Goal: Communication & Community: Answer question/provide support

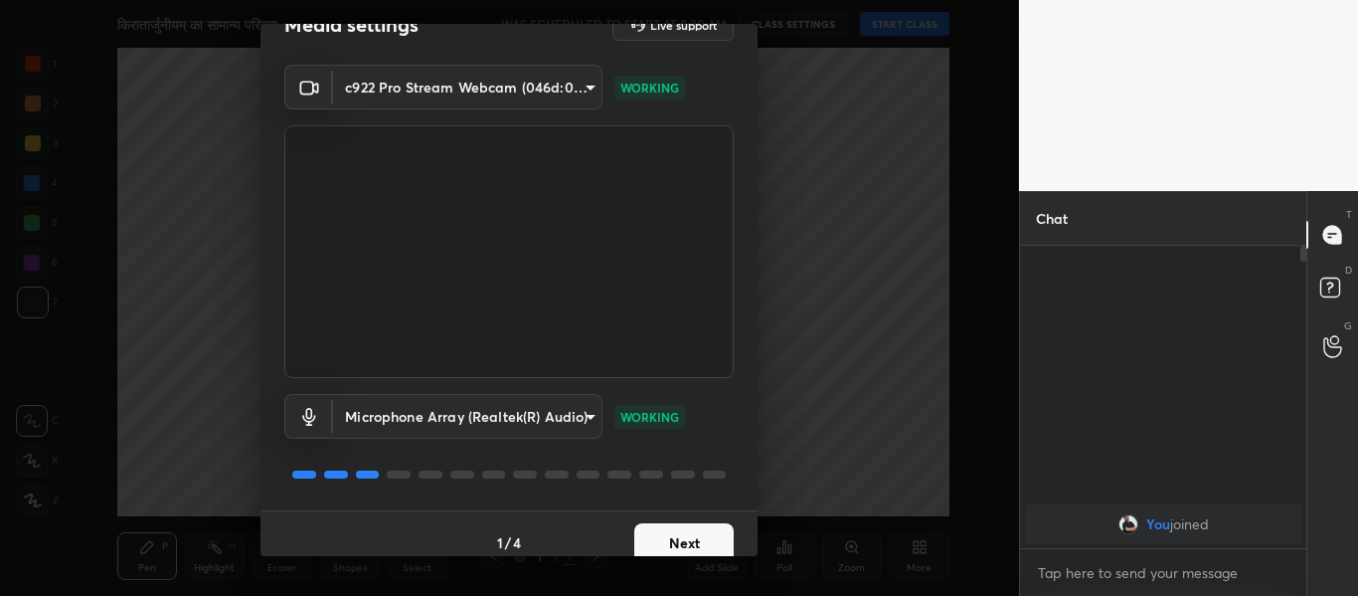
scroll to position [57, 0]
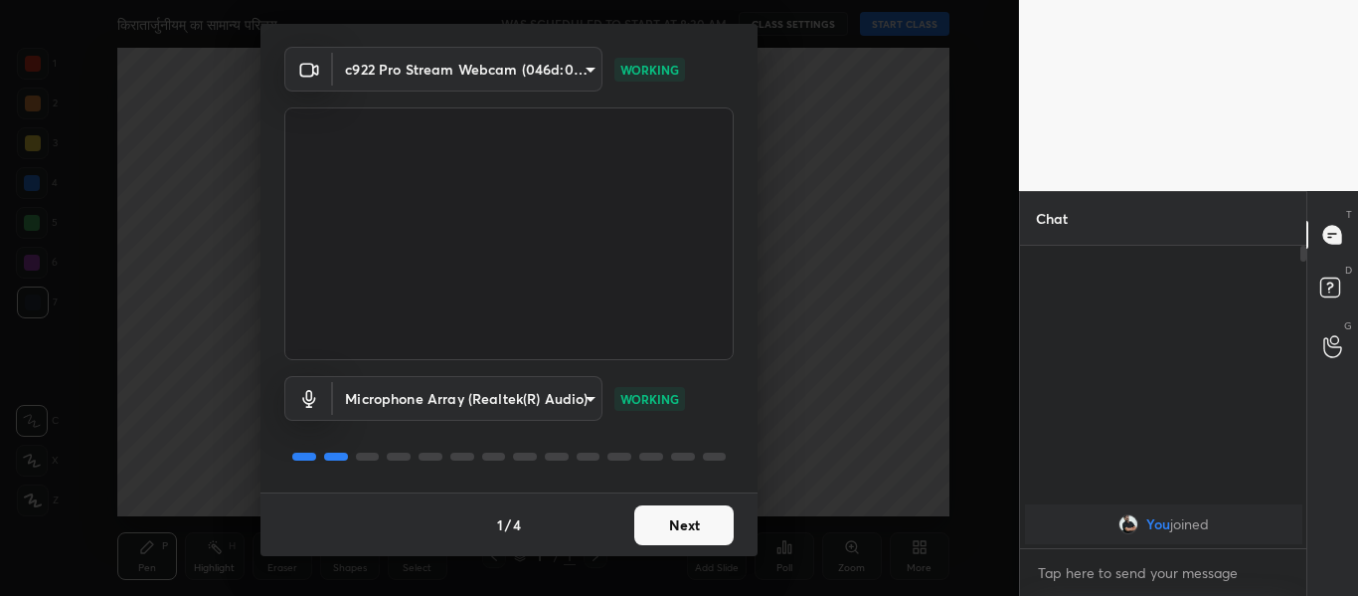
click at [667, 521] on button "Next" at bounding box center [683, 525] width 99 height 40
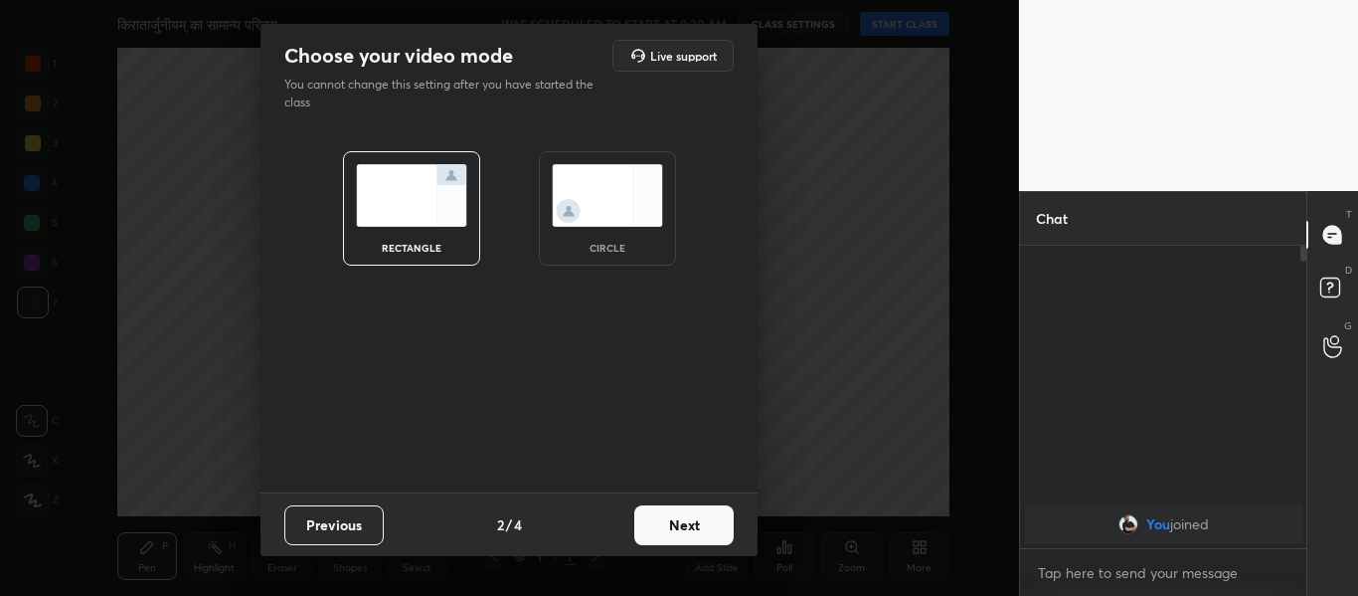
scroll to position [0, 0]
click at [601, 209] on img at bounding box center [607, 195] width 111 height 63
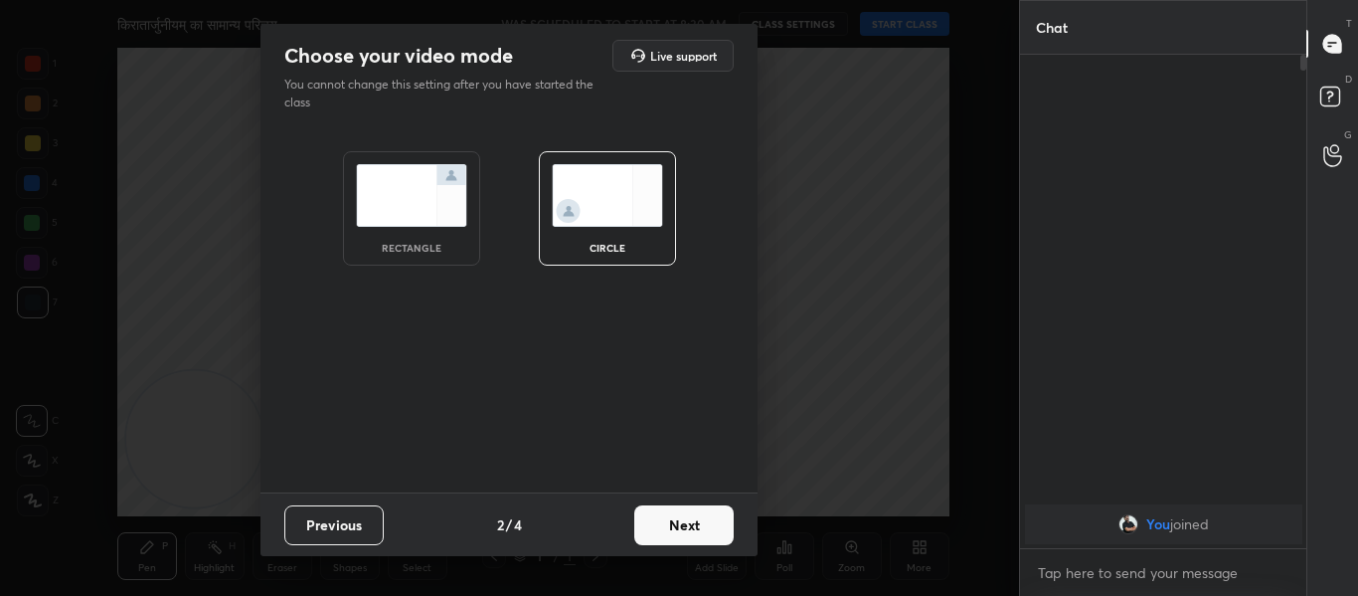
click at [682, 529] on button "Next" at bounding box center [683, 525] width 99 height 40
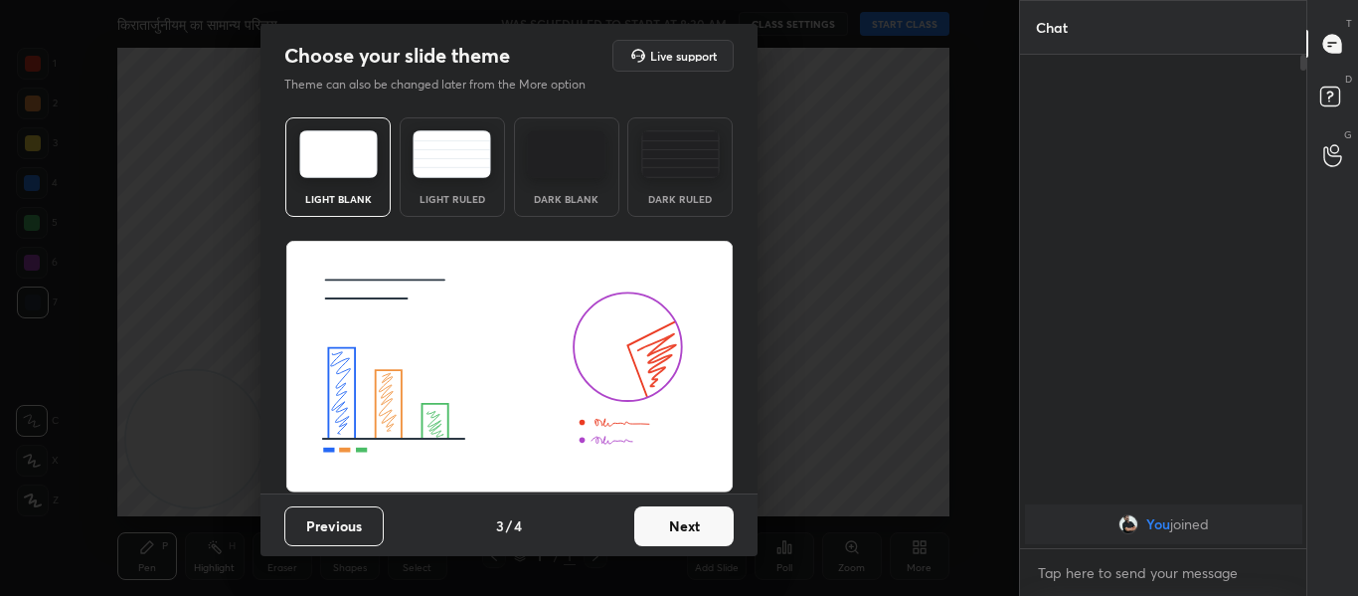
scroll to position [1, 0]
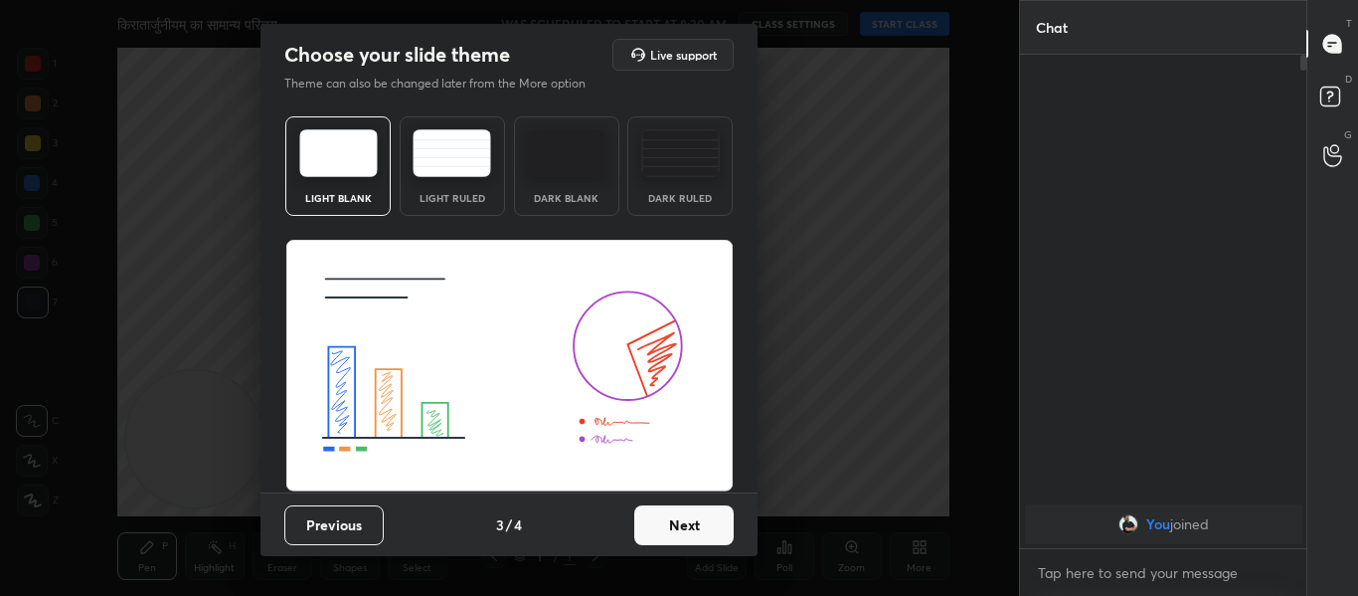
click at [652, 527] on button "Next" at bounding box center [683, 525] width 99 height 40
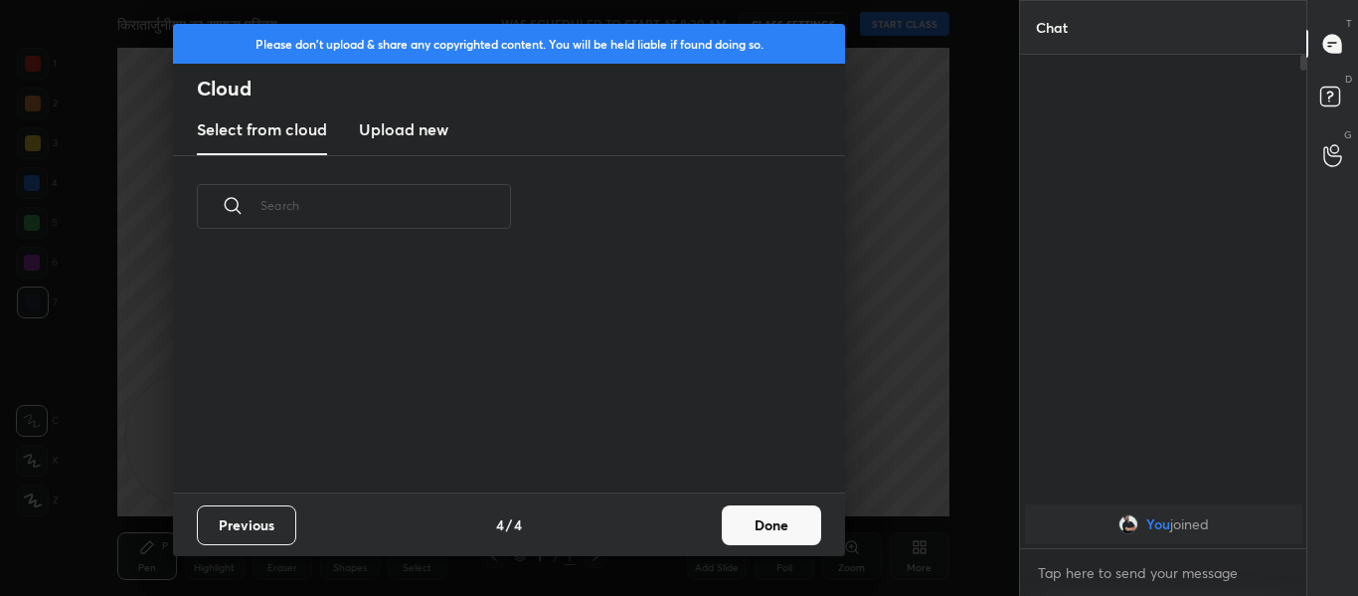
scroll to position [235, 638]
click at [426, 133] on h3 "Upload new" at bounding box center [403, 129] width 89 height 24
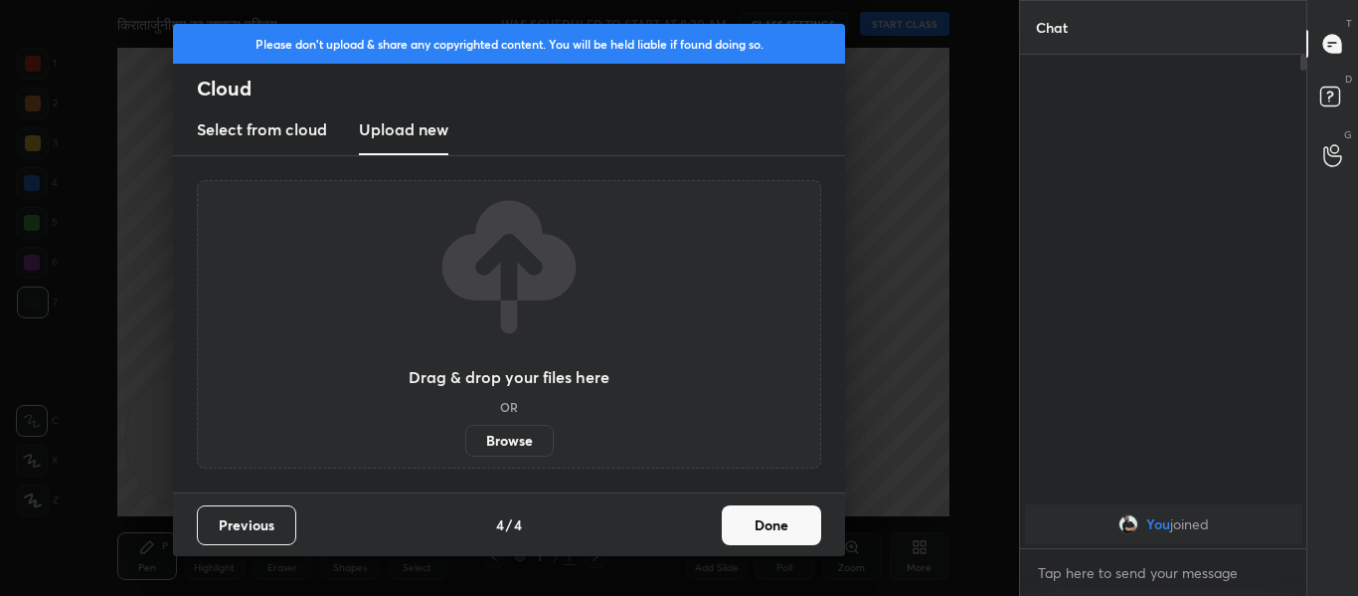
click at [516, 438] on label "Browse" at bounding box center [509, 441] width 88 height 32
click at [465, 438] on input "Browse" at bounding box center [465, 441] width 0 height 32
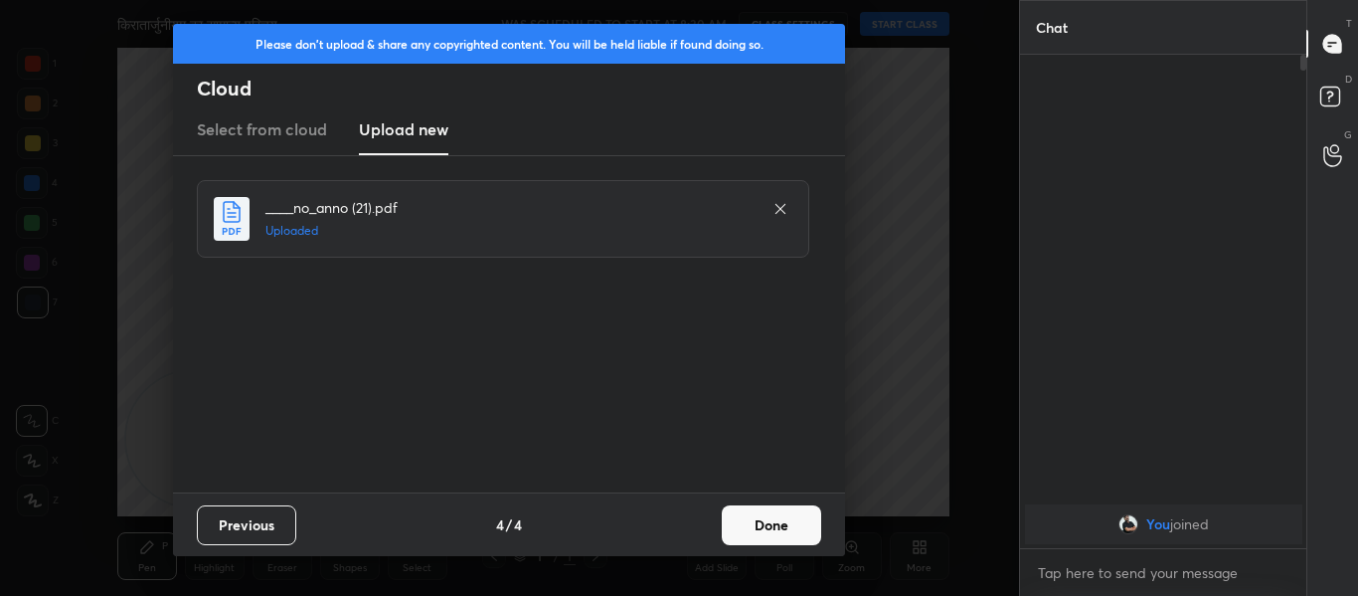
click at [764, 517] on button "Done" at bounding box center [771, 525] width 99 height 40
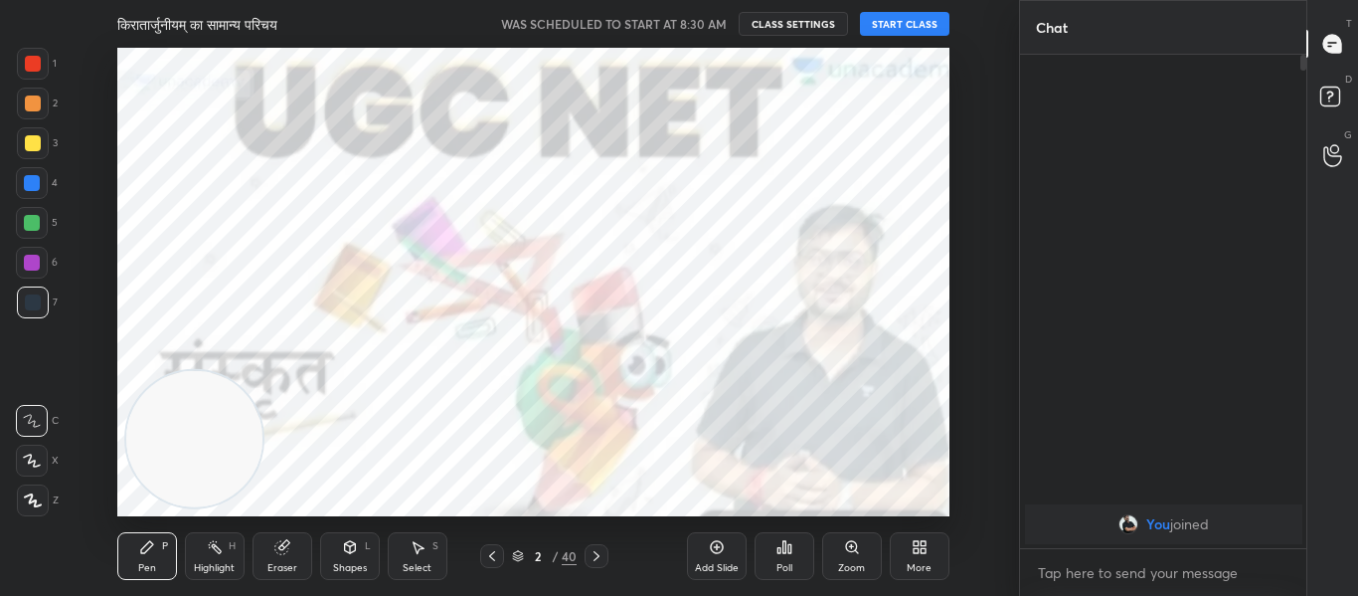
click at [898, 20] on button "START CLASS" at bounding box center [904, 24] width 89 height 24
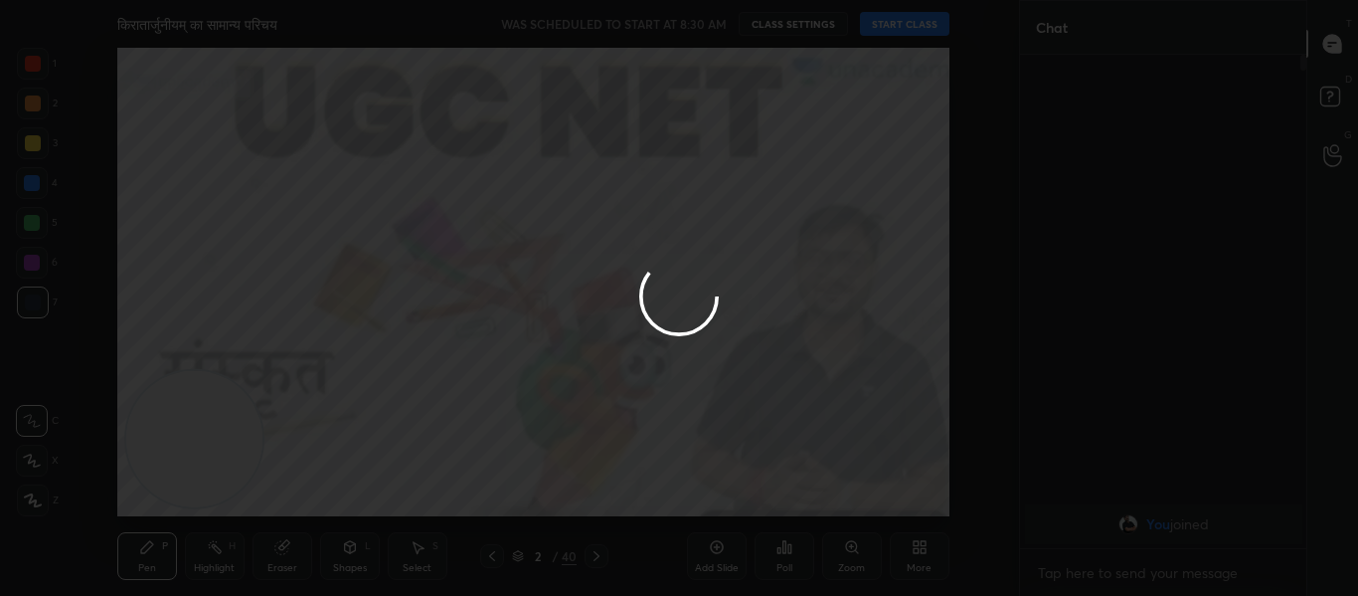
type textarea "x"
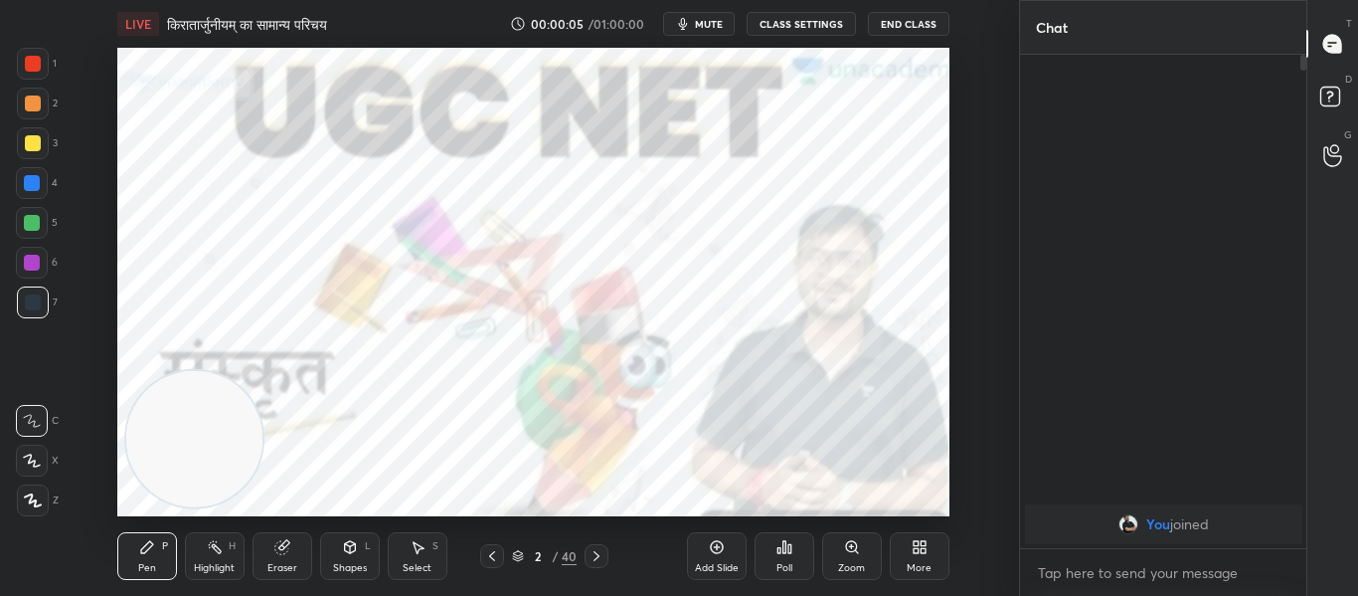
click at [705, 16] on button "mute" at bounding box center [699, 24] width 72 height 24
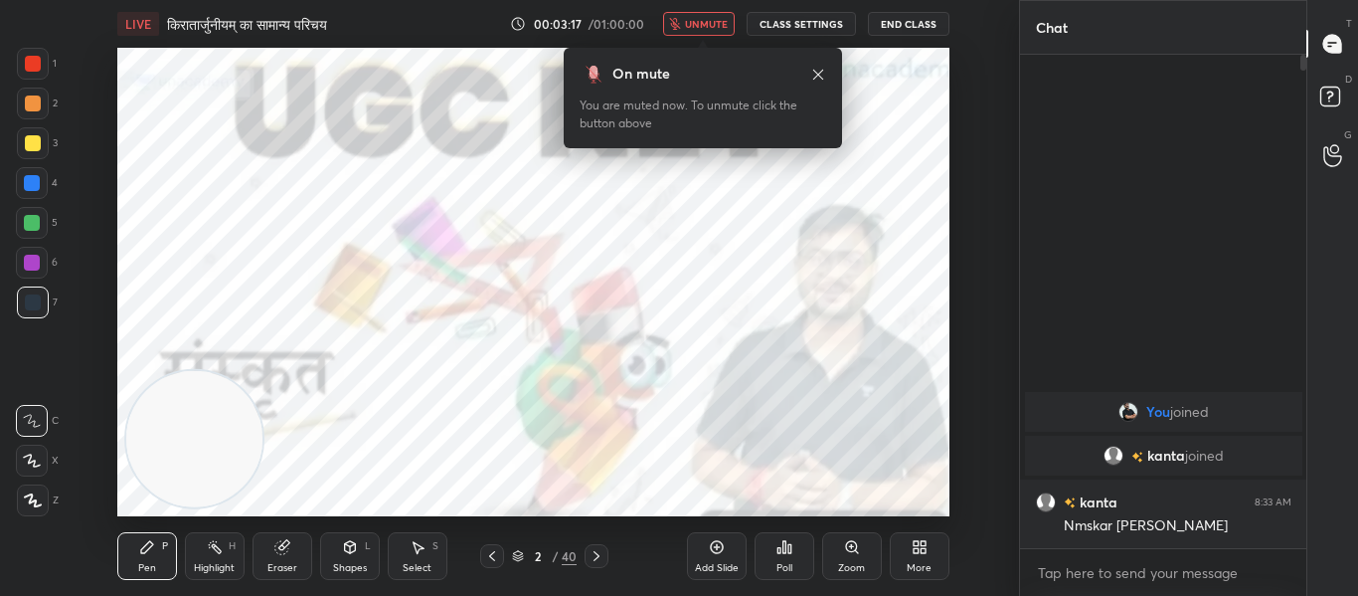
click at [713, 19] on span "unmute" at bounding box center [706, 24] width 43 height 14
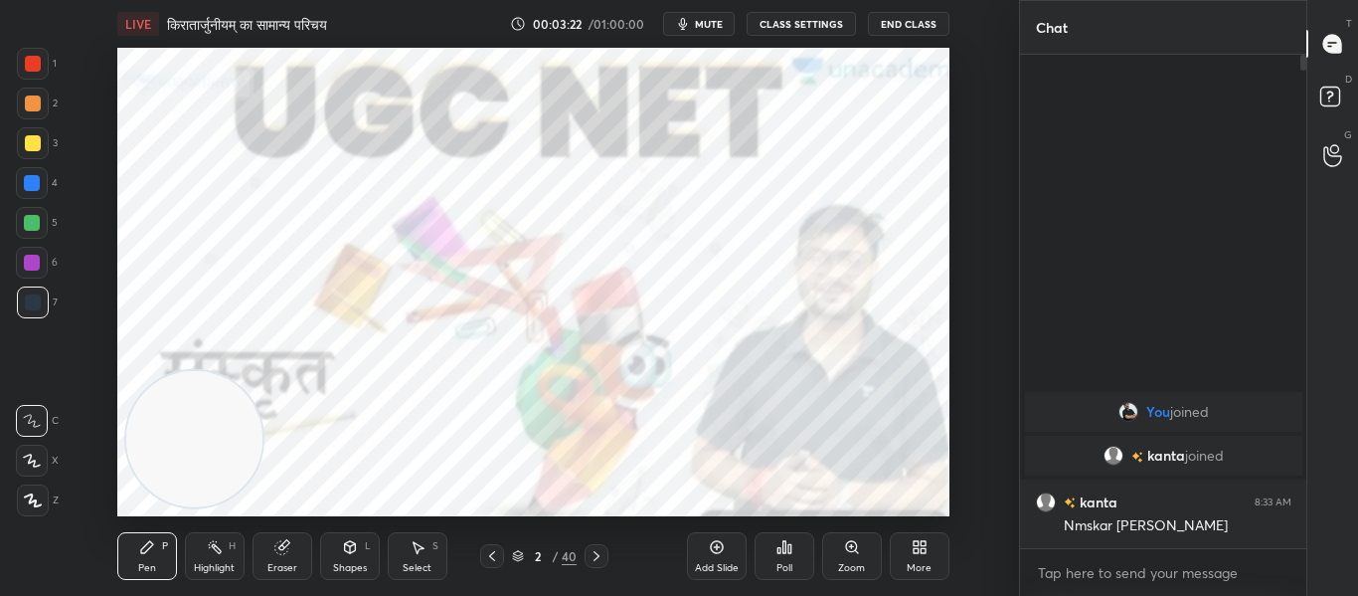
click at [714, 20] on span "mute" at bounding box center [709, 24] width 28 height 14
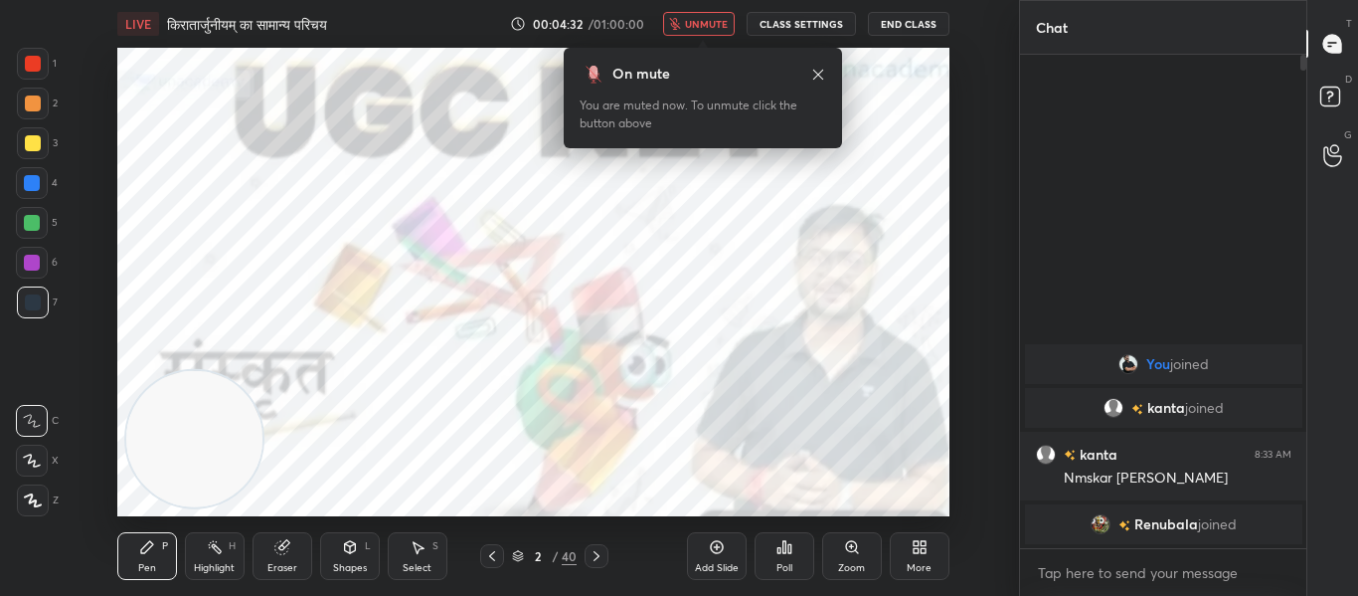
click at [708, 23] on span "unmute" at bounding box center [706, 24] width 43 height 14
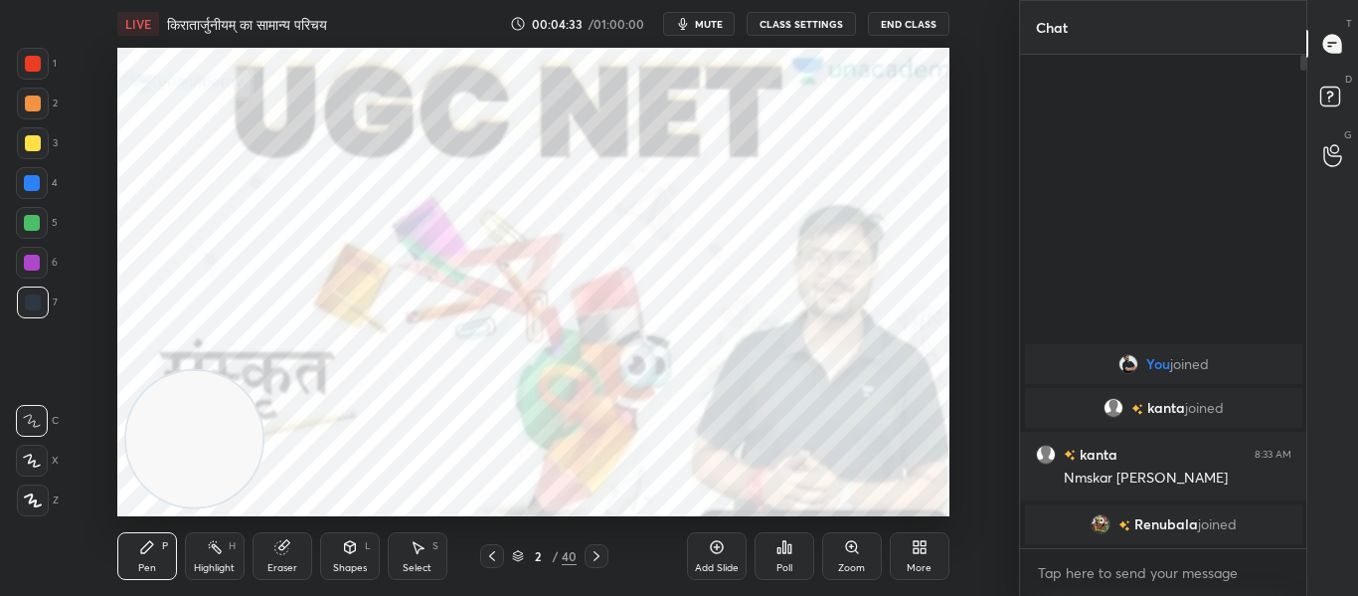
click at [707, 20] on span "mute" at bounding box center [709, 24] width 28 height 14
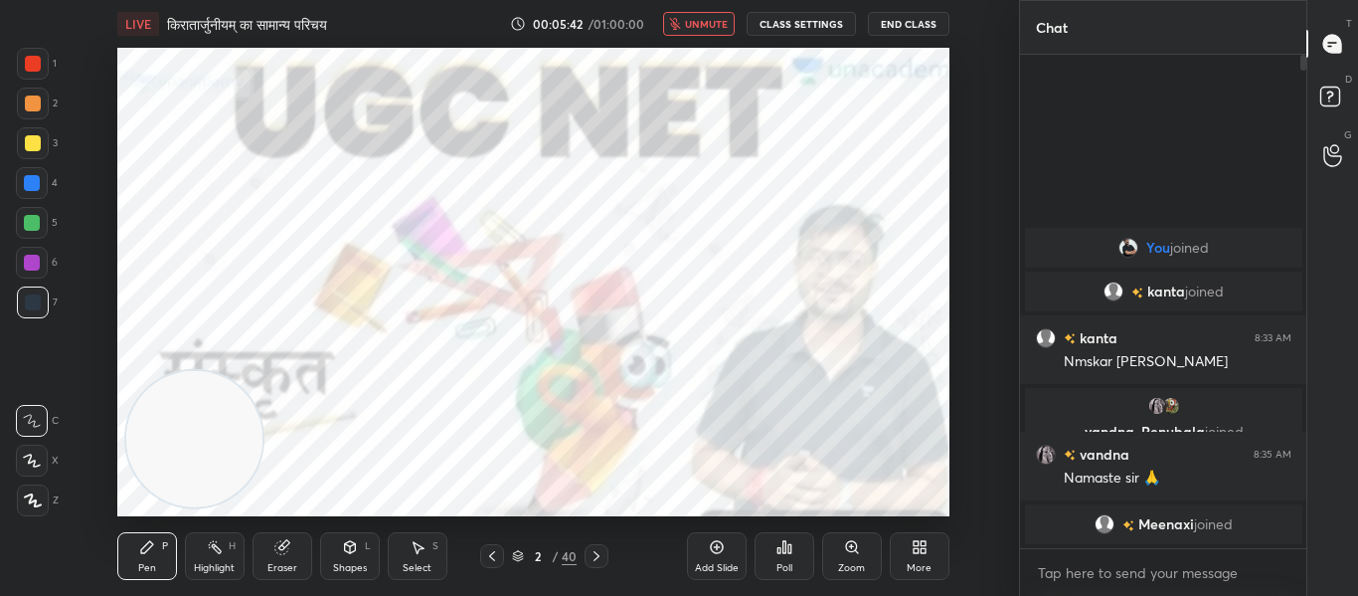
click at [697, 30] on span "unmute" at bounding box center [706, 24] width 43 height 14
click at [696, 31] on button "mute" at bounding box center [699, 24] width 72 height 24
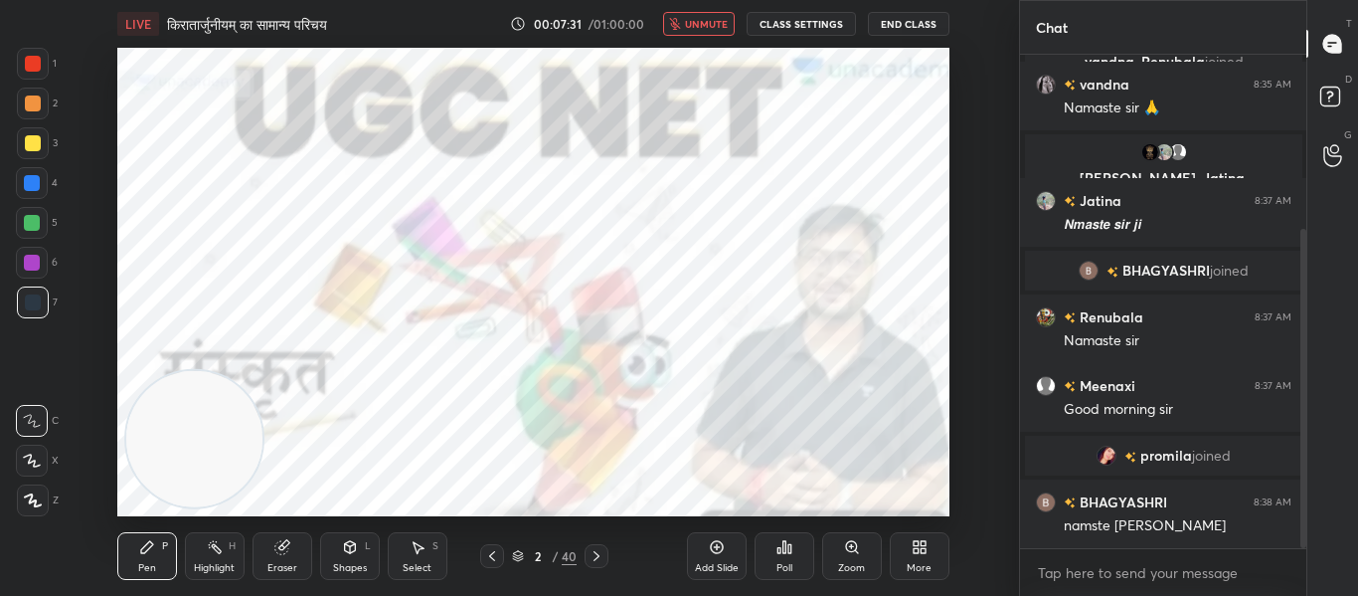
scroll to position [269, 0]
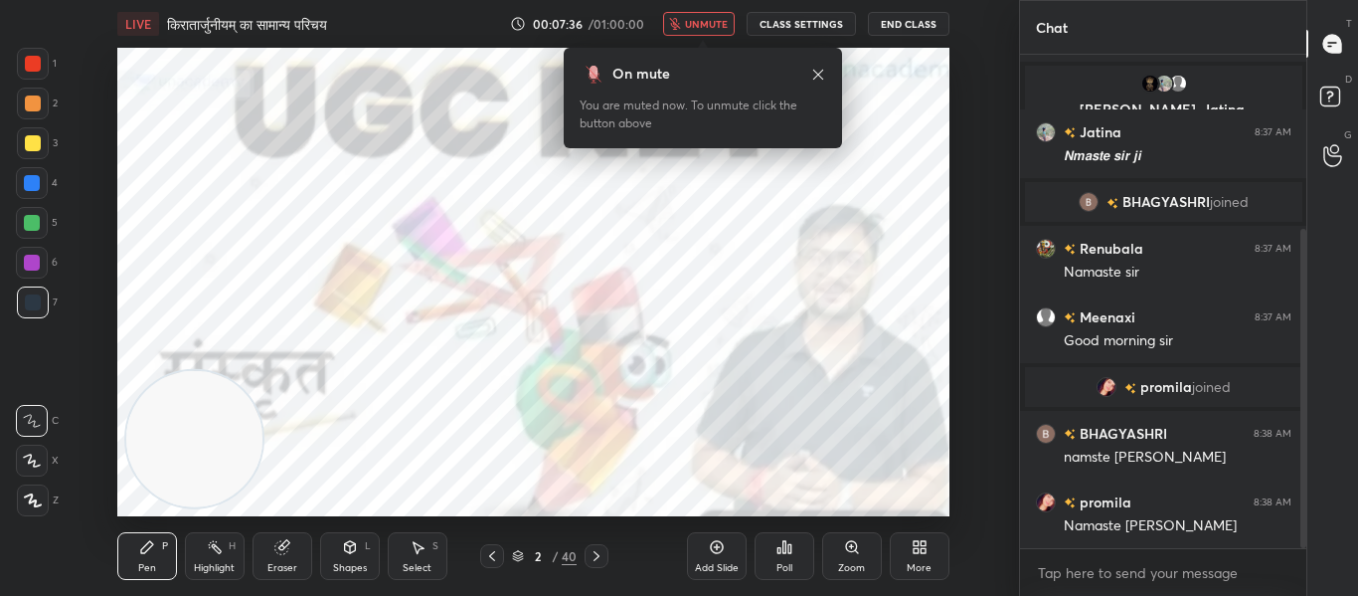
click at [723, 16] on button "unmute" at bounding box center [699, 24] width 72 height 24
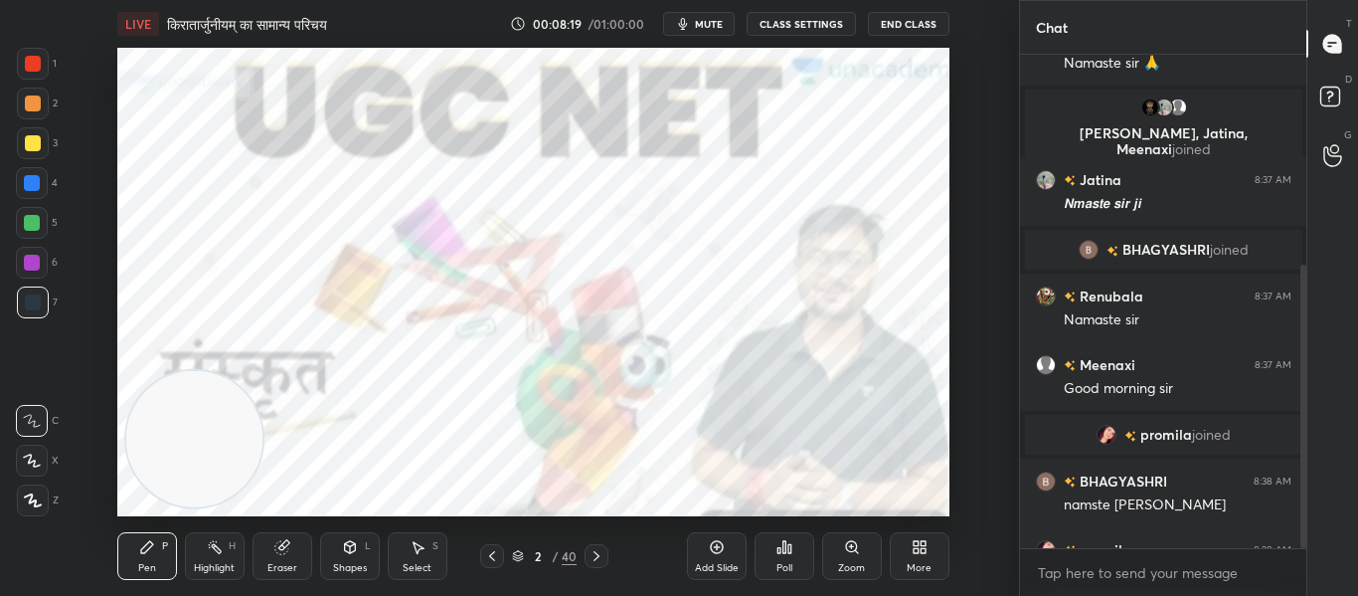
scroll to position [365, 0]
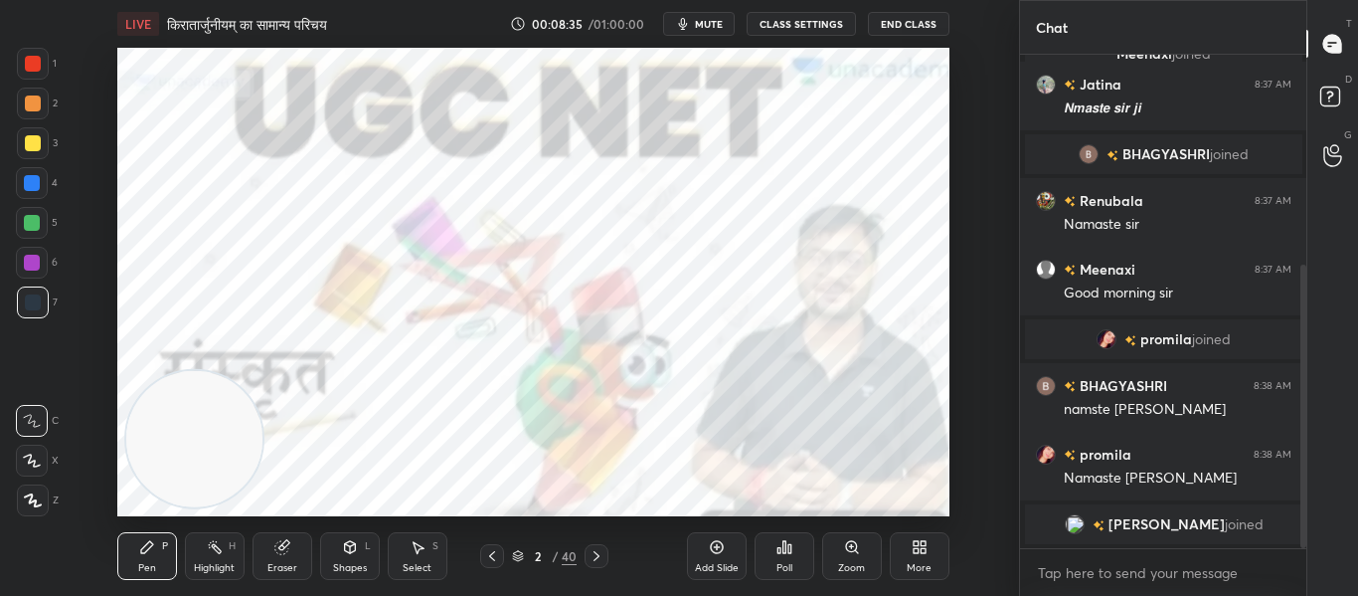
drag, startPoint x: 35, startPoint y: 505, endPoint x: 54, endPoint y: 204, distance: 301.8
click at [36, 502] on icon at bounding box center [33, 500] width 16 height 12
click at [23, 63] on div at bounding box center [33, 64] width 32 height 32
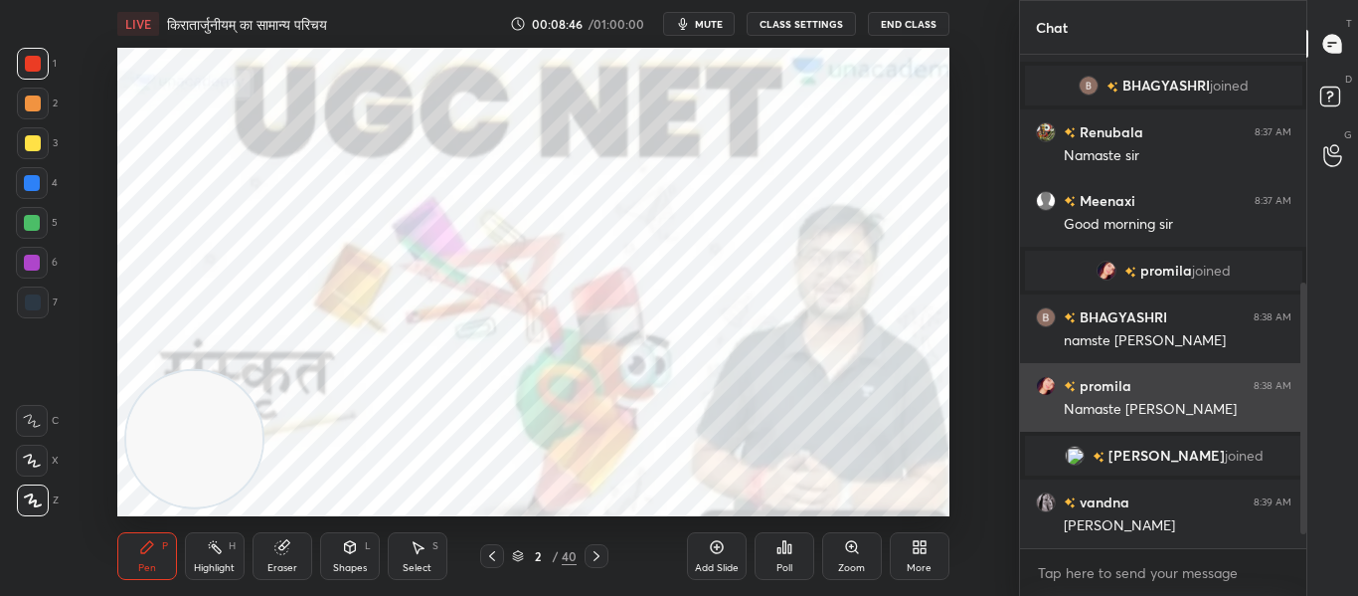
scroll to position [491, 0]
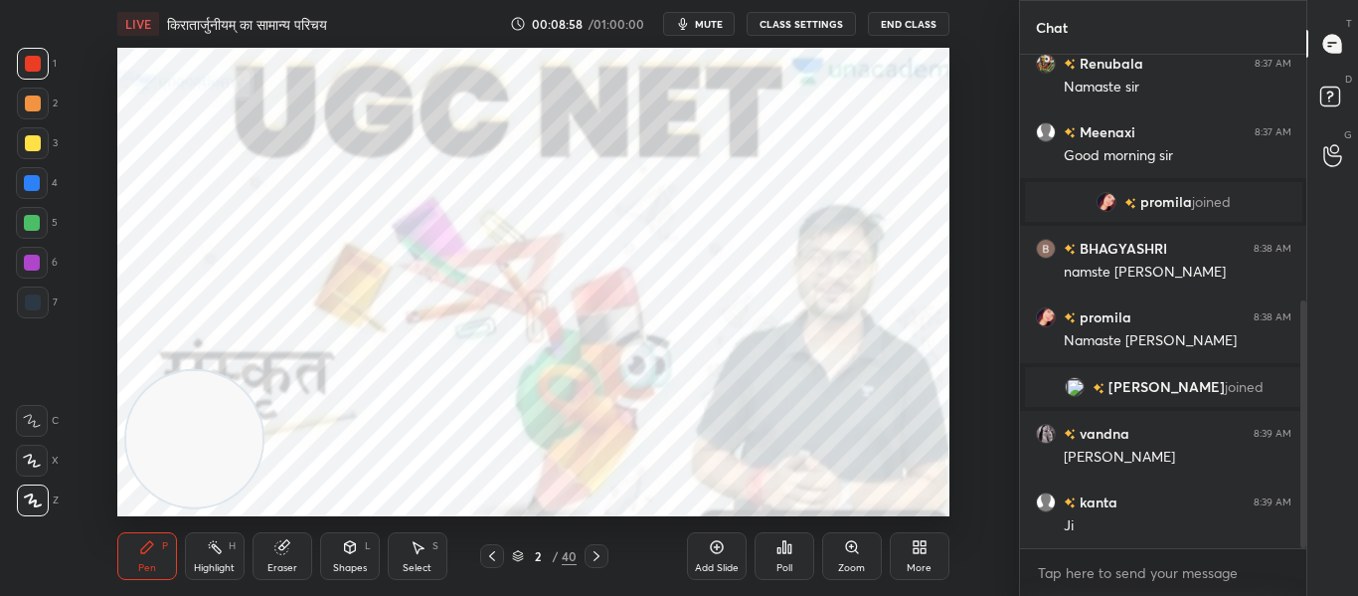
click at [360, 560] on div "Shapes L" at bounding box center [350, 556] width 60 height 48
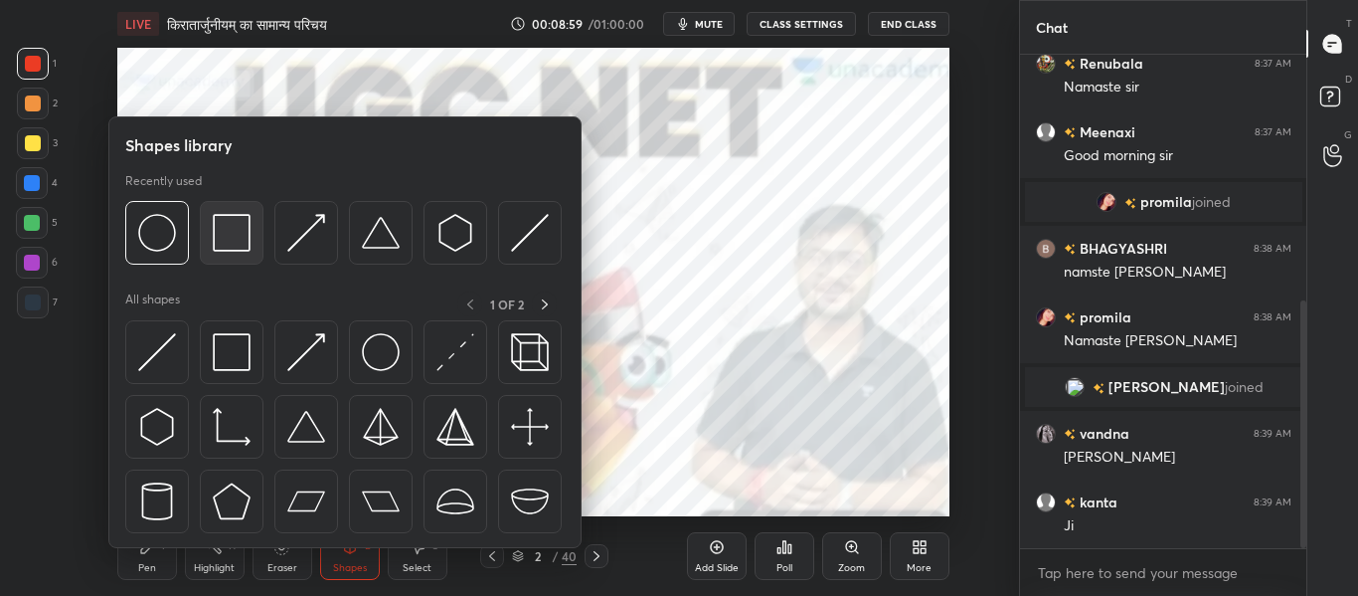
click at [218, 235] on img at bounding box center [232, 233] width 38 height 38
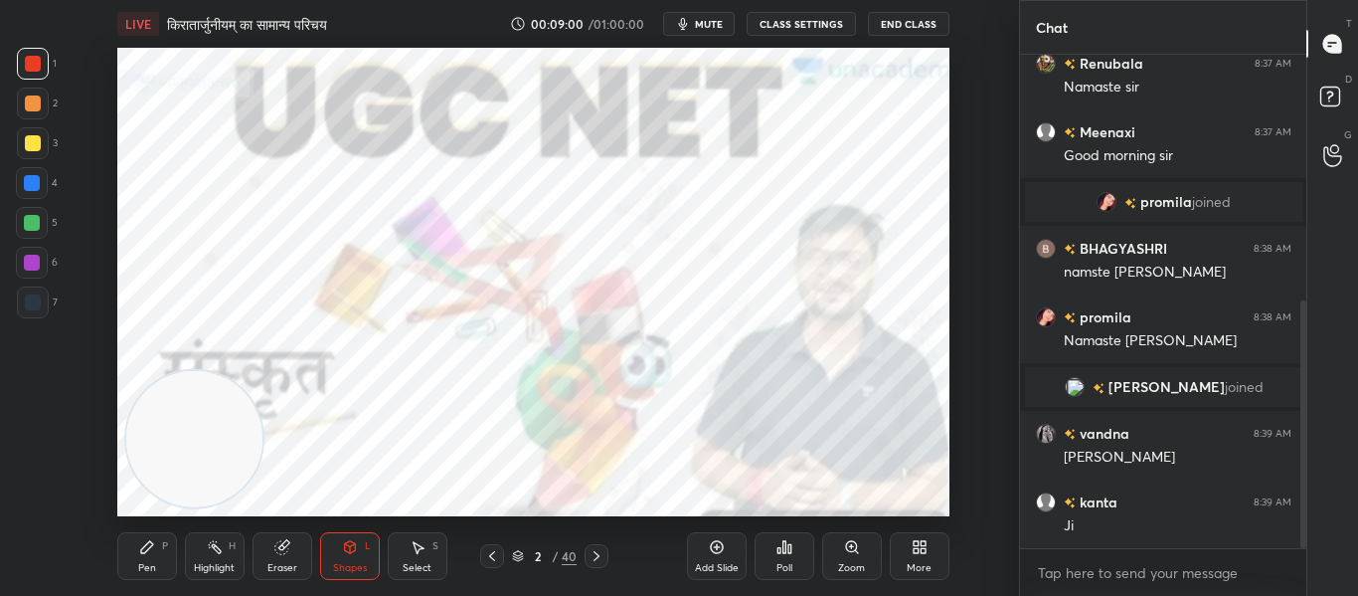
click at [592, 559] on icon at bounding box center [597, 556] width 16 height 16
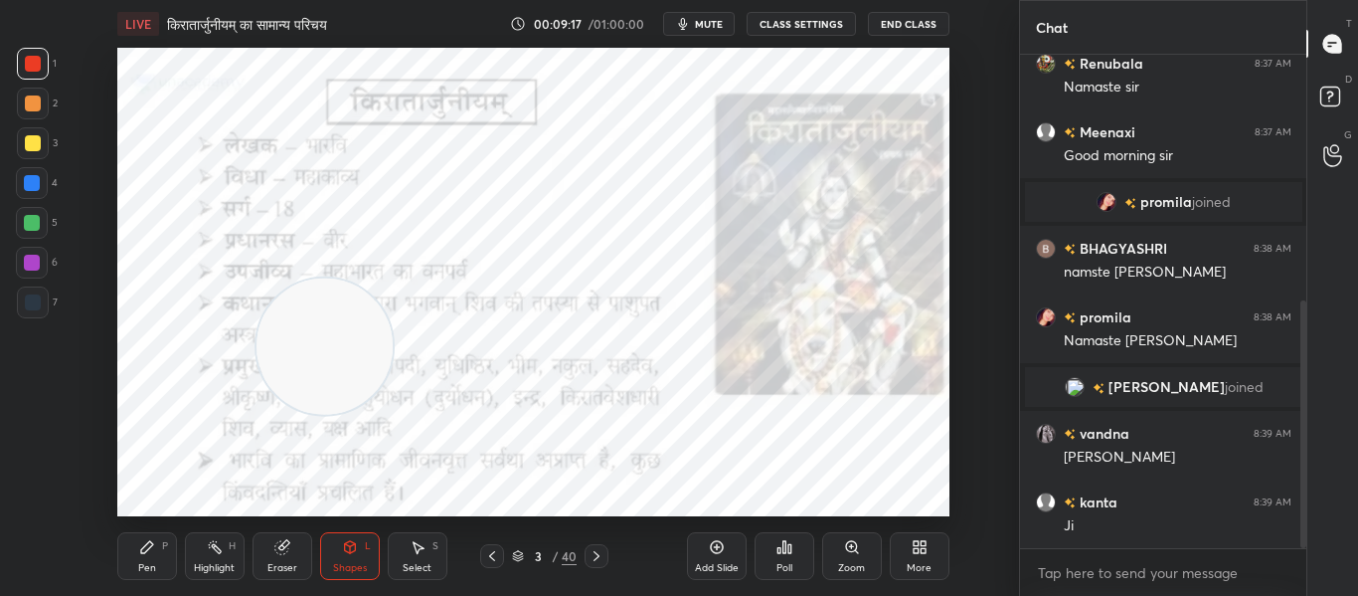
drag, startPoint x: 204, startPoint y: 440, endPoint x: 312, endPoint y: 354, distance: 138.6
click at [312, 354] on video at bounding box center [324, 346] width 136 height 136
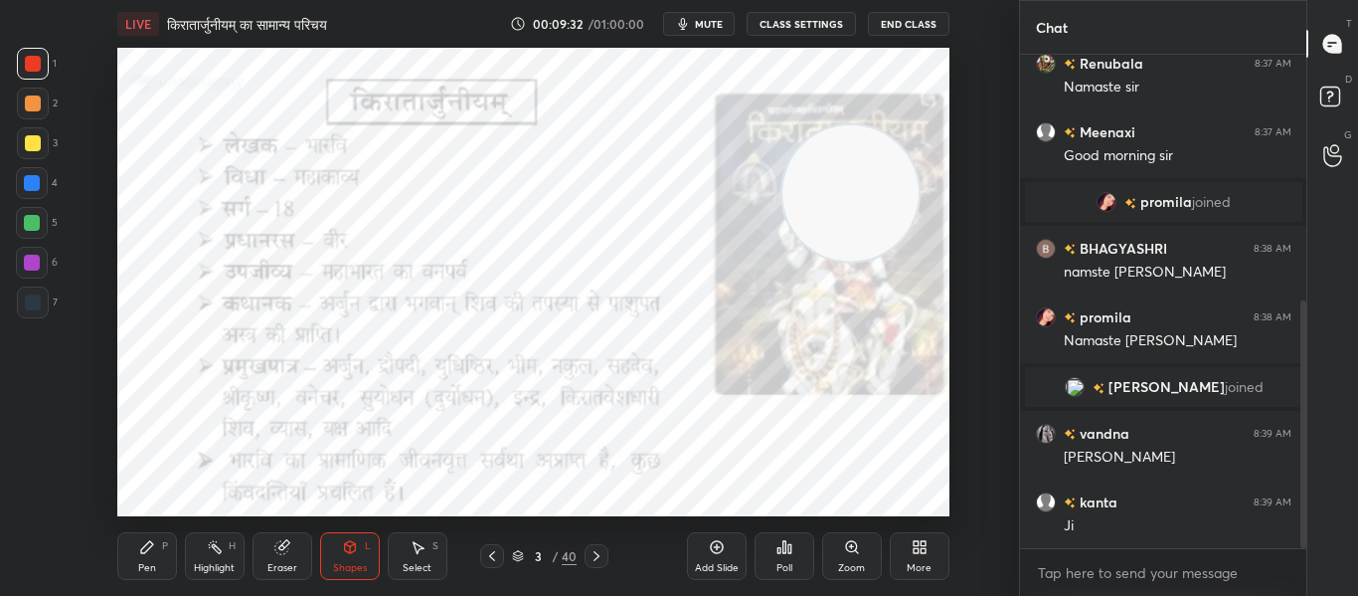
drag, startPoint x: 324, startPoint y: 361, endPoint x: 845, endPoint y: 209, distance: 542.7
click at [845, 209] on video at bounding box center [850, 193] width 136 height 136
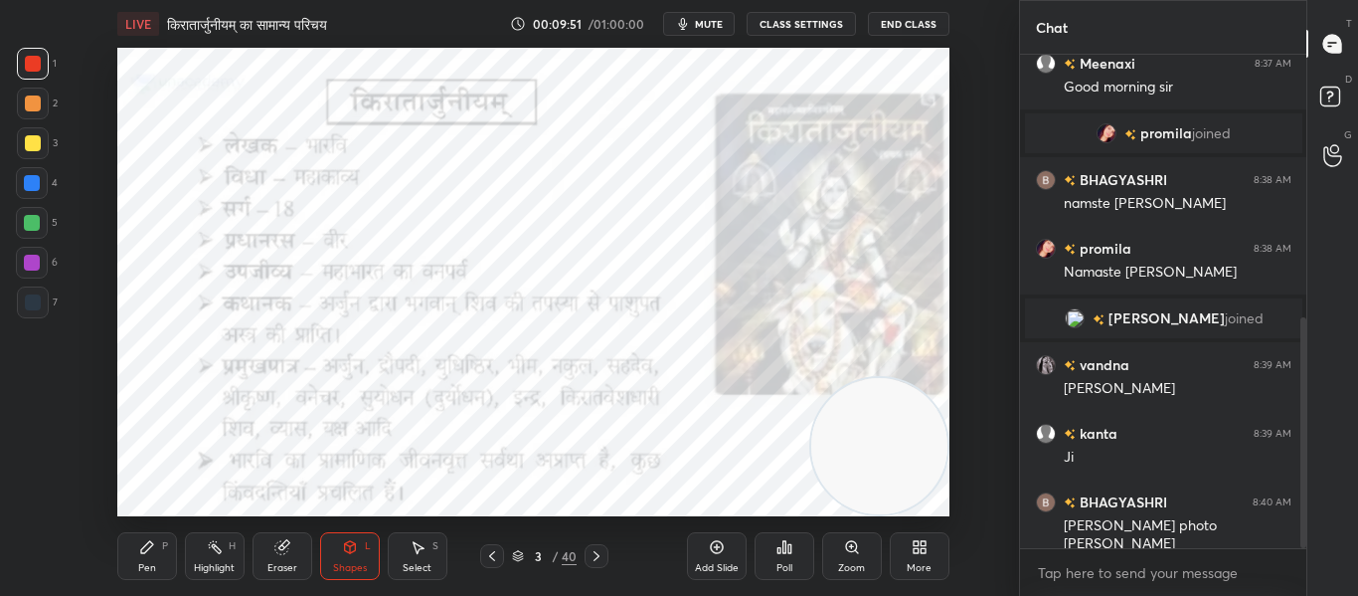
drag, startPoint x: 830, startPoint y: 170, endPoint x: 864, endPoint y: 469, distance: 301.1
click at [864, 469] on video at bounding box center [879, 446] width 136 height 136
click at [701, 30] on span "mute" at bounding box center [709, 24] width 28 height 14
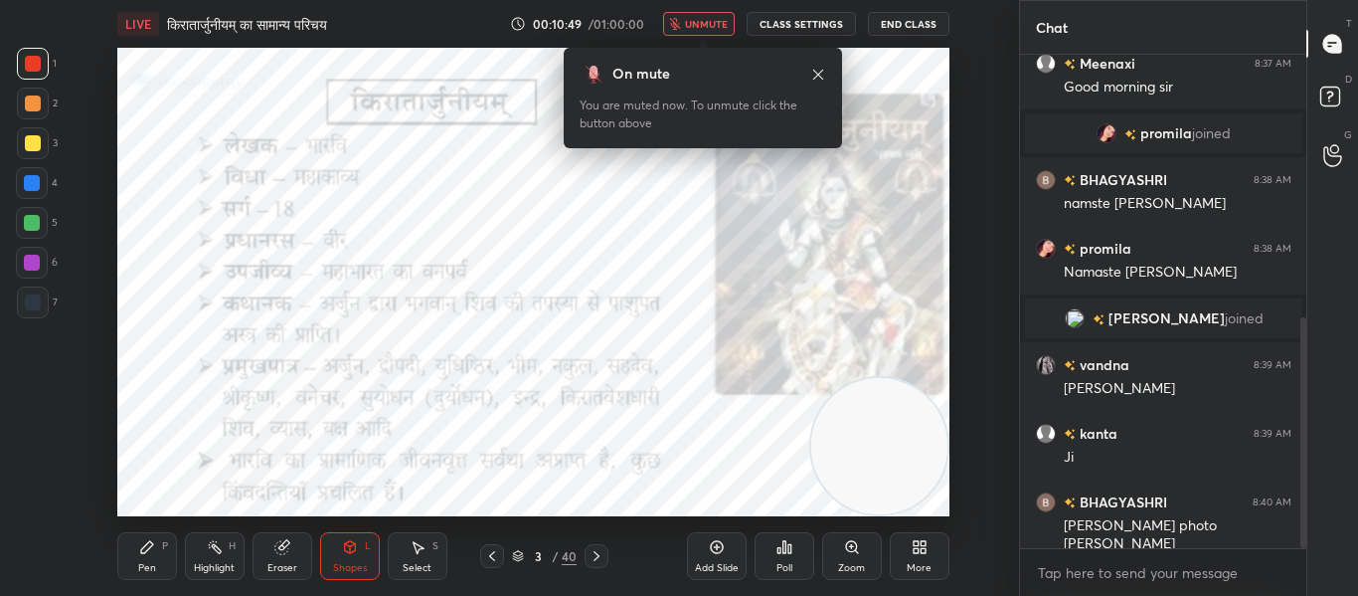
drag, startPoint x: 30, startPoint y: 307, endPoint x: 39, endPoint y: 301, distance: 10.8
click at [35, 305] on div at bounding box center [33, 302] width 16 height 16
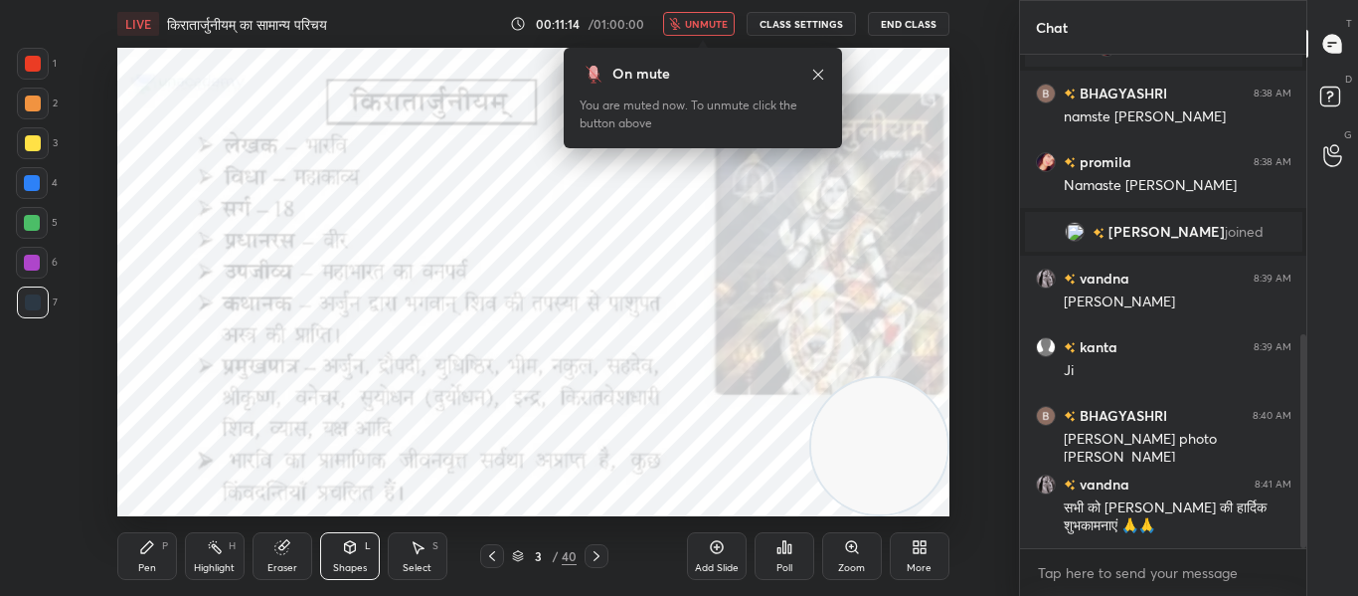
click at [702, 14] on button "unmute" at bounding box center [699, 24] width 72 height 24
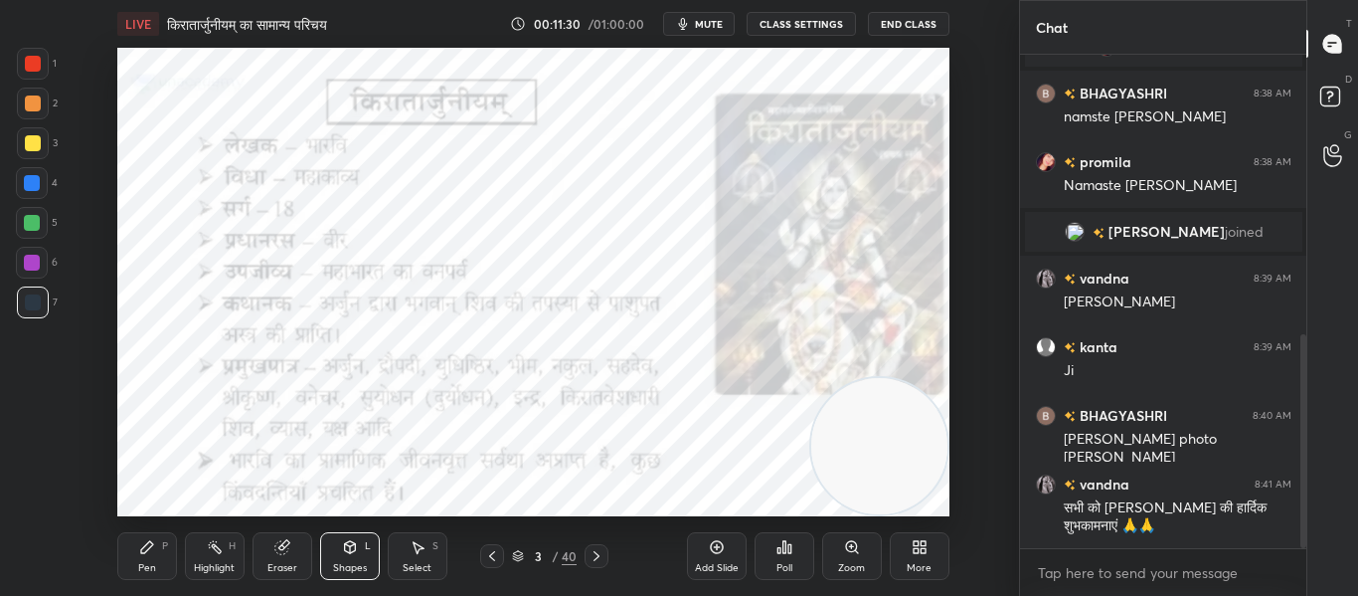
click at [30, 75] on div at bounding box center [33, 64] width 32 height 32
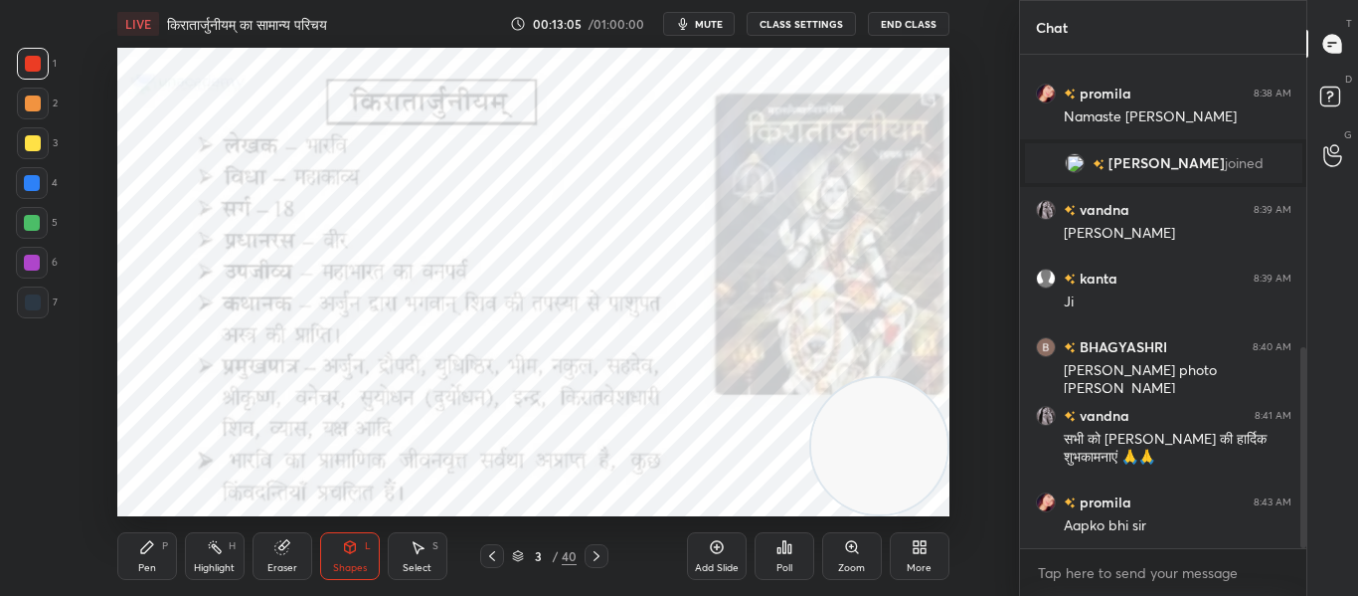
click at [606, 557] on div at bounding box center [597, 556] width 24 height 24
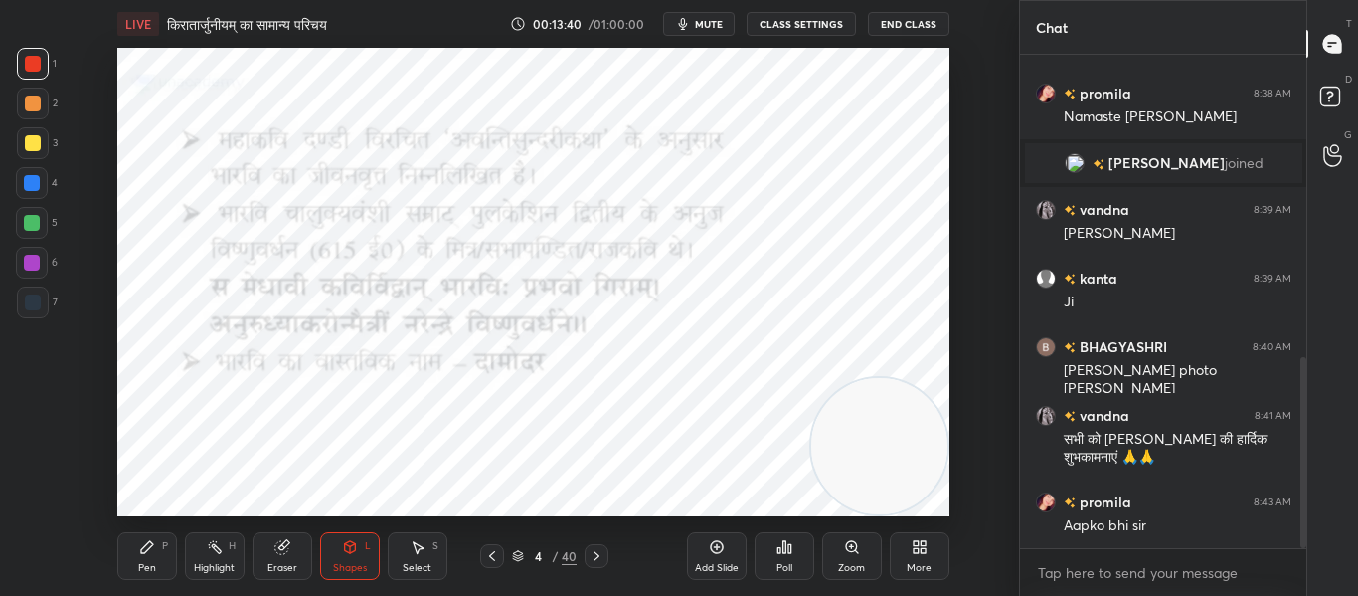
scroll to position [783, 0]
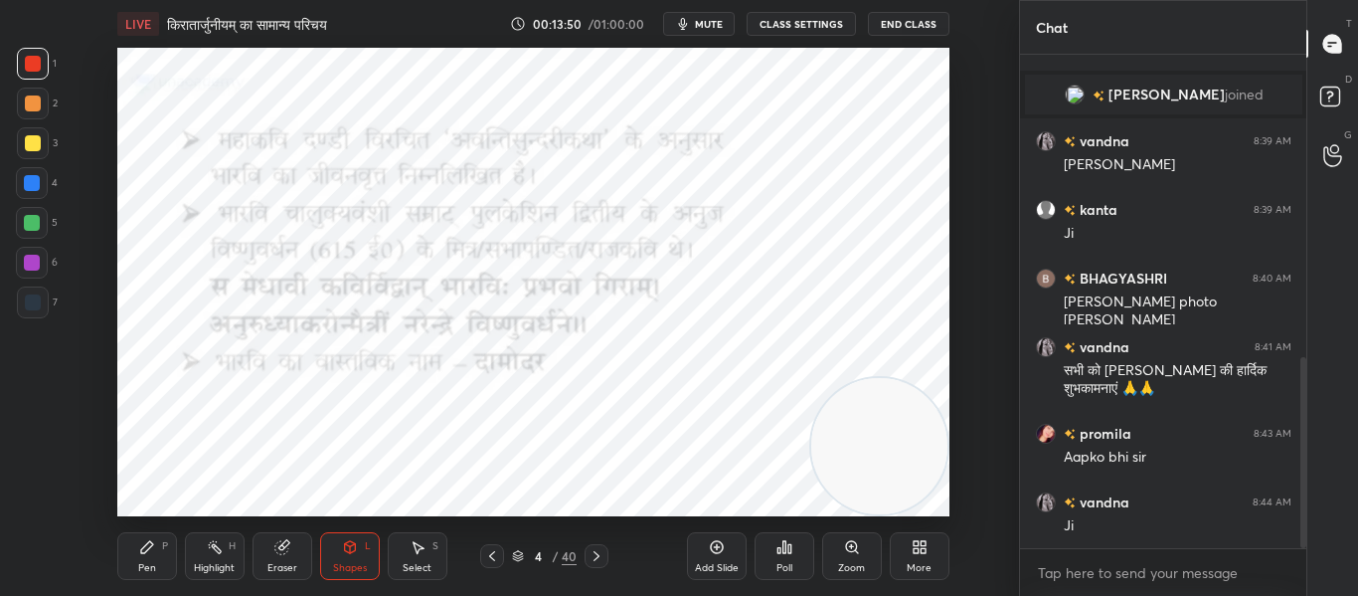
drag, startPoint x: 33, startPoint y: 296, endPoint x: 102, endPoint y: 288, distance: 70.0
click at [35, 292] on div at bounding box center [33, 302] width 32 height 32
click at [599, 548] on icon at bounding box center [597, 556] width 16 height 16
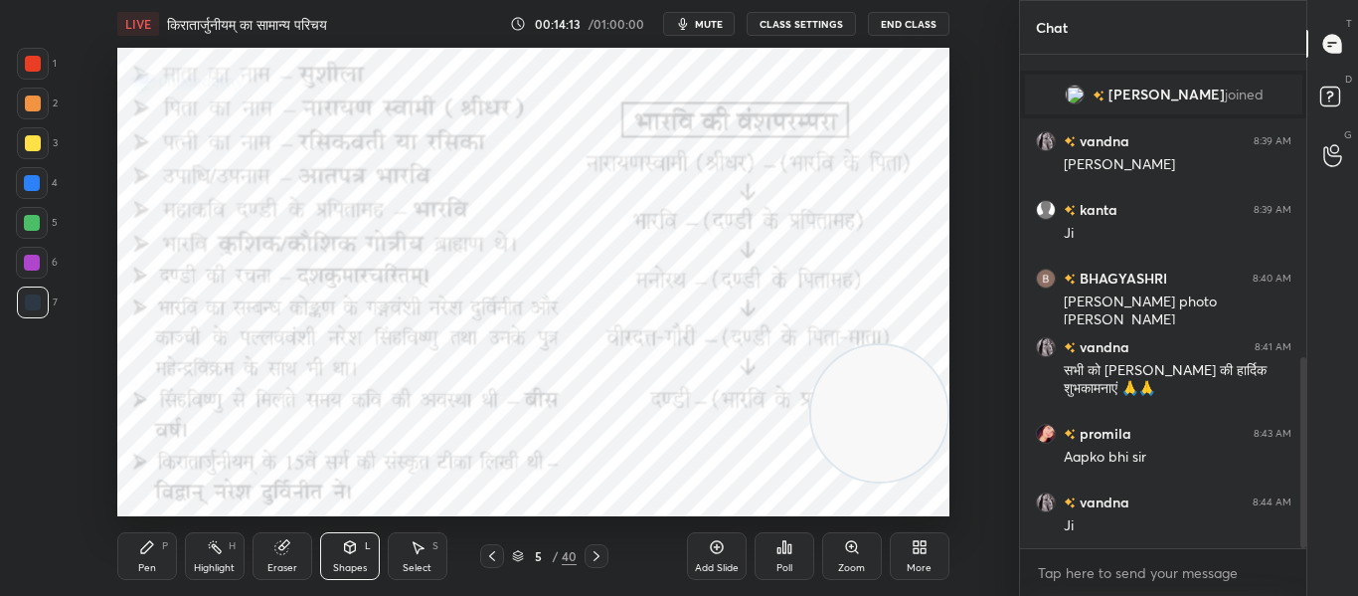
drag, startPoint x: 843, startPoint y: 481, endPoint x: 880, endPoint y: 445, distance: 51.3
click at [892, 448] on video at bounding box center [879, 413] width 136 height 136
click at [26, 59] on div at bounding box center [33, 64] width 32 height 32
drag, startPoint x: 864, startPoint y: 428, endPoint x: 470, endPoint y: 349, distance: 401.6
click at [470, 349] on video at bounding box center [489, 333] width 136 height 136
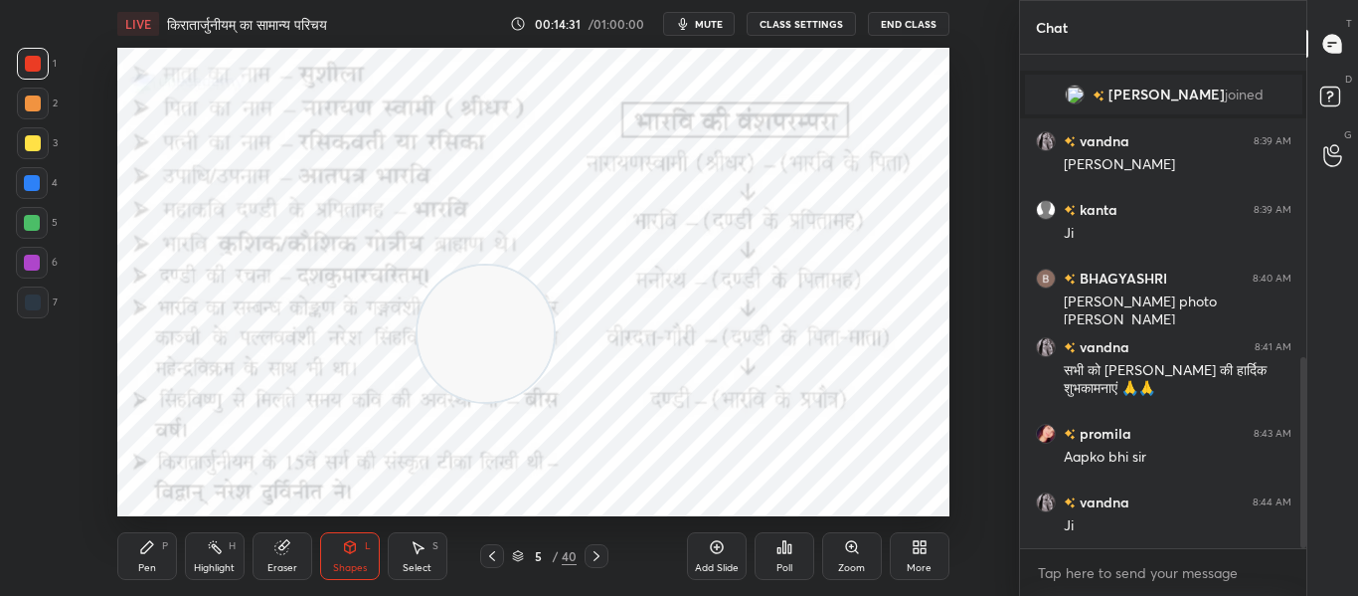
drag, startPoint x: 40, startPoint y: 300, endPoint x: 97, endPoint y: 269, distance: 65.4
click at [54, 299] on div "7" at bounding box center [37, 302] width 41 height 32
click at [722, 26] on span "mute" at bounding box center [709, 24] width 28 height 14
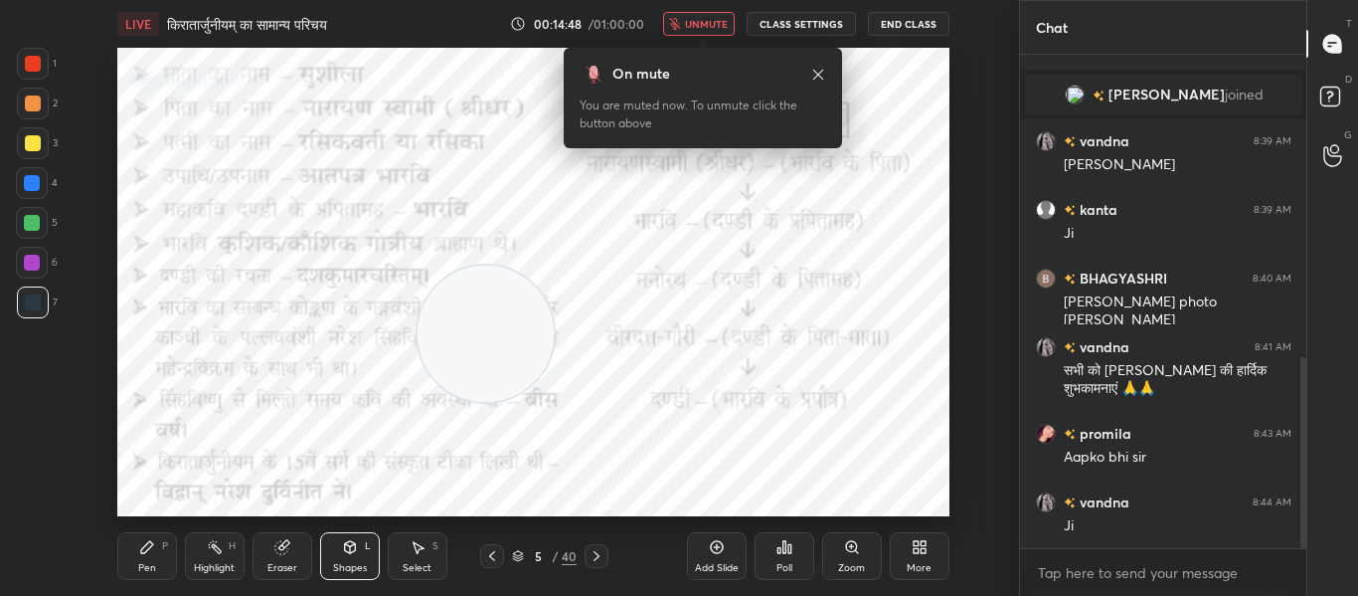
click at [819, 67] on icon at bounding box center [818, 75] width 16 height 16
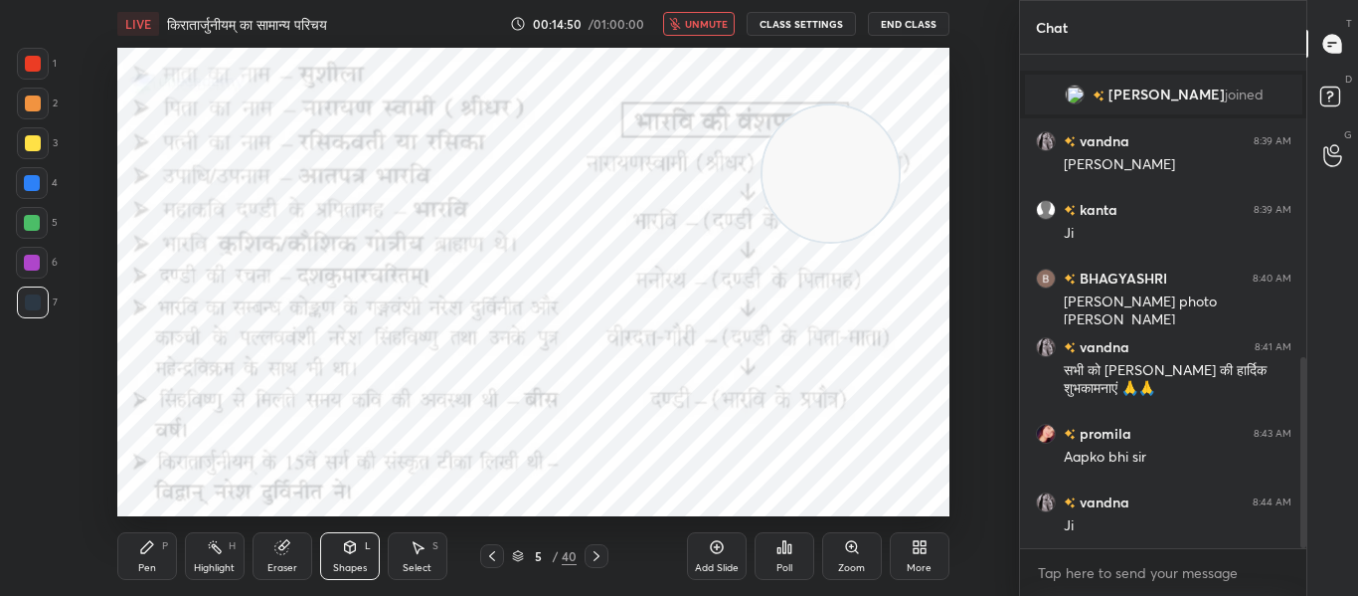
drag, startPoint x: 477, startPoint y: 332, endPoint x: 822, endPoint y: 172, distance: 380.3
click at [822, 172] on video at bounding box center [831, 173] width 136 height 136
click at [36, 66] on div at bounding box center [33, 64] width 16 height 16
click at [684, 34] on button "unmute" at bounding box center [699, 24] width 72 height 24
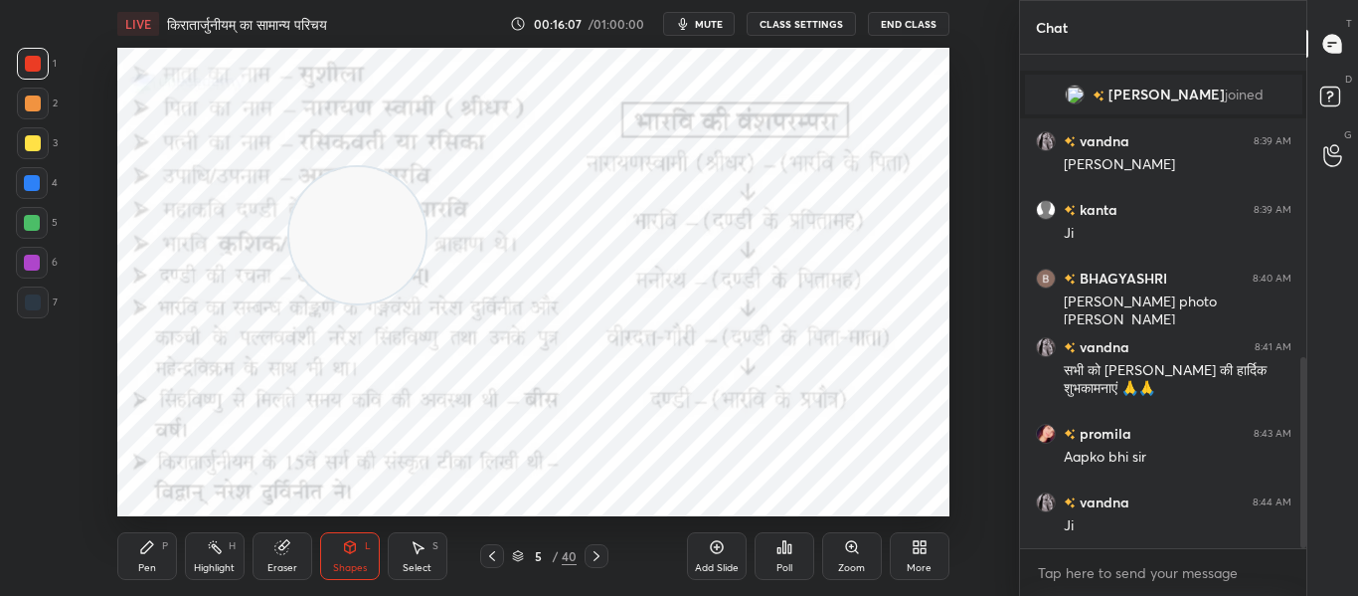
drag, startPoint x: 849, startPoint y: 164, endPoint x: 398, endPoint y: 218, distance: 454.5
click at [390, 218] on video at bounding box center [357, 235] width 136 height 136
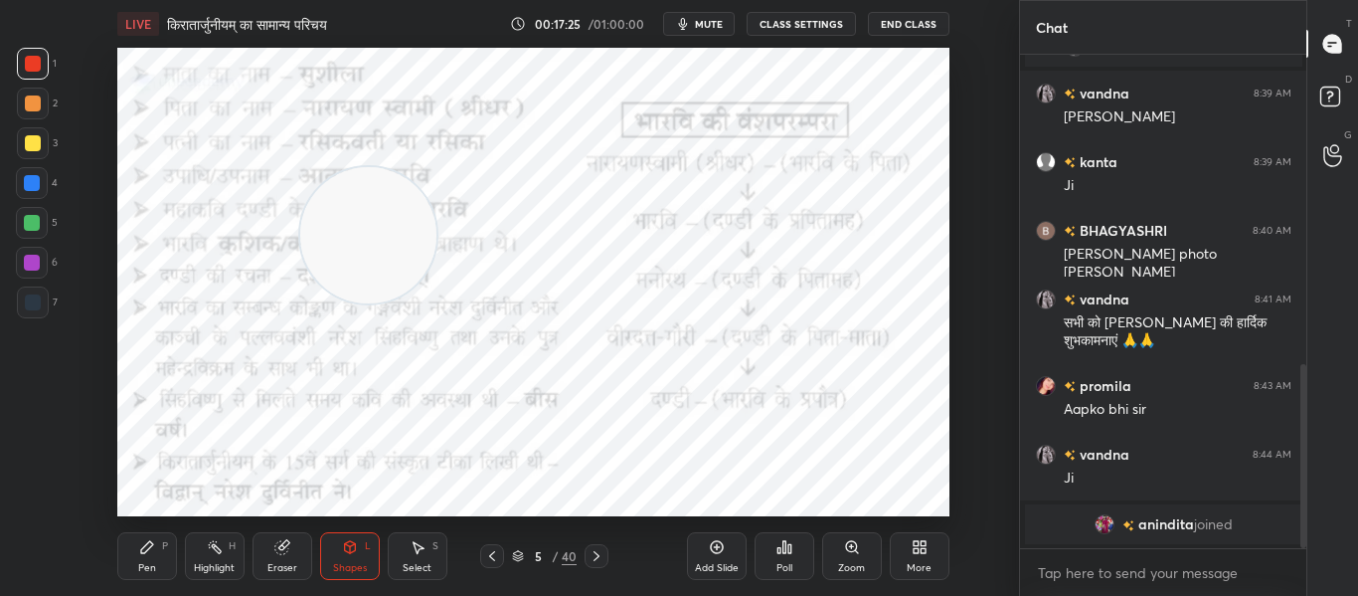
click at [600, 565] on div at bounding box center [597, 556] width 24 height 24
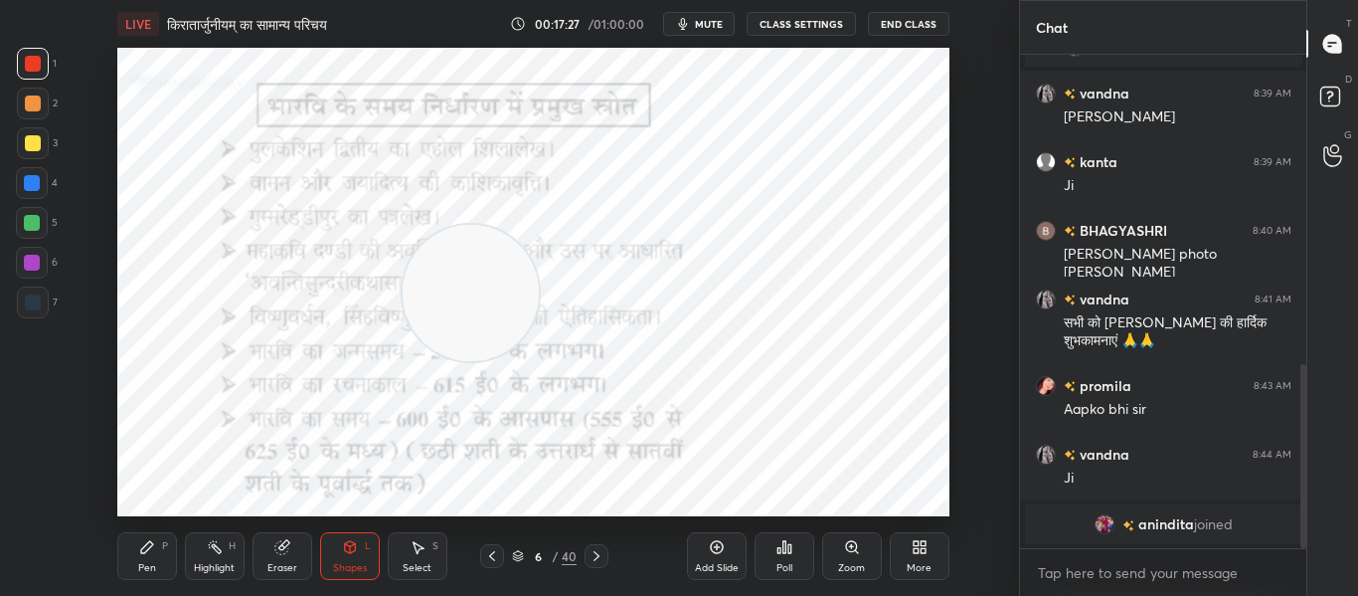
drag, startPoint x: 355, startPoint y: 264, endPoint x: 457, endPoint y: 322, distance: 117.5
click at [457, 322] on video at bounding box center [471, 293] width 136 height 136
drag, startPoint x: 515, startPoint y: 316, endPoint x: 808, endPoint y: 138, distance: 343.0
click at [914, 199] on video at bounding box center [868, 176] width 136 height 136
drag, startPoint x: 33, startPoint y: 294, endPoint x: 99, endPoint y: 233, distance: 90.8
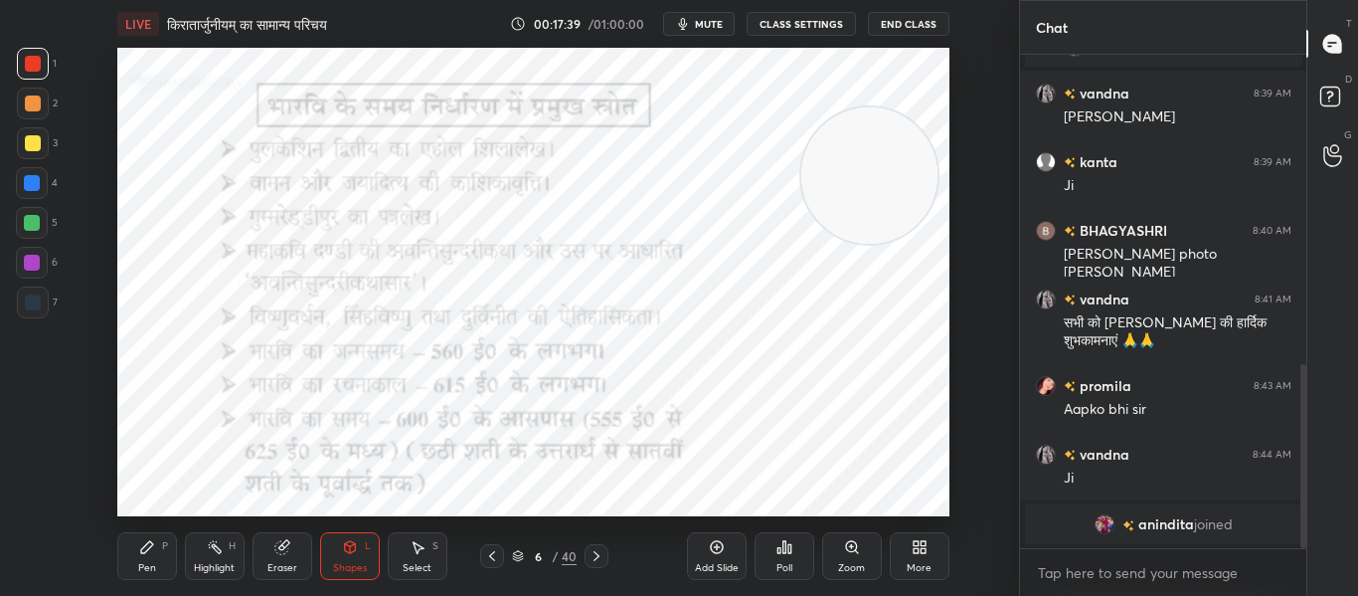
click at [55, 282] on div "1 2 3 4 5 6 7" at bounding box center [37, 187] width 42 height 278
drag, startPoint x: 596, startPoint y: 554, endPoint x: 605, endPoint y: 527, distance: 28.3
click at [599, 554] on icon at bounding box center [597, 556] width 16 height 16
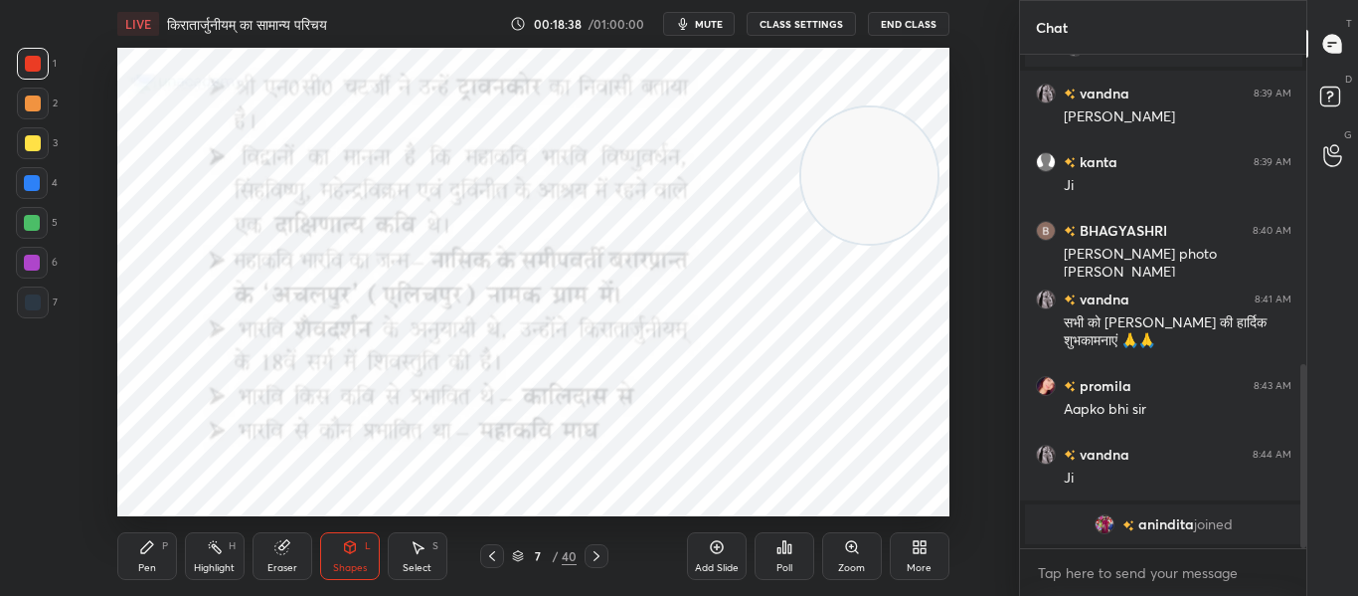
drag, startPoint x: 35, startPoint y: 300, endPoint x: 54, endPoint y: 292, distance: 20.5
click at [45, 300] on div at bounding box center [33, 302] width 32 height 32
click at [22, 67] on div at bounding box center [33, 64] width 32 height 32
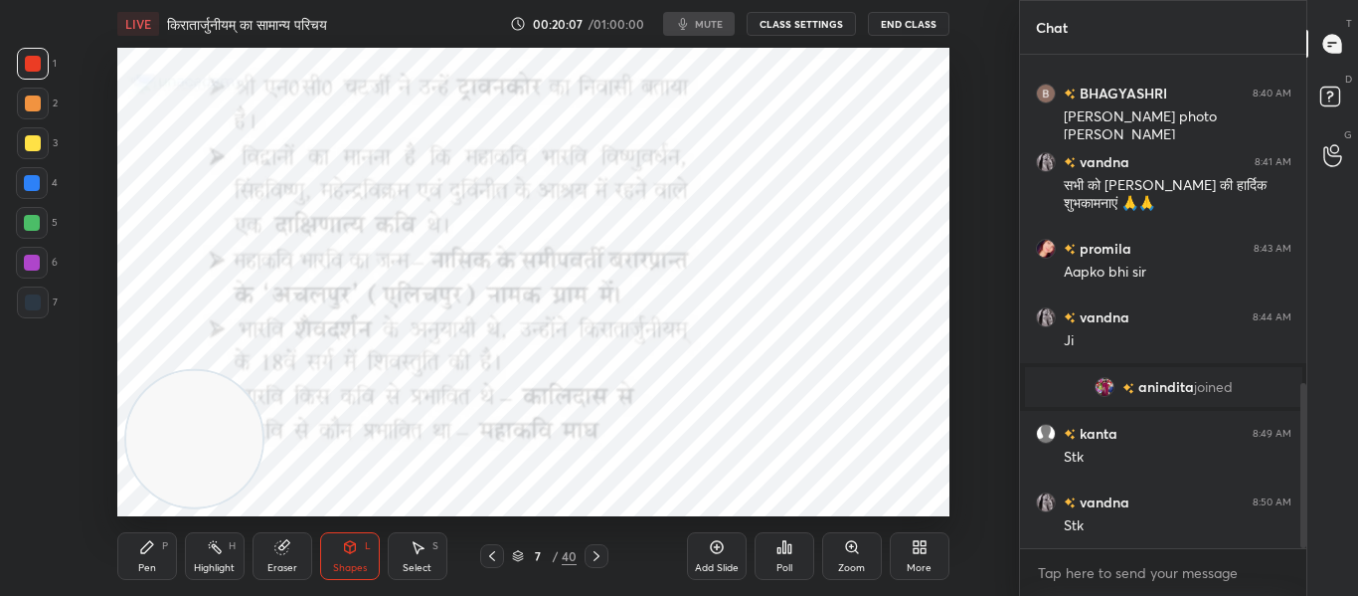
scroll to position [468, 938]
drag, startPoint x: 193, startPoint y: 448, endPoint x: 904, endPoint y: 148, distance: 771.6
click at [904, 148] on video at bounding box center [879, 136] width 136 height 136
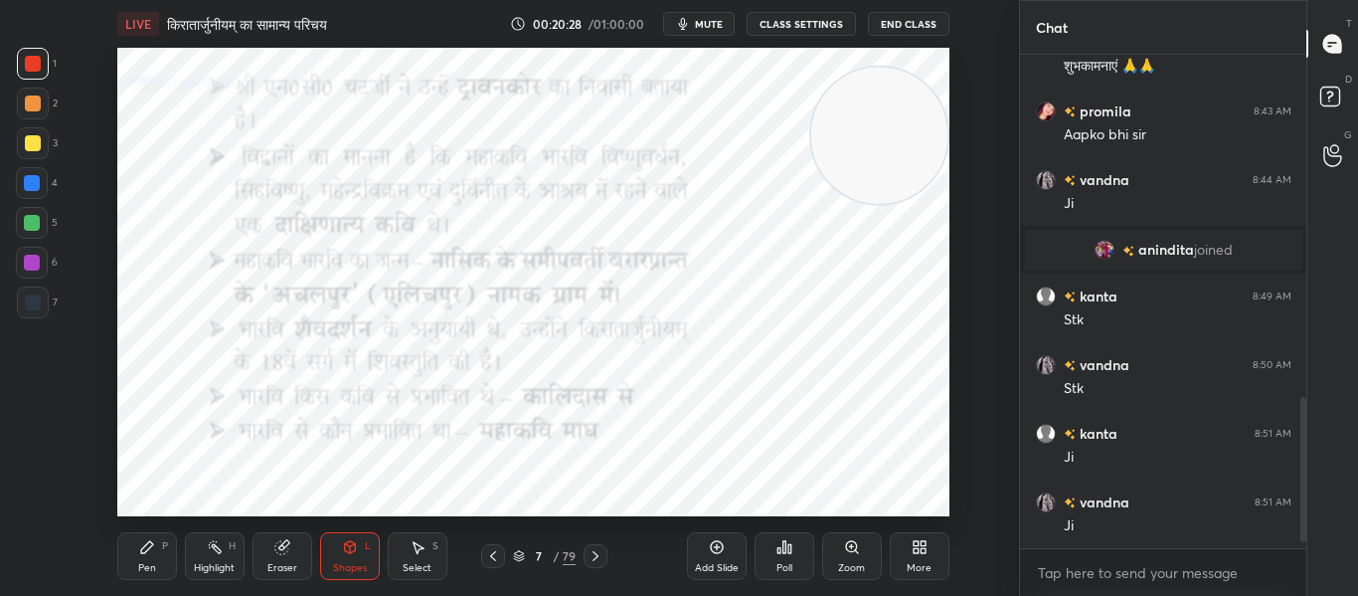
scroll to position [1185, 0]
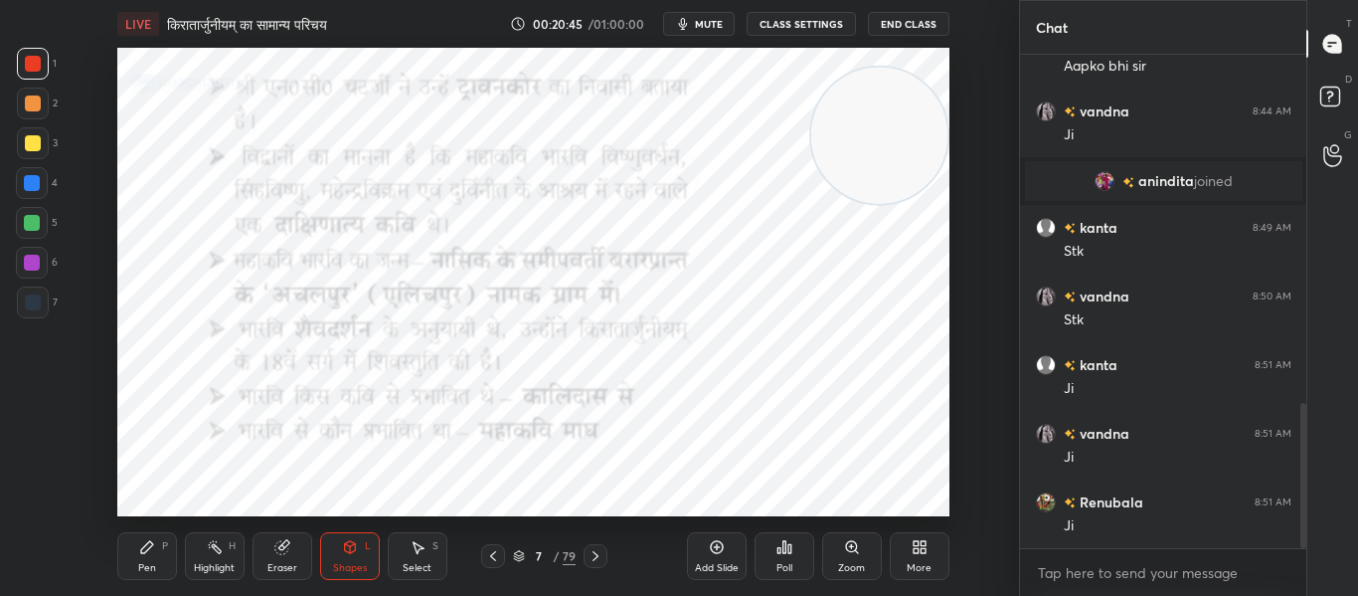
click at [601, 553] on icon at bounding box center [596, 556] width 16 height 16
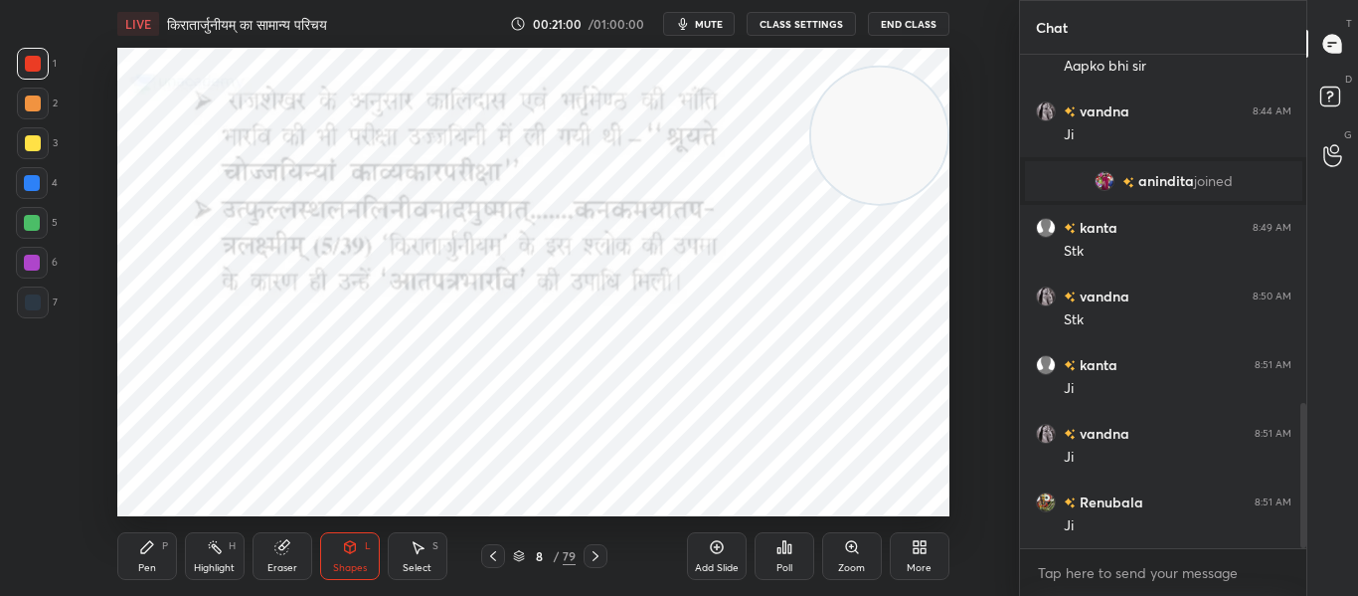
drag, startPoint x: 591, startPoint y: 556, endPoint x: 590, endPoint y: 520, distance: 35.8
click at [591, 553] on icon at bounding box center [596, 556] width 16 height 16
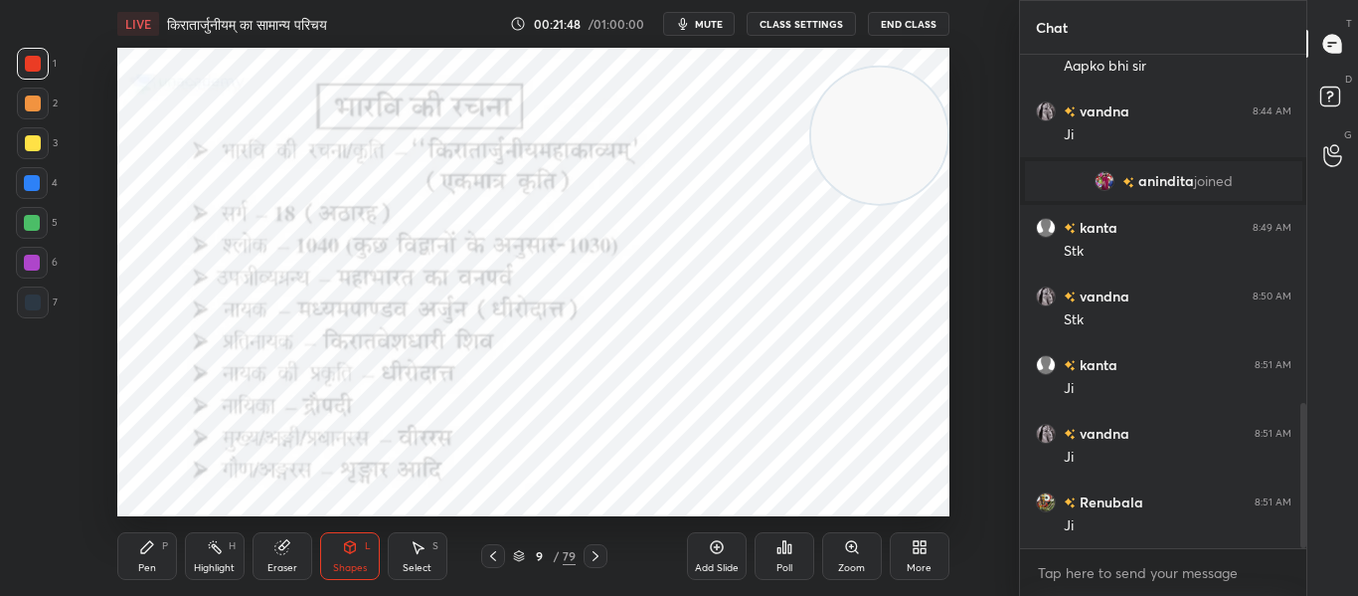
drag, startPoint x: 600, startPoint y: 549, endPoint x: 602, endPoint y: 525, distance: 23.9
click at [601, 549] on icon at bounding box center [596, 556] width 16 height 16
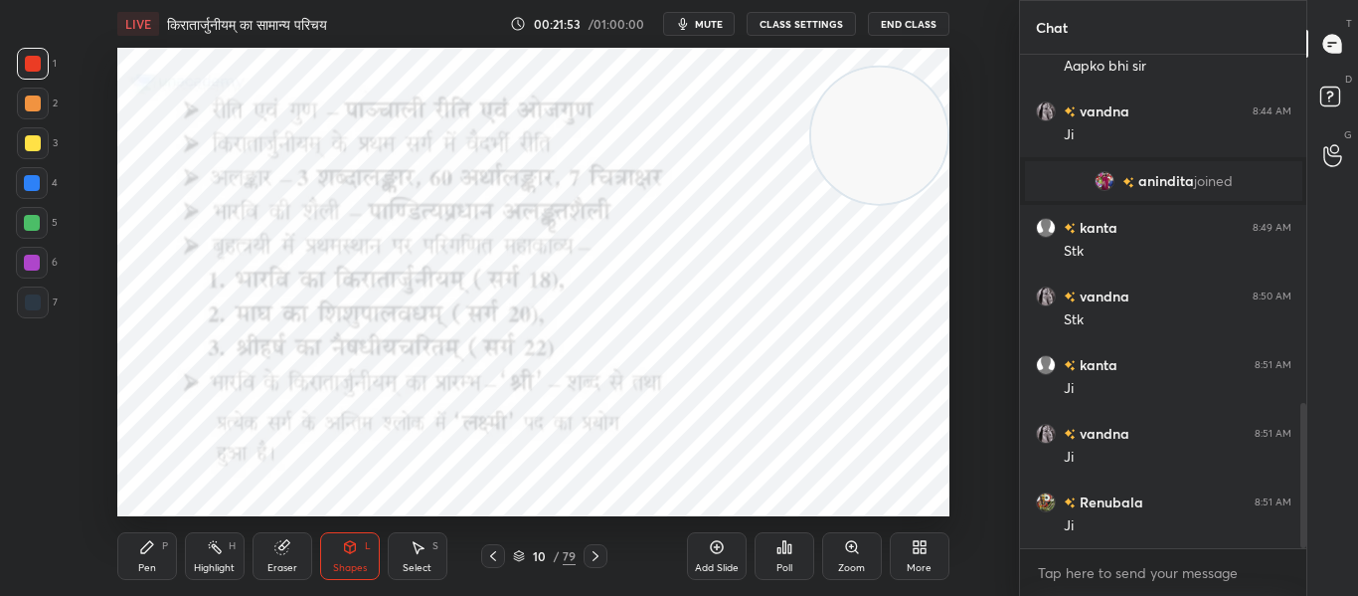
drag, startPoint x: 42, startPoint y: 295, endPoint x: 102, endPoint y: 223, distance: 94.6
click at [48, 291] on div "7" at bounding box center [37, 302] width 41 height 32
click at [36, 59] on div at bounding box center [33, 64] width 16 height 16
click at [776, 550] on icon at bounding box center [784, 547] width 16 height 16
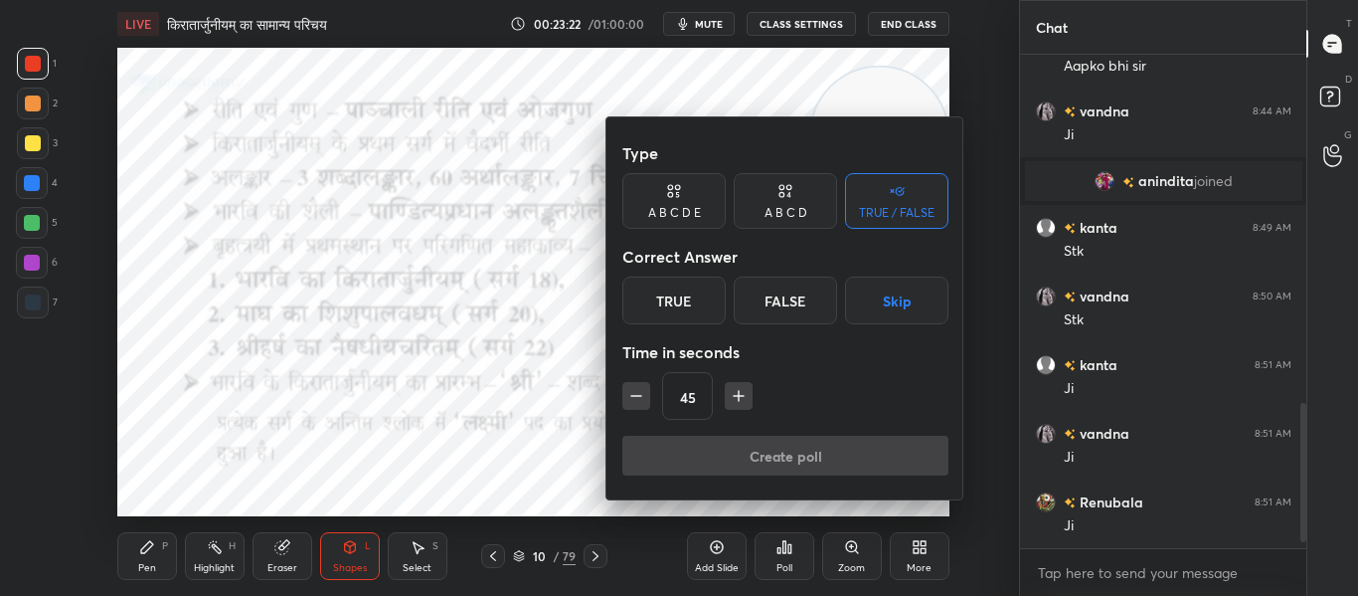
click at [698, 294] on div "True" at bounding box center [673, 300] width 103 height 48
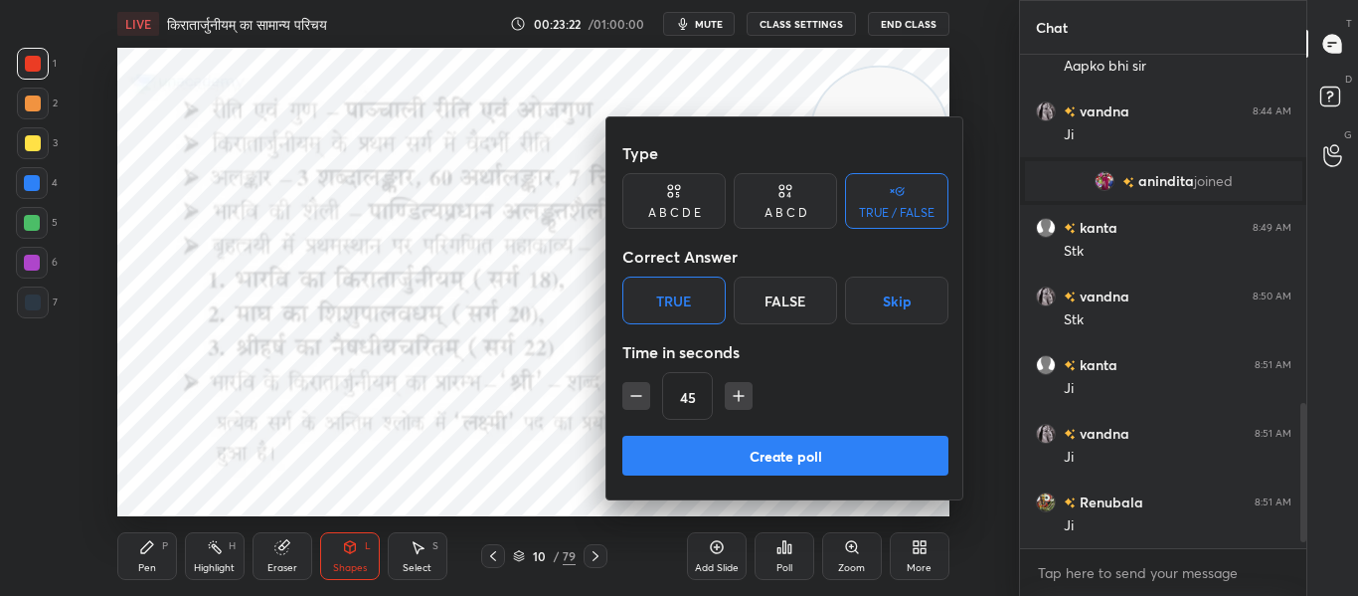
click at [824, 440] on button "Create poll" at bounding box center [785, 455] width 326 height 40
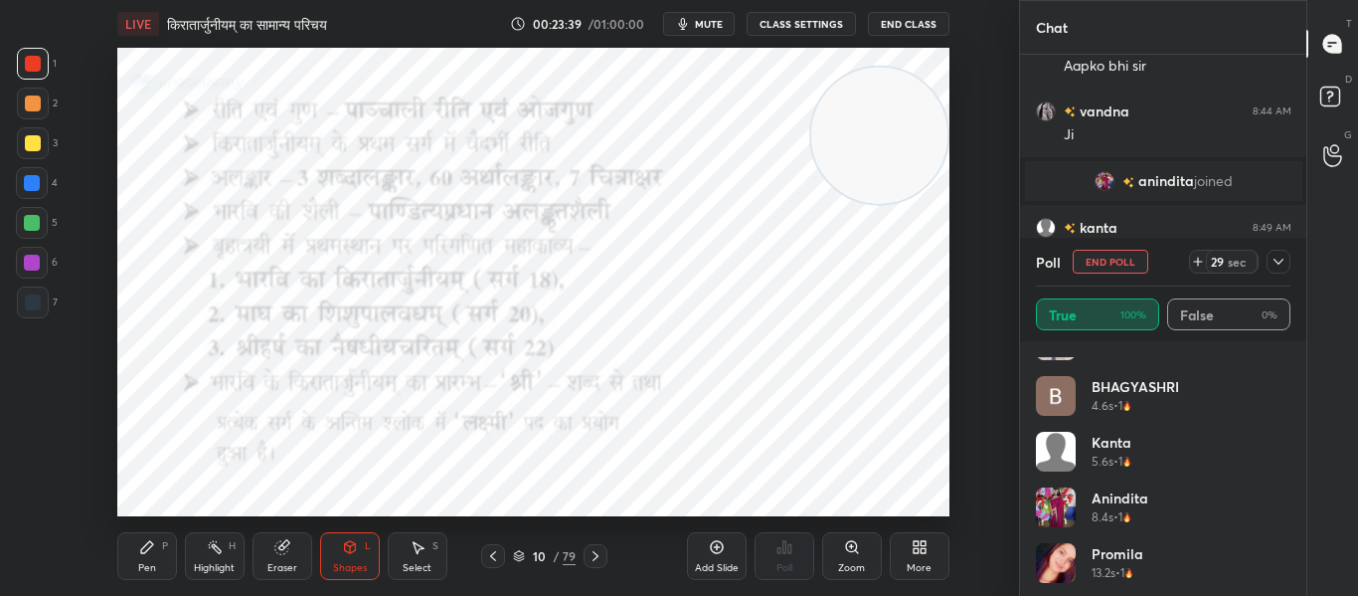
scroll to position [151, 0]
click at [1281, 260] on icon at bounding box center [1279, 261] width 10 height 6
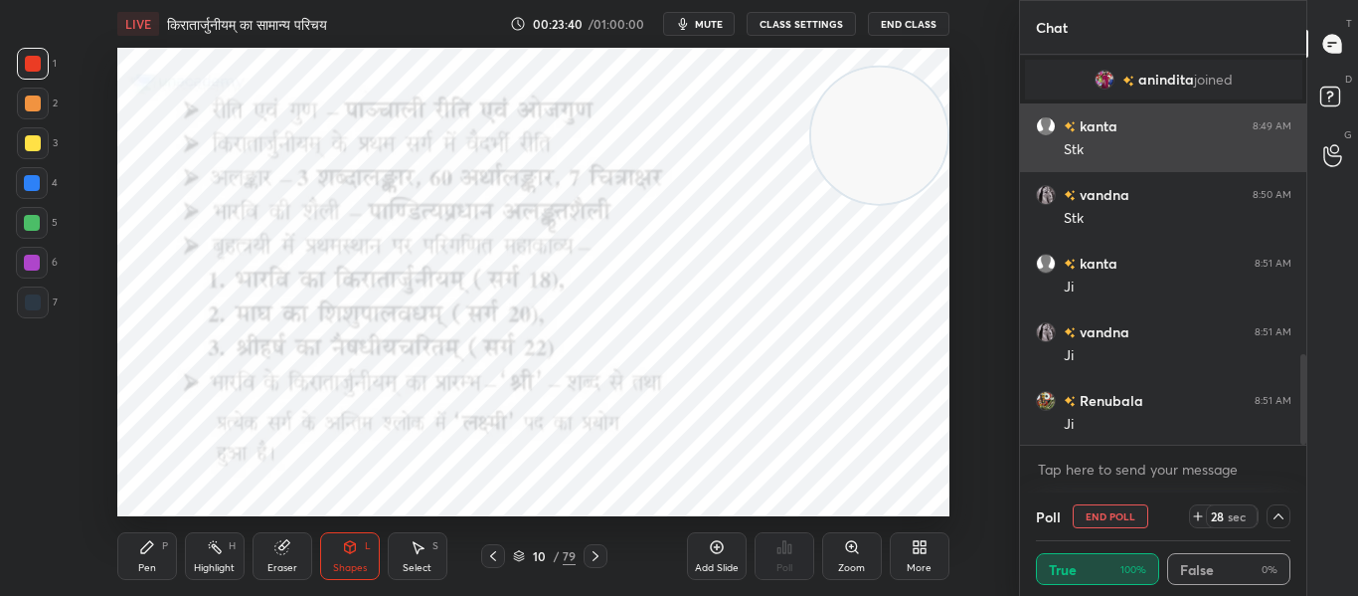
scroll to position [1287, 0]
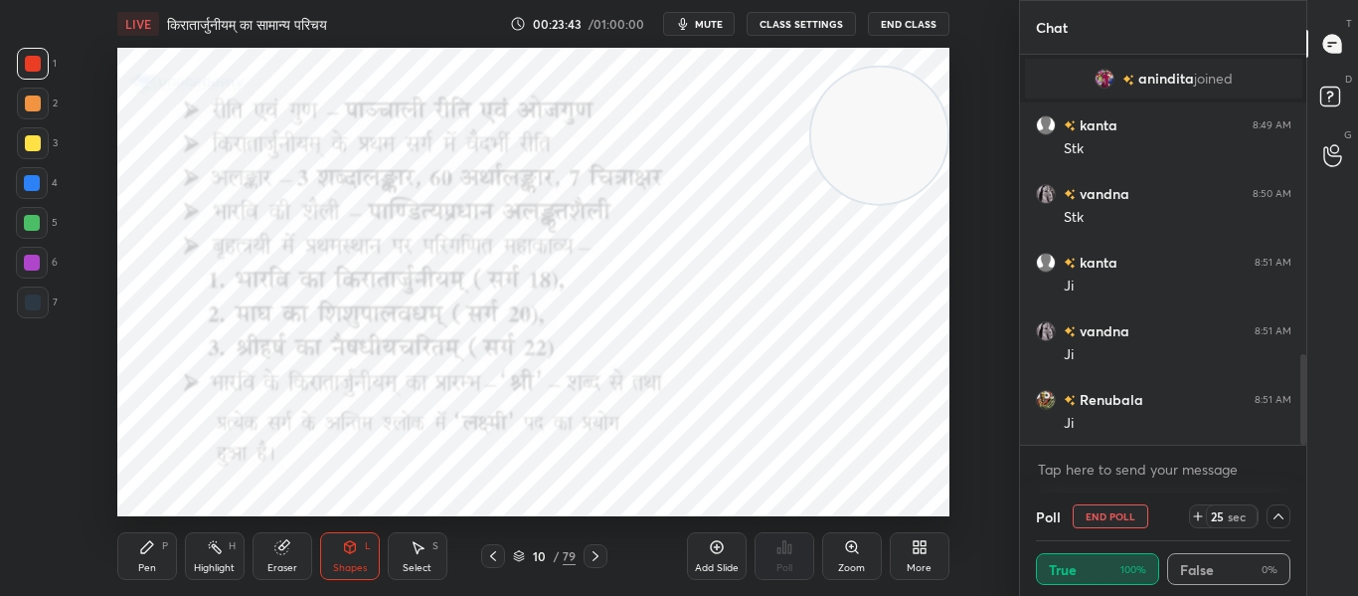
click at [593, 556] on icon at bounding box center [596, 556] width 16 height 16
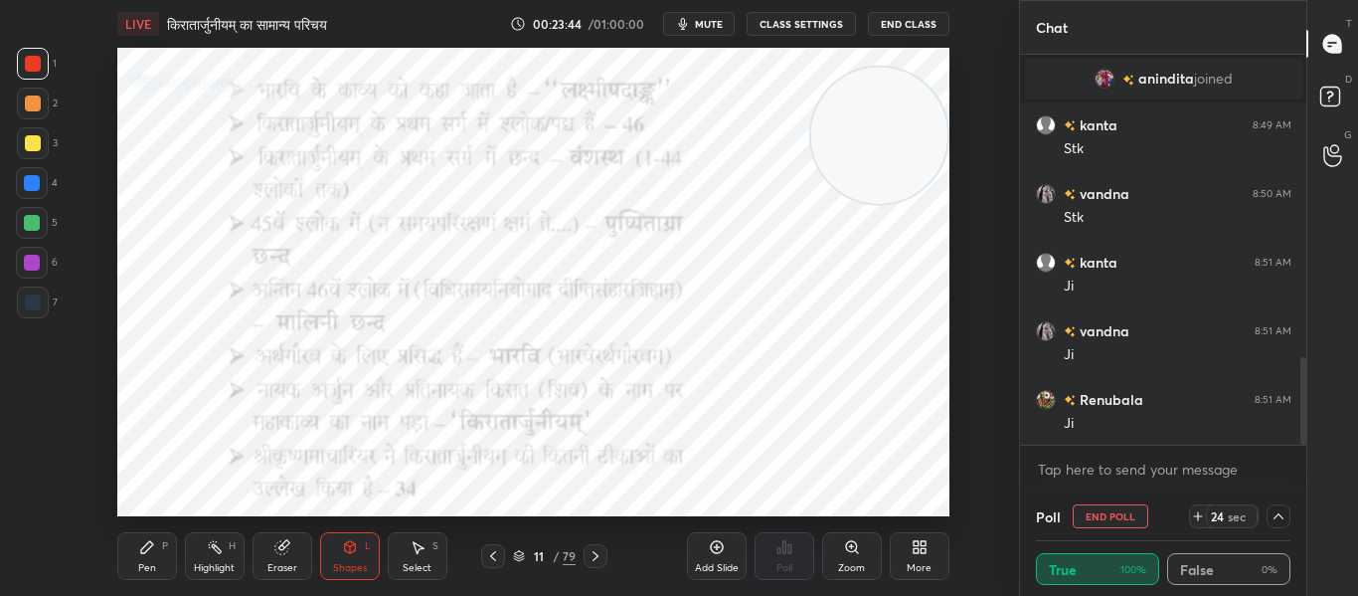
scroll to position [1356, 0]
click at [691, 500] on div "LIVE किरातार्जुनीयम् का सामान्य परिचय 00:23:50 / 01:00:00 mute CLASS SETTINGS E…" at bounding box center [533, 298] width 939 height 596
click at [1281, 522] on icon at bounding box center [1279, 516] width 16 height 16
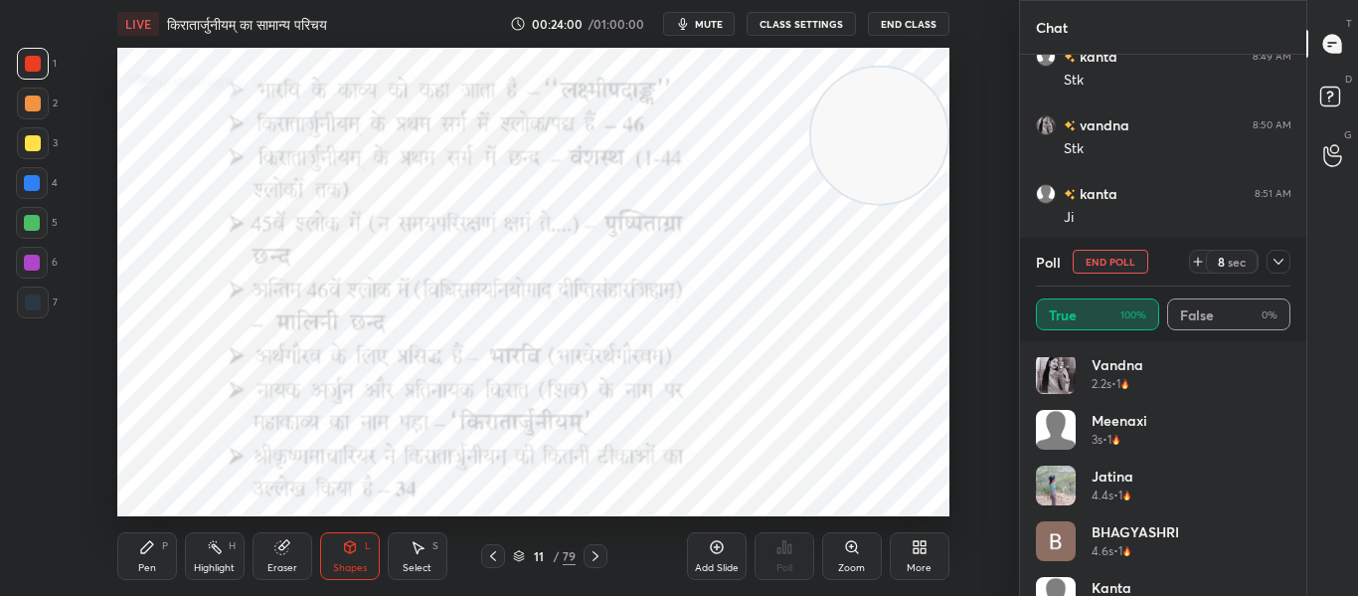
scroll to position [0, 0]
click at [1091, 267] on button "End Poll" at bounding box center [1111, 262] width 76 height 24
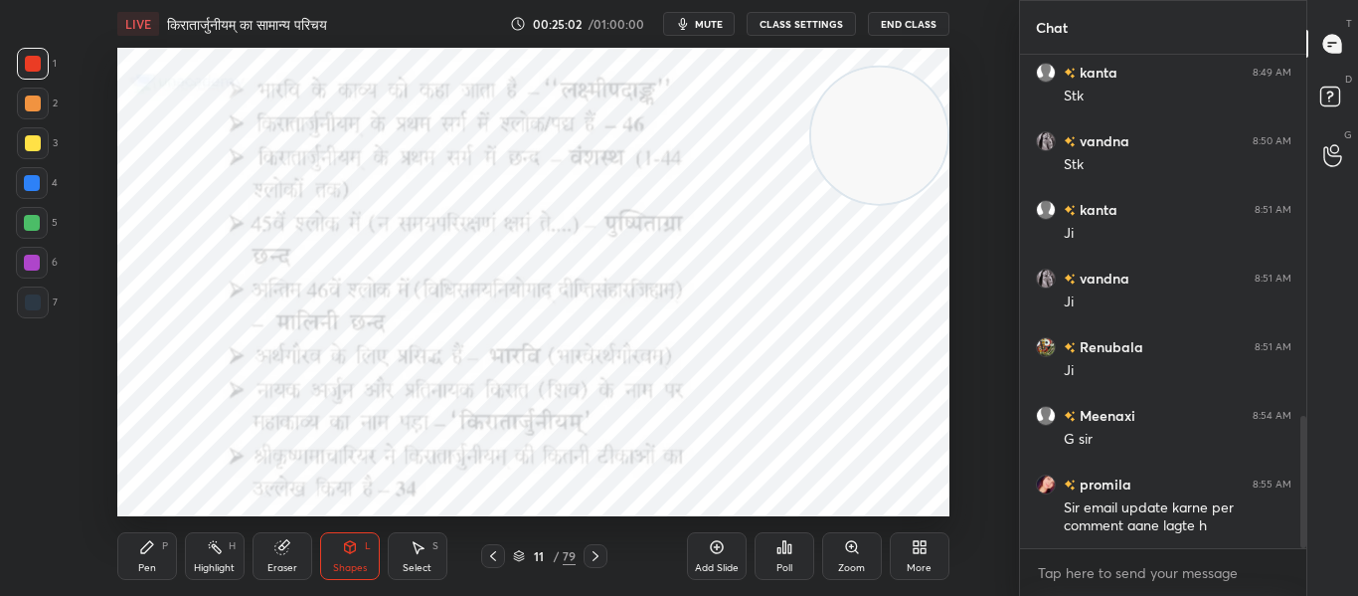
click at [596, 554] on icon at bounding box center [596, 556] width 16 height 16
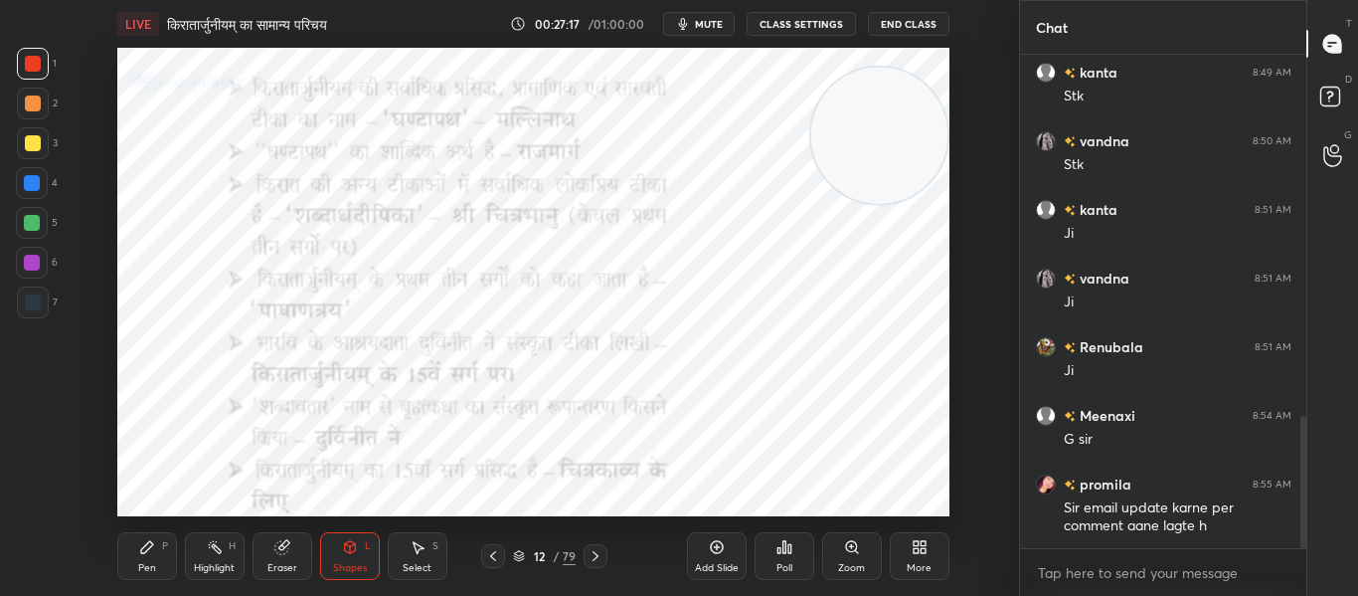
click at [597, 559] on icon at bounding box center [596, 556] width 16 height 16
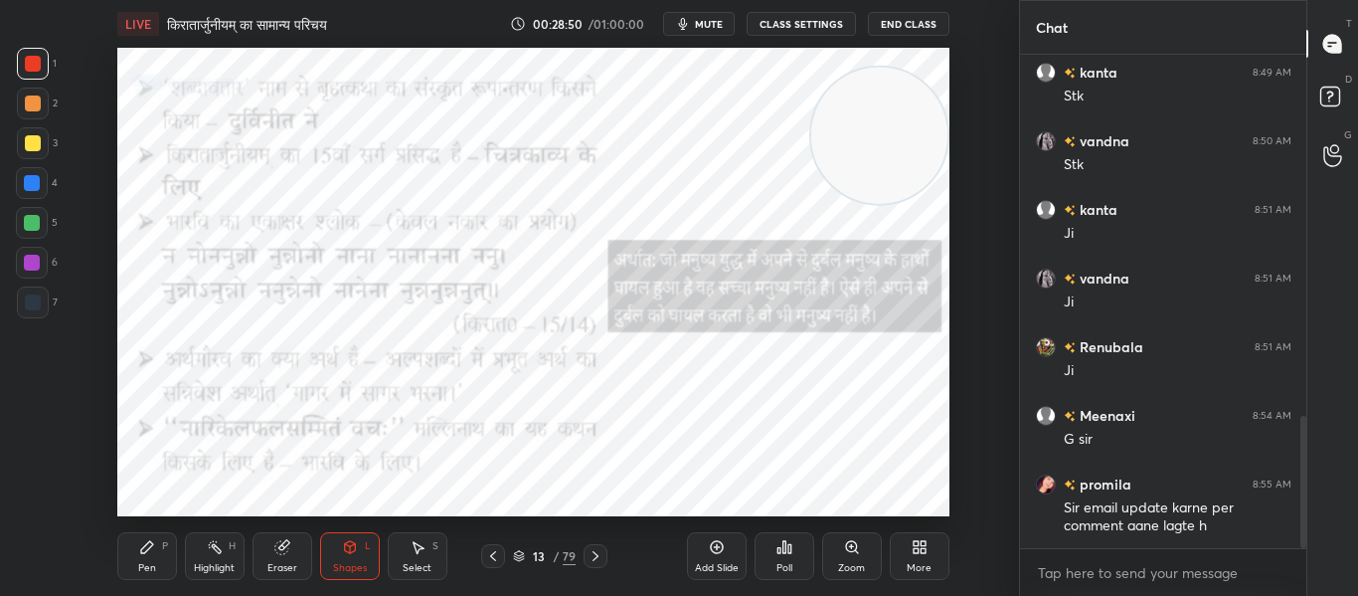
click at [593, 556] on icon at bounding box center [596, 556] width 16 height 16
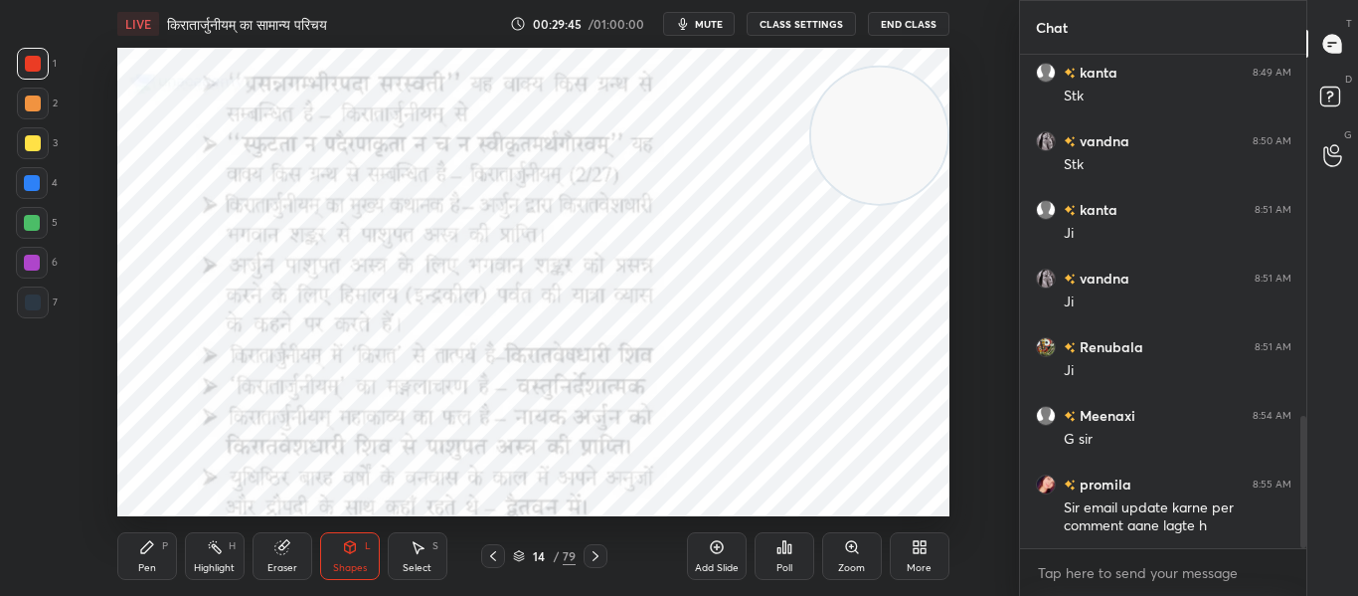
click at [593, 554] on icon at bounding box center [596, 556] width 16 height 16
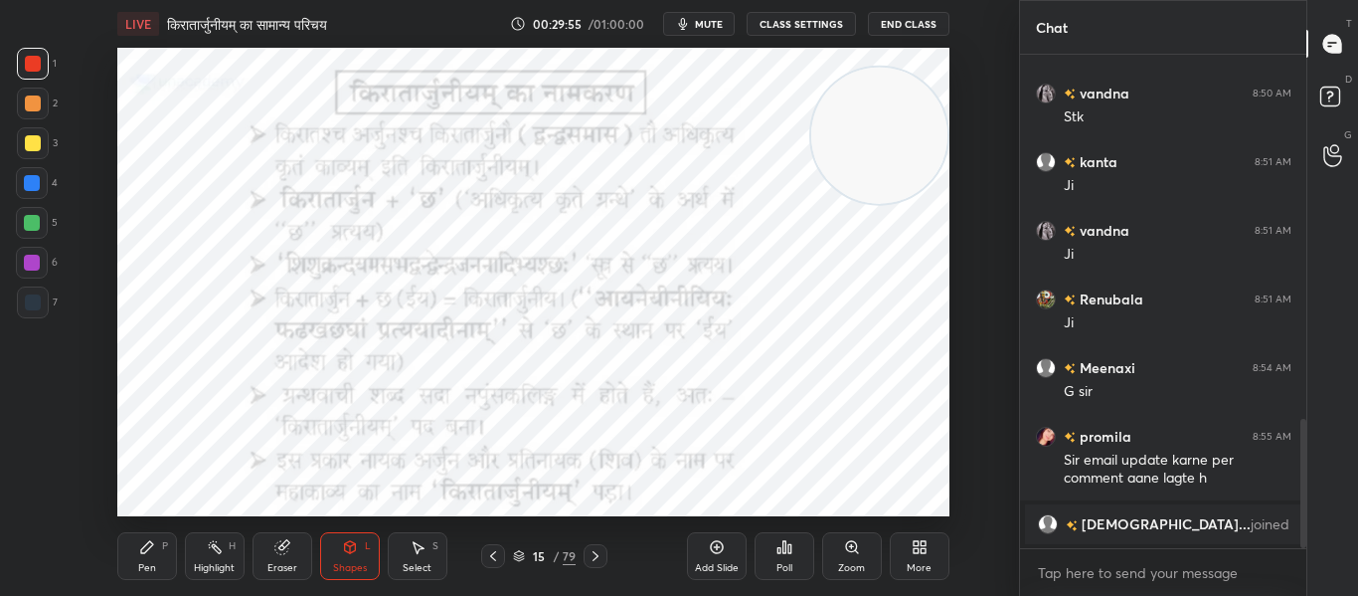
scroll to position [446, 280]
type textarea "x"
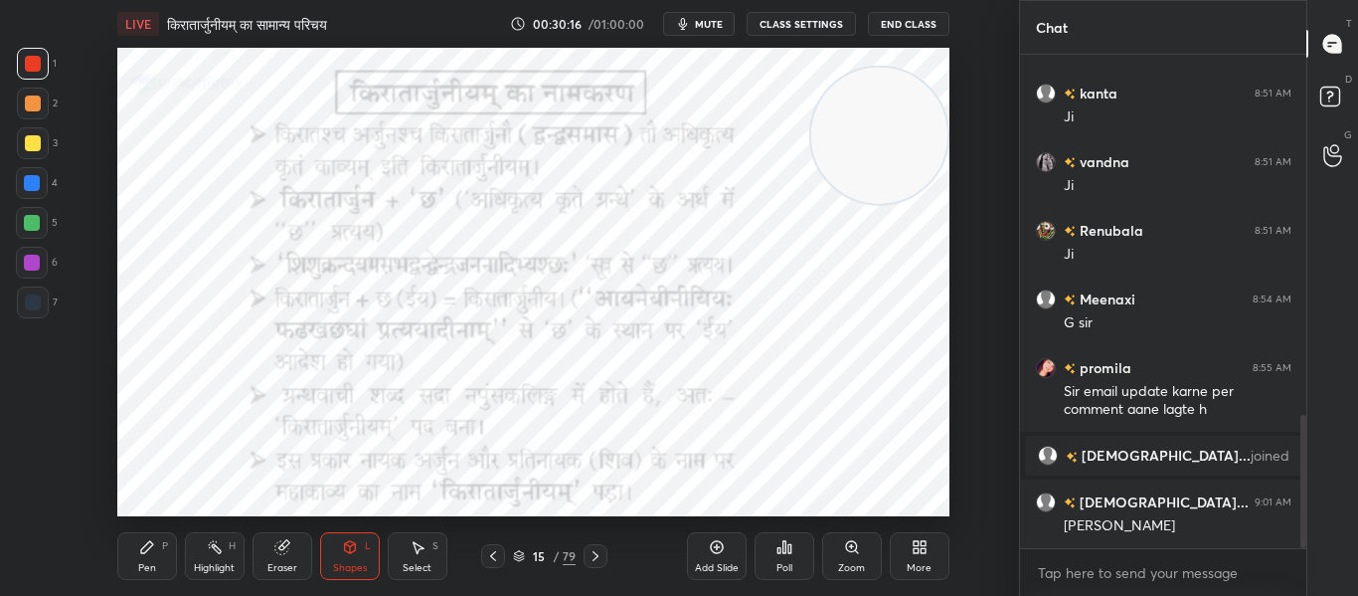
click at [283, 559] on div "Eraser" at bounding box center [283, 556] width 60 height 48
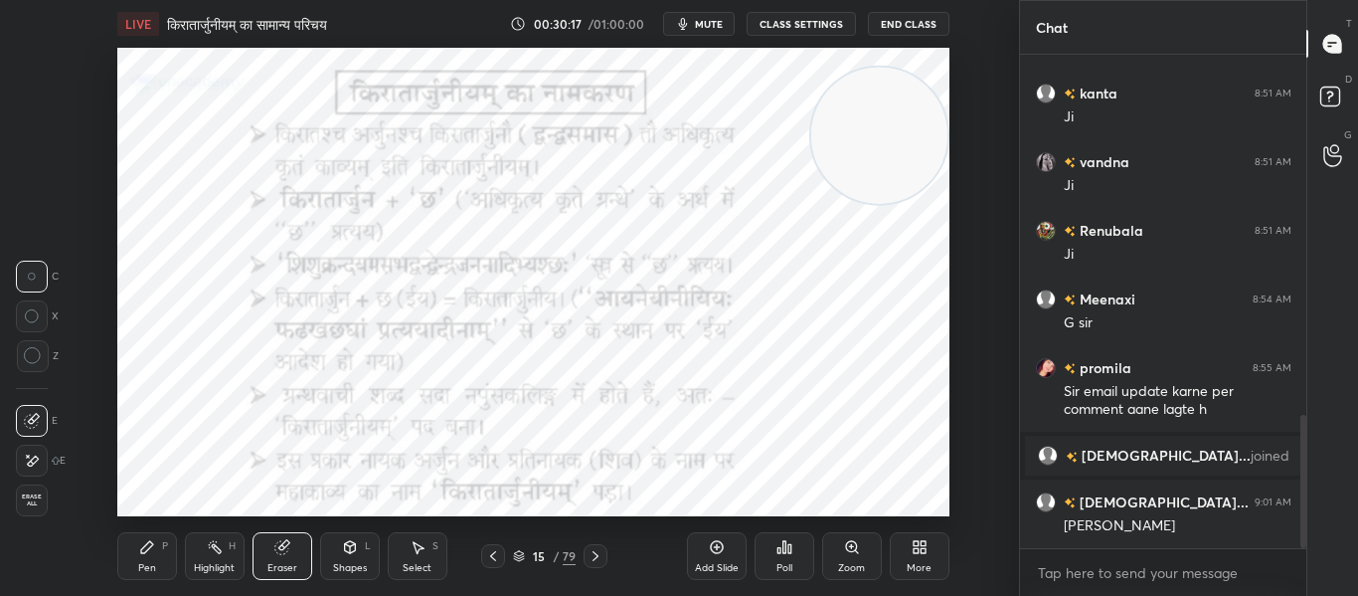
click at [28, 359] on icon at bounding box center [33, 356] width 18 height 18
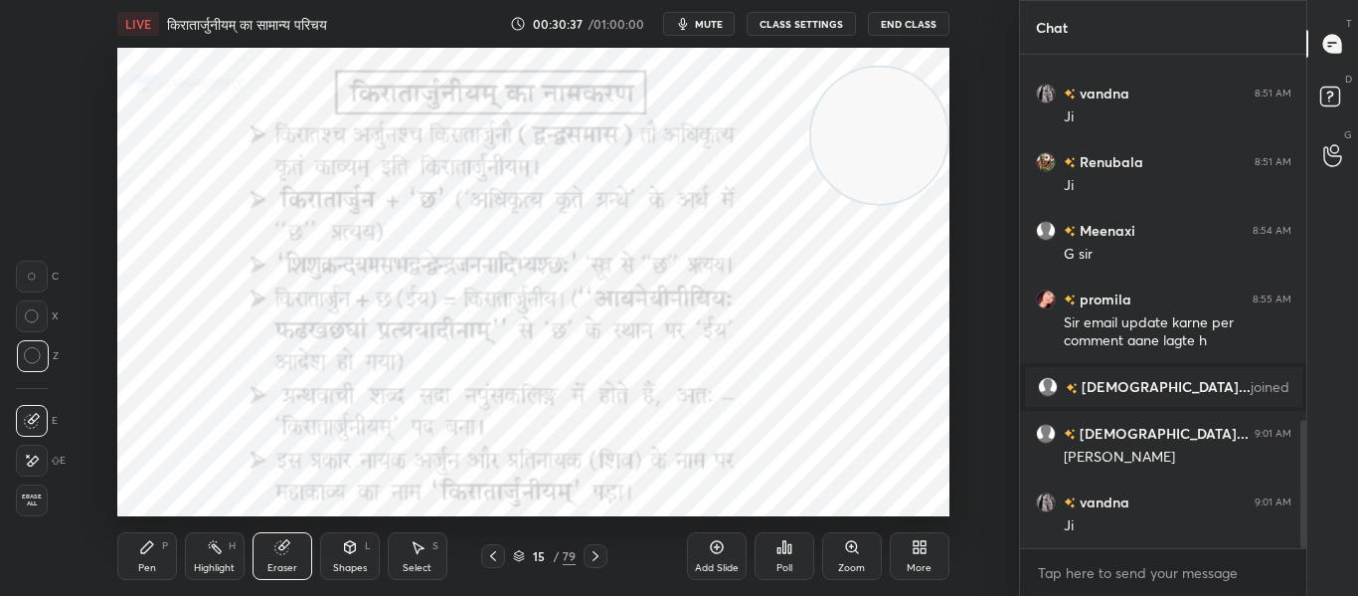
click at [352, 557] on div "Shapes L" at bounding box center [350, 556] width 60 height 48
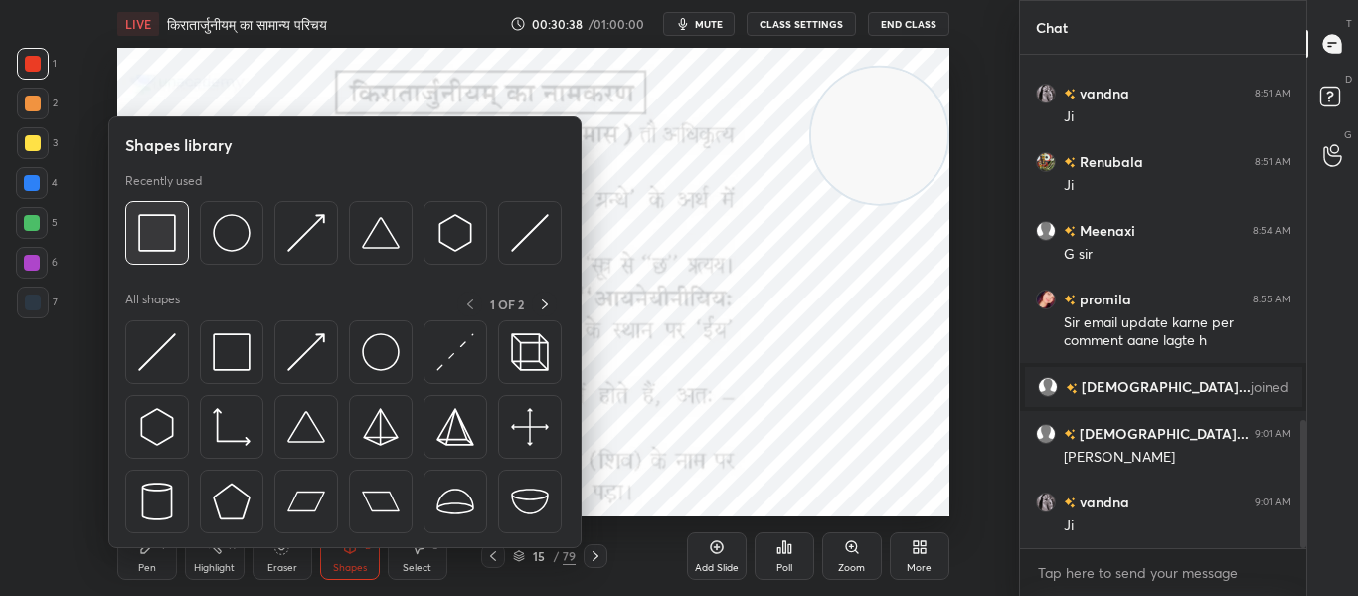
click at [145, 246] on img at bounding box center [157, 233] width 38 height 38
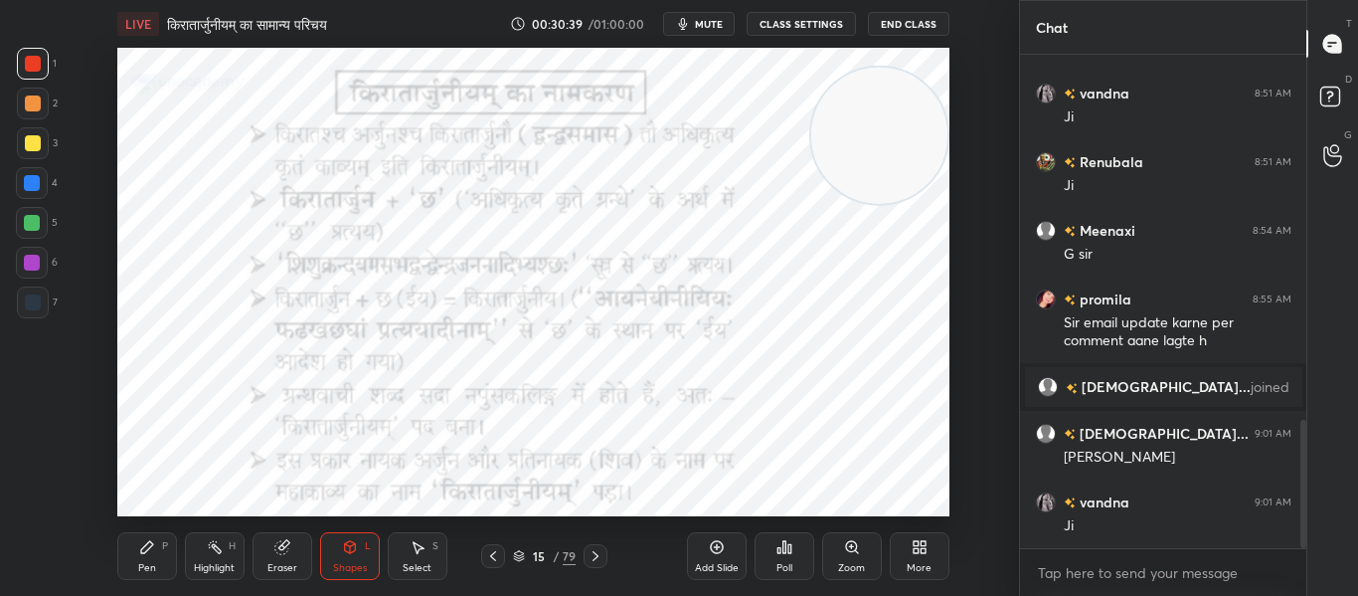
click at [37, 308] on div at bounding box center [33, 302] width 16 height 16
click at [42, 55] on div at bounding box center [33, 64] width 32 height 32
click at [602, 554] on icon at bounding box center [596, 556] width 16 height 16
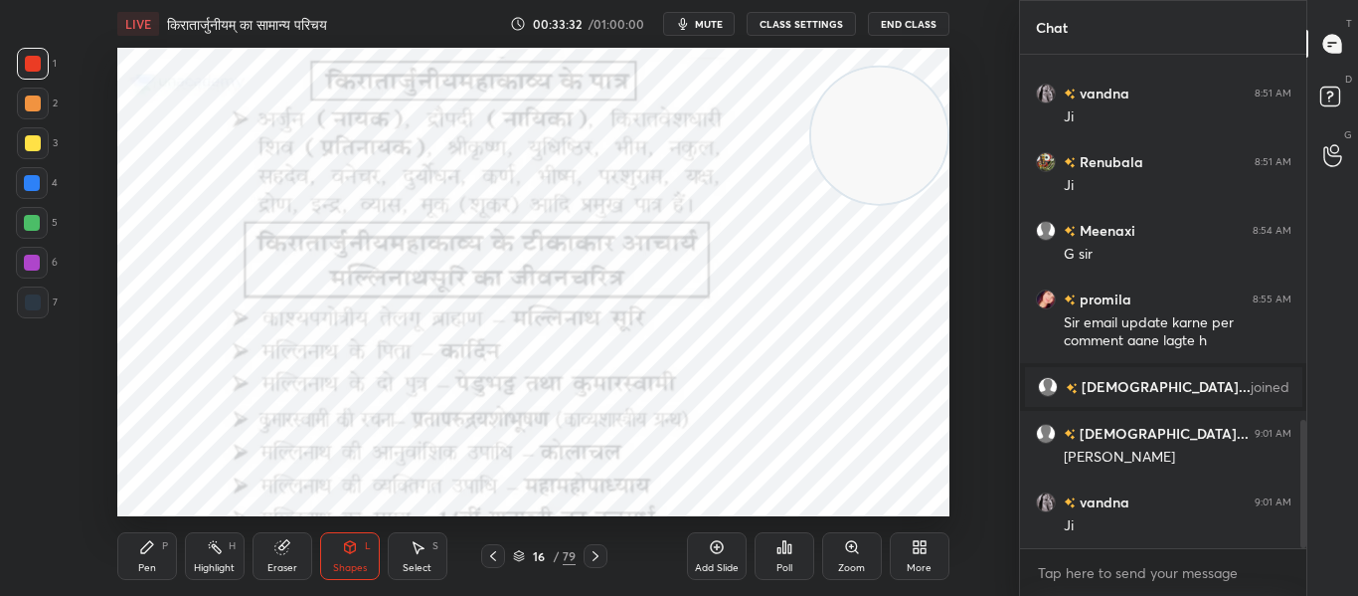
click at [32, 325] on div "7" at bounding box center [37, 306] width 41 height 40
click at [29, 313] on div at bounding box center [33, 302] width 32 height 32
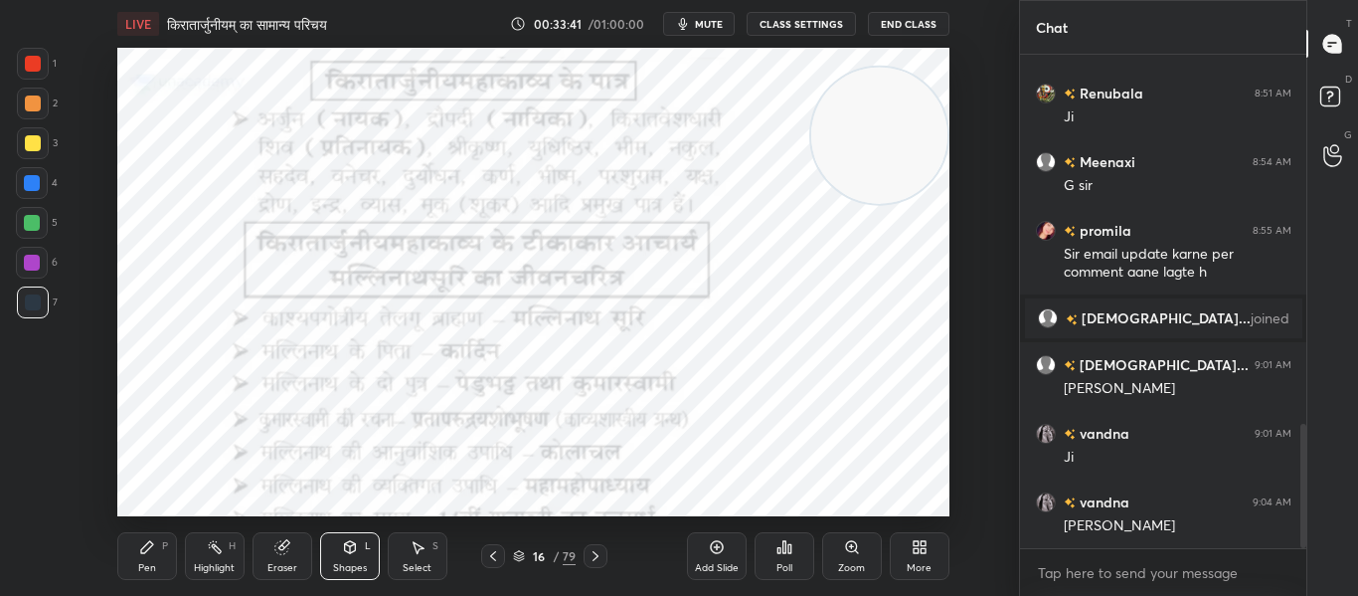
click at [35, 69] on div at bounding box center [33, 64] width 16 height 16
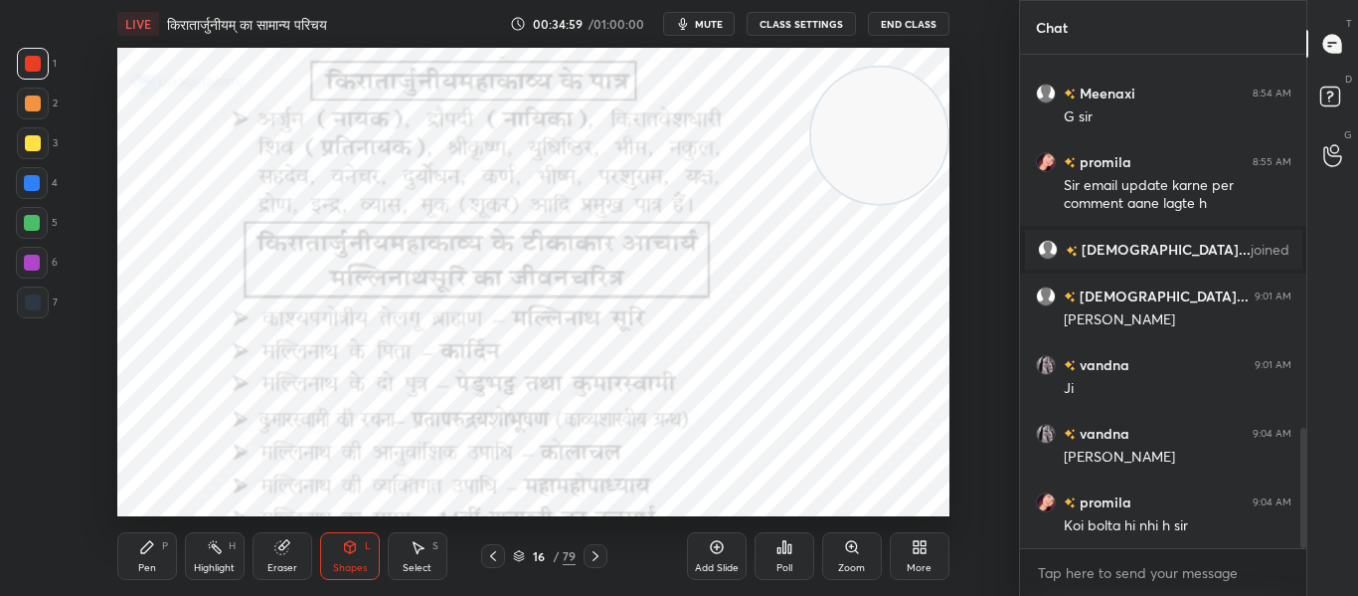
click at [589, 553] on icon at bounding box center [596, 556] width 16 height 16
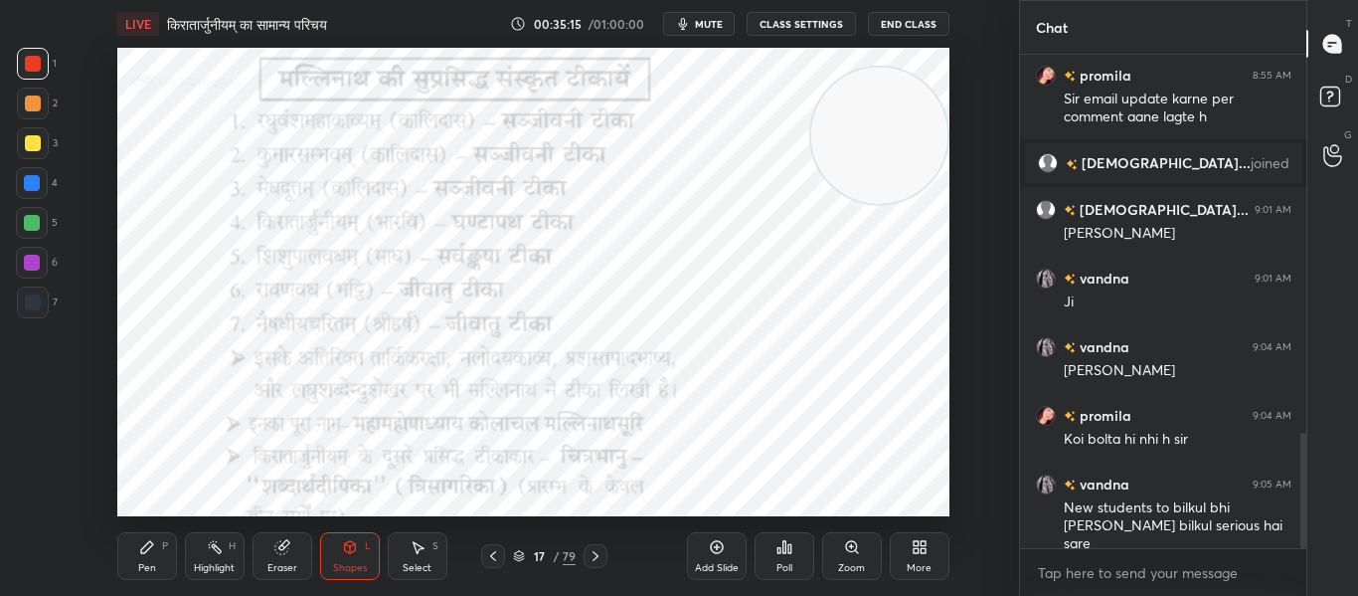
scroll to position [1691, 0]
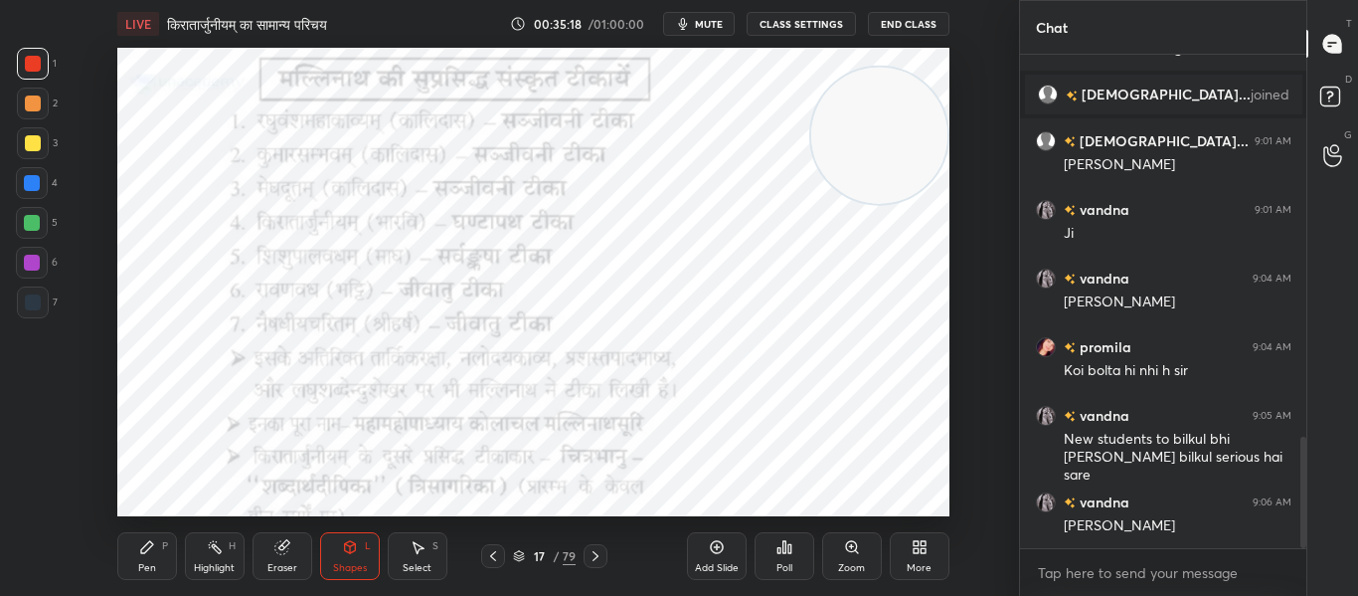
click at [23, 309] on div at bounding box center [33, 302] width 32 height 32
click at [601, 548] on icon at bounding box center [596, 556] width 16 height 16
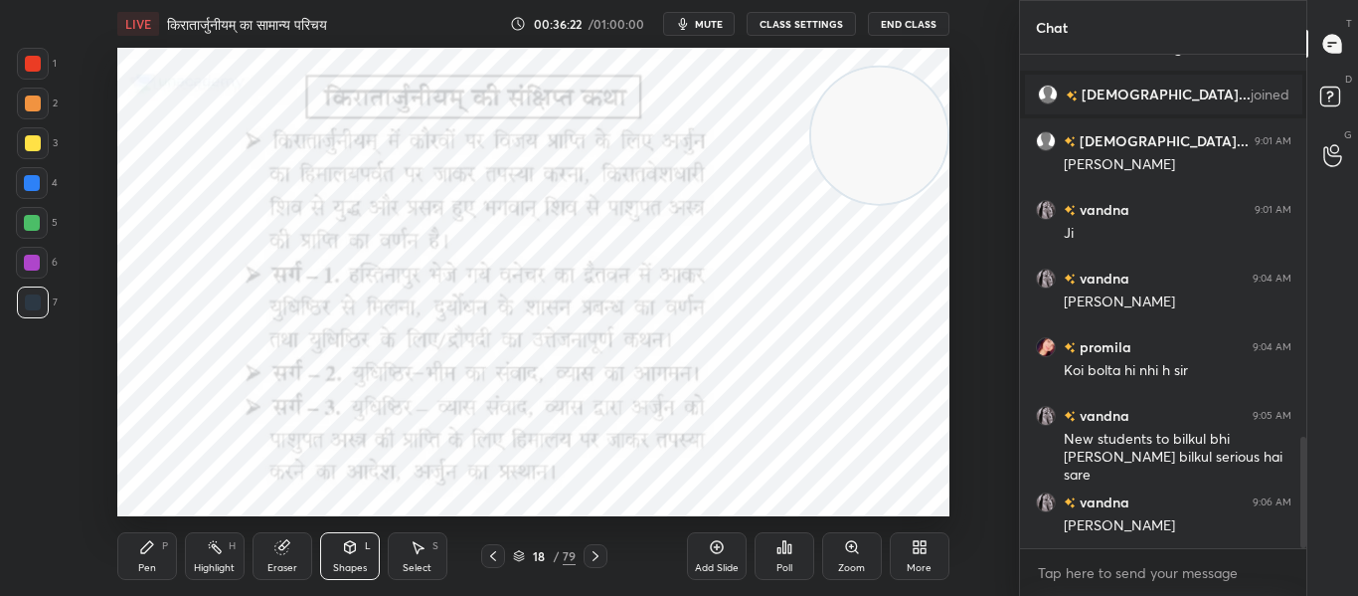
click at [48, 59] on div at bounding box center [33, 64] width 32 height 32
drag, startPoint x: 28, startPoint y: 67, endPoint x: 88, endPoint y: 73, distance: 60.9
click at [30, 66] on div at bounding box center [33, 64] width 16 height 16
click at [602, 553] on icon at bounding box center [596, 556] width 16 height 16
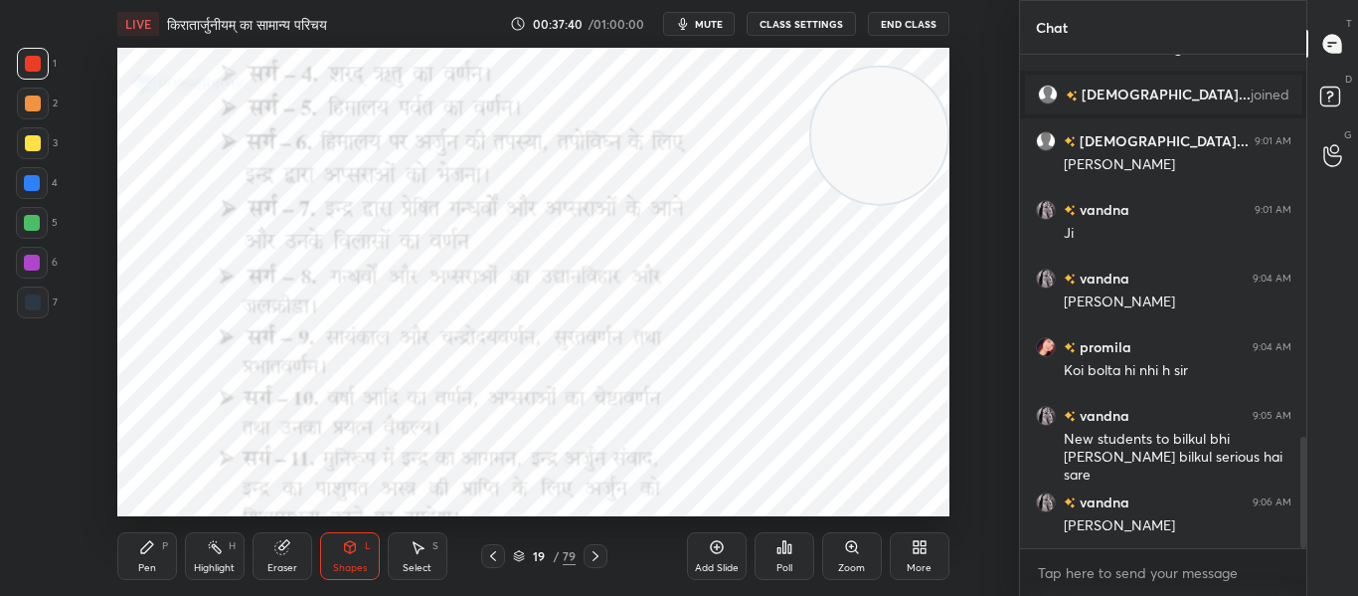
drag, startPoint x: 33, startPoint y: 304, endPoint x: 109, endPoint y: 192, distance: 135.9
click at [34, 304] on div at bounding box center [33, 302] width 16 height 16
click at [23, 70] on div at bounding box center [33, 64] width 32 height 32
click at [596, 555] on icon at bounding box center [596, 556] width 16 height 16
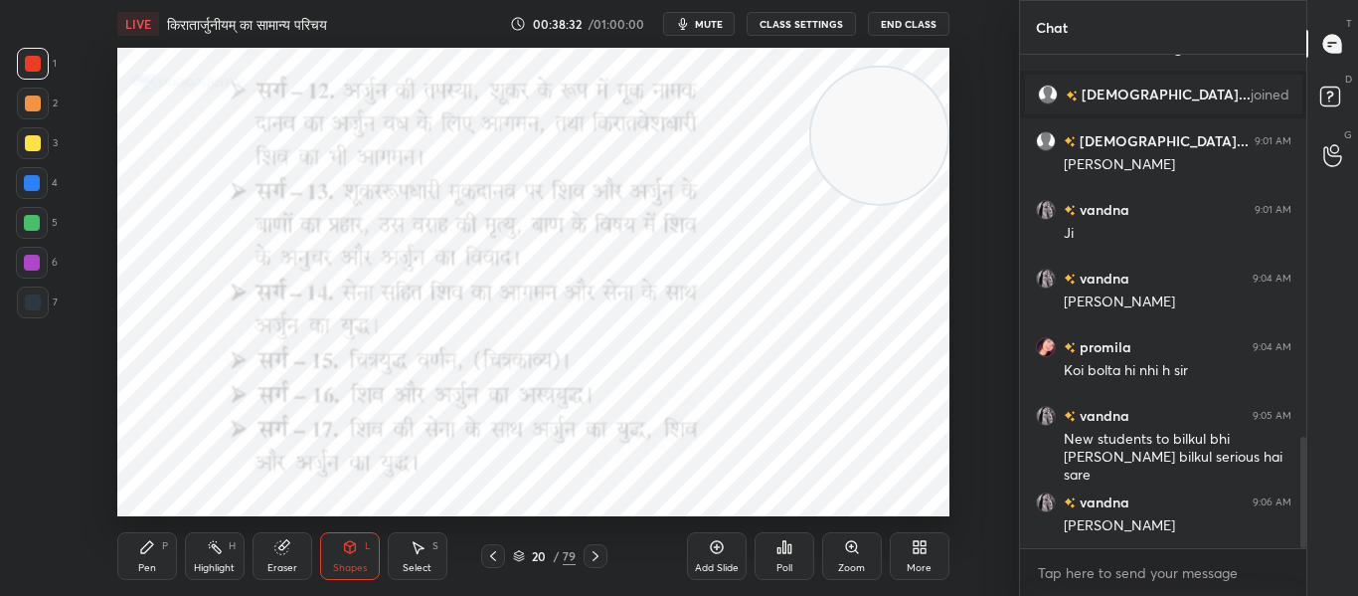
drag, startPoint x: 28, startPoint y: 303, endPoint x: 92, endPoint y: 235, distance: 94.2
click at [34, 303] on div at bounding box center [33, 302] width 16 height 16
click at [41, 178] on div at bounding box center [32, 183] width 32 height 32
click at [32, 73] on div at bounding box center [33, 64] width 32 height 32
click at [605, 560] on div at bounding box center [596, 556] width 24 height 24
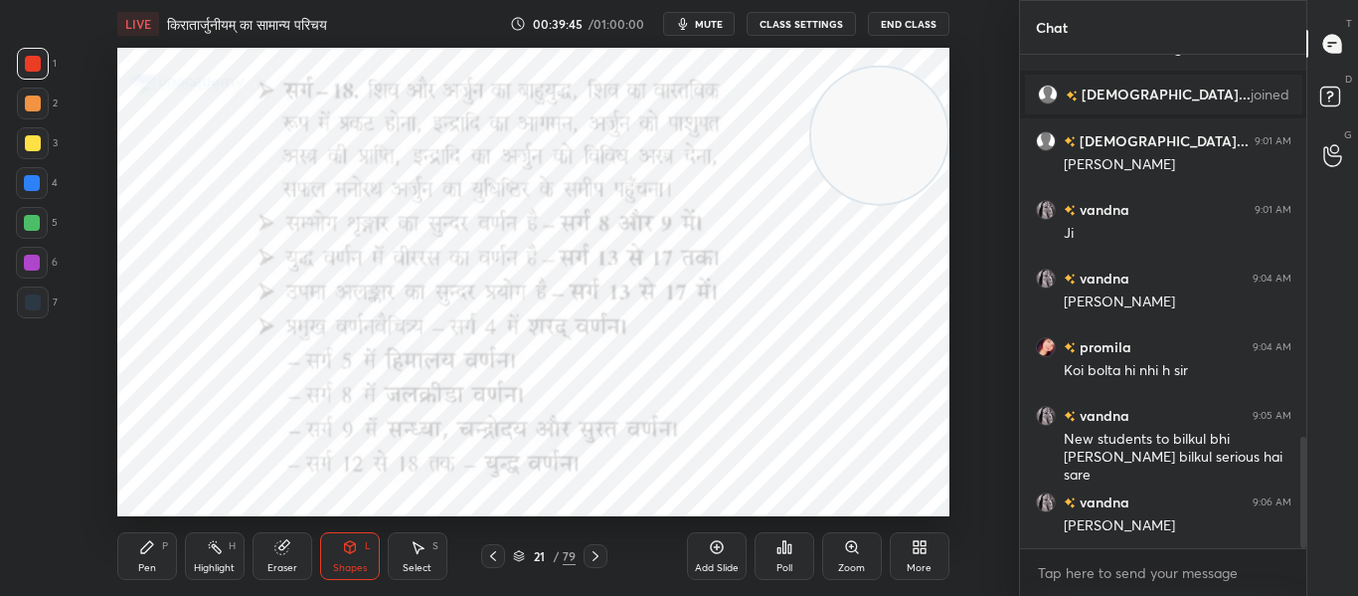
click at [45, 288] on div at bounding box center [33, 302] width 32 height 32
click at [44, 64] on div at bounding box center [33, 64] width 32 height 32
click at [598, 560] on icon at bounding box center [596, 556] width 16 height 16
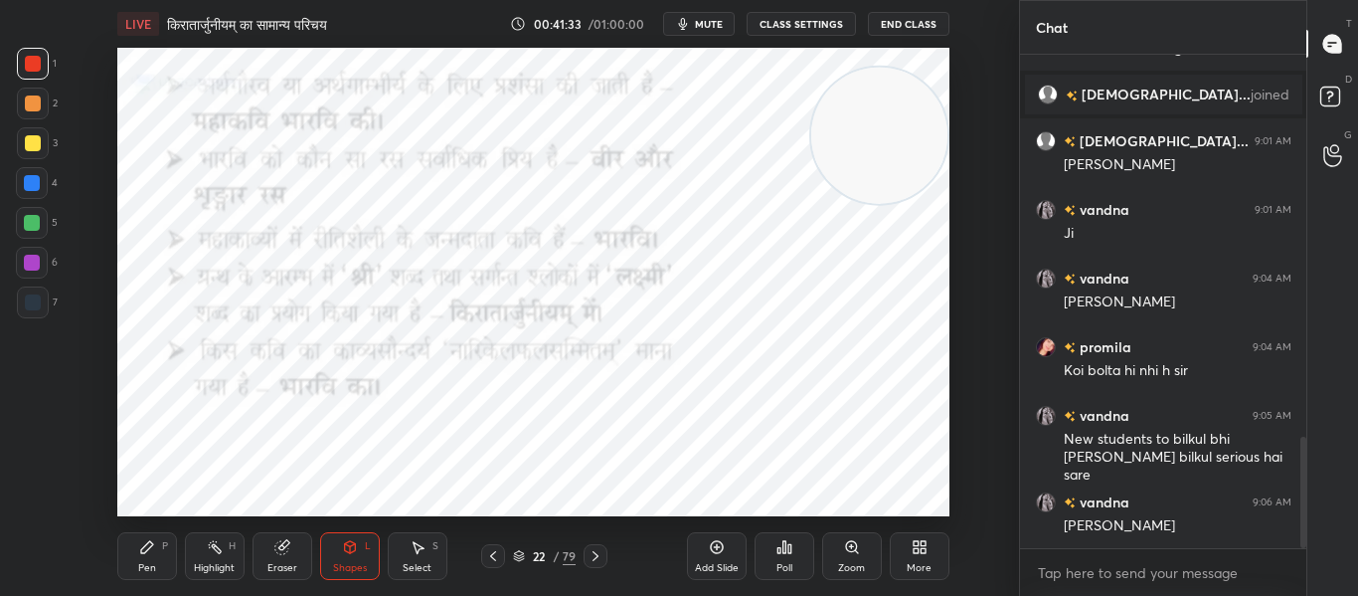
click at [593, 556] on icon at bounding box center [596, 556] width 16 height 16
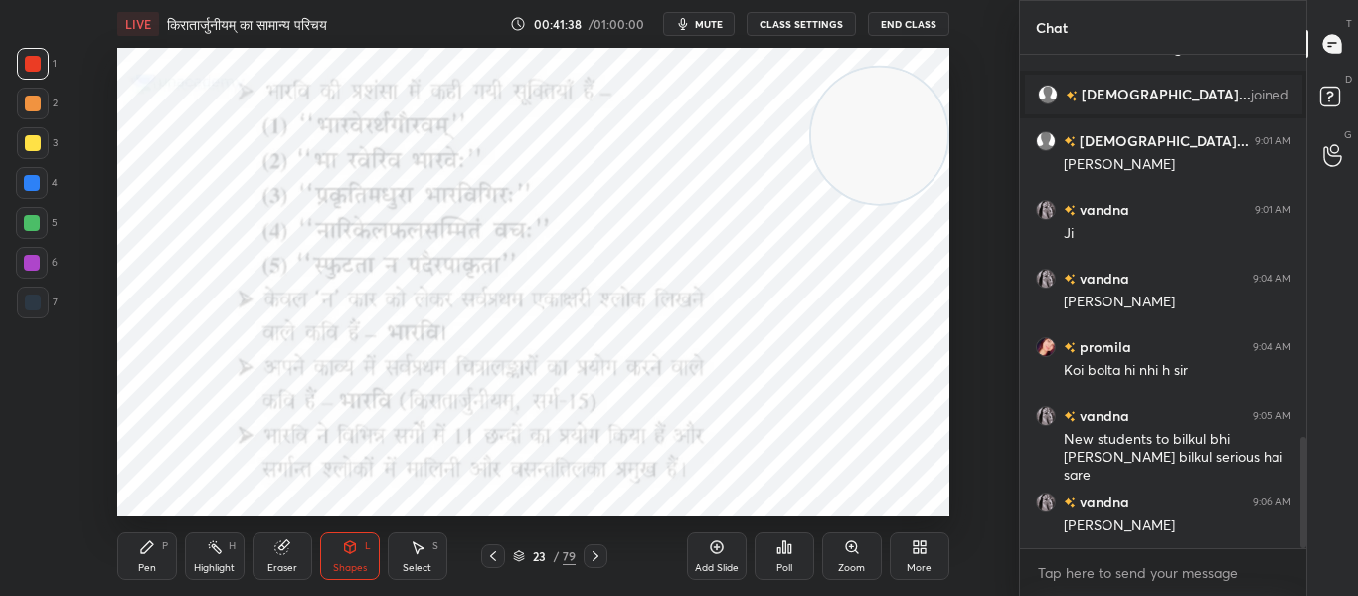
drag, startPoint x: 35, startPoint y: 293, endPoint x: 58, endPoint y: 280, distance: 26.3
click at [52, 284] on div "1 2 3 4 5 6 7" at bounding box center [37, 187] width 42 height 278
drag, startPoint x: 33, startPoint y: 288, endPoint x: 111, endPoint y: 237, distance: 94.0
click at [39, 288] on div at bounding box center [33, 302] width 32 height 32
click at [27, 189] on div at bounding box center [32, 183] width 16 height 16
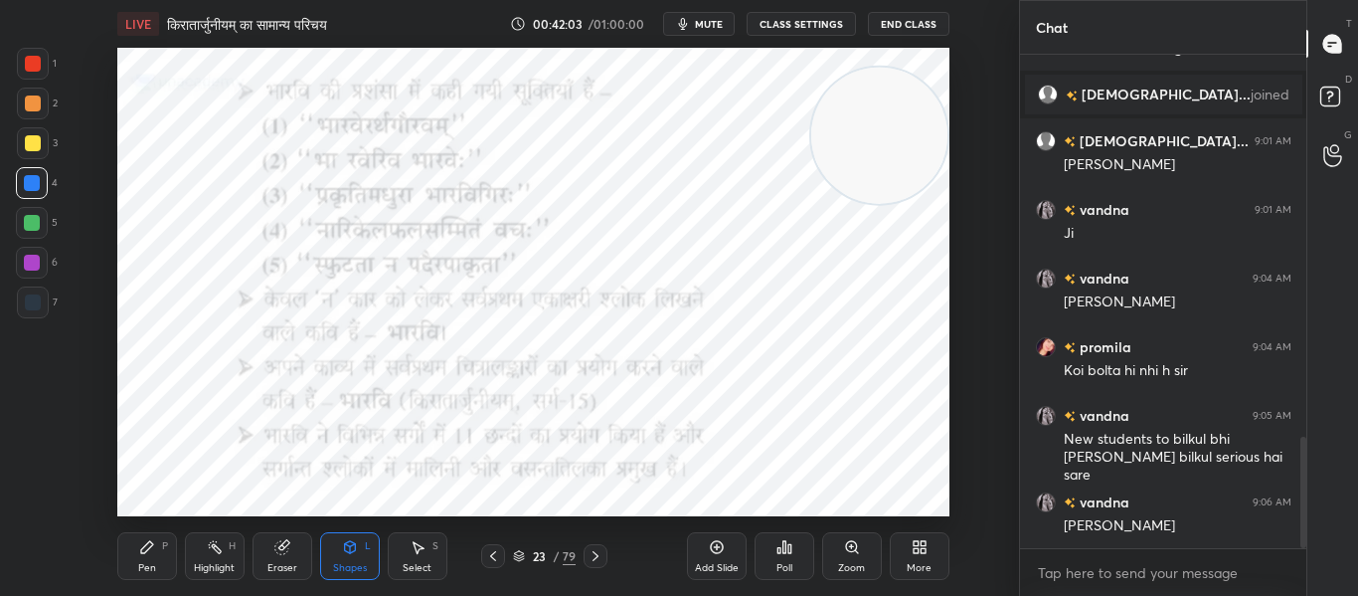
click at [39, 57] on div at bounding box center [33, 64] width 16 height 16
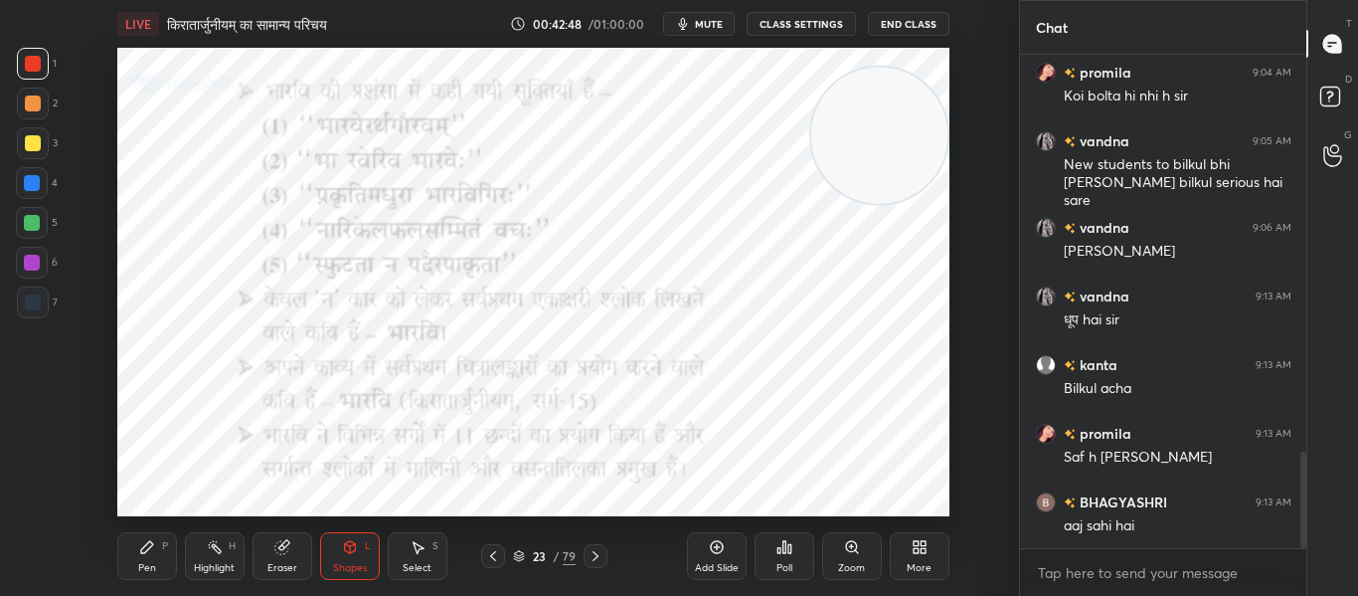
scroll to position [2034, 0]
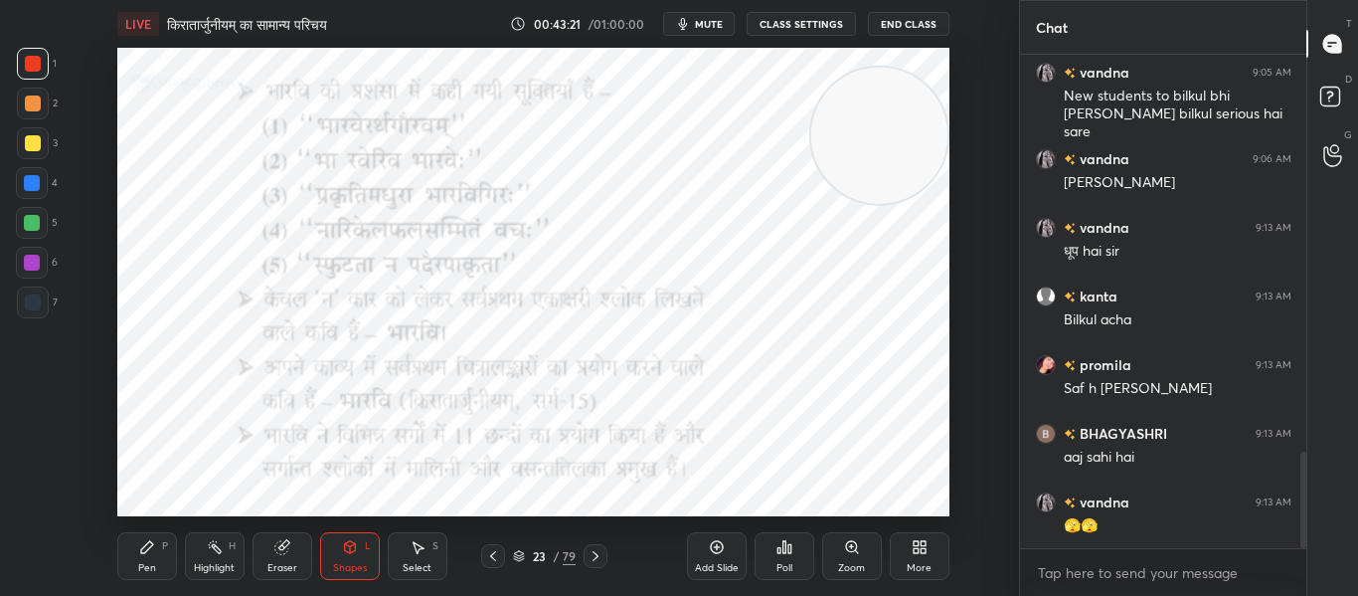
click at [589, 565] on div at bounding box center [596, 556] width 24 height 24
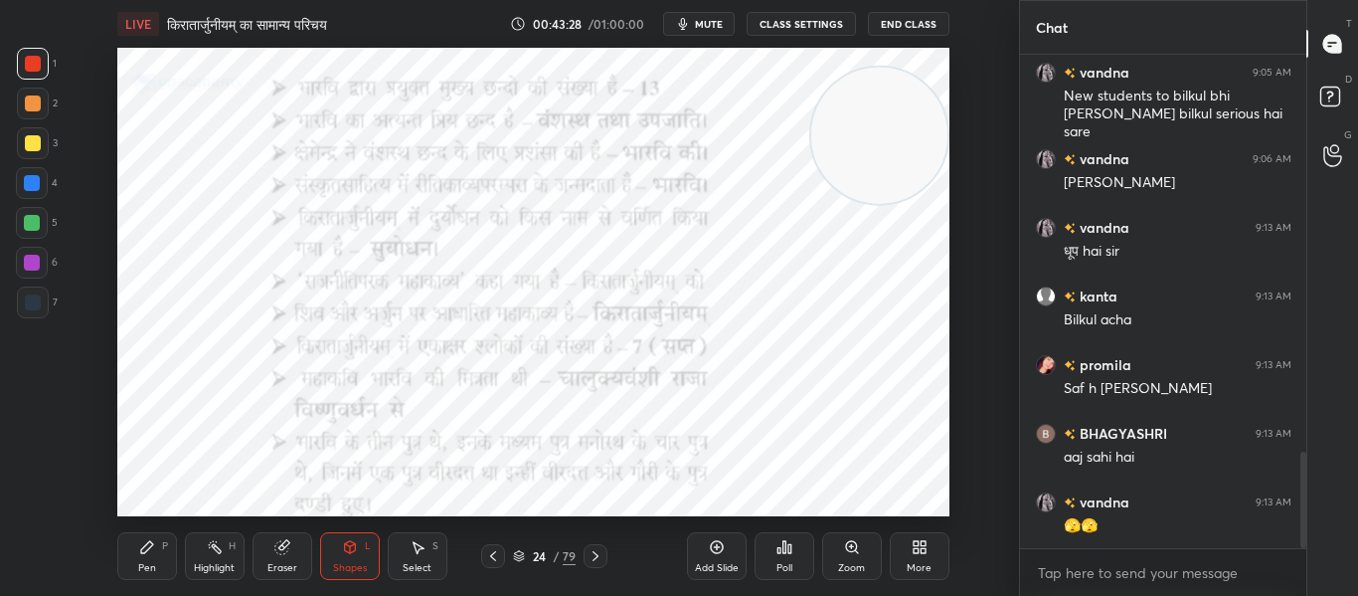
click at [37, 308] on div at bounding box center [33, 302] width 32 height 32
click at [26, 65] on div at bounding box center [33, 64] width 16 height 16
click at [591, 559] on icon at bounding box center [596, 556] width 16 height 16
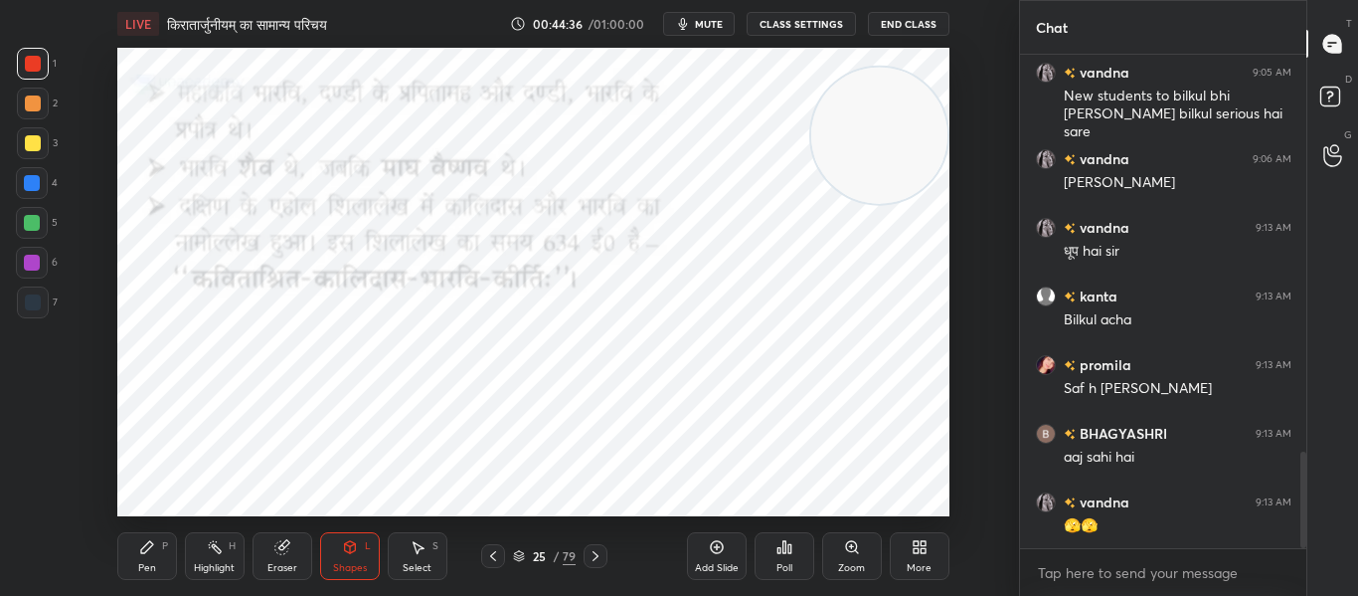
click at [598, 564] on div at bounding box center [596, 556] width 24 height 24
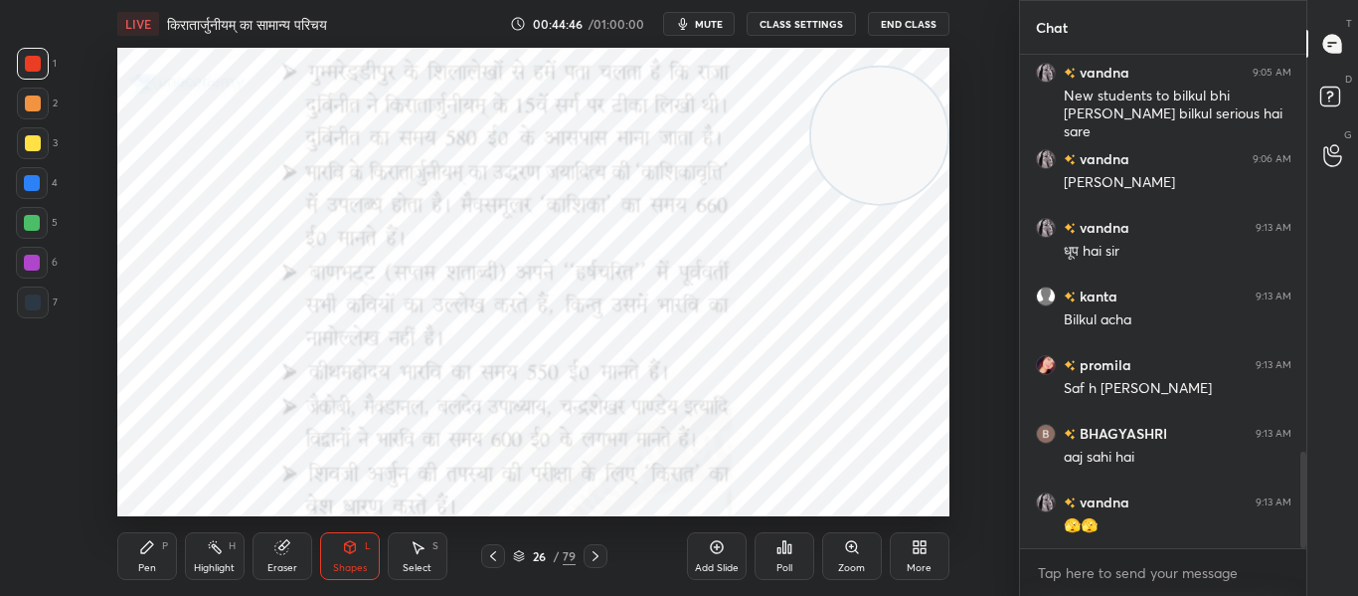
drag, startPoint x: 600, startPoint y: 557, endPoint x: 606, endPoint y: 516, distance: 41.2
click at [602, 557] on icon at bounding box center [596, 556] width 16 height 16
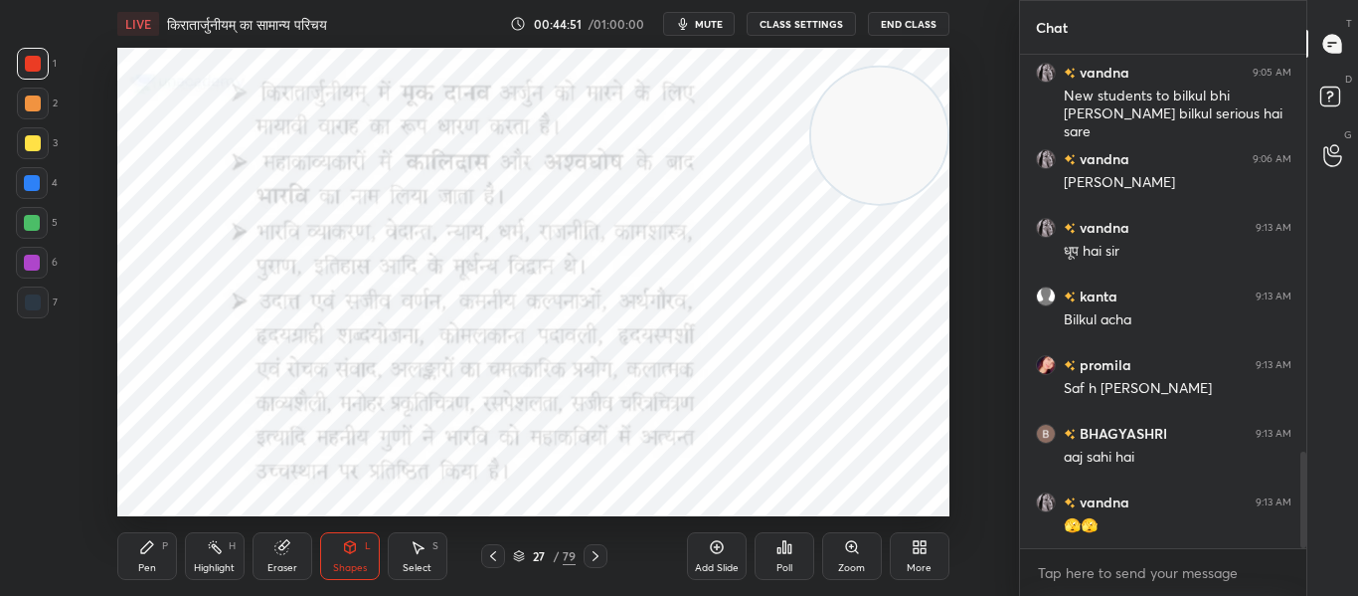
click at [737, 503] on div "LIVE किरातार्जुनीयम् का सामान्य परिचय 00:44:51 / 01:00:00 mute CLASS SETTINGS E…" at bounding box center [533, 298] width 939 height 596
drag, startPoint x: 35, startPoint y: 302, endPoint x: 106, endPoint y: 248, distance: 90.1
click at [60, 299] on div "1 2 3 4 5 6 7 C X Z C X Z E E Erase all H H" at bounding box center [32, 282] width 64 height 468
click at [34, 305] on div at bounding box center [33, 302] width 16 height 16
click at [34, 66] on div at bounding box center [33, 64] width 16 height 16
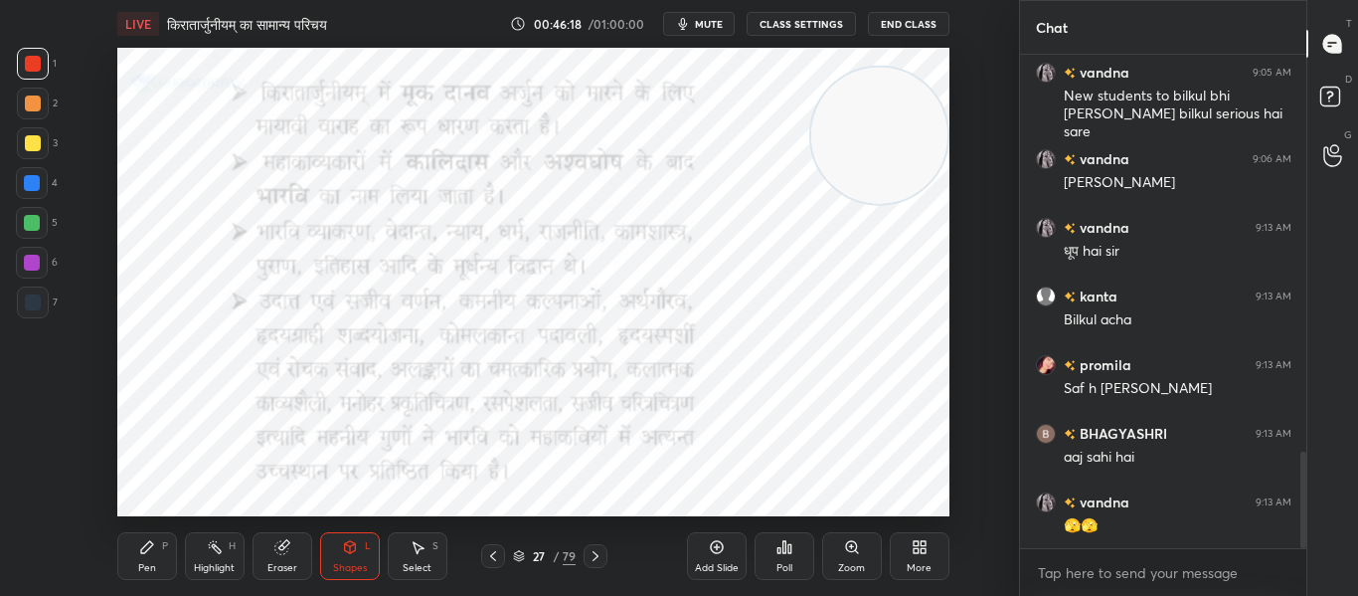
click at [598, 550] on icon at bounding box center [596, 556] width 16 height 16
click at [605, 549] on div at bounding box center [596, 556] width 24 height 24
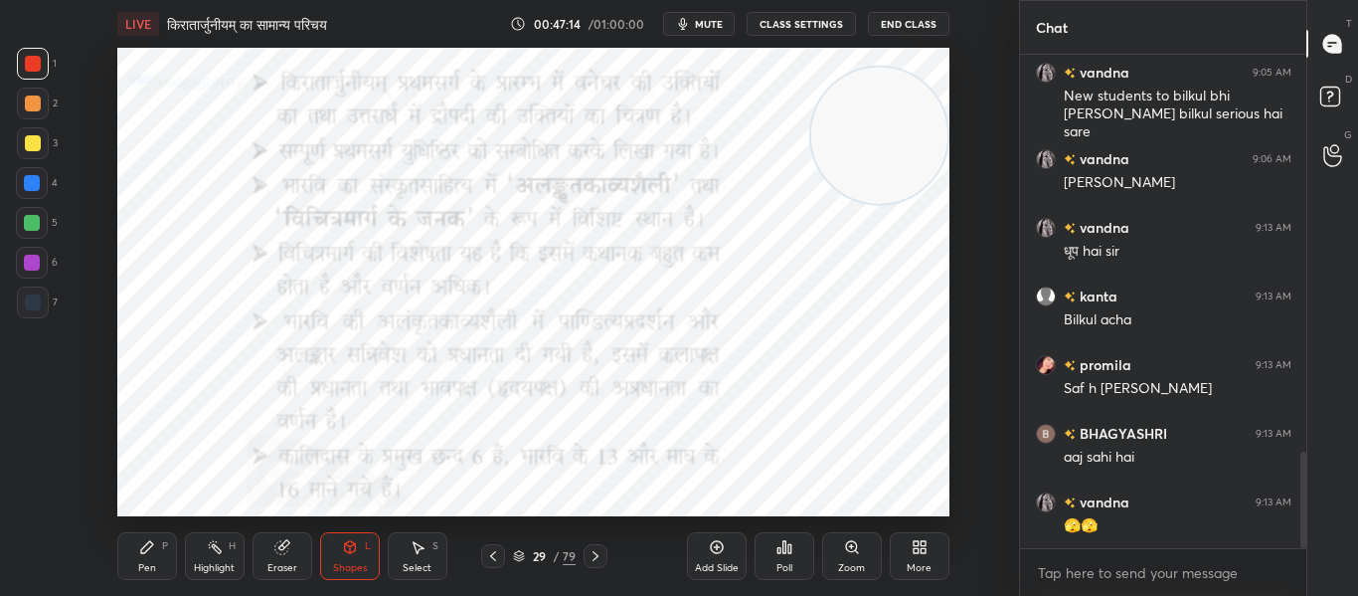
drag, startPoint x: 27, startPoint y: 303, endPoint x: 110, endPoint y: 172, distance: 155.5
click at [29, 303] on div at bounding box center [33, 302] width 16 height 16
click at [718, 21] on span "mute" at bounding box center [709, 24] width 28 height 14
click at [40, 74] on div at bounding box center [33, 64] width 32 height 32
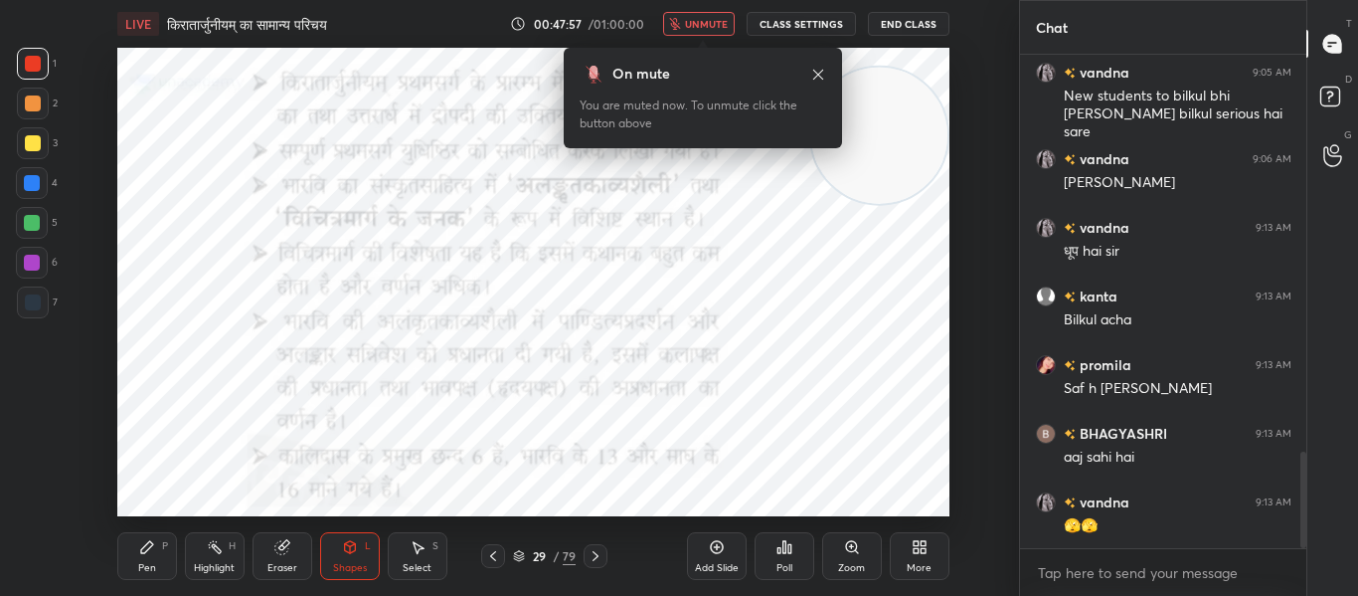
click at [822, 78] on icon at bounding box center [818, 74] width 10 height 10
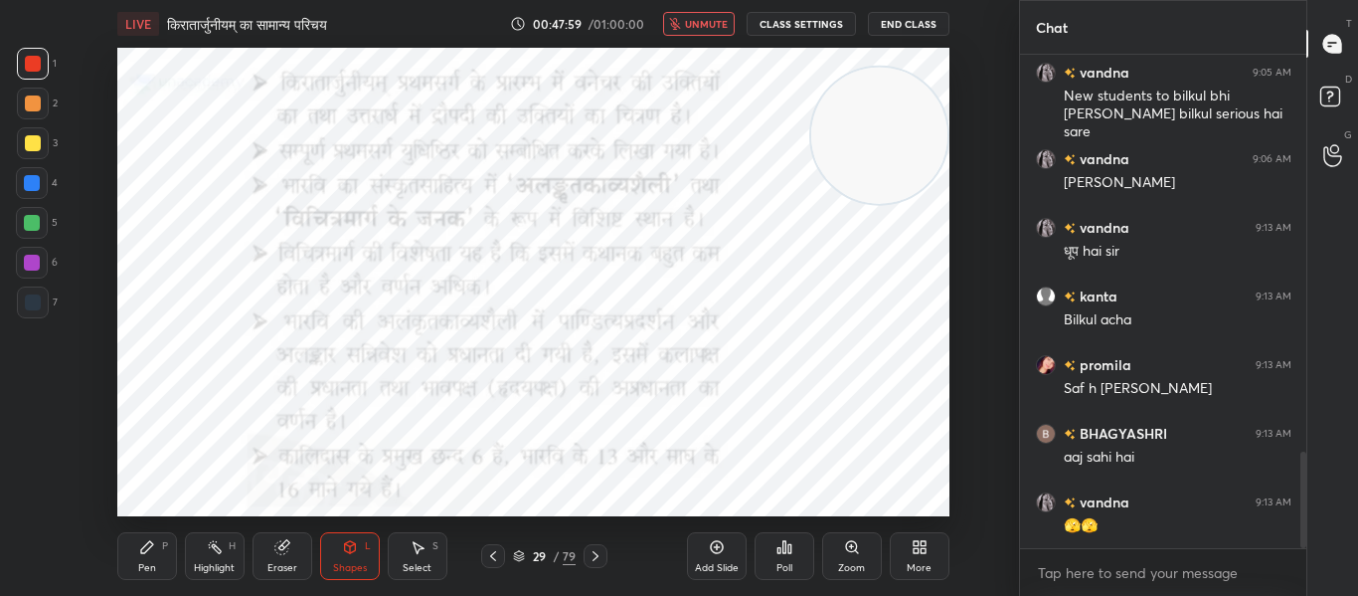
click at [26, 187] on div at bounding box center [32, 183] width 16 height 16
drag, startPoint x: 26, startPoint y: 305, endPoint x: 98, endPoint y: 182, distance: 143.1
click at [27, 304] on div at bounding box center [33, 302] width 16 height 16
click at [707, 33] on button "unmute" at bounding box center [699, 24] width 72 height 24
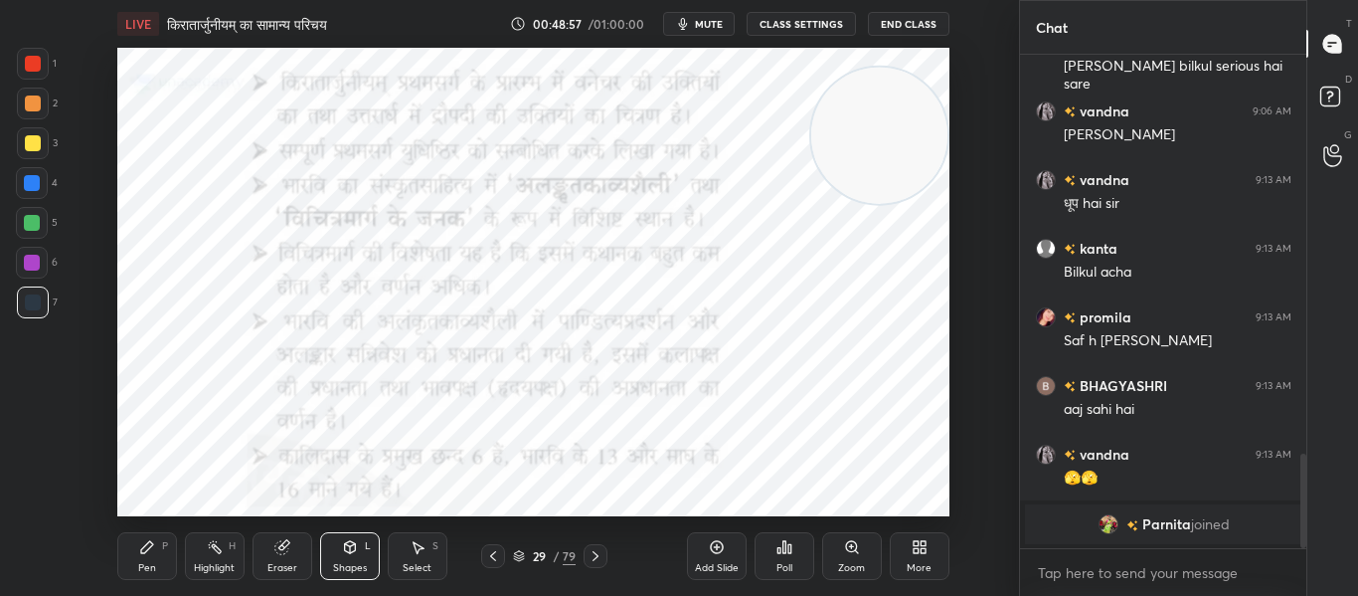
click at [600, 557] on icon at bounding box center [596, 556] width 16 height 16
drag, startPoint x: 22, startPoint y: 61, endPoint x: 57, endPoint y: 70, distance: 35.9
click at [27, 61] on div at bounding box center [33, 64] width 32 height 32
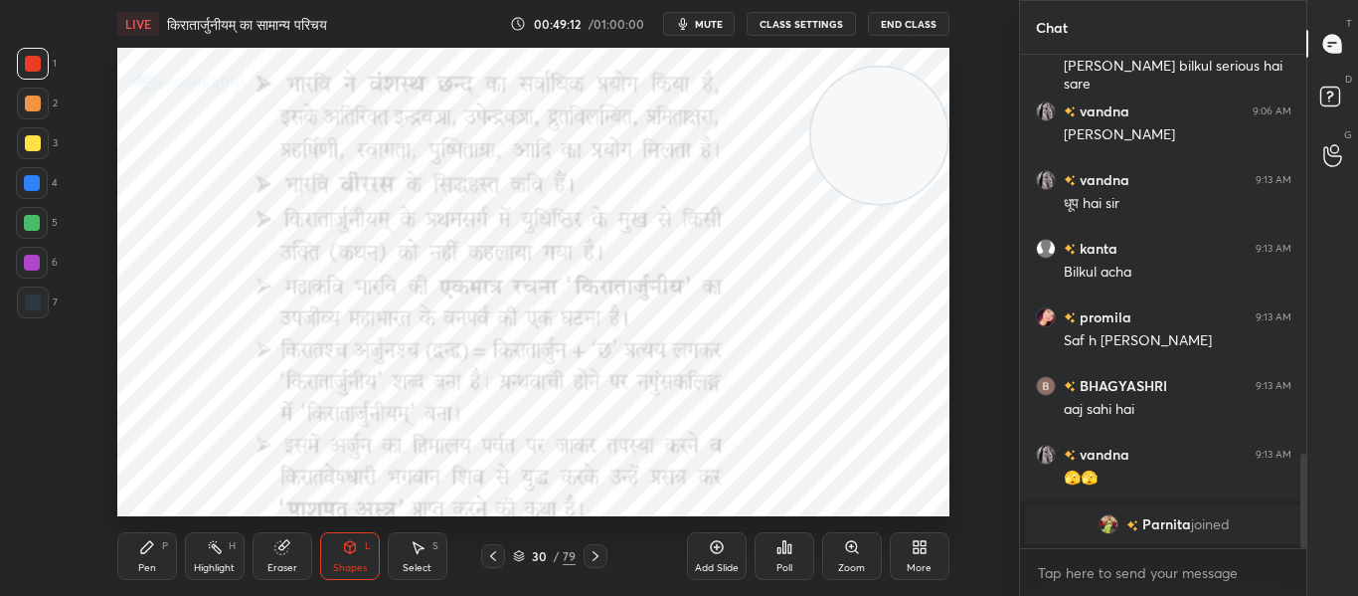
click at [596, 556] on icon at bounding box center [596, 556] width 16 height 16
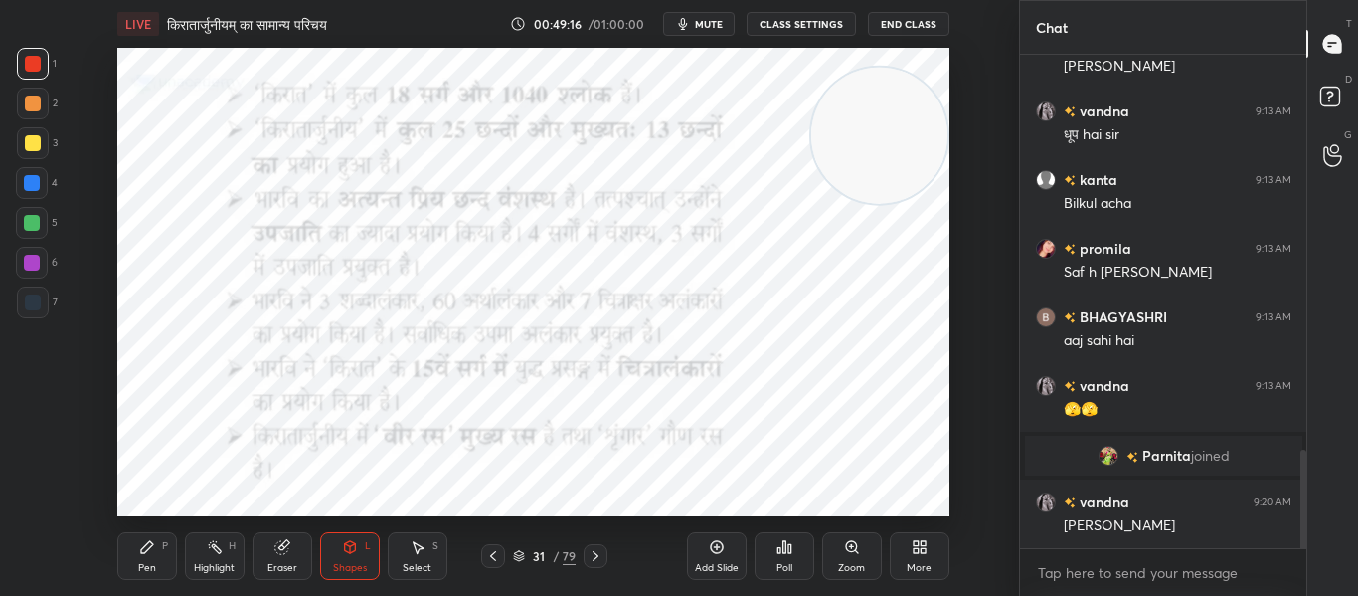
scroll to position [1966, 0]
click at [593, 553] on icon at bounding box center [596, 556] width 16 height 16
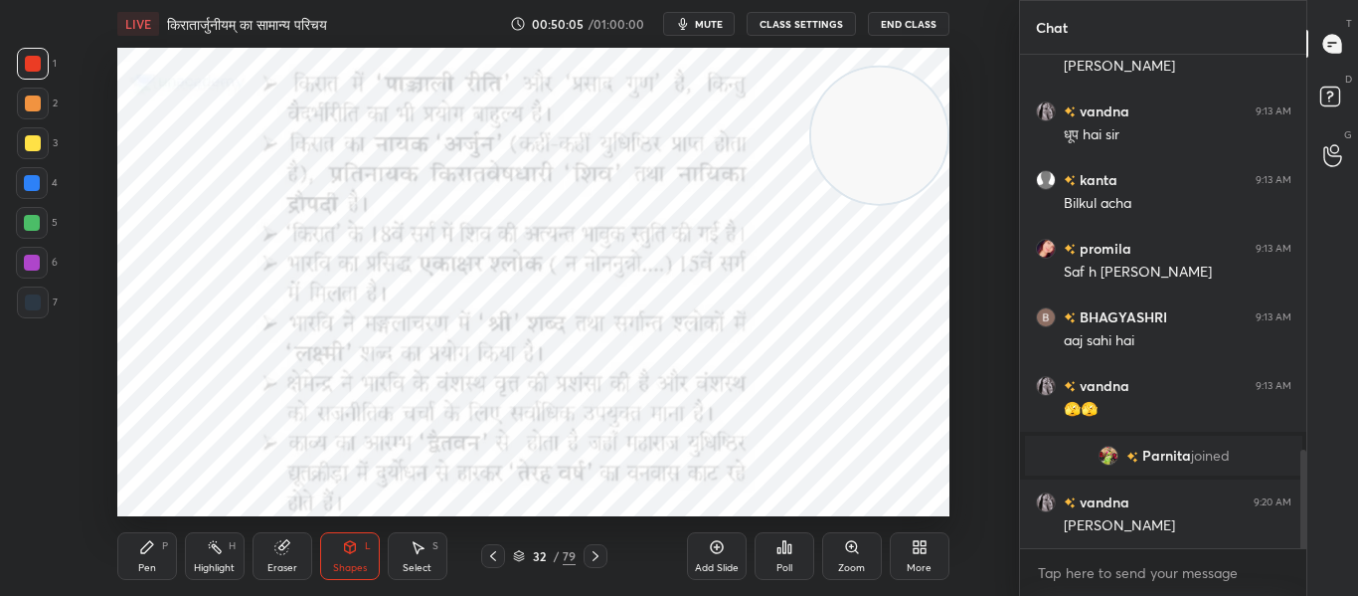
click at [593, 557] on icon at bounding box center [596, 556] width 16 height 16
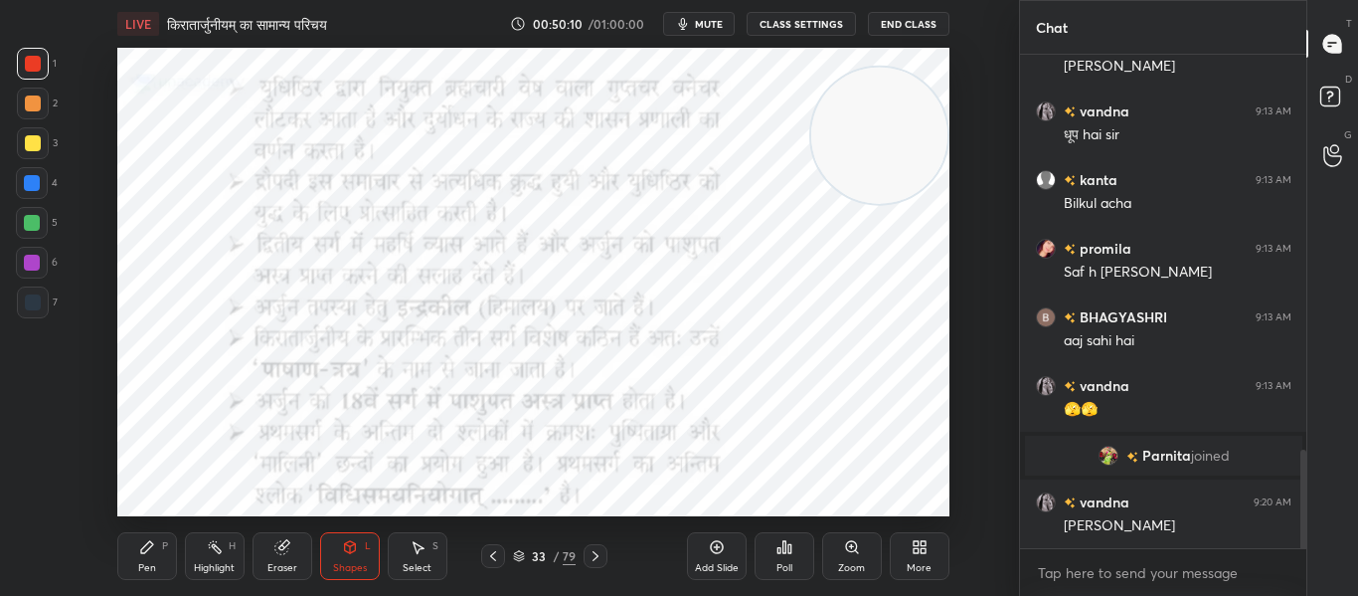
click at [600, 560] on icon at bounding box center [596, 556] width 16 height 16
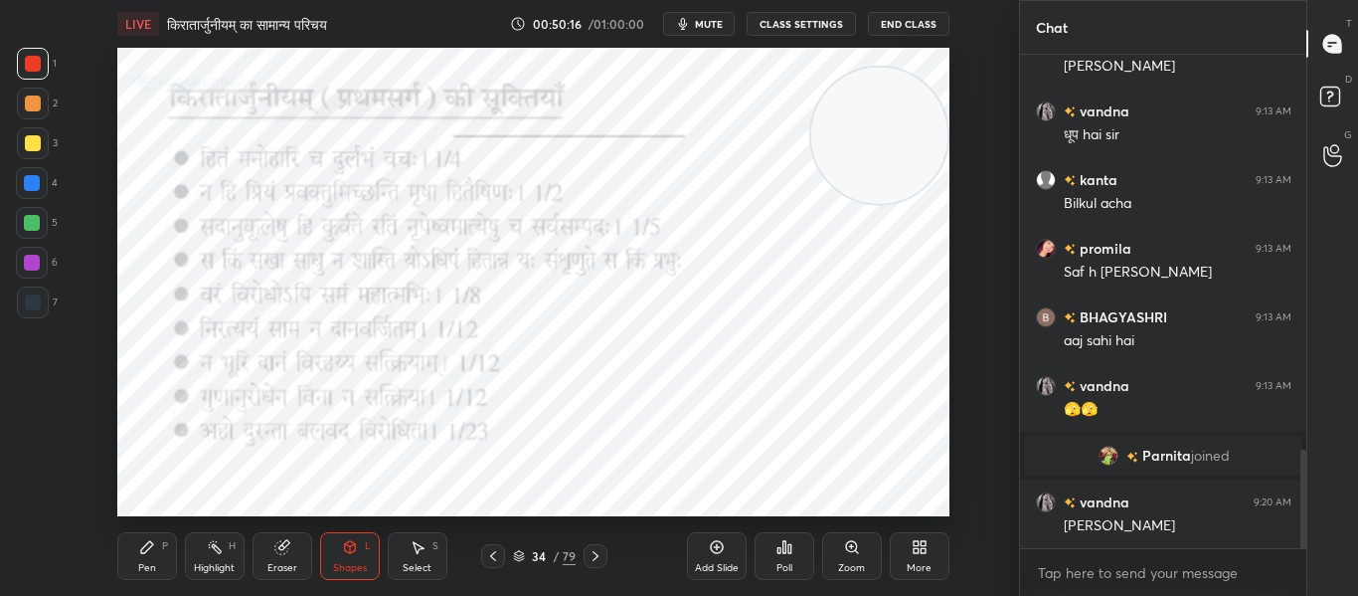
click at [600, 563] on icon at bounding box center [596, 556] width 16 height 16
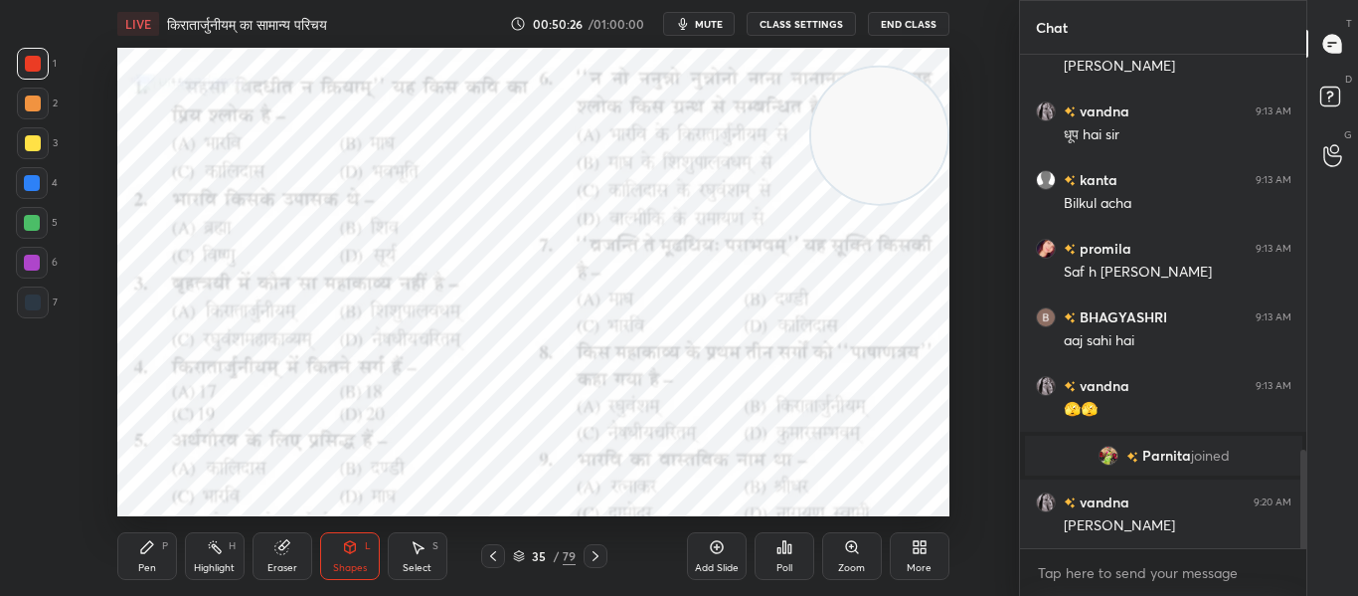
drag, startPoint x: 843, startPoint y: 552, endPoint x: 845, endPoint y: 534, distance: 18.0
click at [844, 551] on icon at bounding box center [852, 547] width 16 height 16
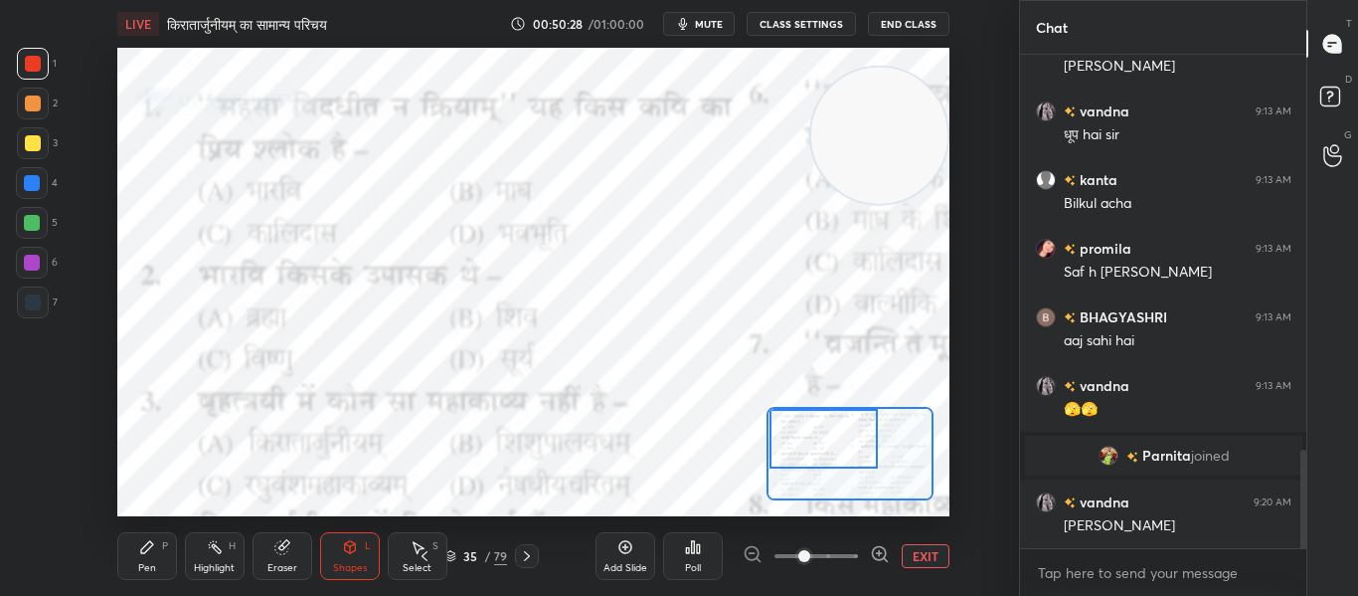
click at [744, 402] on div "Setting up your live class Poll for secs No correct answer Start poll" at bounding box center [533, 282] width 832 height 468
click at [704, 554] on div "Poll" at bounding box center [693, 556] width 60 height 48
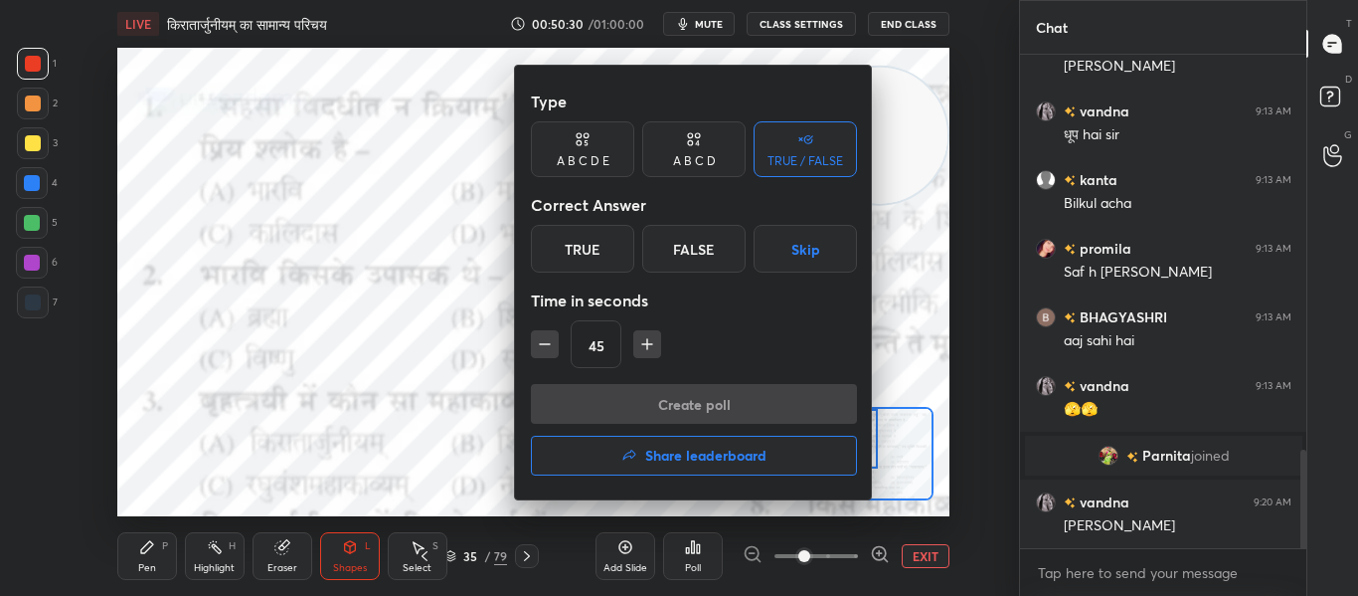
click at [695, 148] on icon at bounding box center [694, 139] width 16 height 20
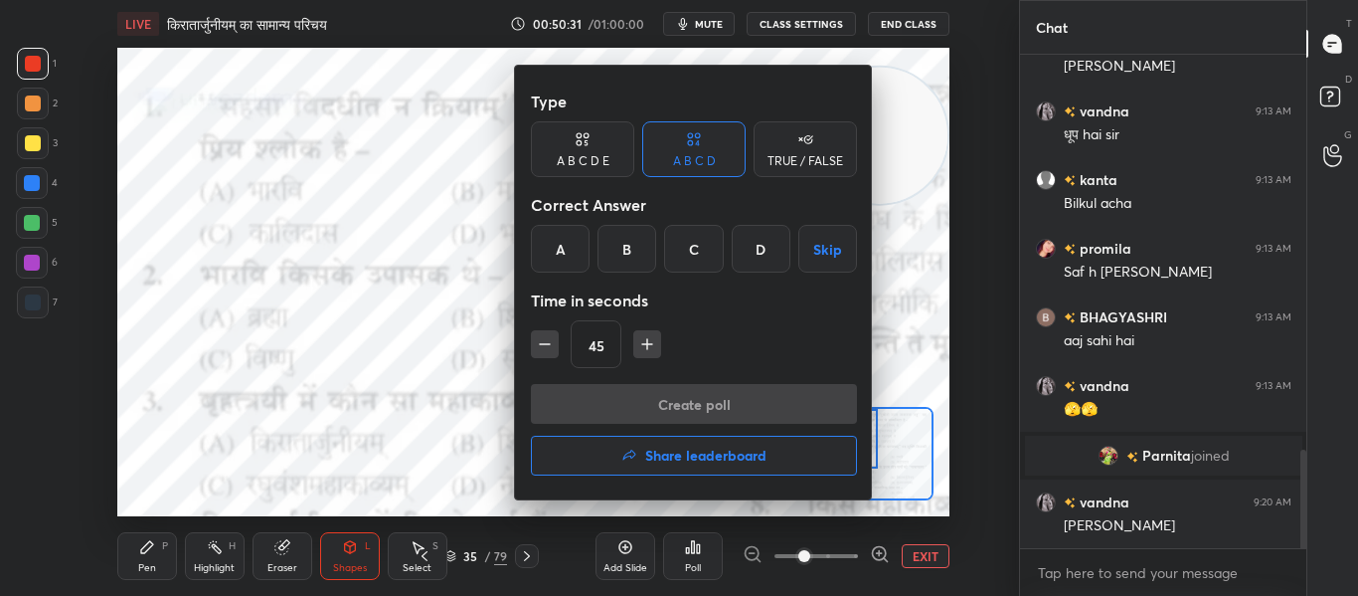
click at [561, 250] on div "A" at bounding box center [560, 249] width 59 height 48
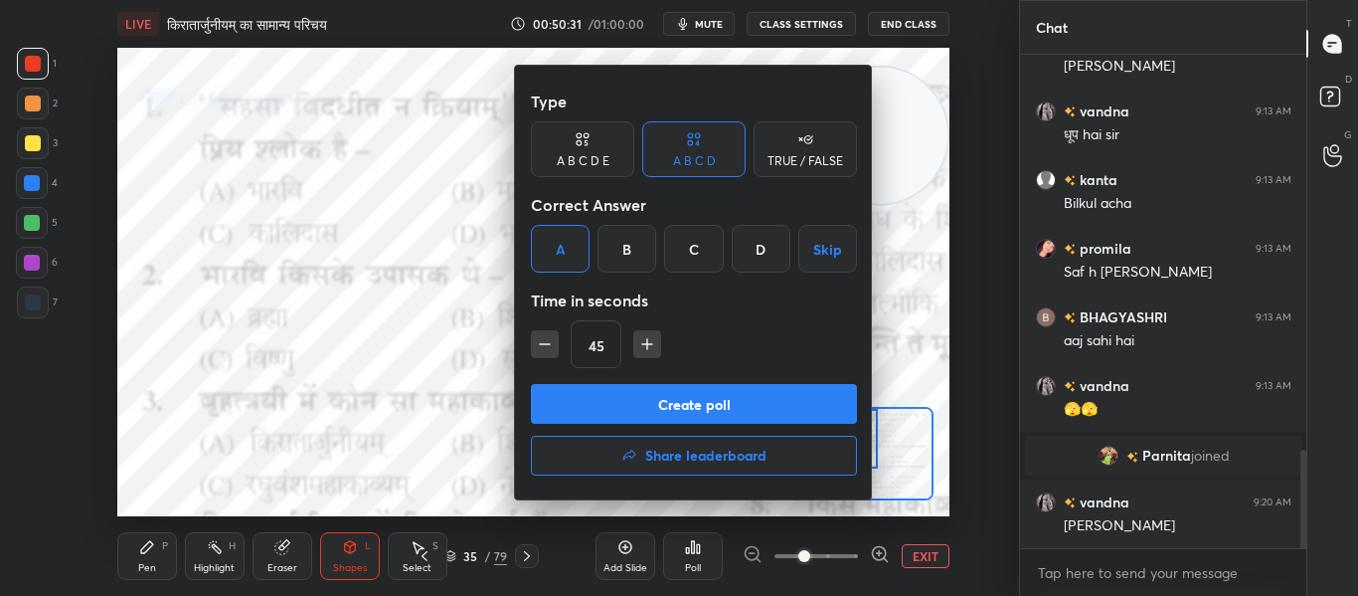
click at [536, 347] on icon "button" at bounding box center [545, 344] width 20 height 20
type input "30"
click at [634, 413] on button "Create poll" at bounding box center [694, 404] width 326 height 40
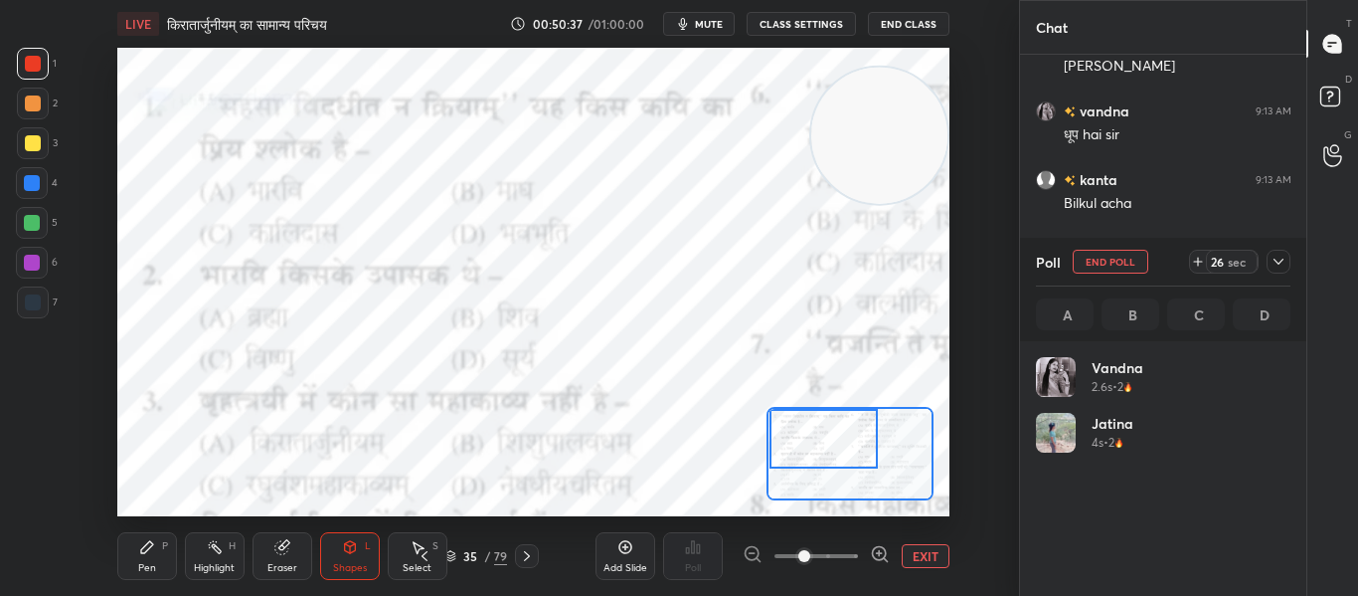
scroll to position [233, 249]
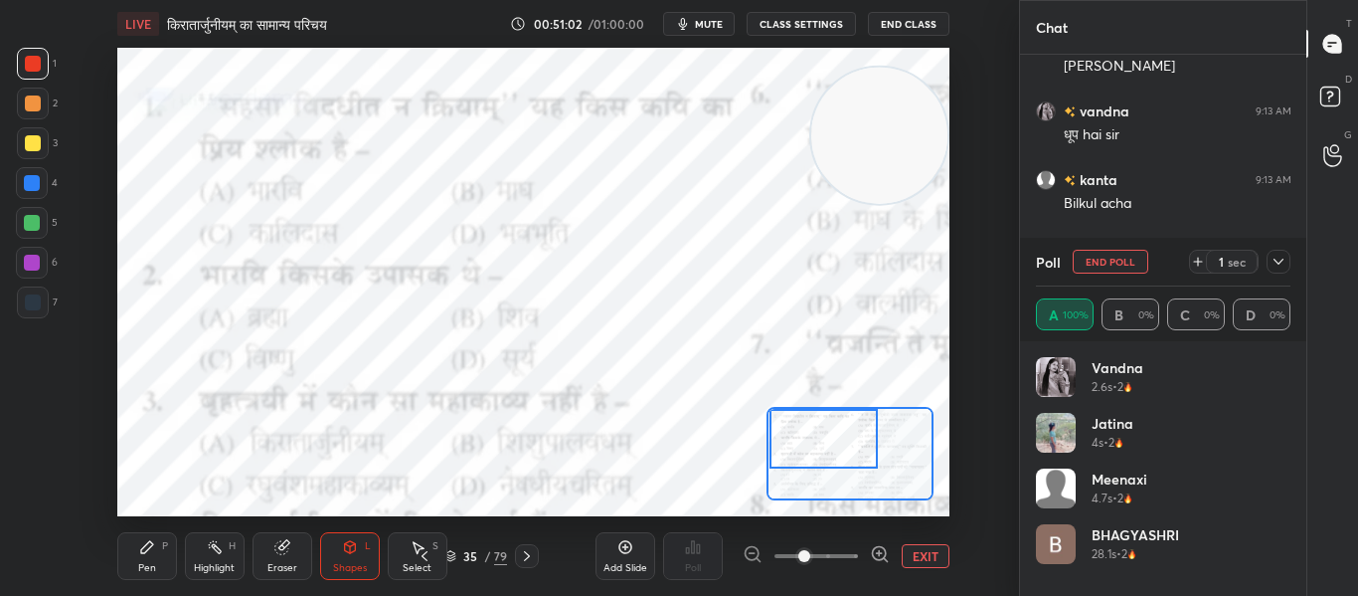
click at [1106, 259] on button "End Poll" at bounding box center [1111, 262] width 76 height 24
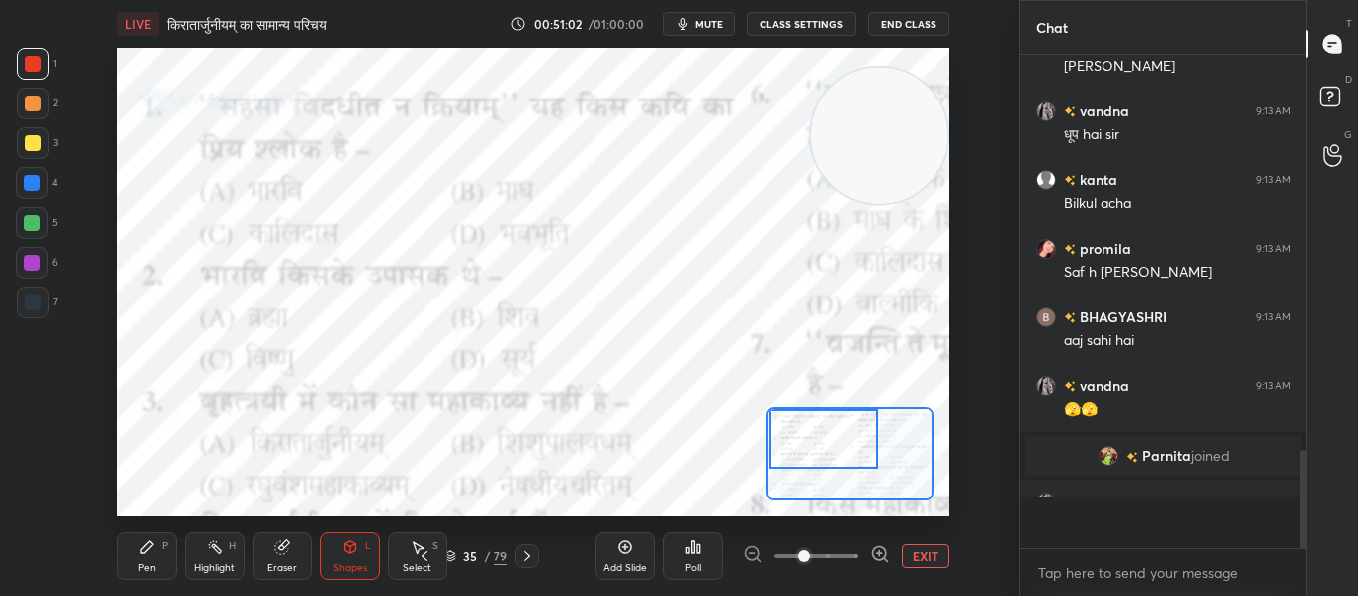
scroll to position [297, 280]
click at [696, 567] on div "Poll" at bounding box center [693, 568] width 16 height 10
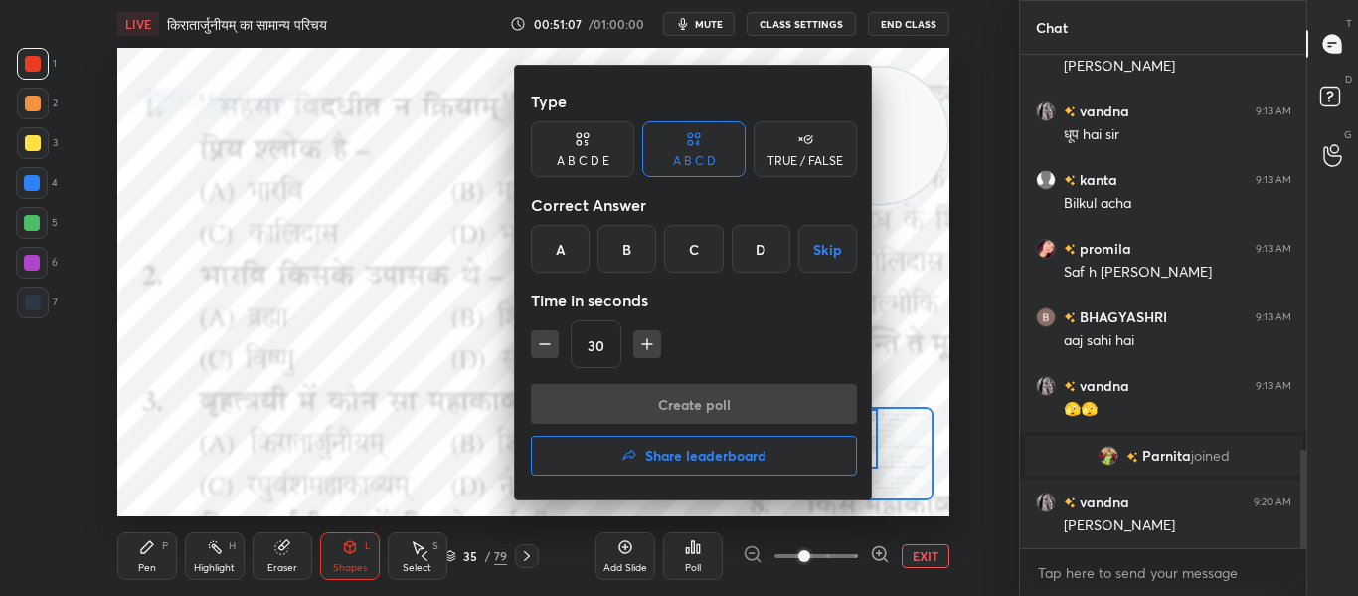
click at [635, 238] on div "B" at bounding box center [626, 249] width 59 height 48
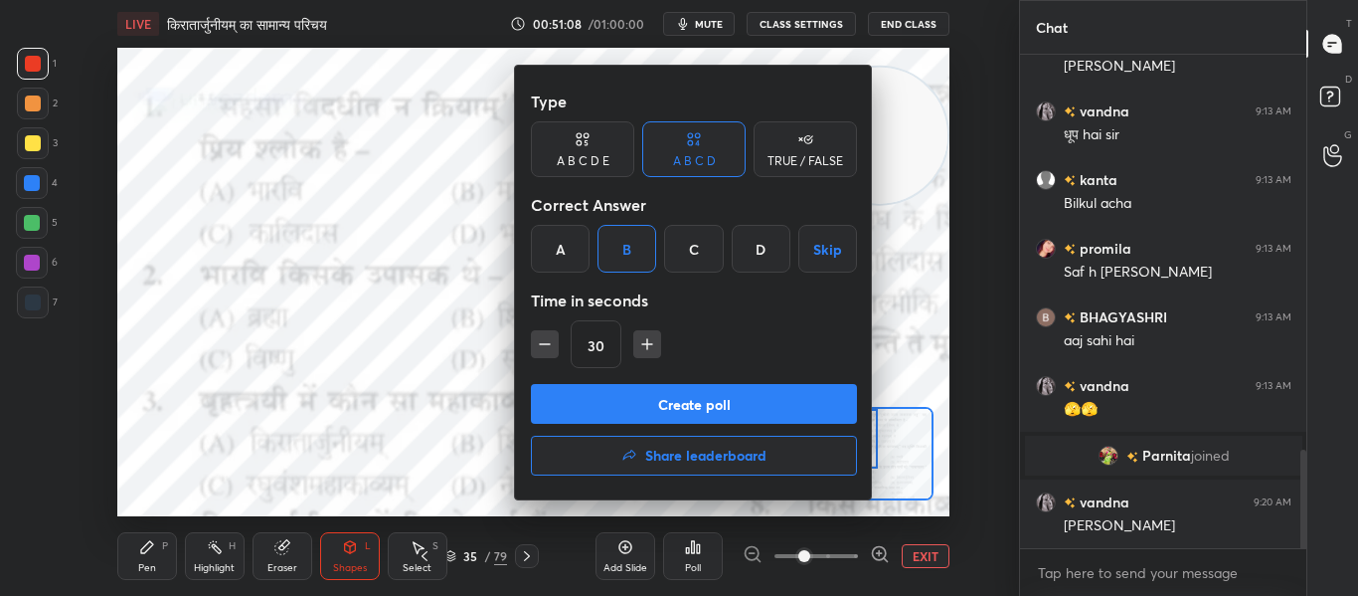
click at [640, 398] on button "Create poll" at bounding box center [694, 404] width 326 height 40
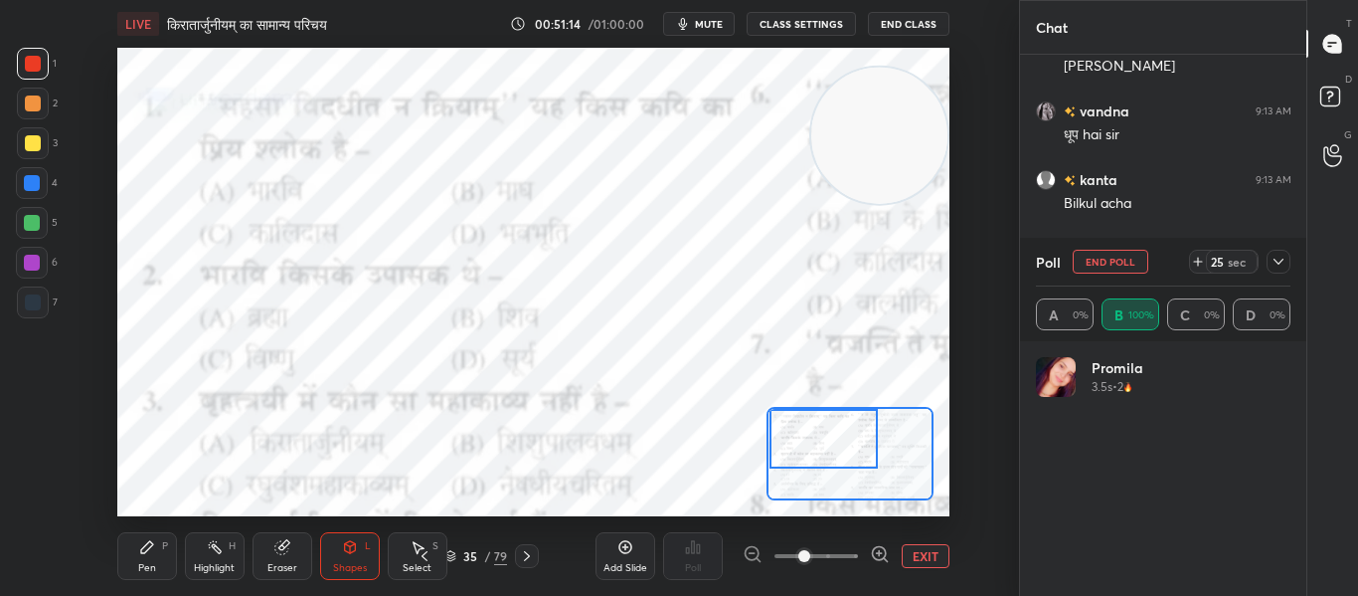
scroll to position [2137, 0]
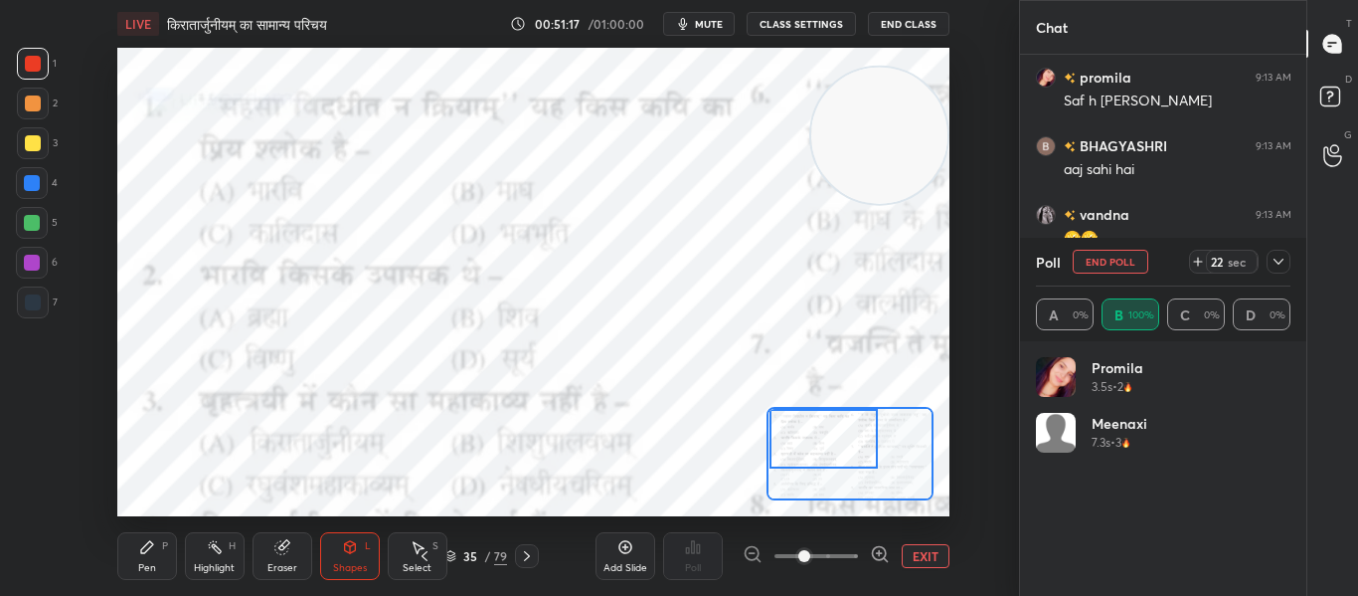
click at [25, 68] on div at bounding box center [33, 64] width 16 height 16
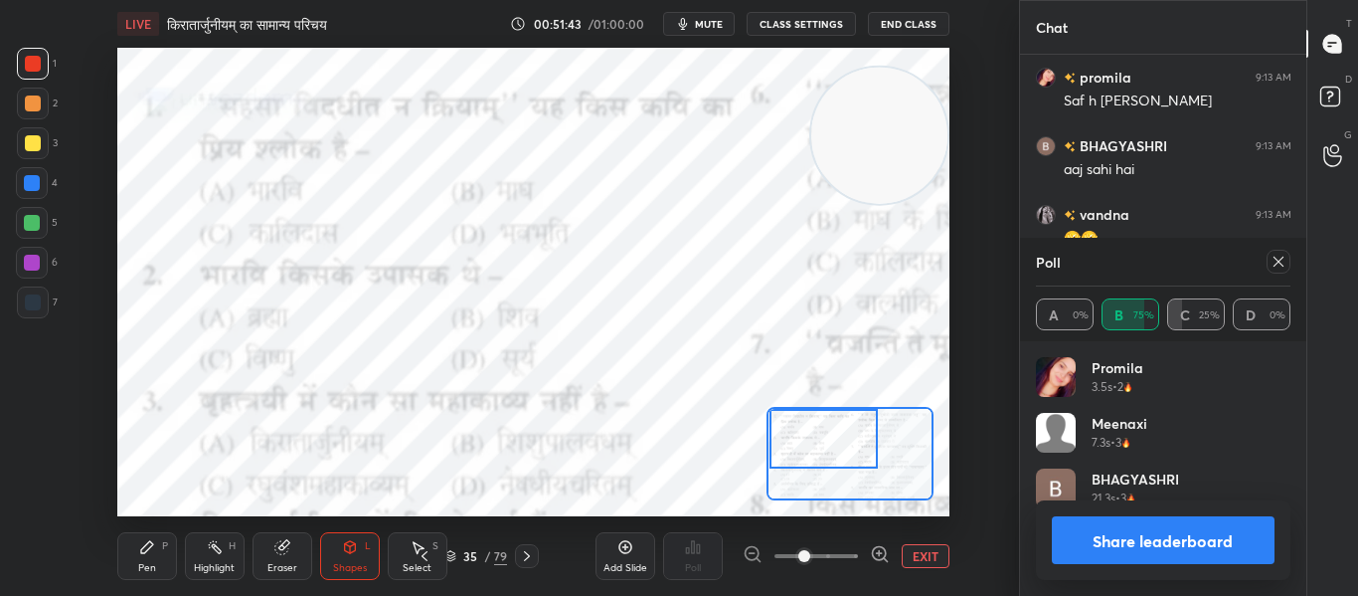
click at [1277, 257] on icon at bounding box center [1279, 262] width 16 height 16
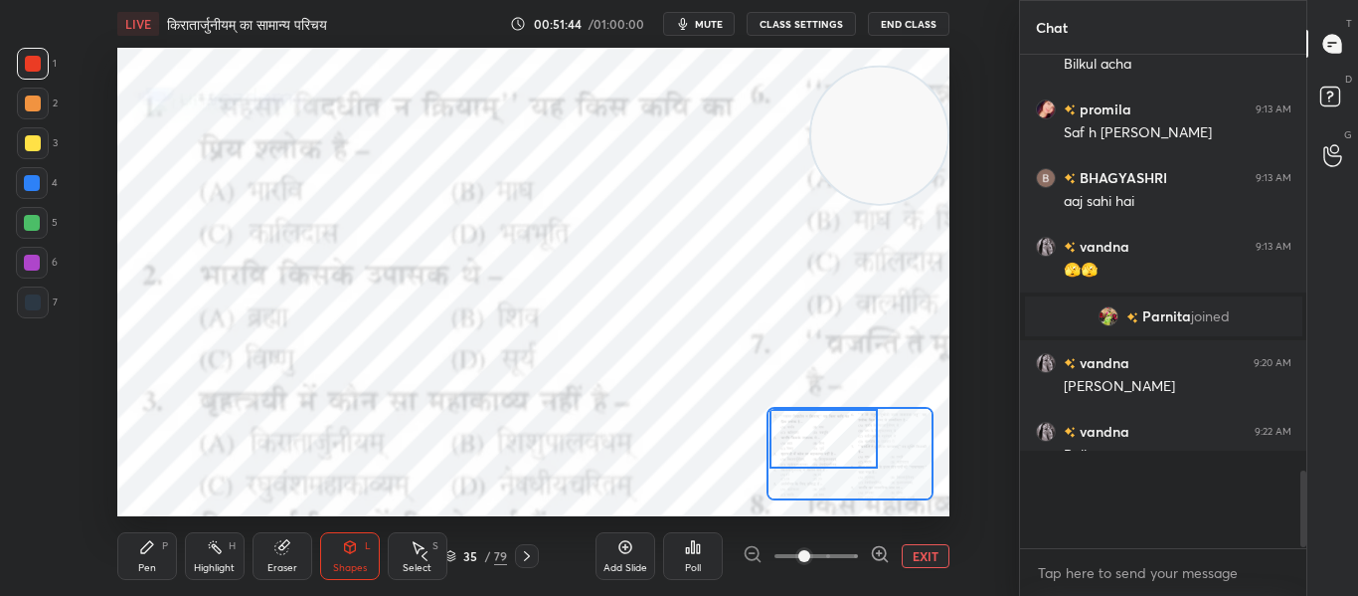
scroll to position [311, 280]
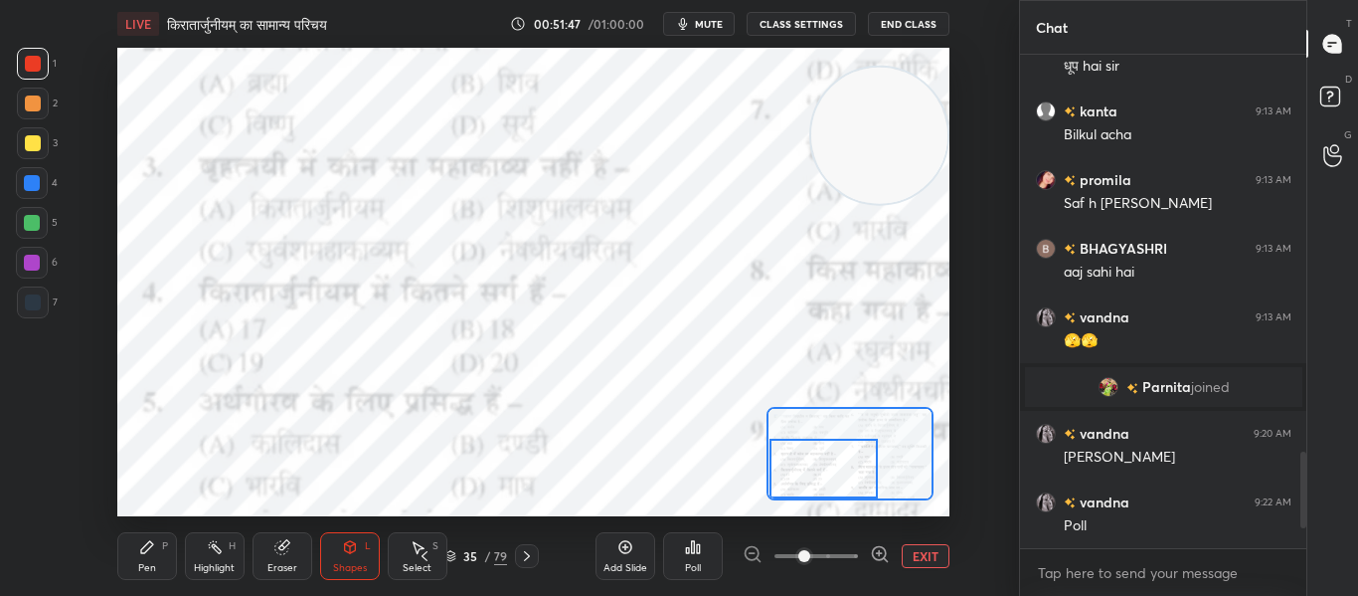
drag, startPoint x: 836, startPoint y: 457, endPoint x: 836, endPoint y: 506, distance: 48.7
click at [836, 506] on div "LIVE किरातार्जुनीयम् का सामान्य परिचय 00:51:47 / 01:00:00 mute CLASS SETTINGS E…" at bounding box center [533, 298] width 939 height 596
click at [700, 573] on div "Poll" at bounding box center [693, 568] width 16 height 10
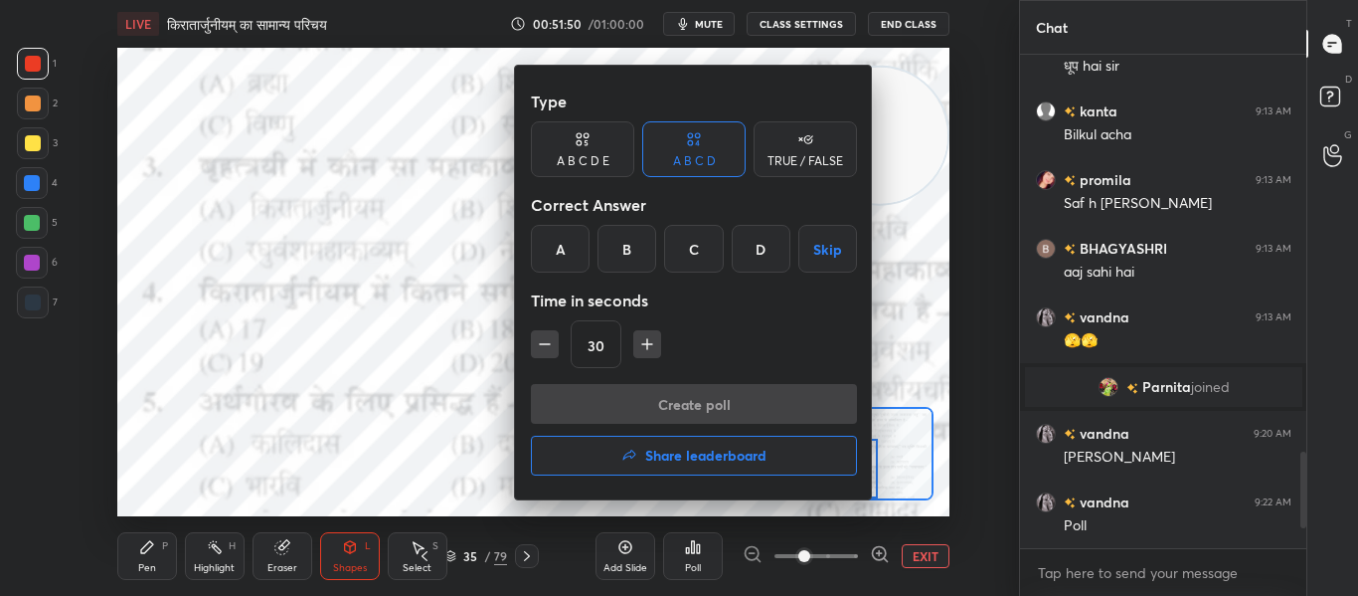
click at [702, 253] on div "C" at bounding box center [693, 249] width 59 height 48
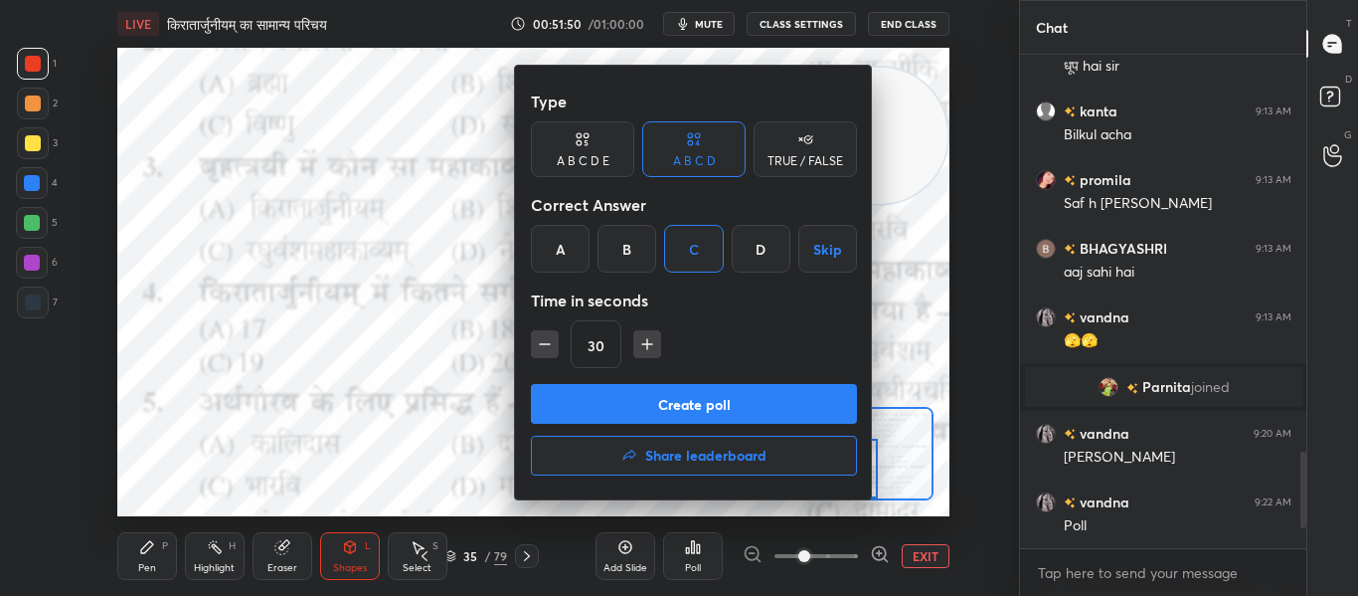
click at [679, 398] on button "Create poll" at bounding box center [694, 404] width 326 height 40
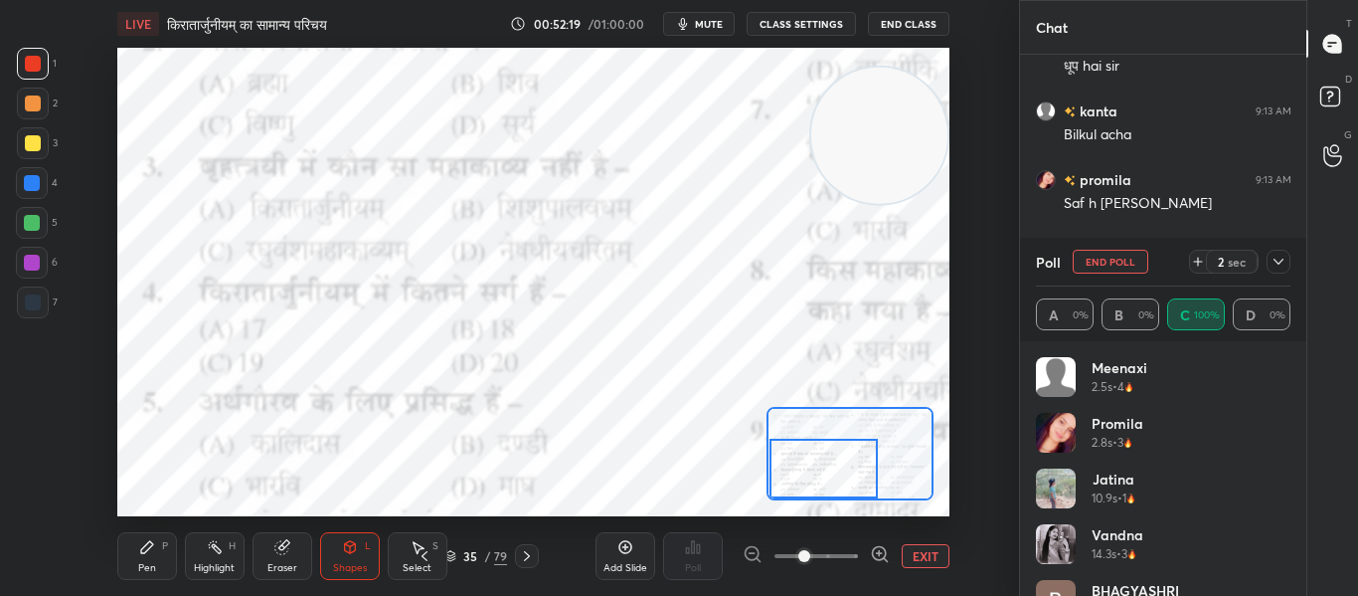
scroll to position [95, 0]
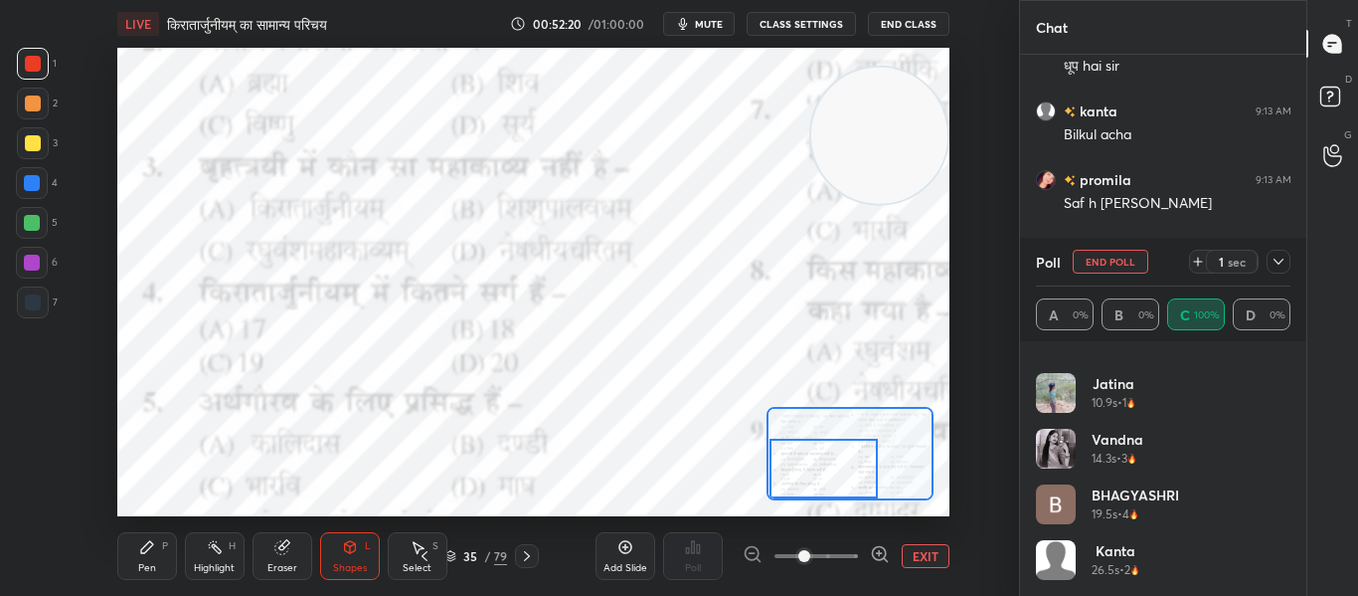
click at [1126, 261] on button "End Poll" at bounding box center [1111, 262] width 76 height 24
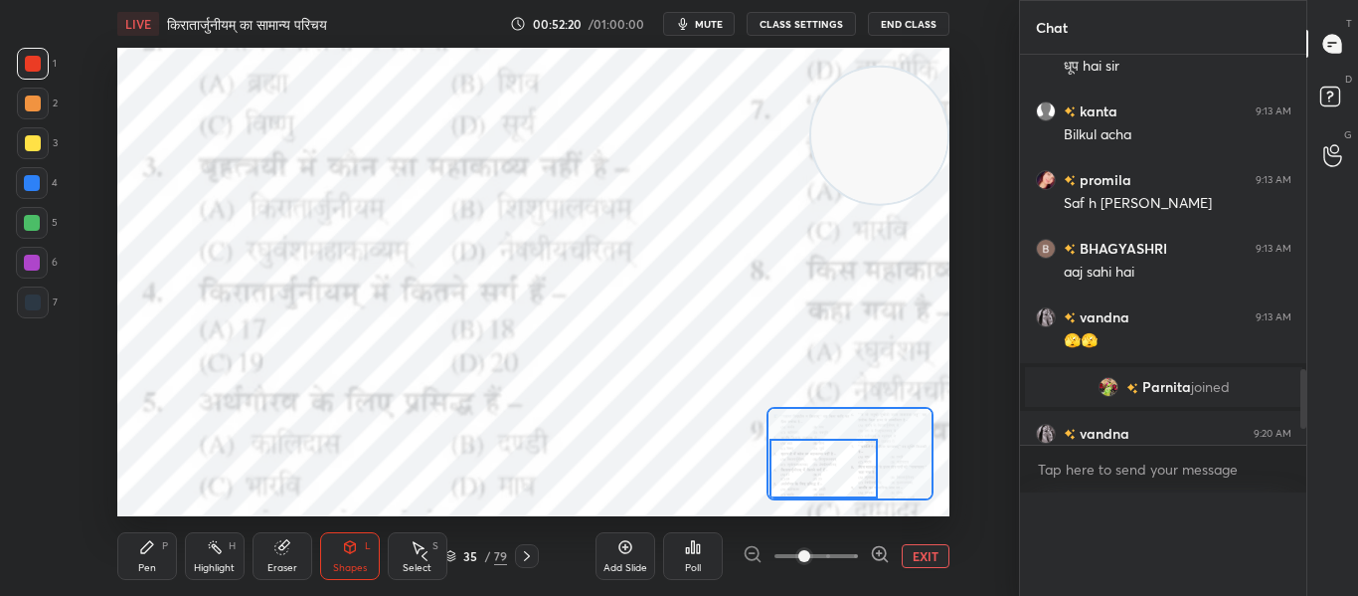
scroll to position [0, 0]
drag, startPoint x: 834, startPoint y: 454, endPoint x: 821, endPoint y: 473, distance: 22.9
click at [821, 473] on div at bounding box center [823, 468] width 108 height 60
click at [695, 556] on div "Poll" at bounding box center [693, 556] width 60 height 48
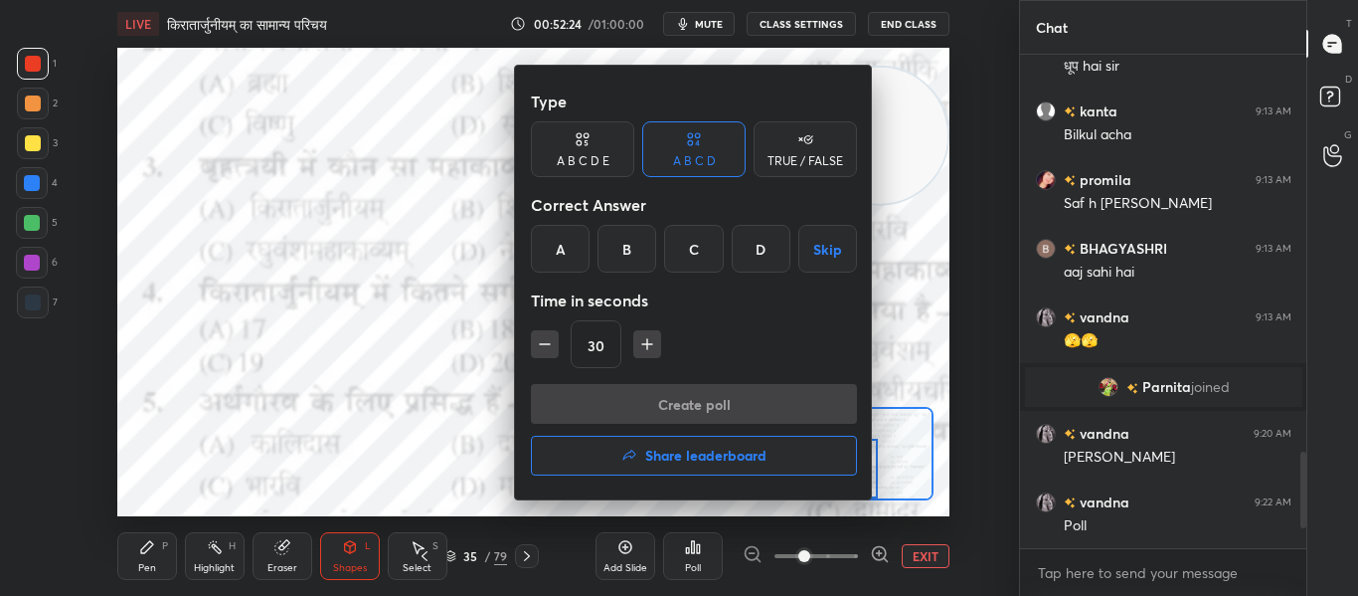
click at [627, 251] on div "B" at bounding box center [626, 249] width 59 height 48
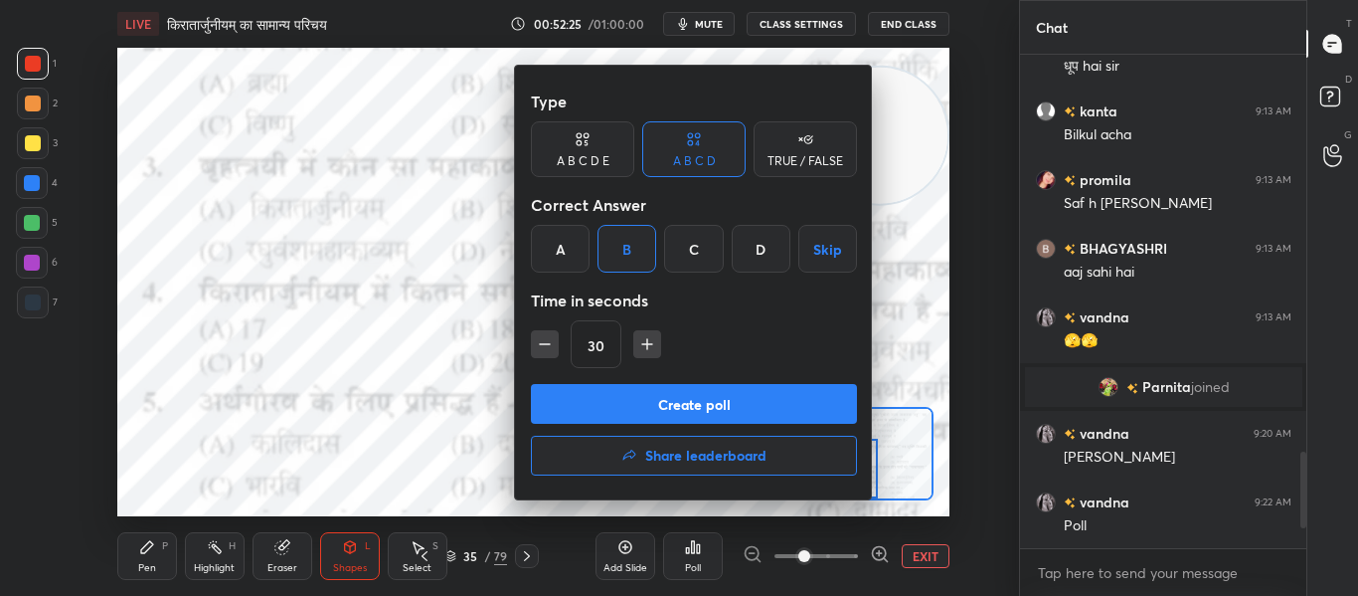
click at [630, 390] on button "Create poll" at bounding box center [694, 404] width 326 height 40
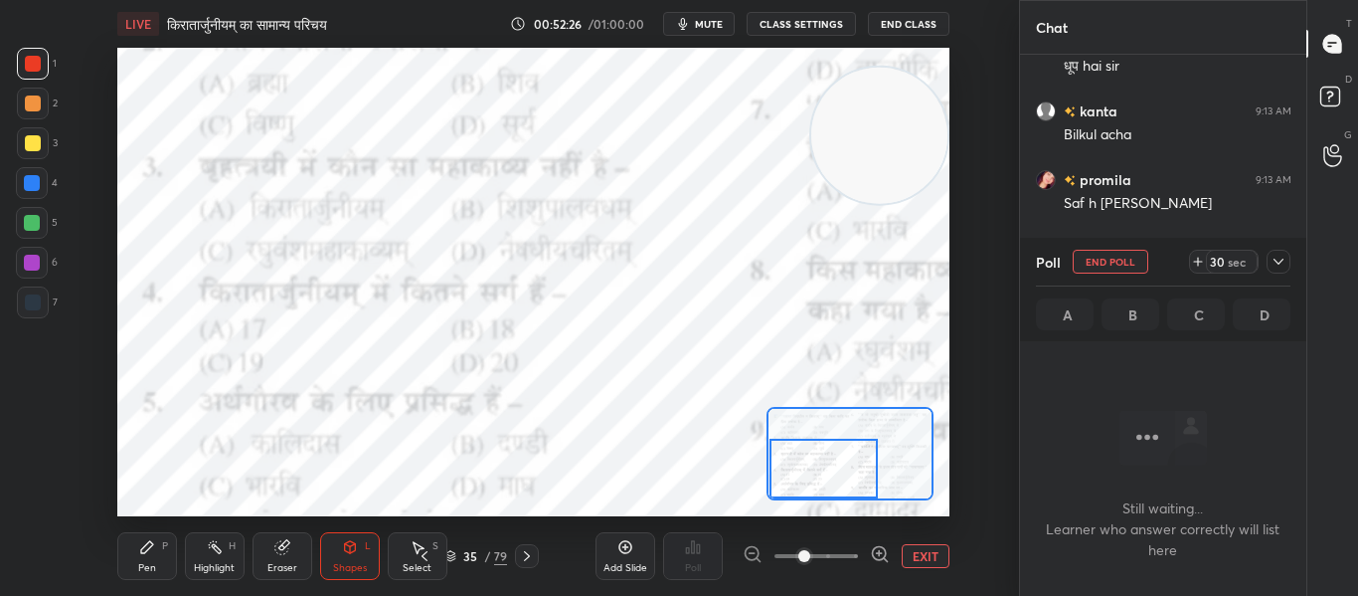
drag, startPoint x: 33, startPoint y: 296, endPoint x: 78, endPoint y: 296, distance: 44.7
click at [44, 296] on div at bounding box center [33, 302] width 32 height 32
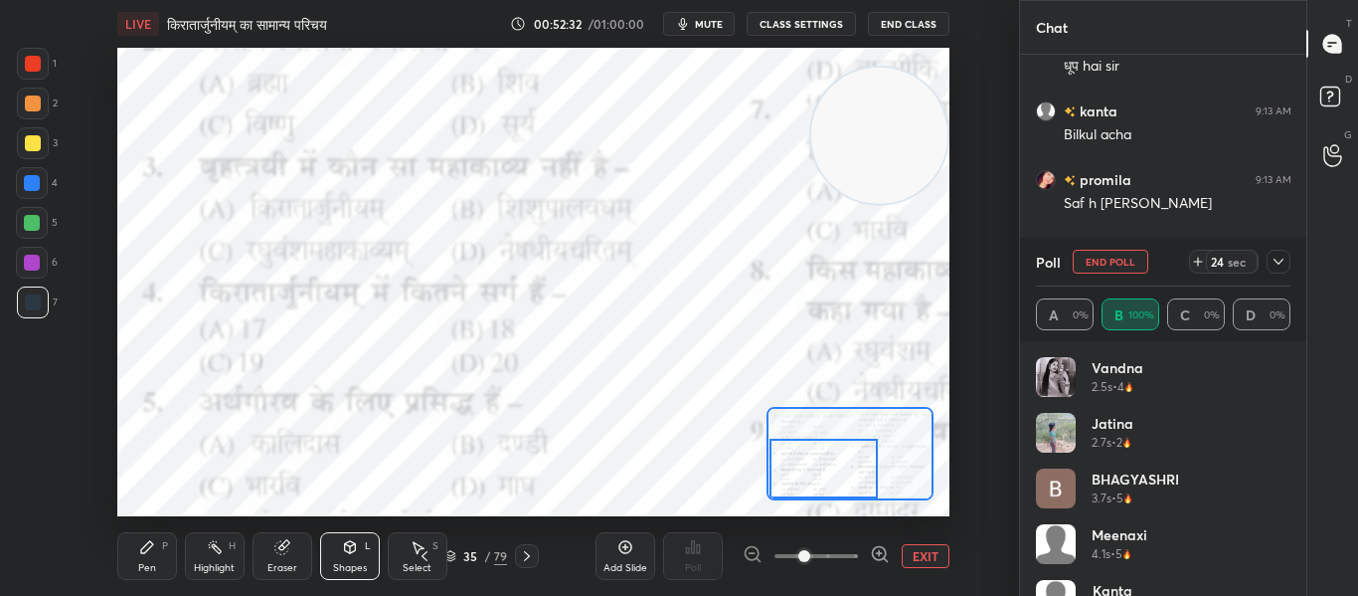
click at [22, 68] on div at bounding box center [33, 64] width 32 height 32
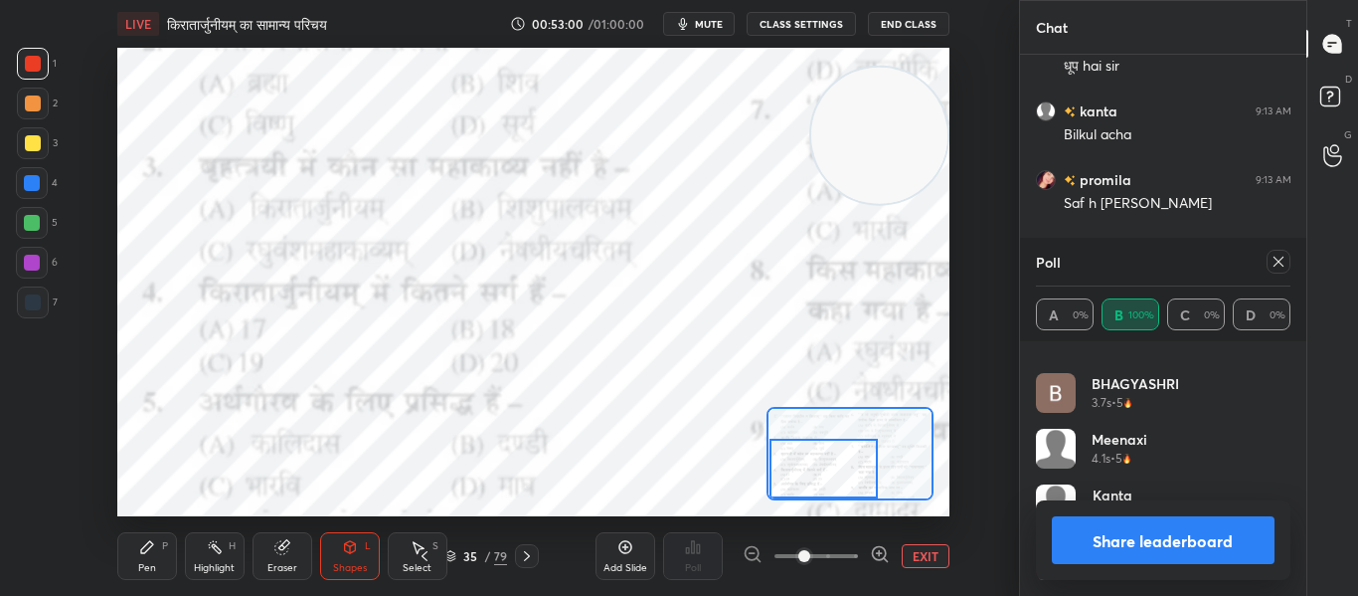
click at [1278, 264] on icon at bounding box center [1279, 262] width 16 height 16
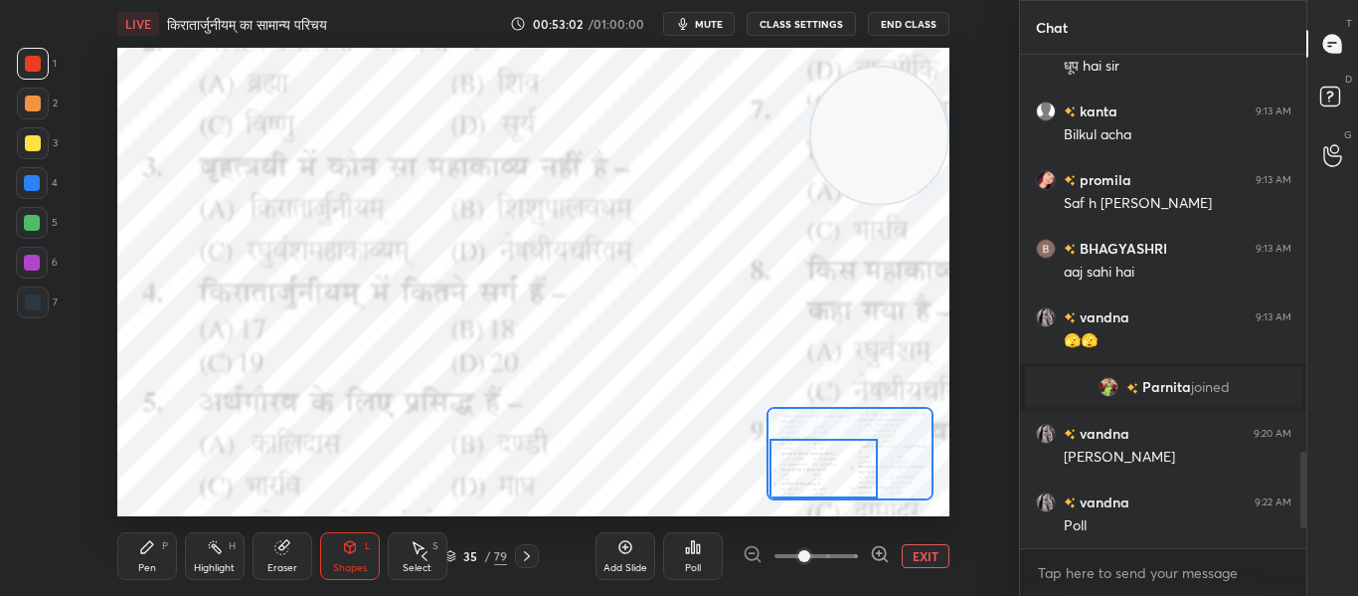
click at [698, 553] on icon at bounding box center [693, 547] width 16 height 16
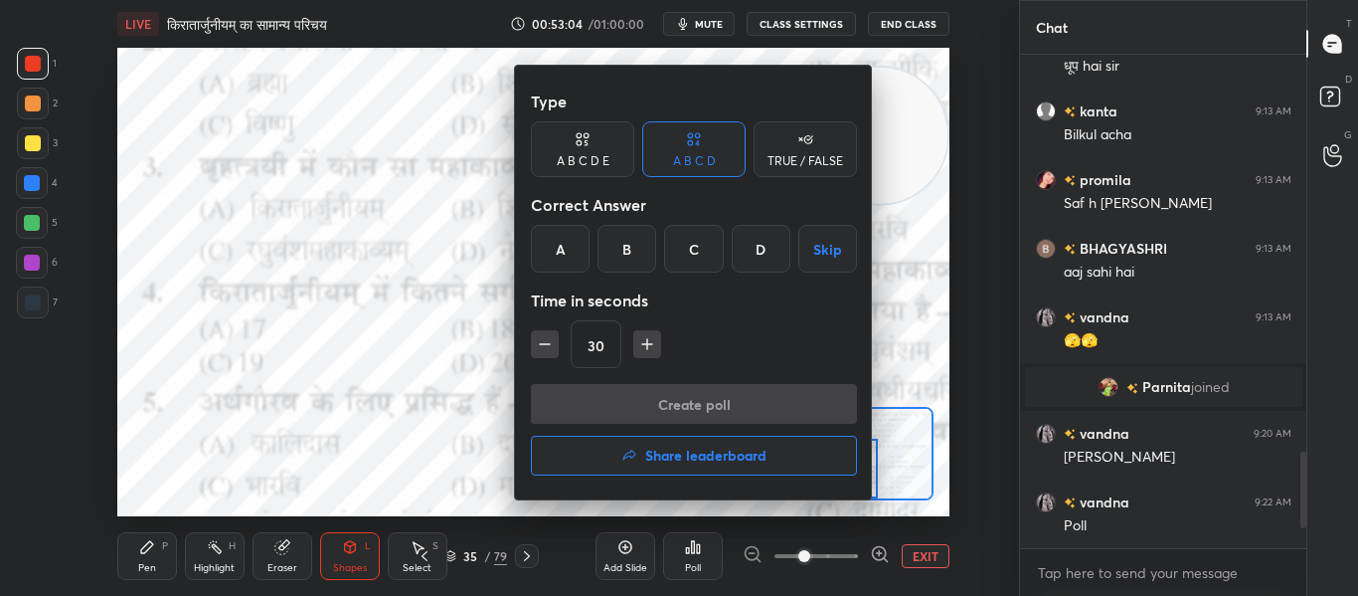
click at [713, 257] on div "C" at bounding box center [693, 249] width 59 height 48
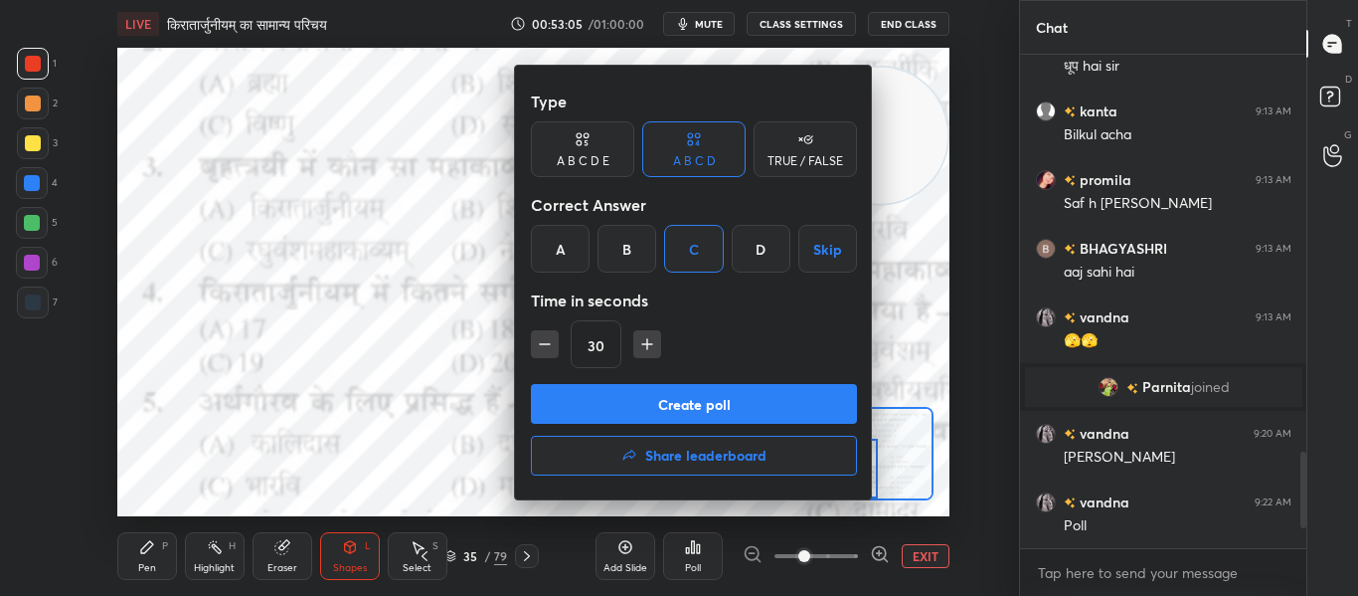
click at [633, 389] on button "Create poll" at bounding box center [694, 404] width 326 height 40
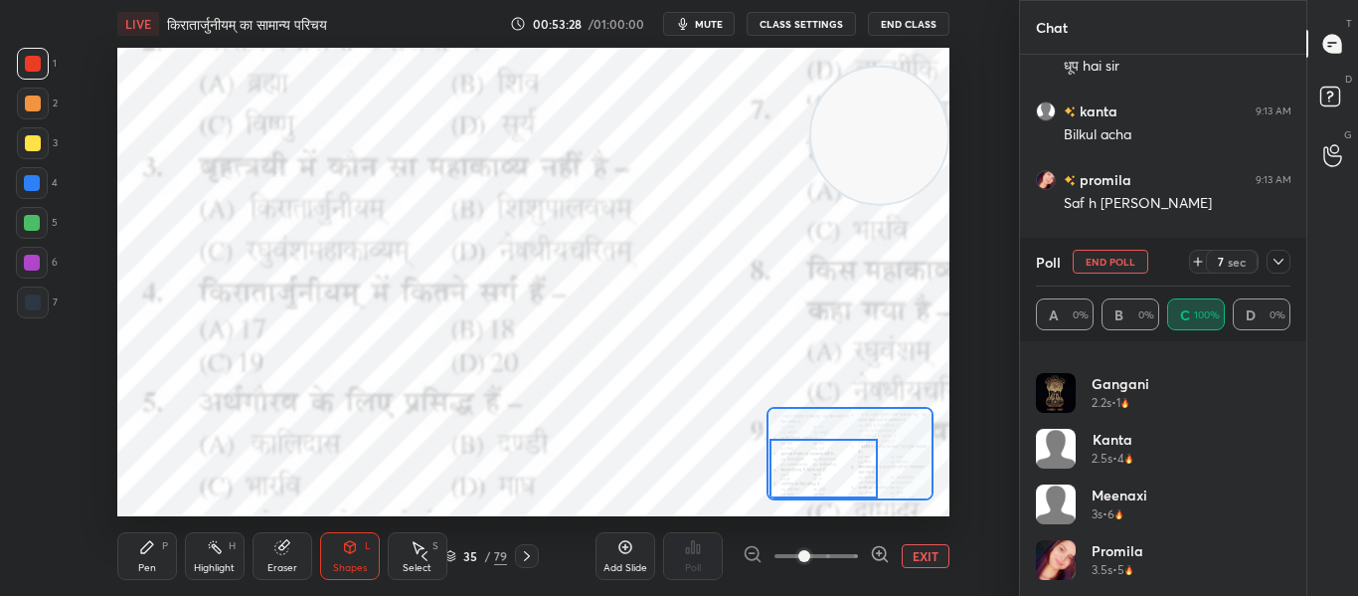
click at [1277, 264] on icon at bounding box center [1279, 262] width 16 height 16
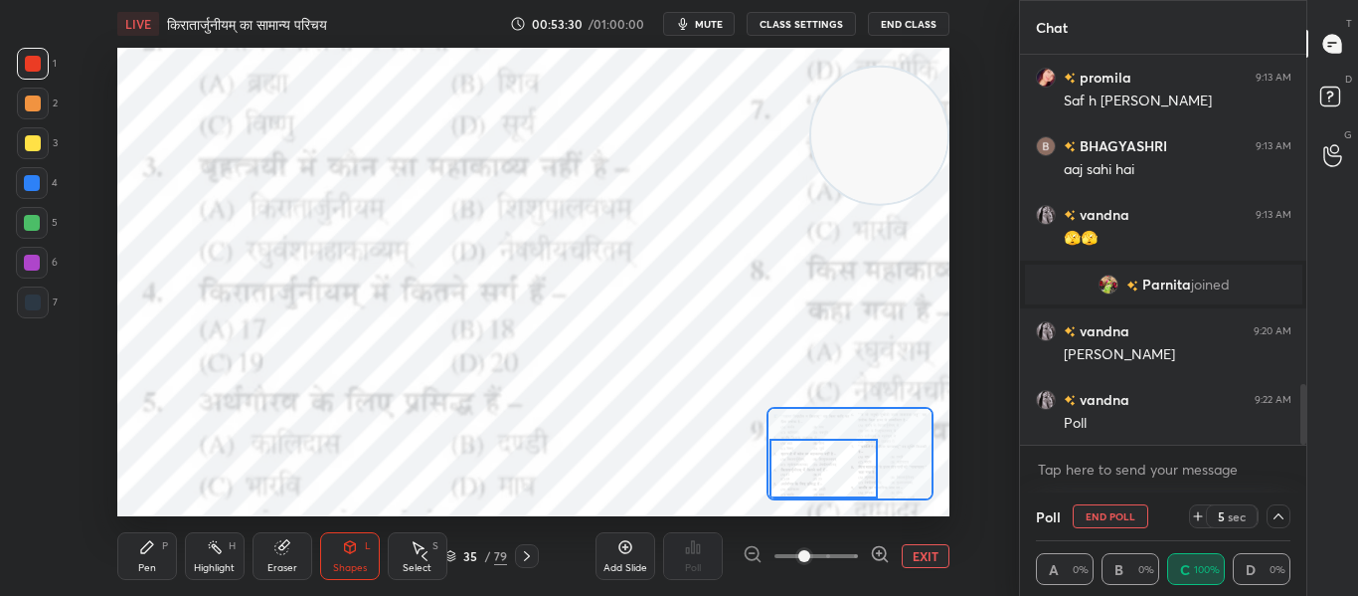
click at [1280, 520] on icon at bounding box center [1279, 516] width 16 height 16
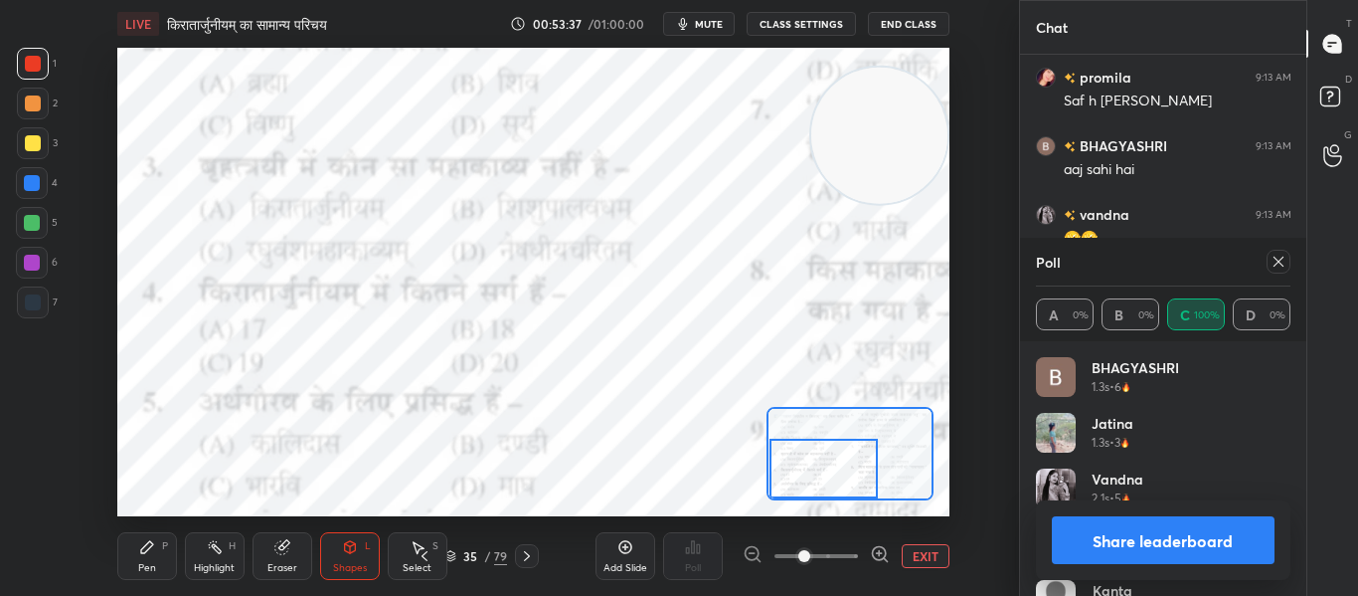
click at [1278, 259] on icon at bounding box center [1279, 262] width 16 height 16
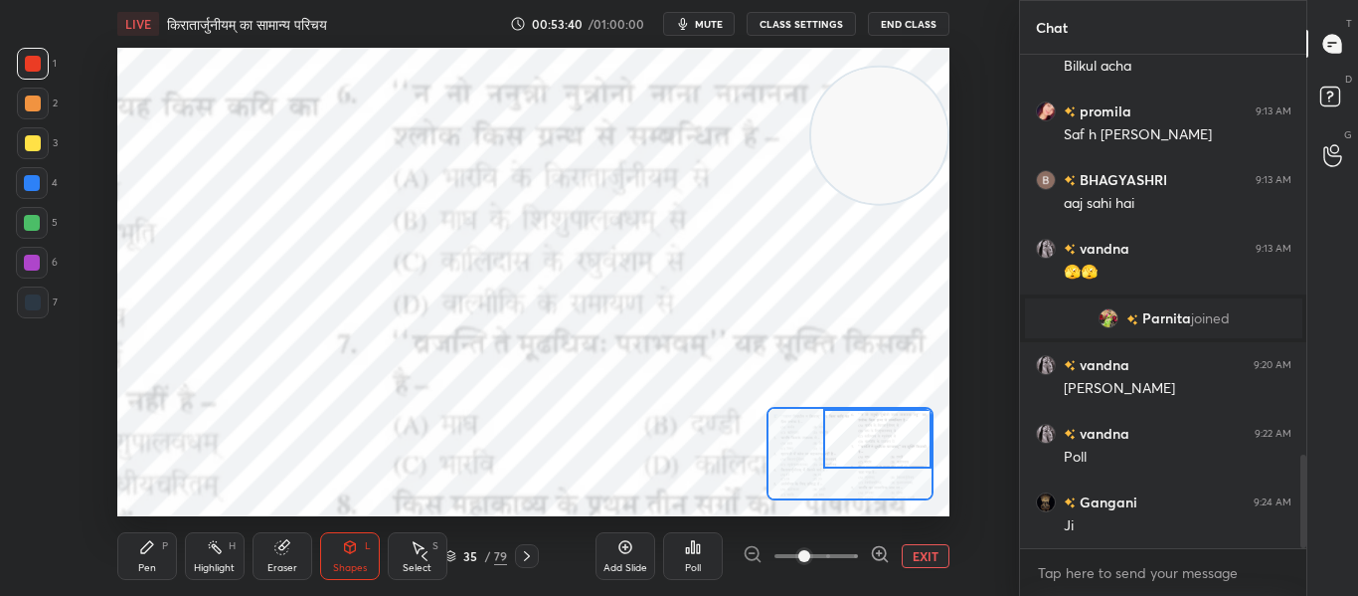
click at [948, 413] on div "Setting up your live class Poll for secs No correct answer Start poll" at bounding box center [533, 282] width 832 height 468
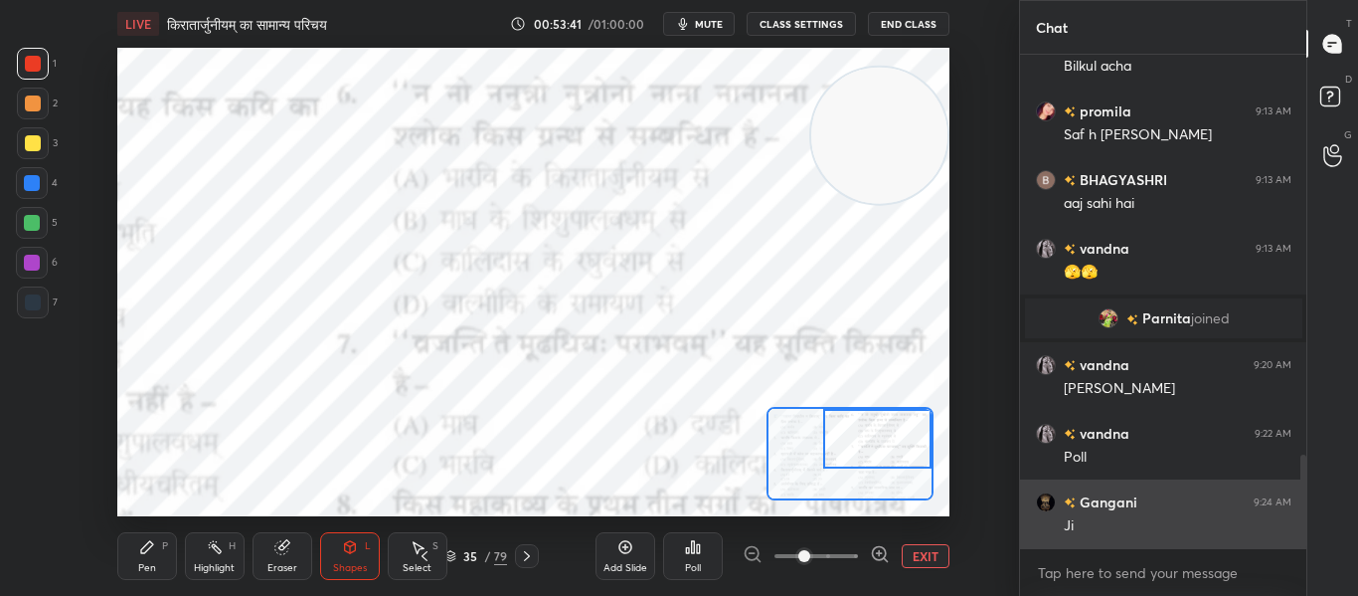
click at [1090, 493] on h6 "Gangani" at bounding box center [1107, 501] width 62 height 21
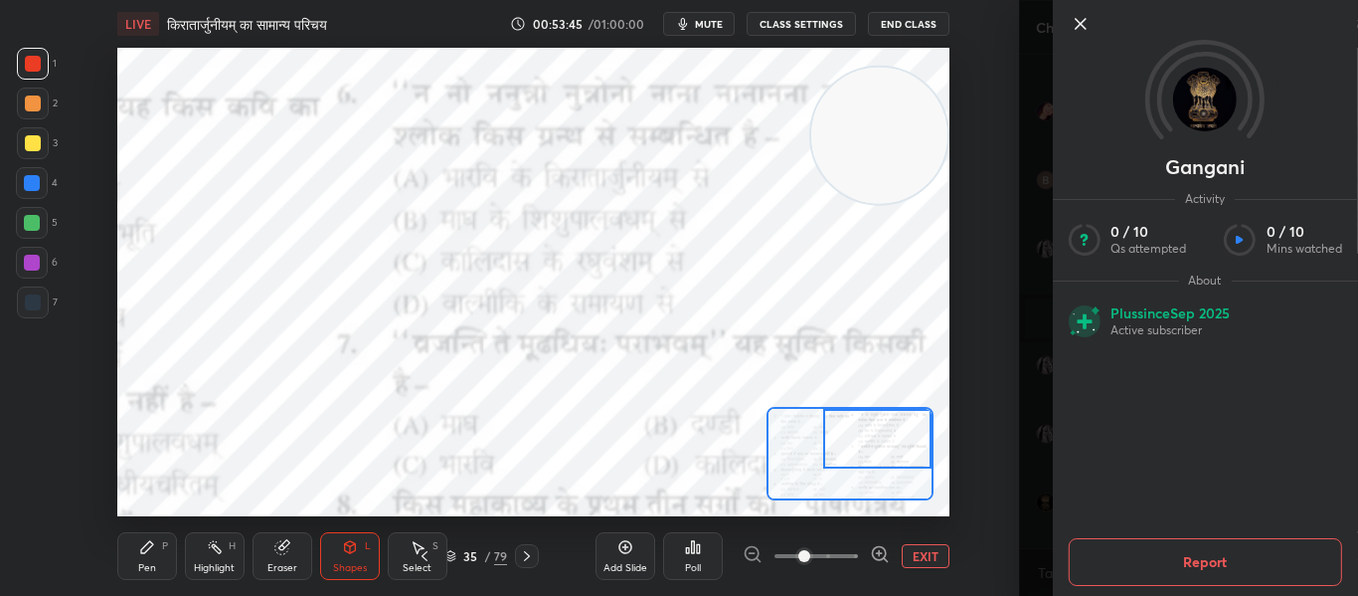
click at [979, 320] on div "Setting up your live class Poll for secs No correct answer Start poll" at bounding box center [533, 282] width 939 height 468
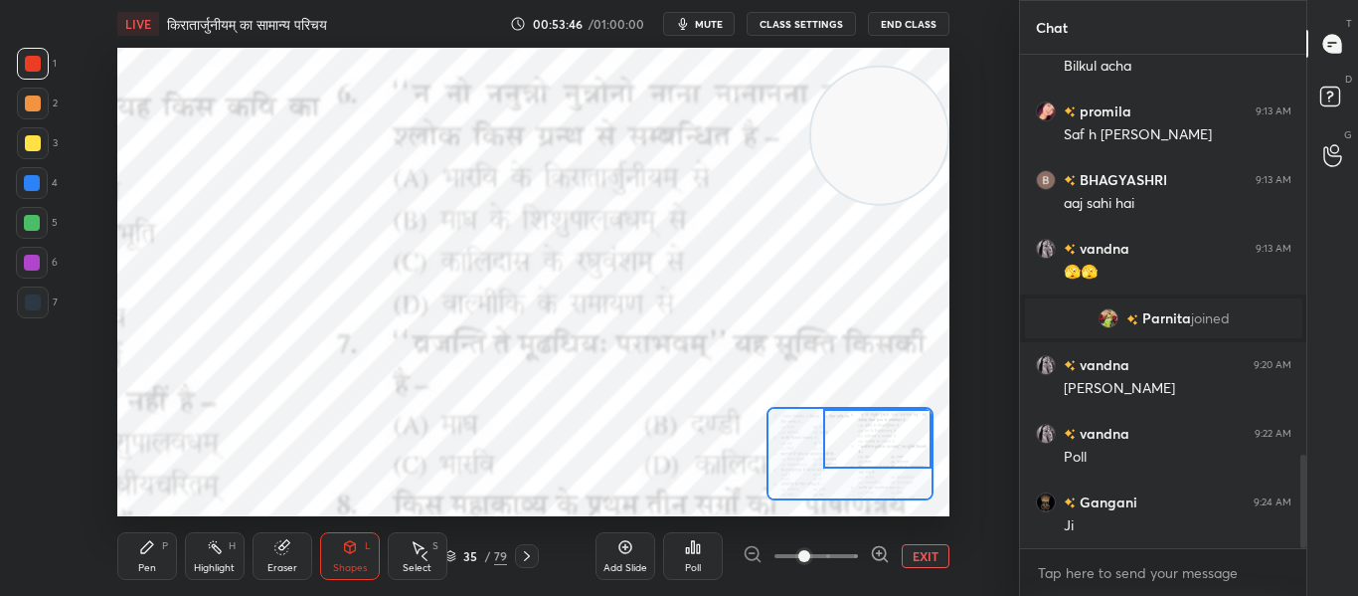
click at [696, 551] on icon at bounding box center [693, 547] width 16 height 16
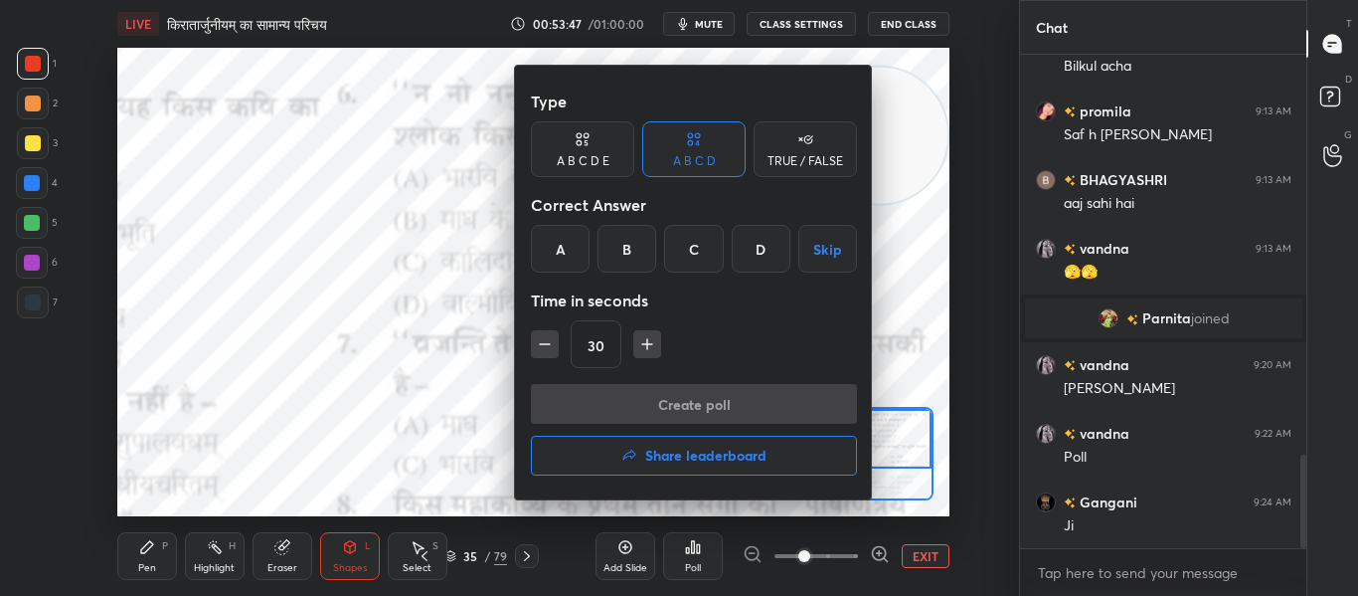
click at [553, 254] on div "A" at bounding box center [560, 249] width 59 height 48
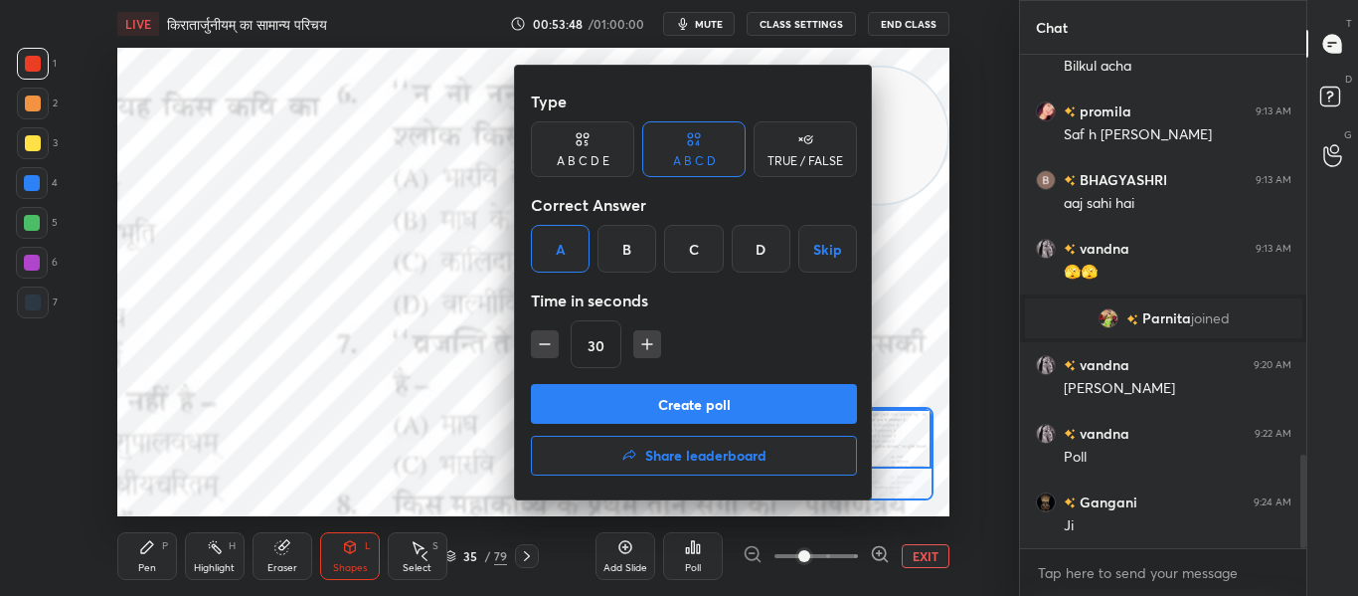
click at [604, 389] on button "Create poll" at bounding box center [694, 404] width 326 height 40
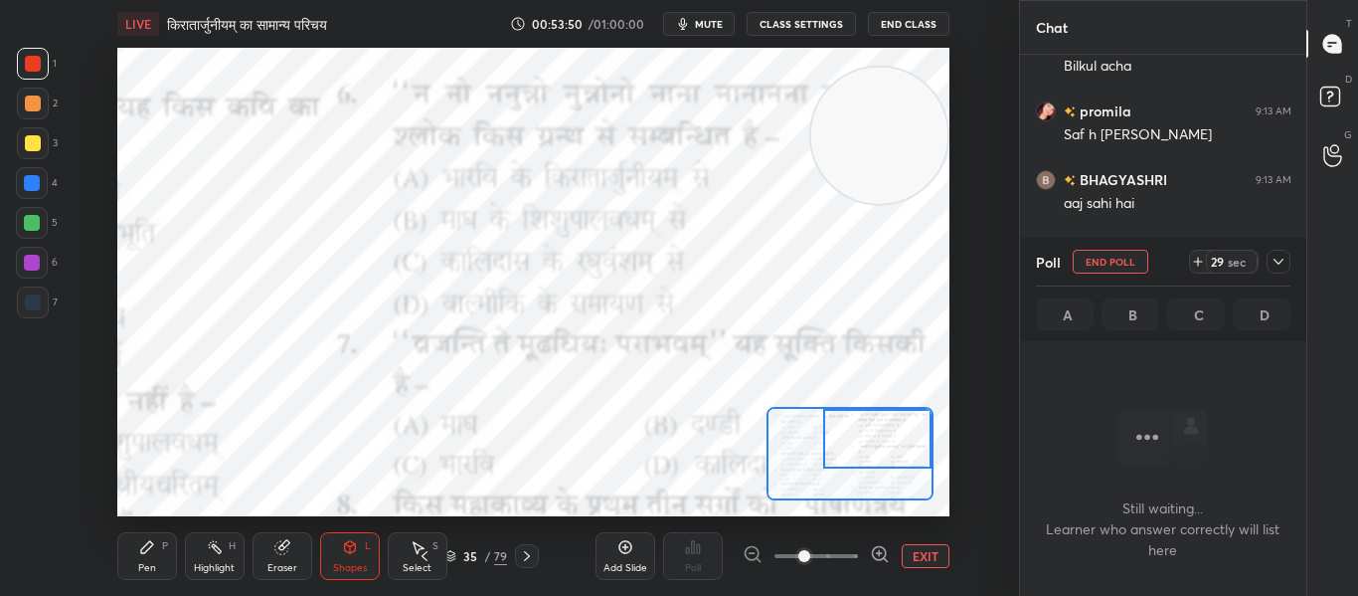
click at [1295, 261] on div "Poll End Poll 29 sec A B C D" at bounding box center [1163, 289] width 287 height 103
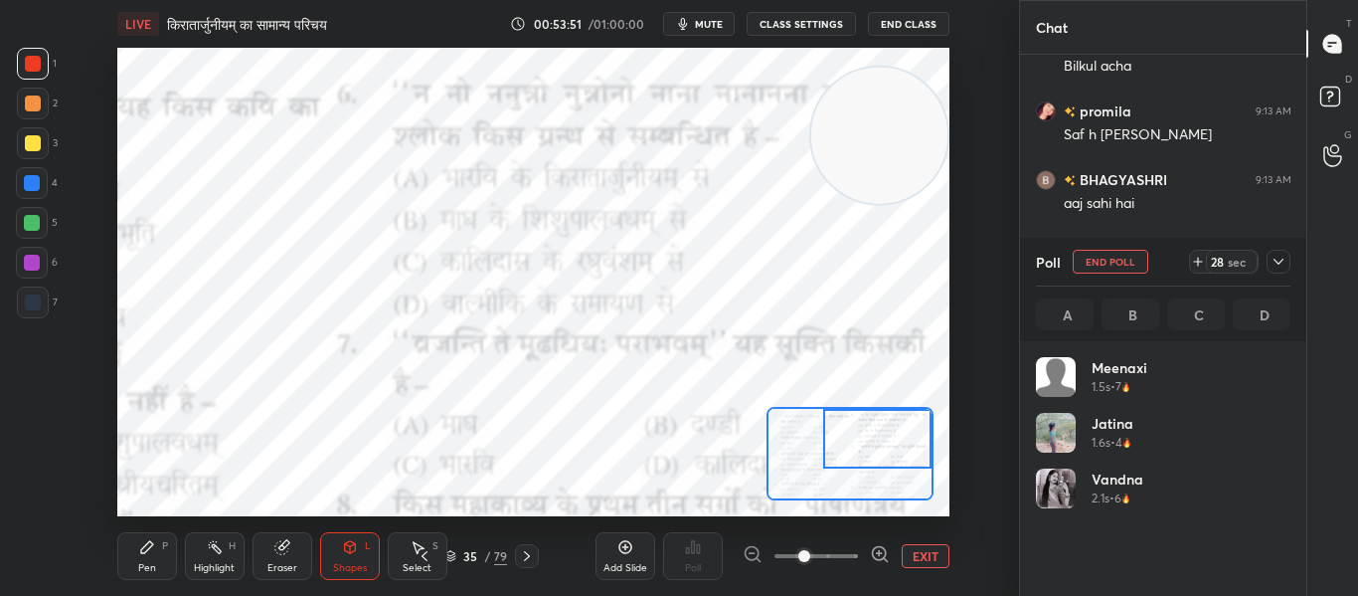
click at [1276, 255] on icon at bounding box center [1279, 262] width 16 height 16
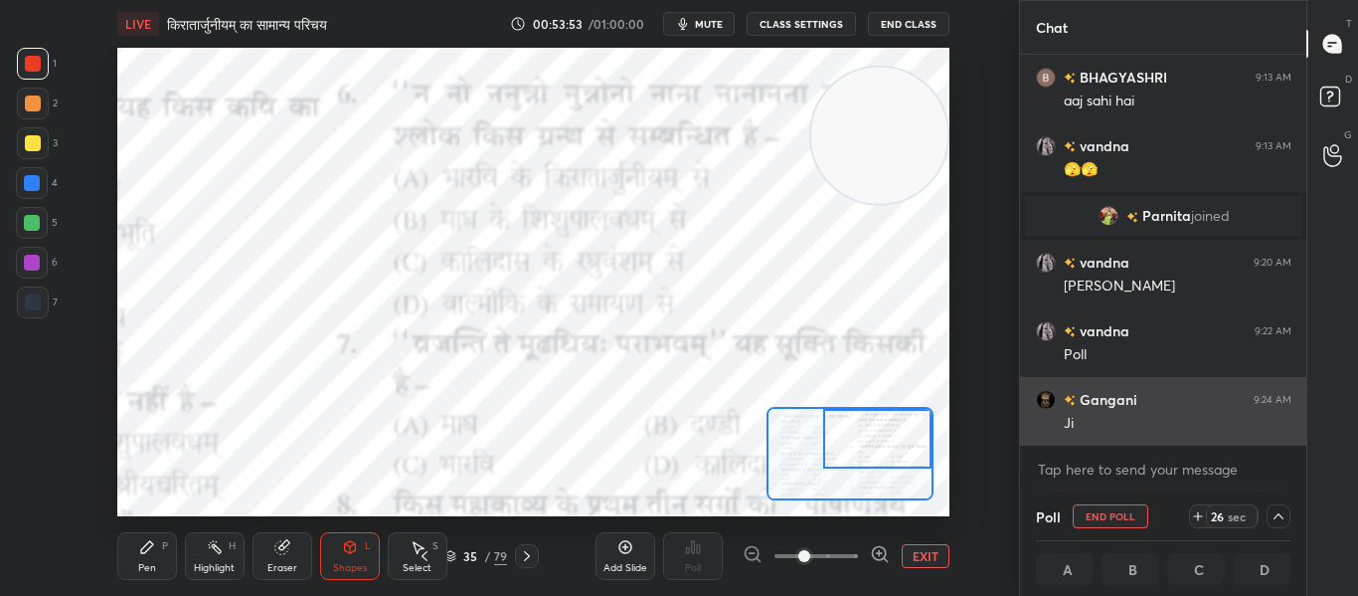
click at [1109, 395] on h6 "Gangani" at bounding box center [1107, 399] width 62 height 21
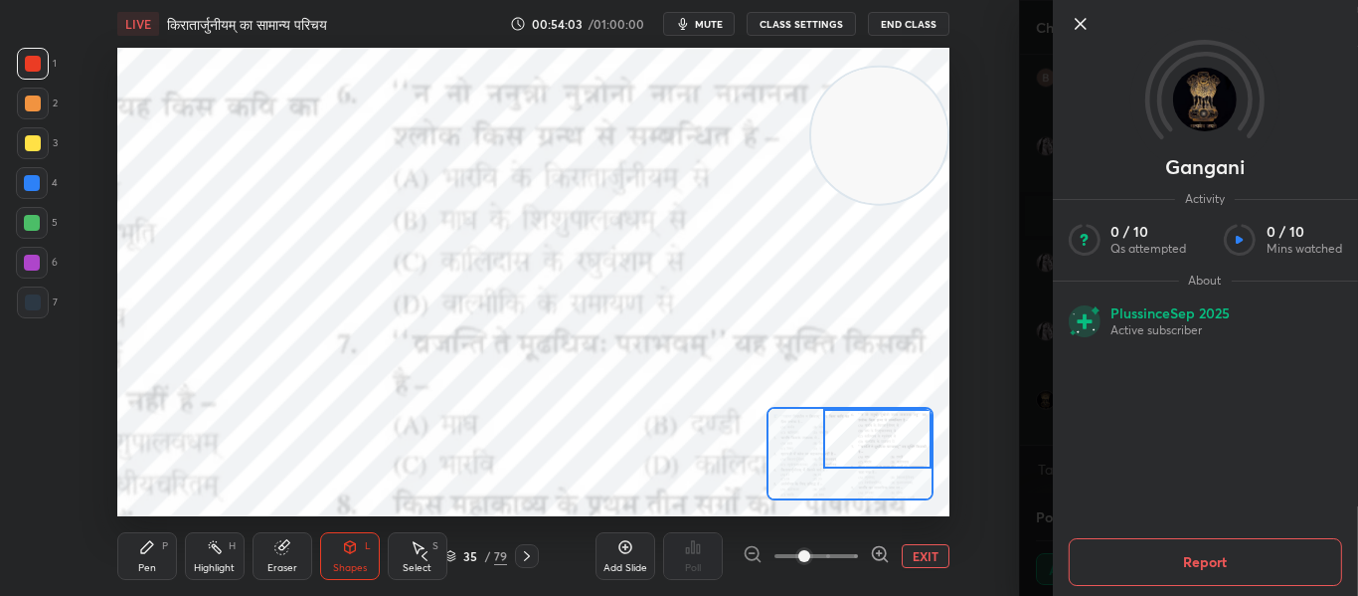
drag, startPoint x: 1007, startPoint y: 175, endPoint x: 1024, endPoint y: 171, distance: 17.4
click at [1020, 172] on body "1 2 3 4 5 6 7 C X Z C X Z E E Erase all H H LIVE किरातार्जुनीयम् का सामान्य परि…" at bounding box center [679, 298] width 1358 height 596
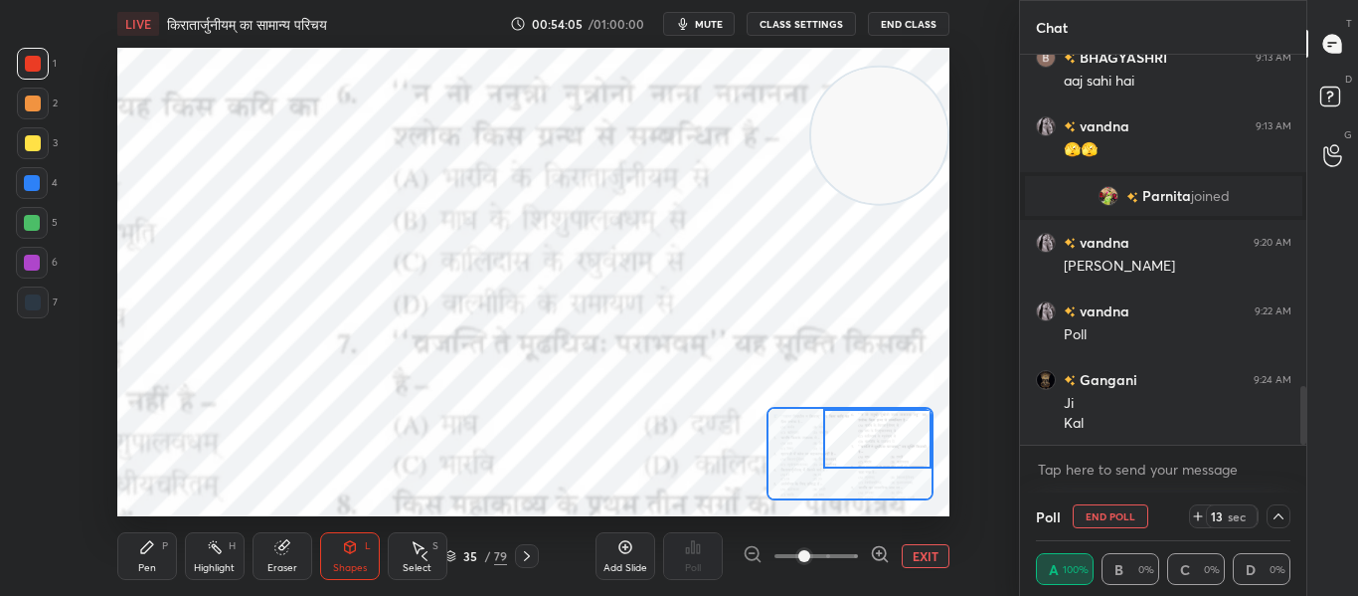
click at [1279, 510] on icon at bounding box center [1279, 516] width 16 height 16
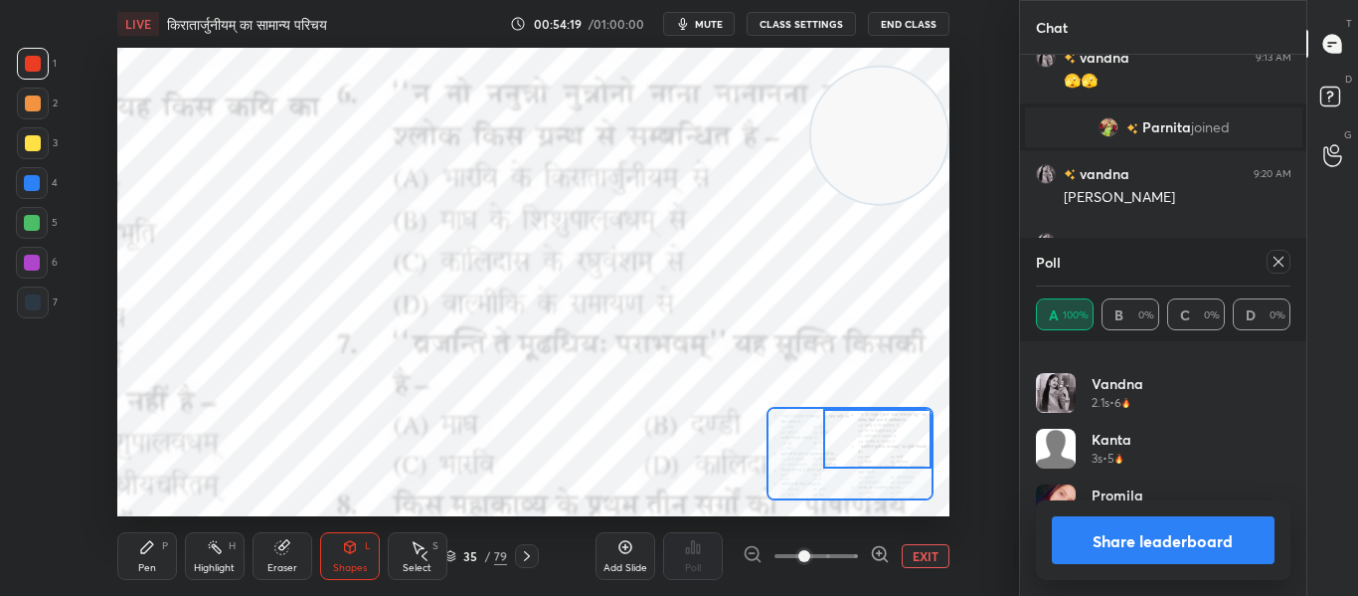
click at [1286, 257] on div at bounding box center [1279, 262] width 24 height 24
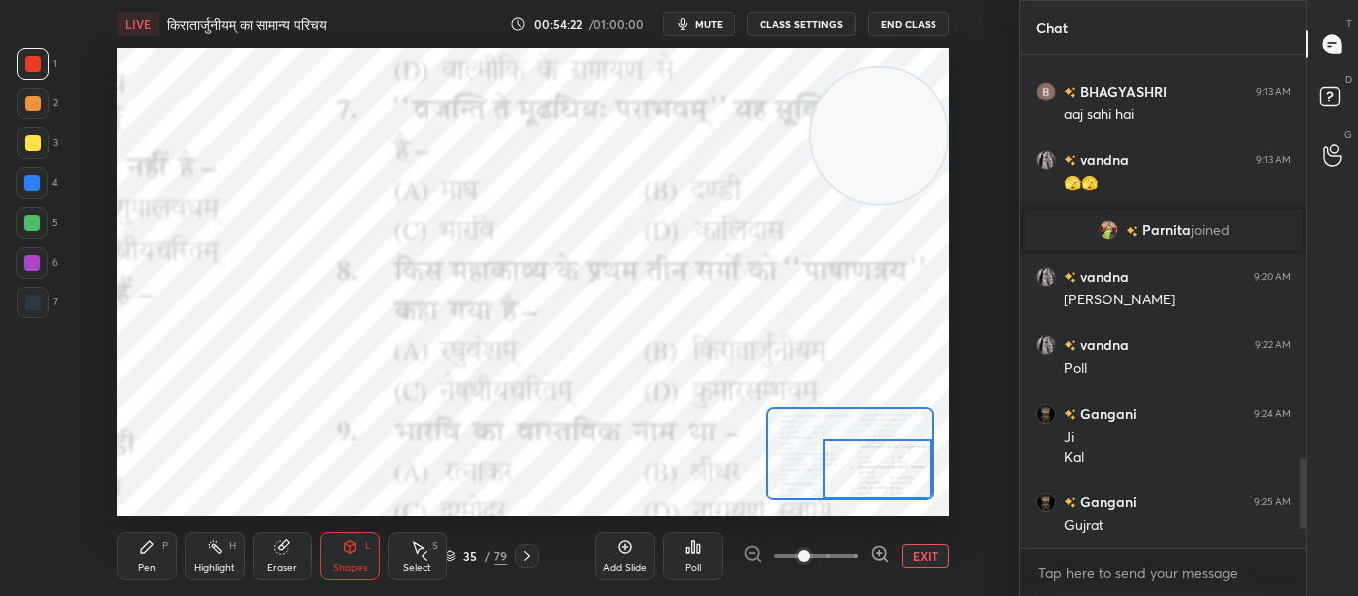
drag, startPoint x: 877, startPoint y: 442, endPoint x: 894, endPoint y: 476, distance: 37.8
click at [891, 483] on div at bounding box center [877, 468] width 108 height 60
drag, startPoint x: 877, startPoint y: 133, endPoint x: 184, endPoint y: 237, distance: 700.6
click at [138, 225] on video at bounding box center [187, 227] width 136 height 136
click at [689, 555] on div "Poll" at bounding box center [693, 556] width 60 height 48
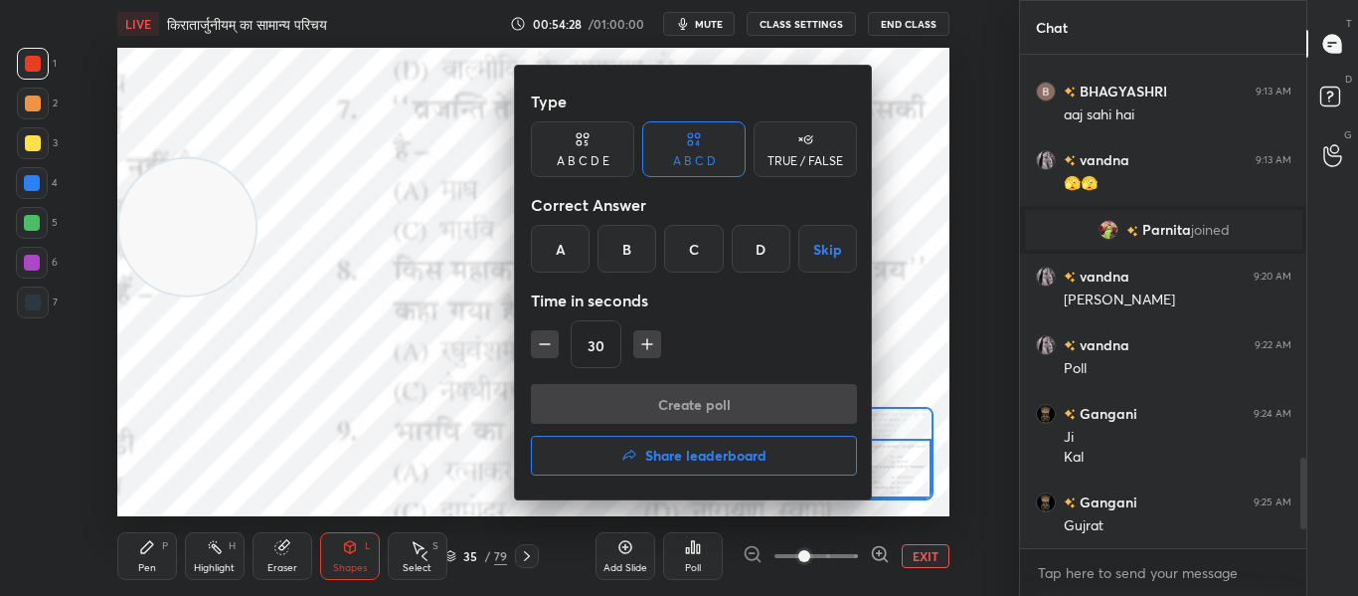
click at [683, 238] on div "C" at bounding box center [693, 249] width 59 height 48
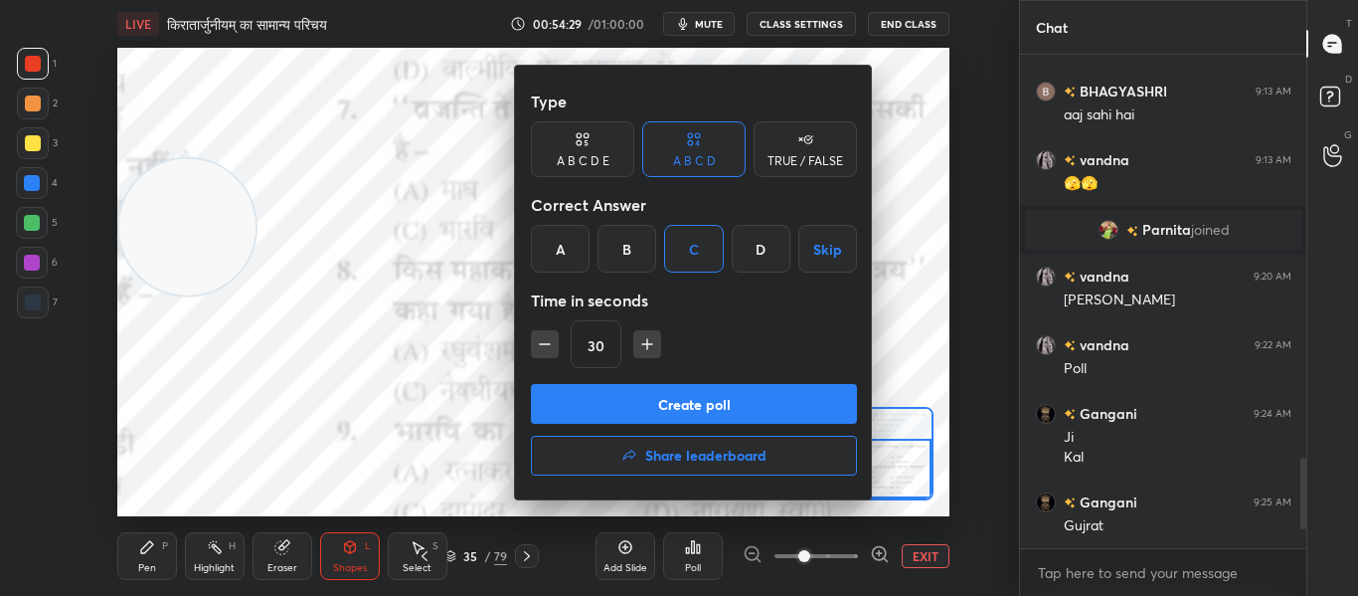
click at [661, 388] on button "Create poll" at bounding box center [694, 404] width 326 height 40
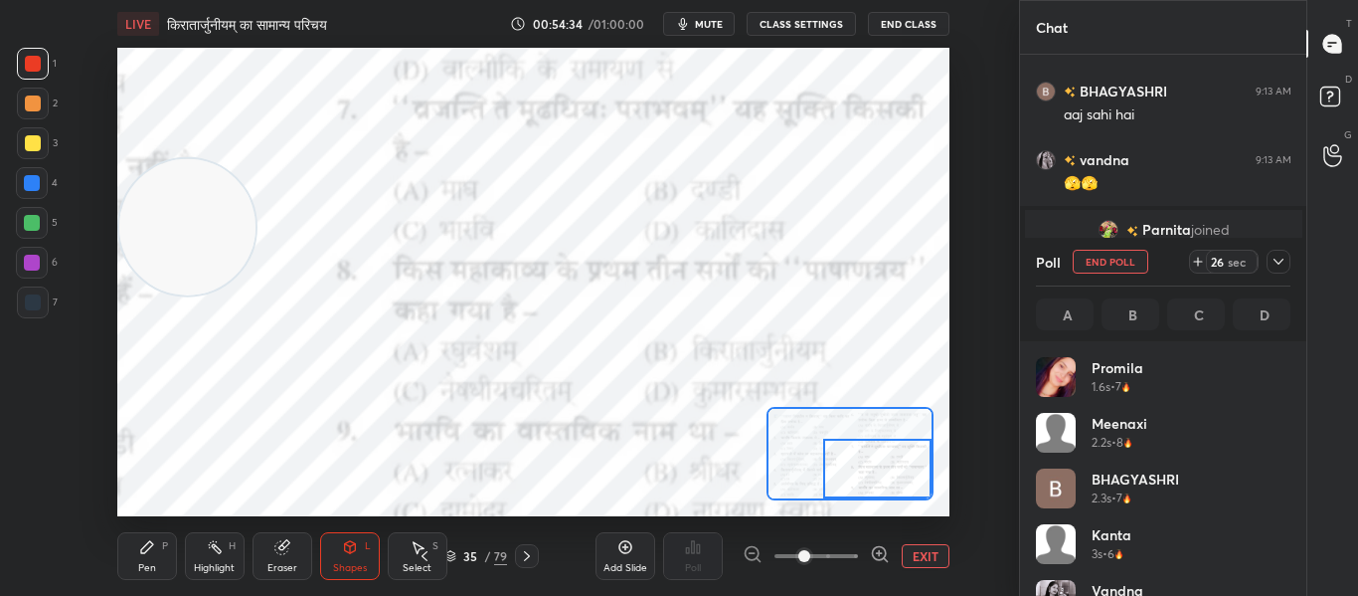
click at [1275, 258] on icon at bounding box center [1279, 262] width 16 height 16
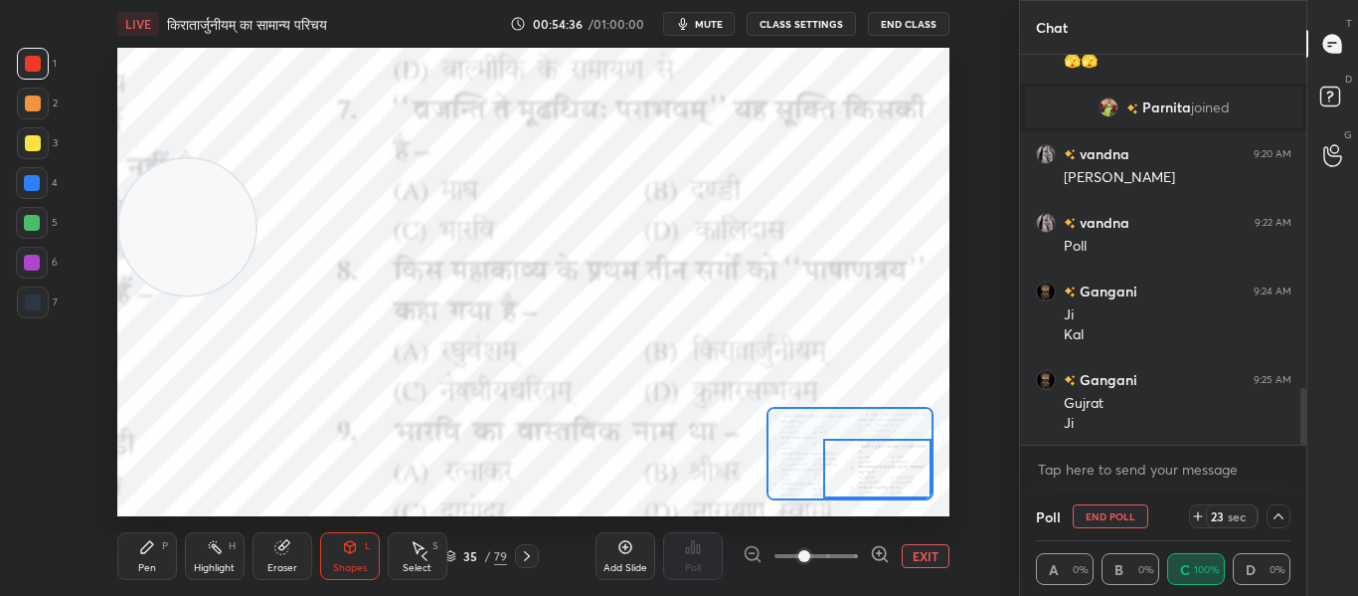
click at [1281, 517] on icon at bounding box center [1279, 516] width 10 height 6
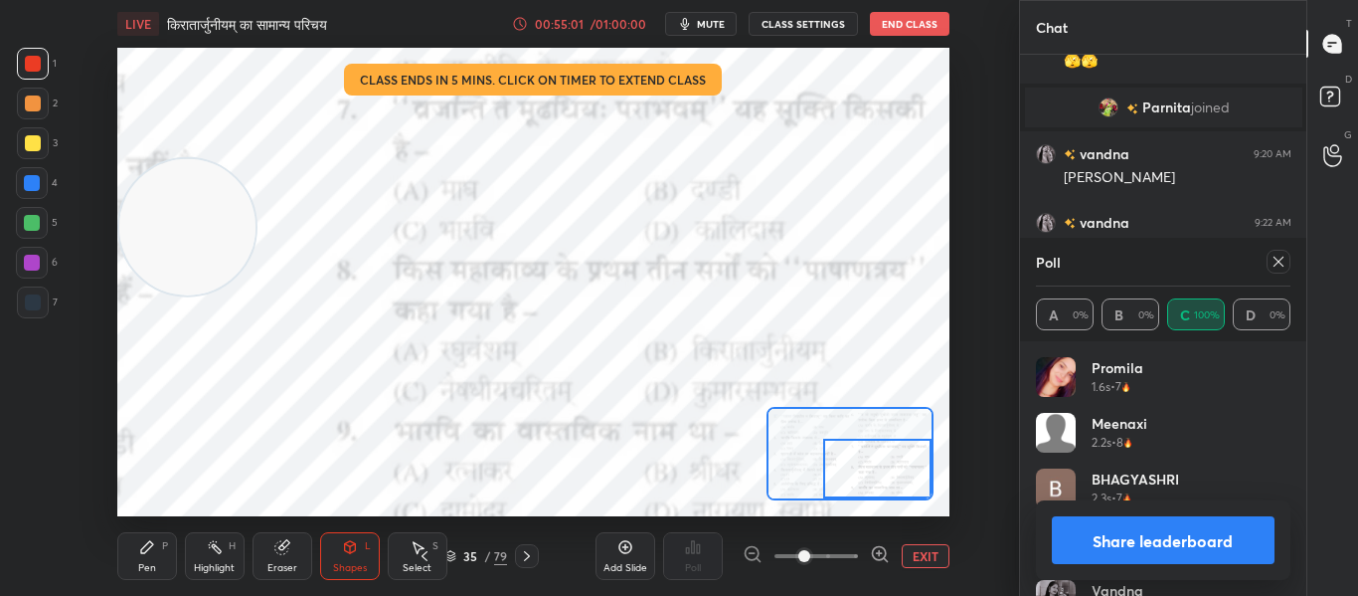
click at [1277, 260] on icon at bounding box center [1279, 261] width 10 height 10
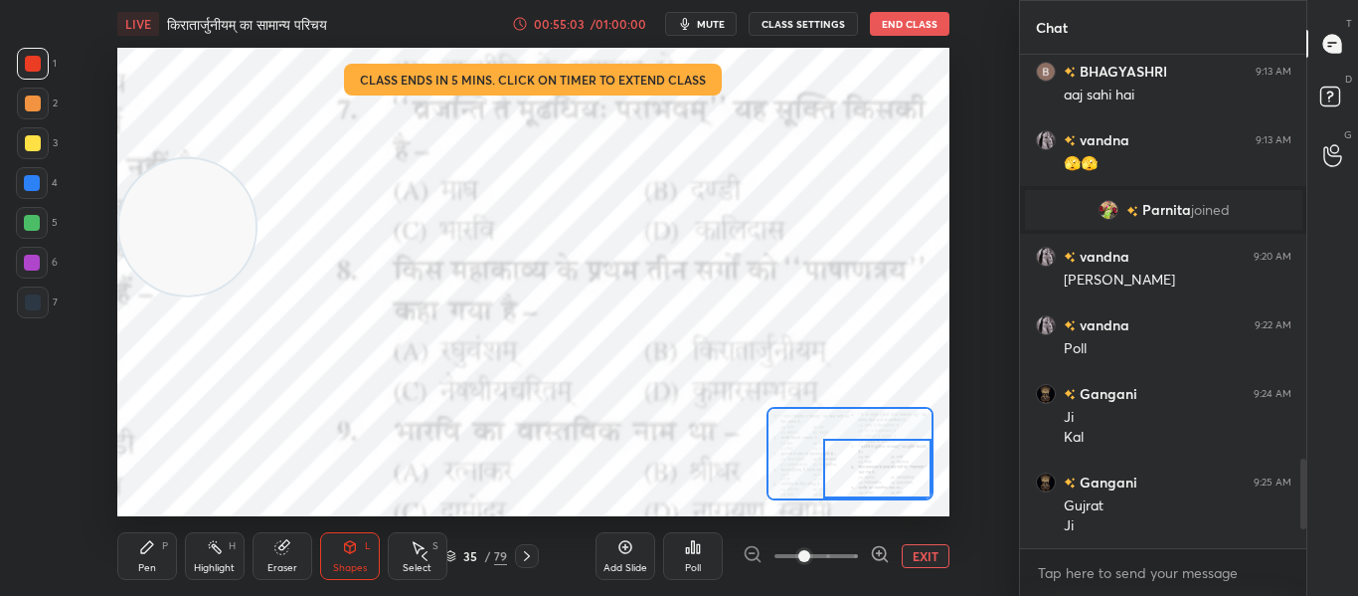
drag, startPoint x: 884, startPoint y: 462, endPoint x: 884, endPoint y: 485, distance: 22.9
click at [884, 485] on div at bounding box center [877, 468] width 108 height 60
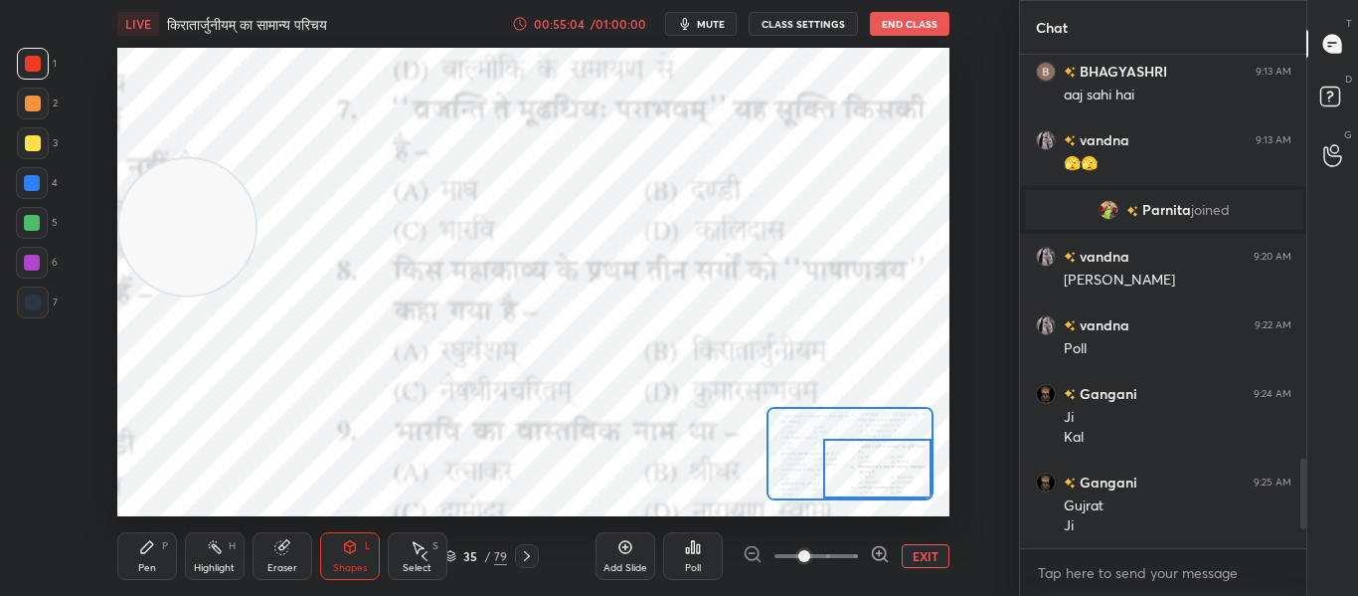
click at [698, 555] on div "Poll" at bounding box center [693, 556] width 60 height 48
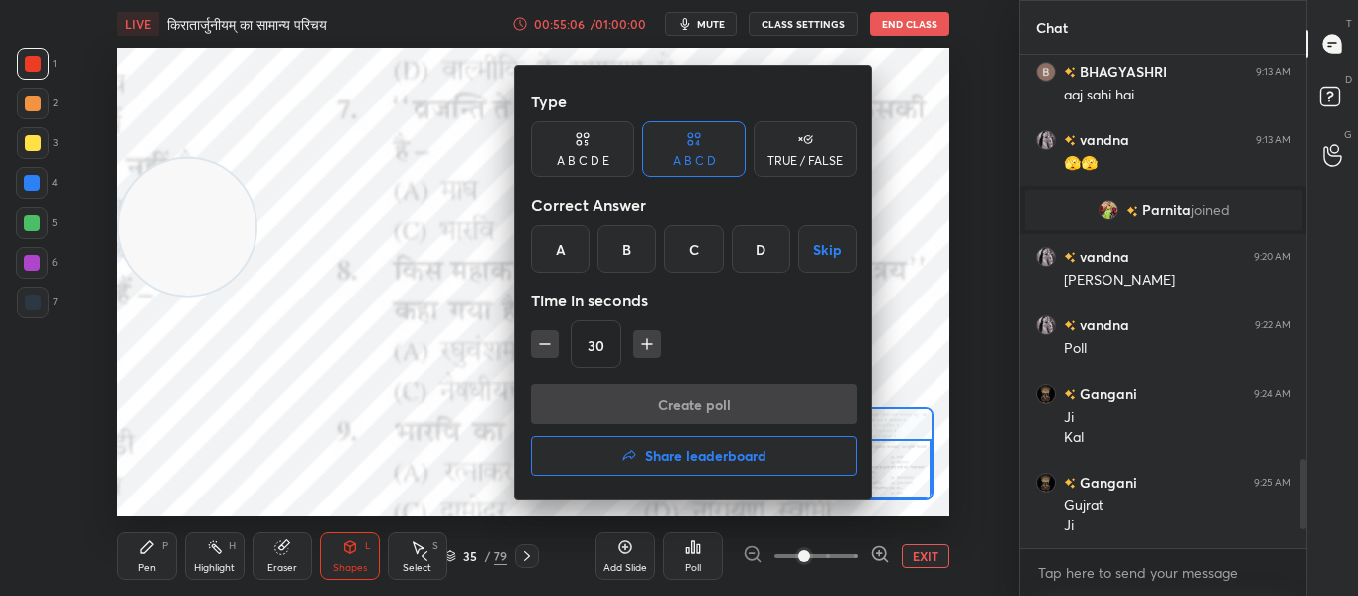
click at [641, 263] on div "B" at bounding box center [626, 249] width 59 height 48
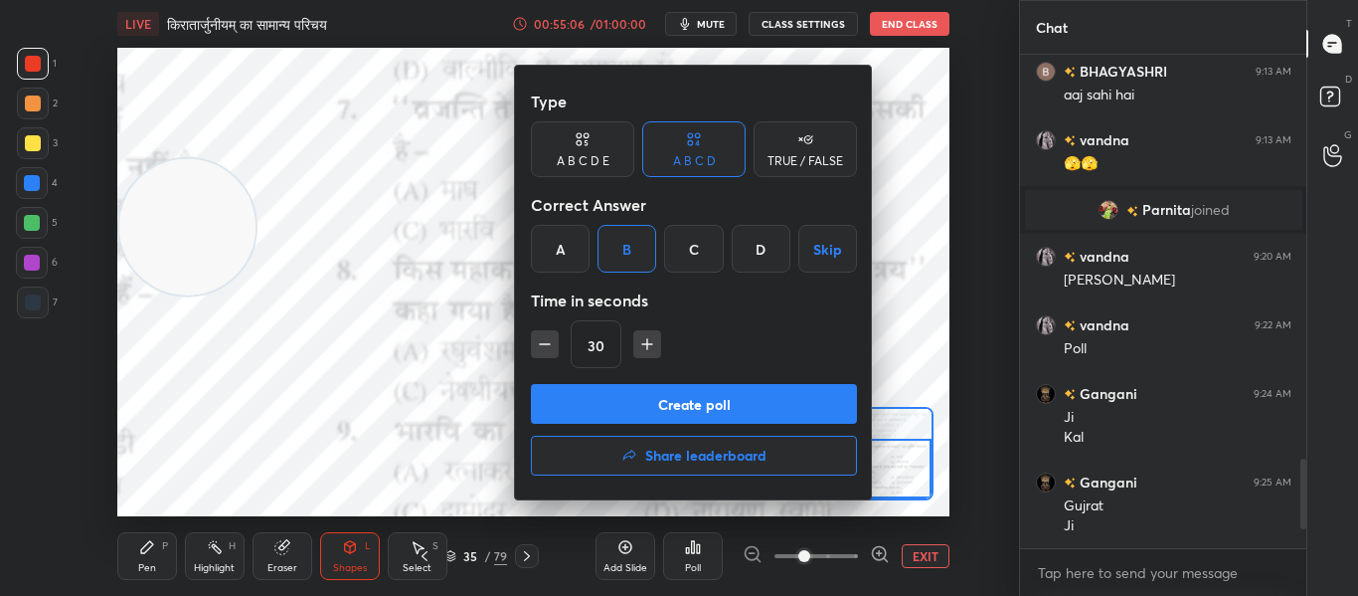
drag, startPoint x: 658, startPoint y: 409, endPoint x: 667, endPoint y: 403, distance: 10.8
click at [659, 410] on button "Create poll" at bounding box center [694, 404] width 326 height 40
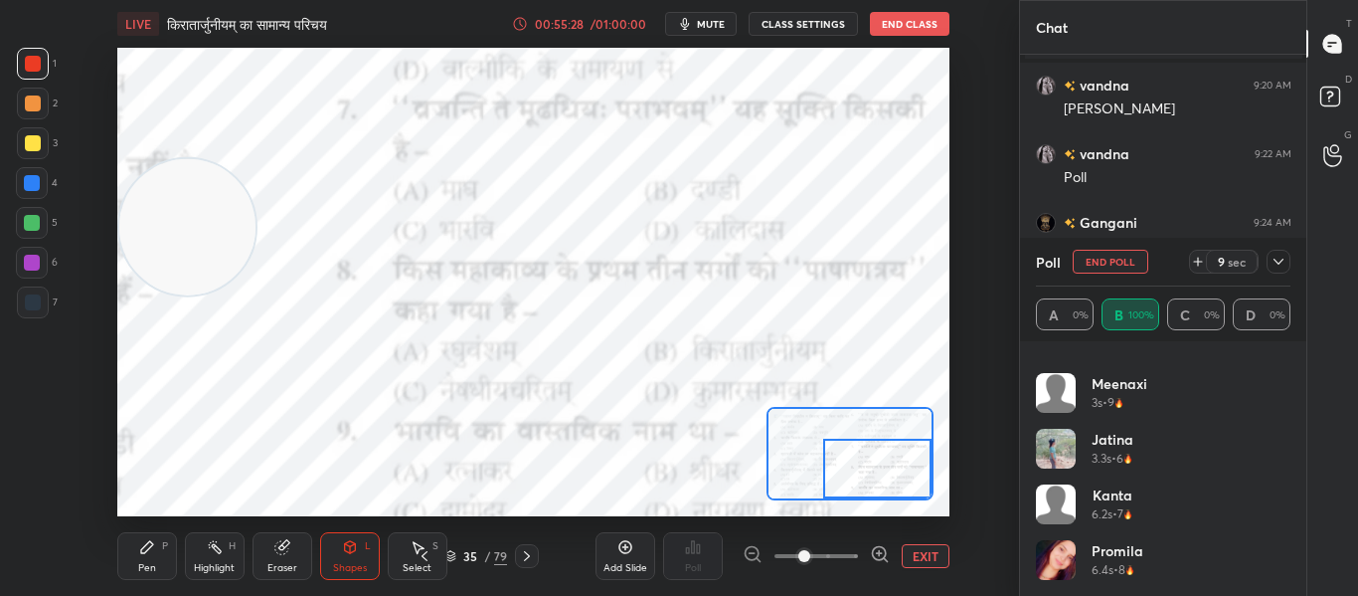
click at [1278, 264] on icon at bounding box center [1279, 261] width 10 height 6
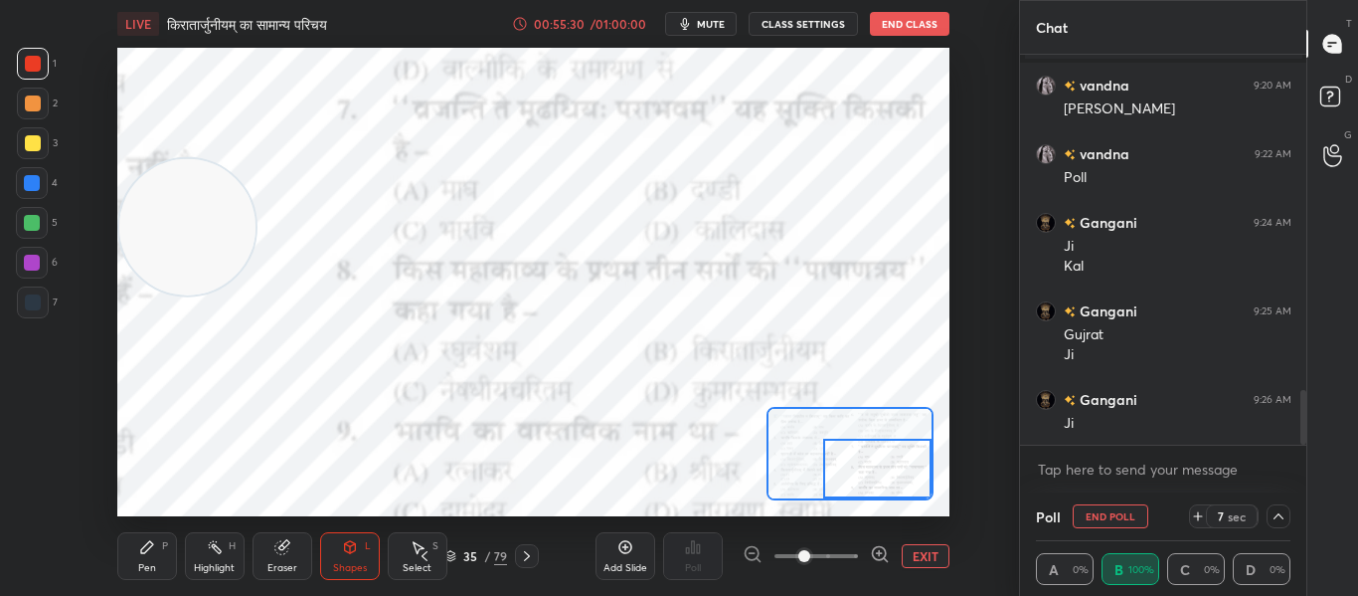
click at [1286, 520] on div at bounding box center [1279, 516] width 24 height 24
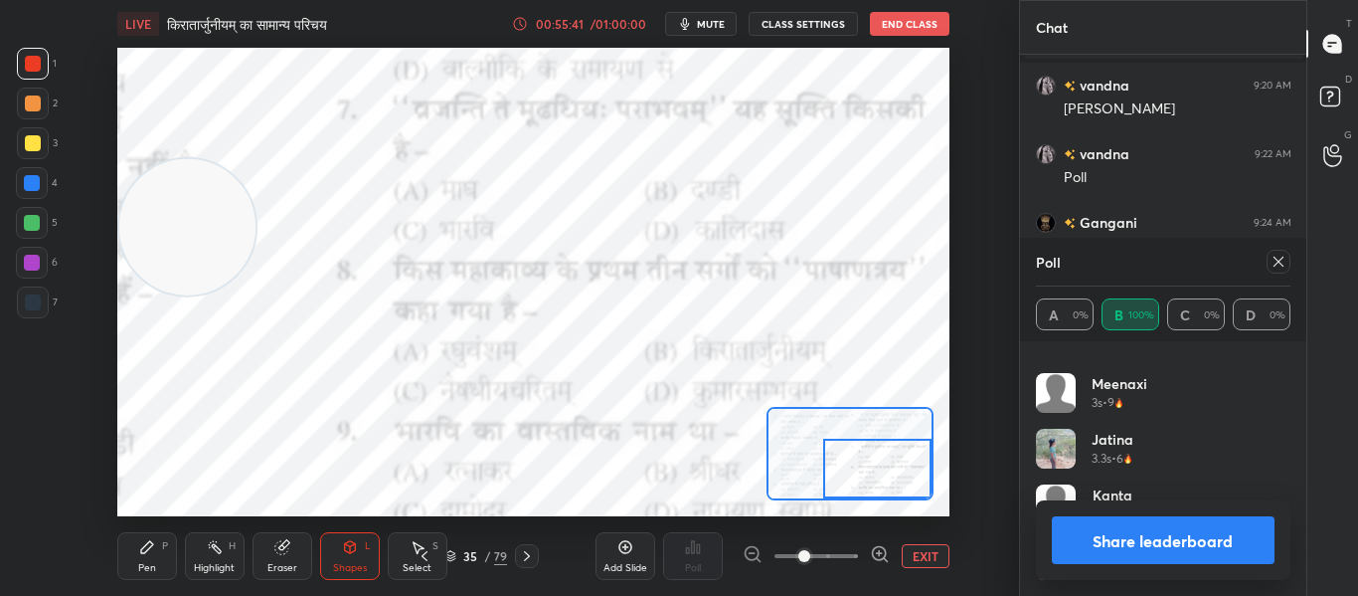
drag, startPoint x: 862, startPoint y: 474, endPoint x: 868, endPoint y: 496, distance: 22.7
click at [868, 496] on div at bounding box center [877, 468] width 108 height 60
click at [1281, 260] on icon at bounding box center [1279, 262] width 16 height 16
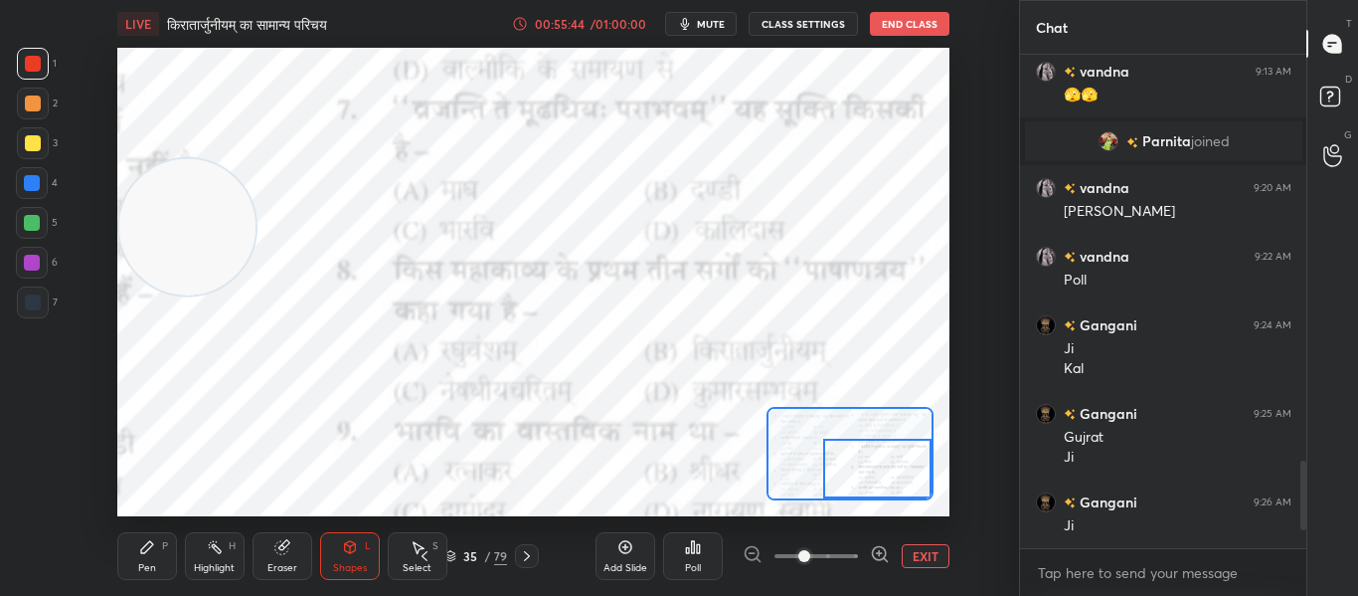
click at [710, 551] on div "Poll" at bounding box center [693, 556] width 60 height 48
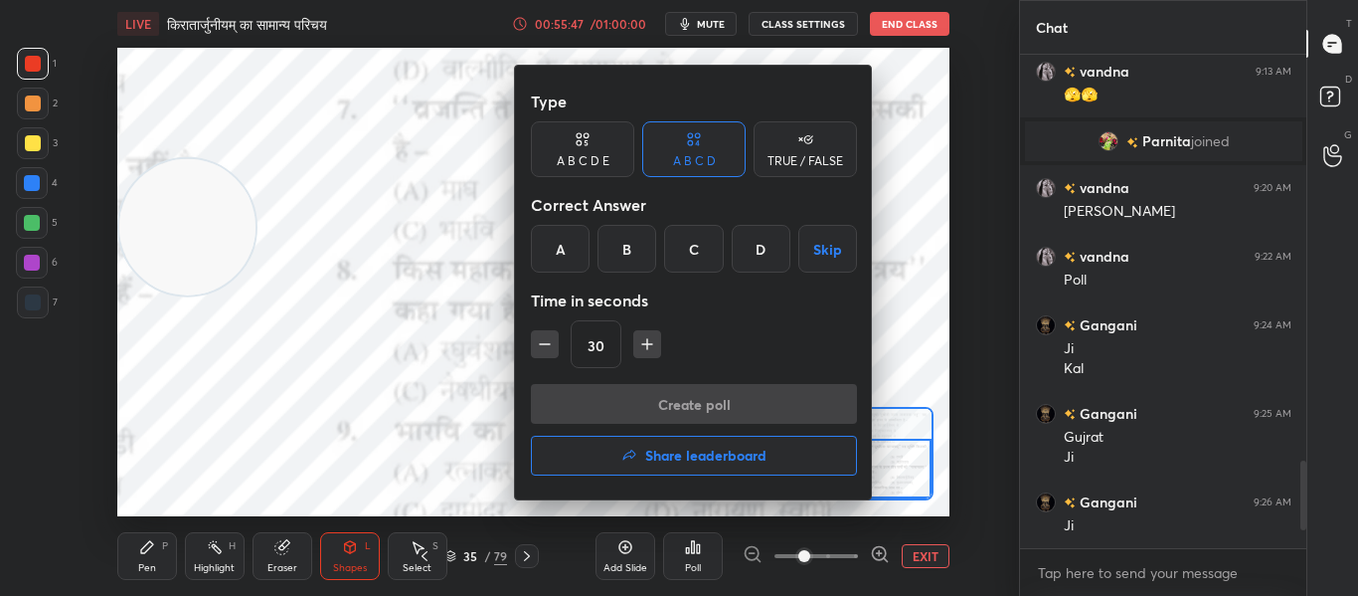
click at [696, 242] on div "C" at bounding box center [693, 249] width 59 height 48
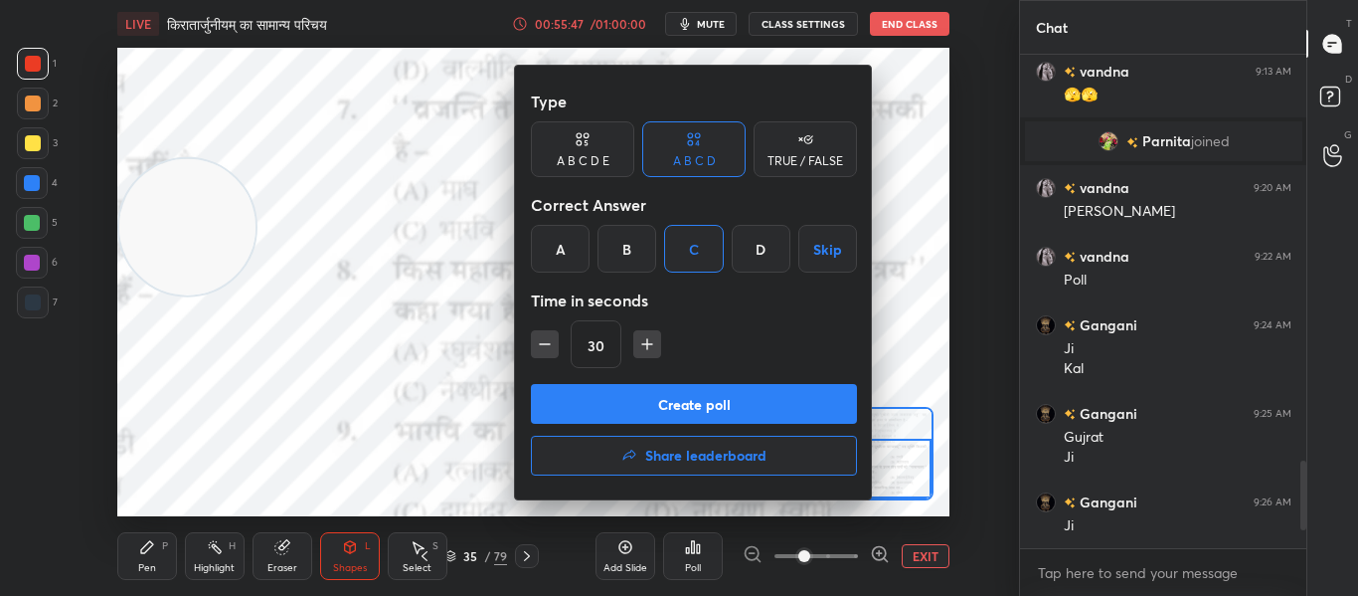
click at [675, 394] on button "Create poll" at bounding box center [694, 404] width 326 height 40
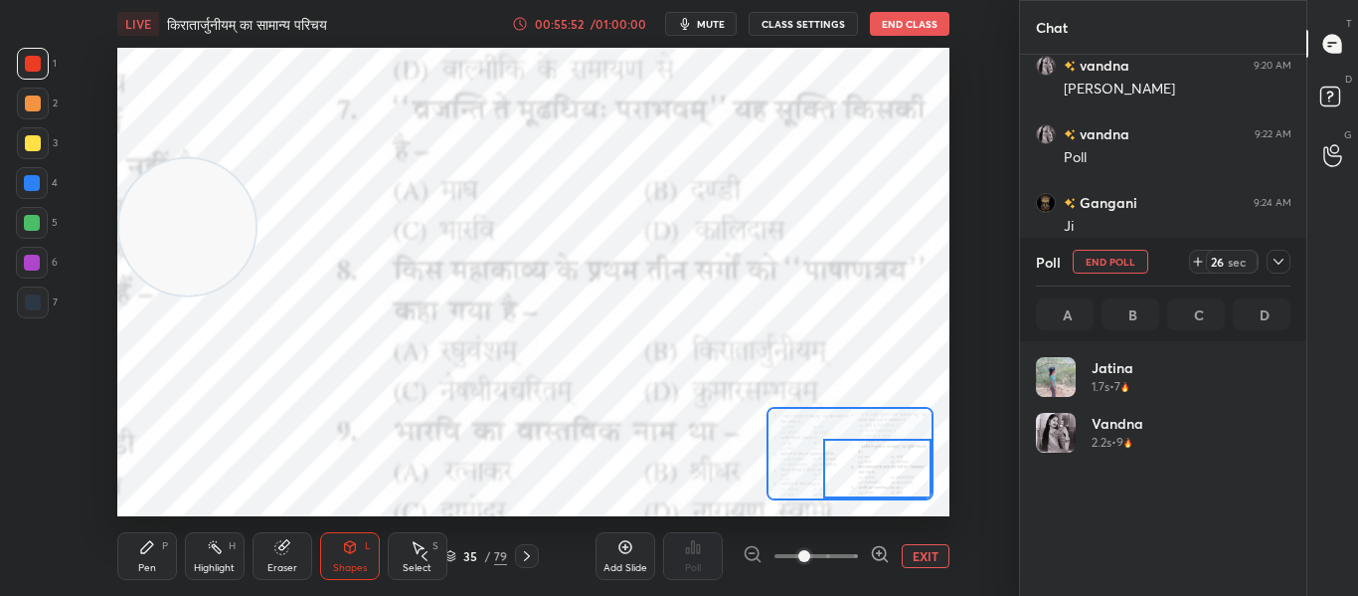
click at [1273, 260] on icon at bounding box center [1279, 262] width 16 height 16
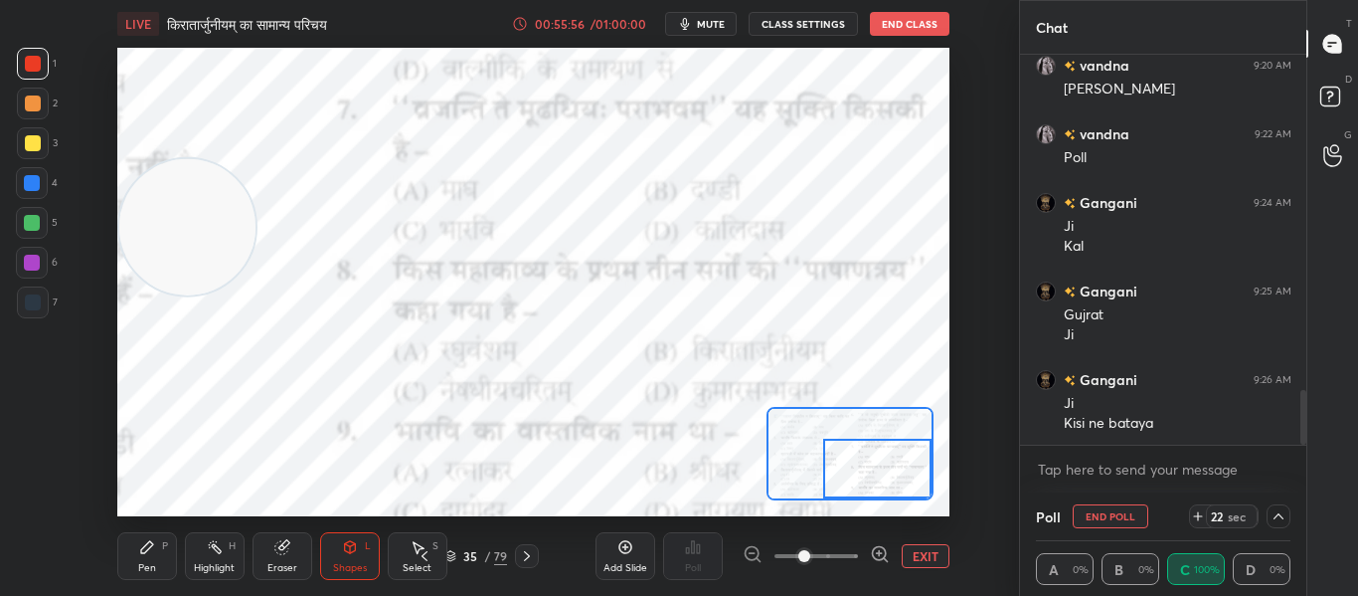
click at [1283, 518] on icon at bounding box center [1279, 516] width 16 height 16
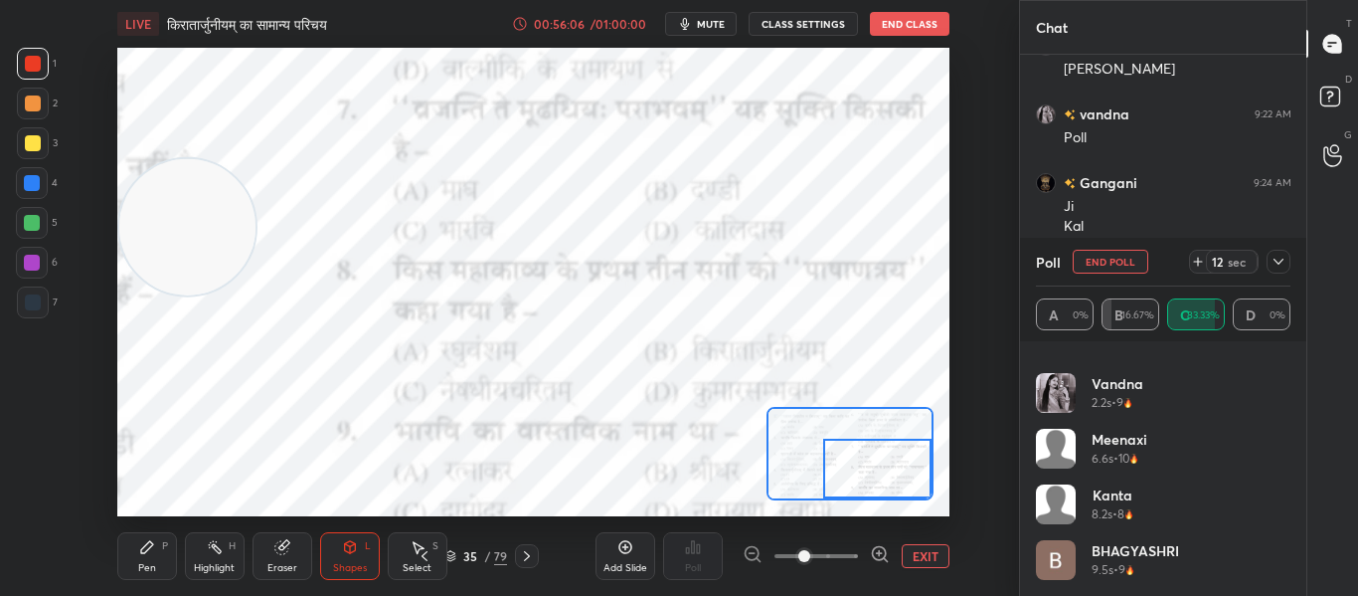
click at [535, 521] on div "LIVE किरातार्जुनीयम् का सामान्य परिचय 00:56:06 / 01:00:00 mute CLASS SETTINGS E…" at bounding box center [533, 298] width 939 height 596
click at [1113, 377] on h4 "vandna" at bounding box center [1118, 383] width 52 height 21
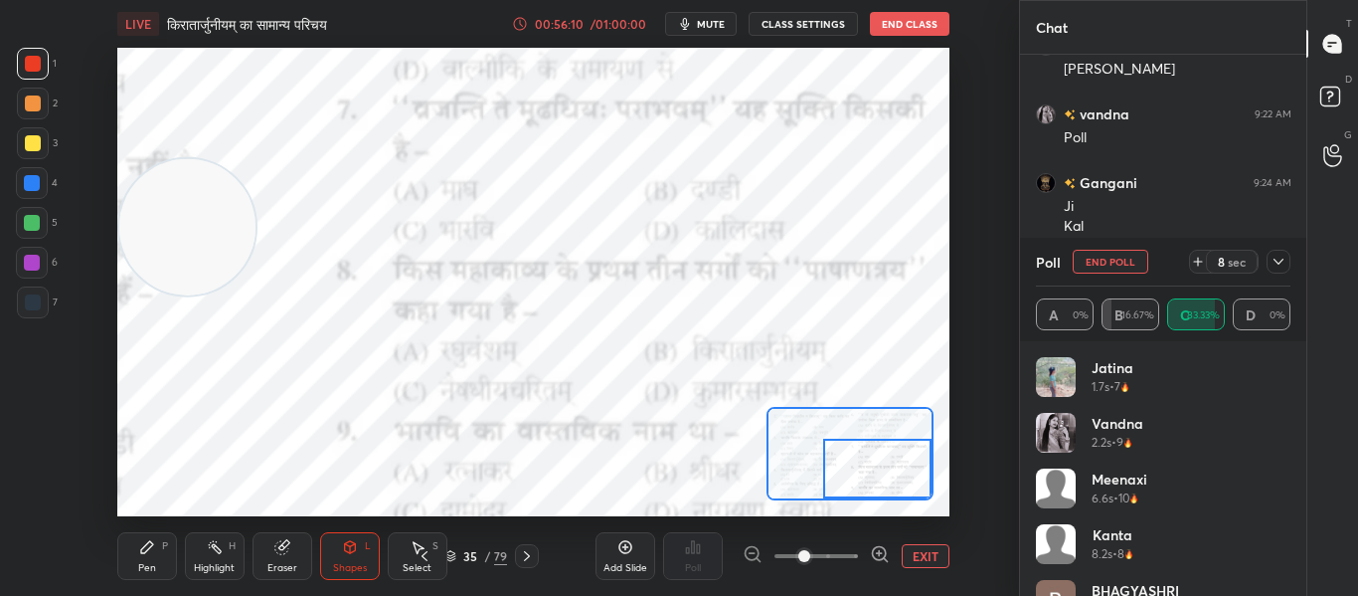
click at [1119, 274] on div "Poll End Poll 8 sec" at bounding box center [1163, 262] width 255 height 48
click at [1118, 269] on button "End Poll" at bounding box center [1111, 262] width 76 height 24
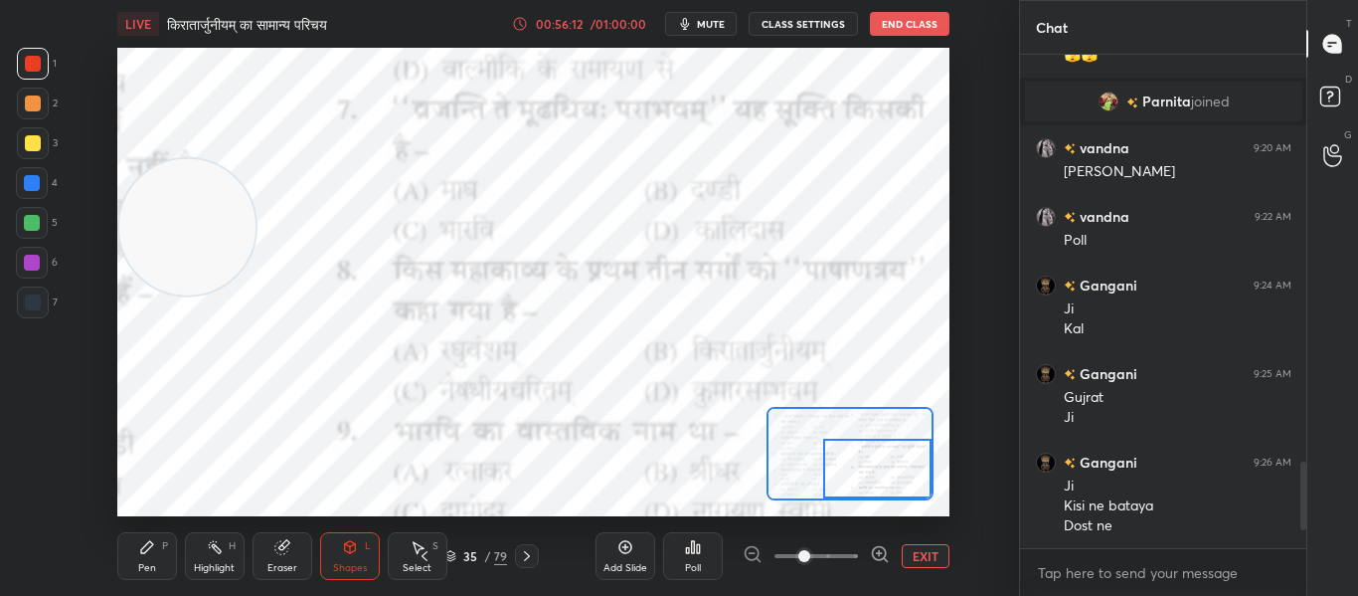
click at [917, 547] on button "EXIT" at bounding box center [926, 556] width 48 height 24
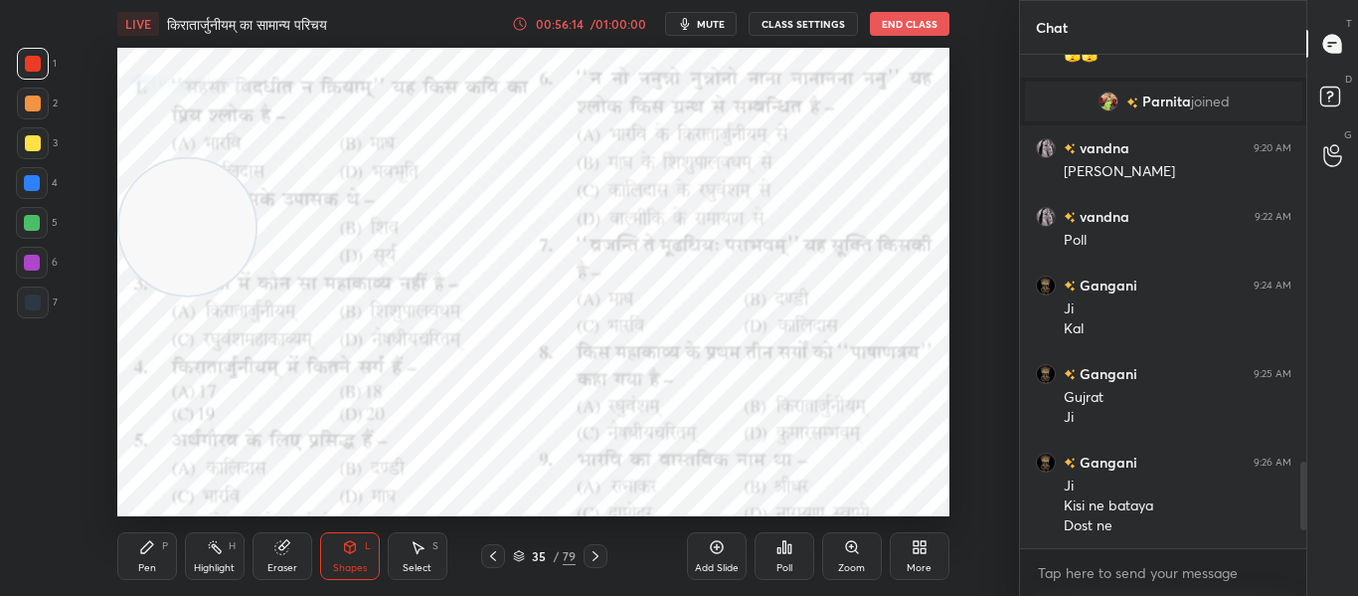
drag, startPoint x: 594, startPoint y: 557, endPoint x: 595, endPoint y: 527, distance: 29.8
click at [596, 553] on icon at bounding box center [596, 556] width 16 height 16
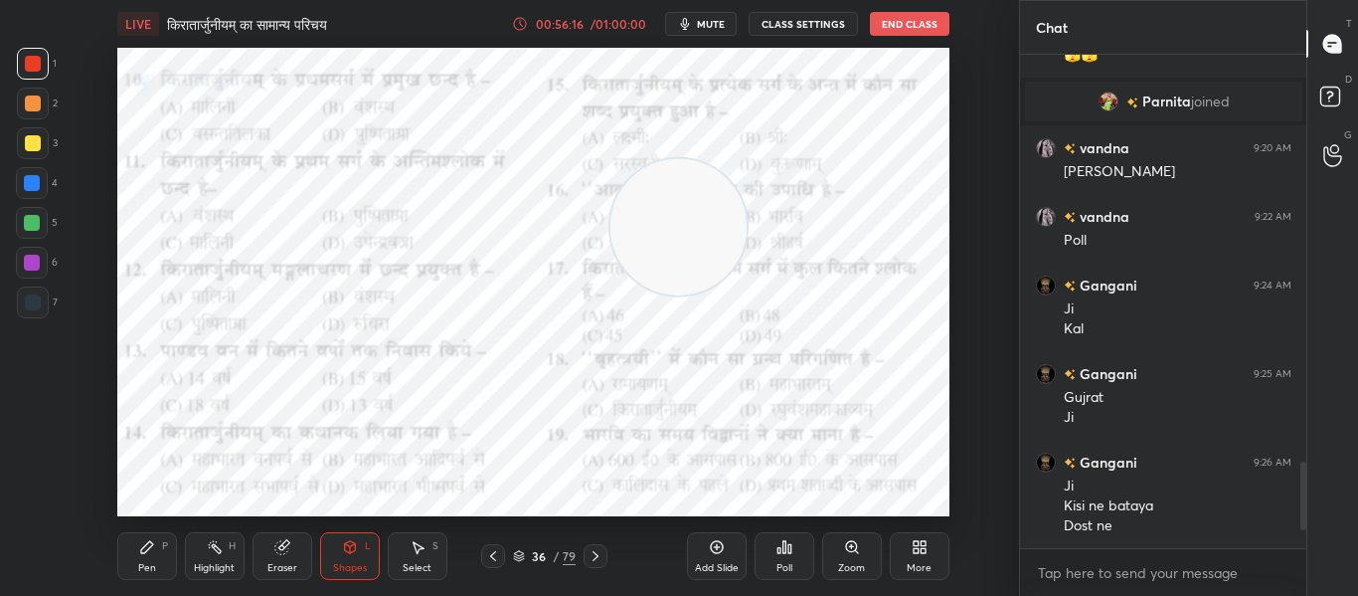
drag, startPoint x: 193, startPoint y: 241, endPoint x: 684, endPoint y: 241, distance: 491.1
click at [684, 241] on video at bounding box center [678, 227] width 136 height 136
drag, startPoint x: 684, startPoint y: 248, endPoint x: 462, endPoint y: 137, distance: 247.6
click at [432, 213] on video at bounding box center [428, 199] width 136 height 136
drag, startPoint x: 416, startPoint y: 201, endPoint x: 783, endPoint y: 255, distance: 371.7
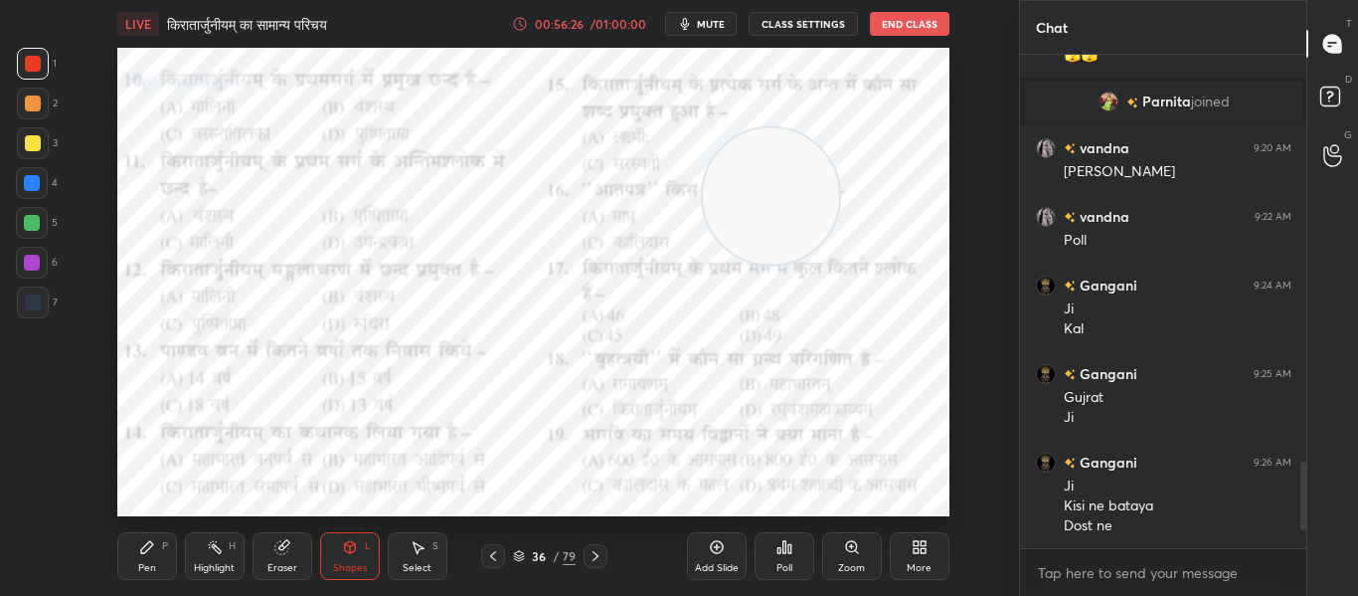
click at [746, 209] on video at bounding box center [771, 196] width 136 height 136
click at [835, 556] on div "Zoom" at bounding box center [852, 556] width 60 height 48
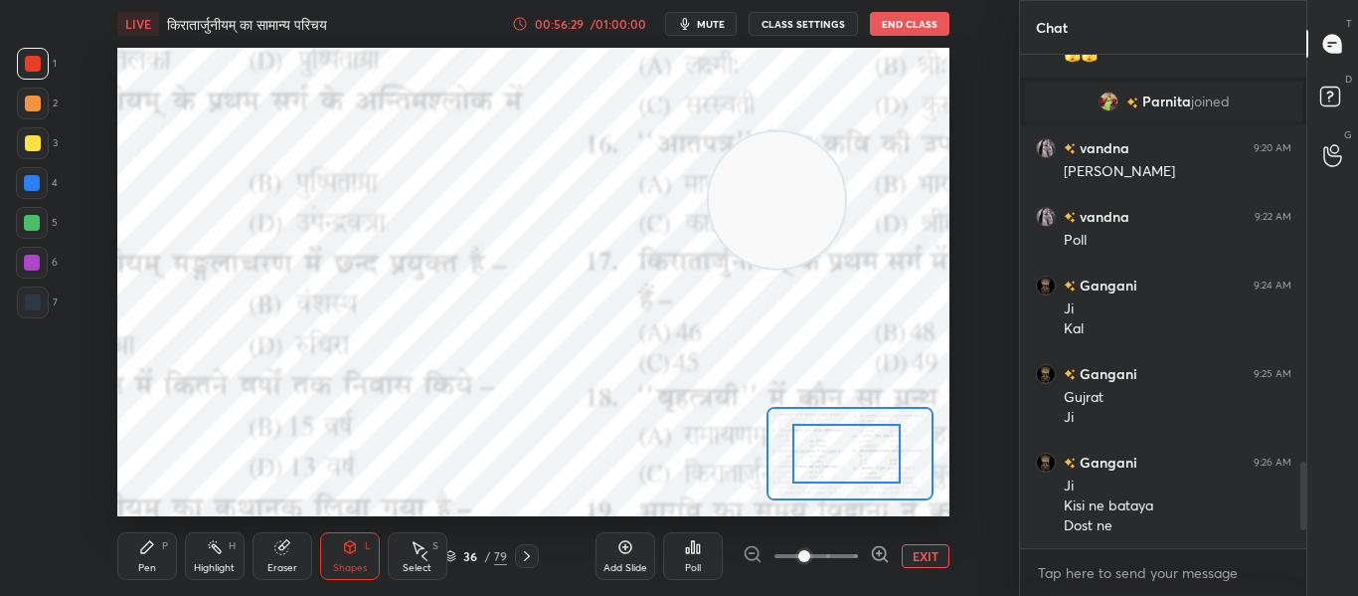
drag, startPoint x: 855, startPoint y: 451, endPoint x: 799, endPoint y: 432, distance: 58.8
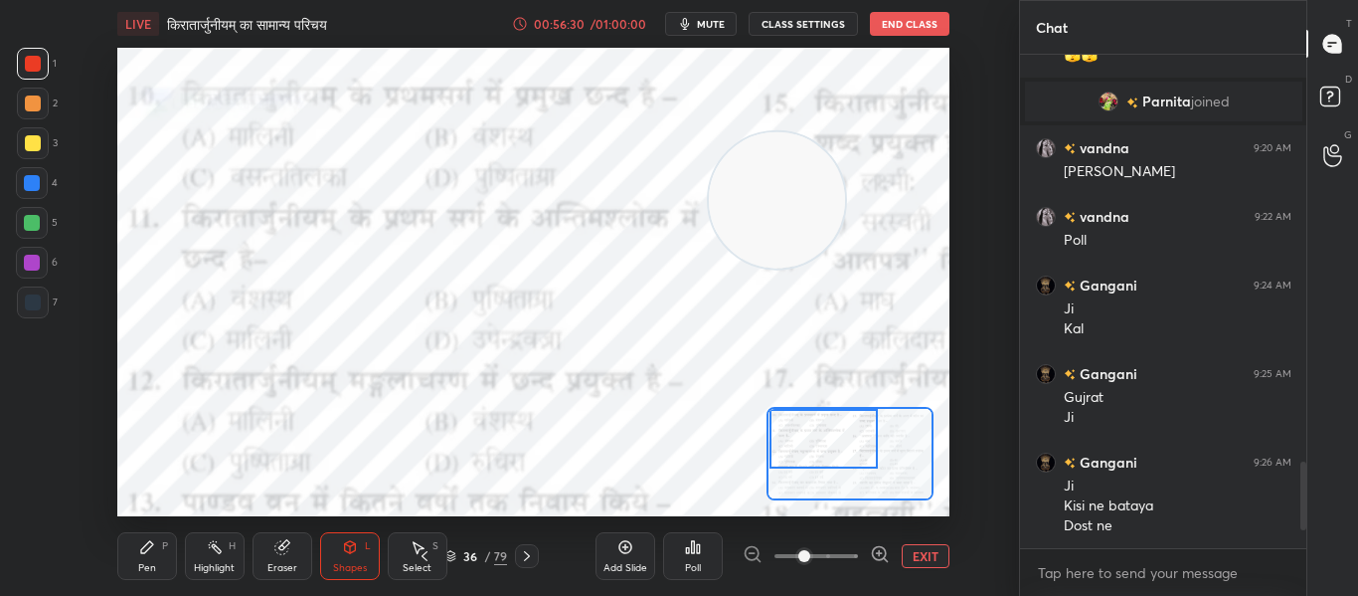
drag, startPoint x: 850, startPoint y: 452, endPoint x: 808, endPoint y: 421, distance: 52.5
click at [808, 421] on div at bounding box center [823, 439] width 108 height 60
click at [698, 551] on icon at bounding box center [698, 548] width 3 height 9
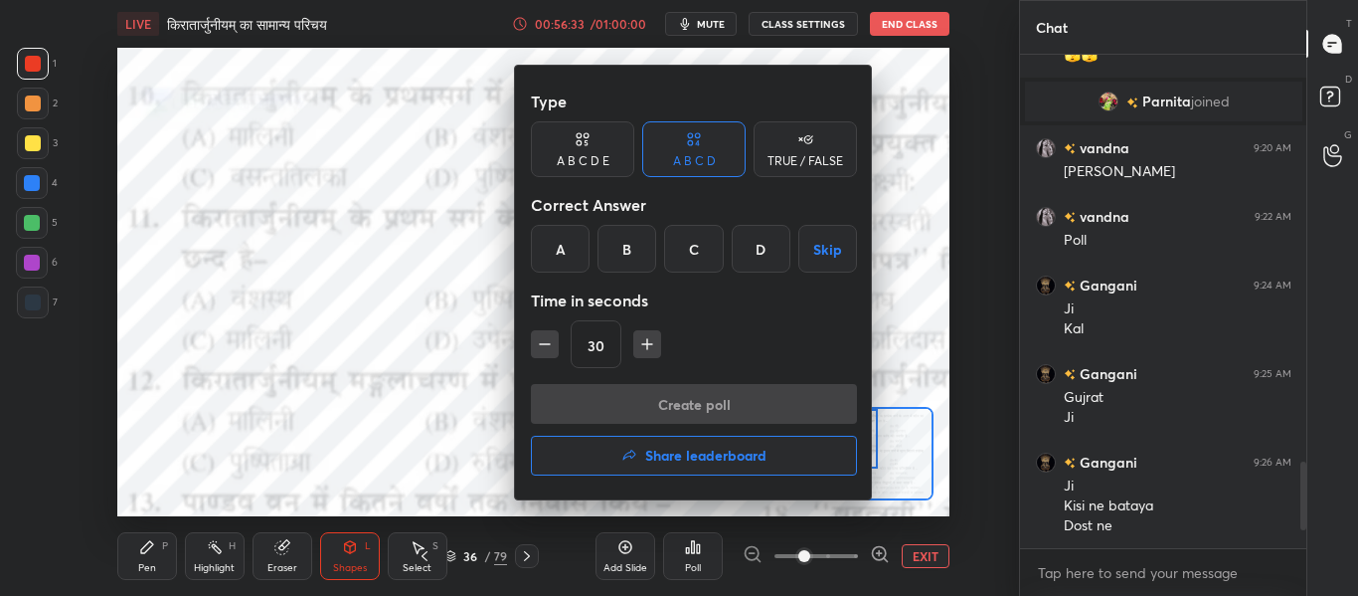
click at [639, 230] on div "B" at bounding box center [626, 249] width 59 height 48
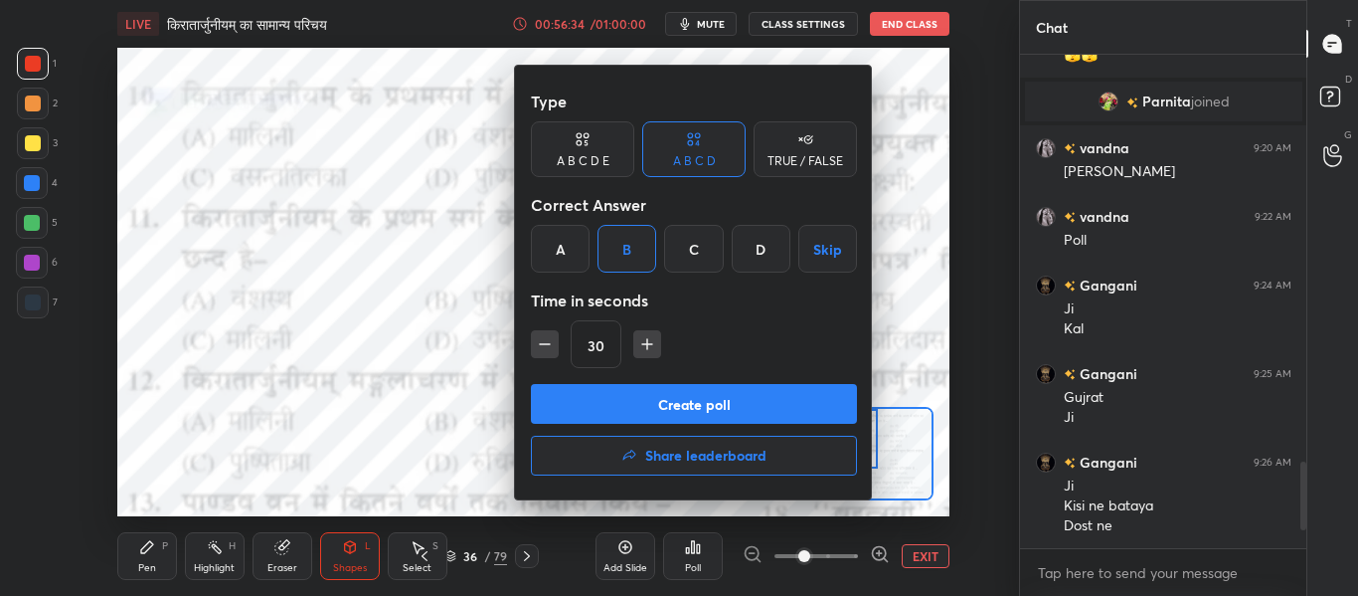
drag, startPoint x: 645, startPoint y: 408, endPoint x: 651, endPoint y: 390, distance: 18.9
click at [646, 407] on button "Create poll" at bounding box center [694, 404] width 326 height 40
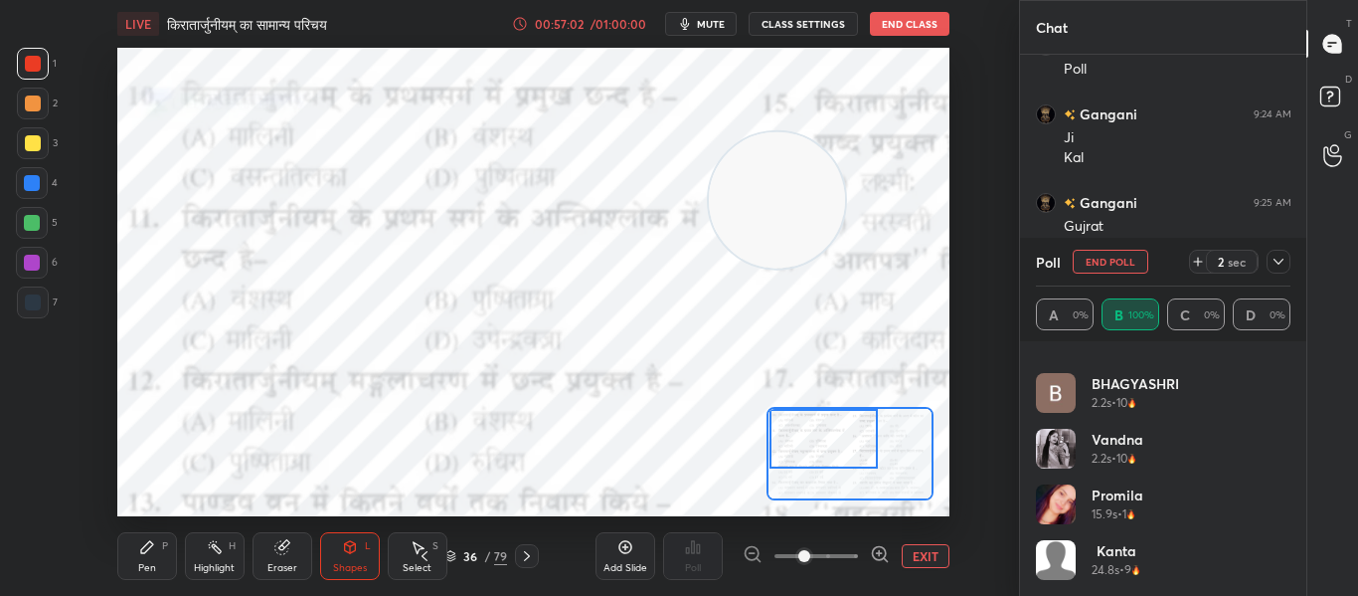
scroll to position [1, 0]
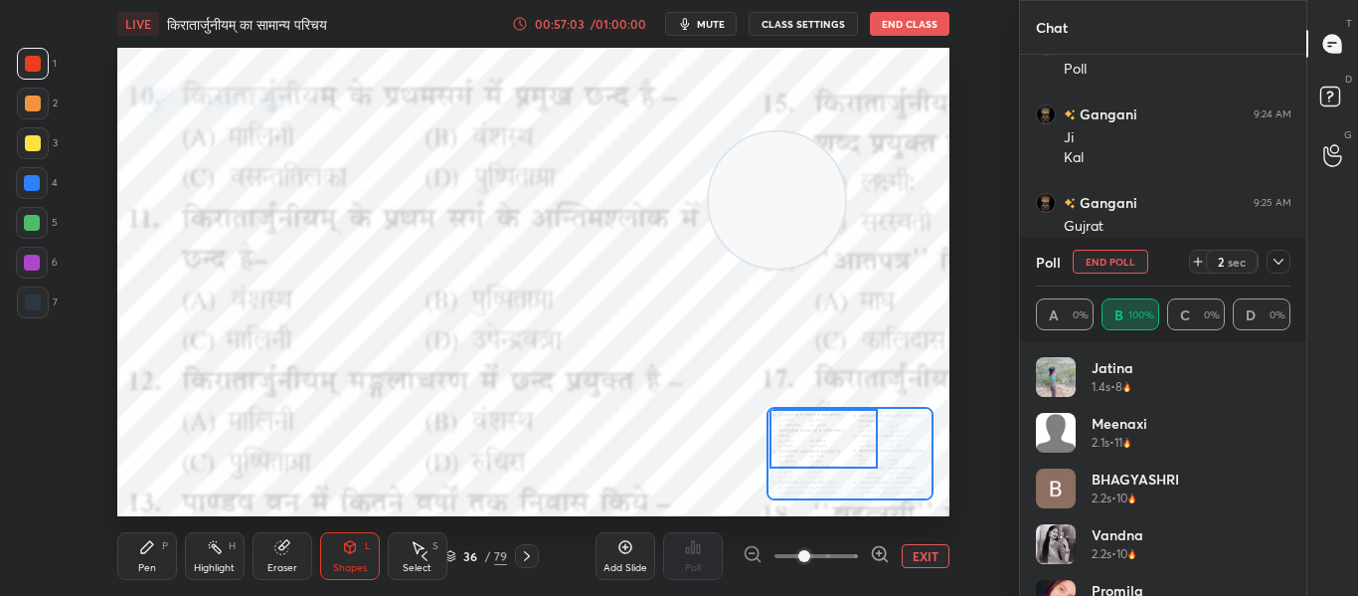
click at [1135, 255] on button "End Poll" at bounding box center [1111, 262] width 76 height 24
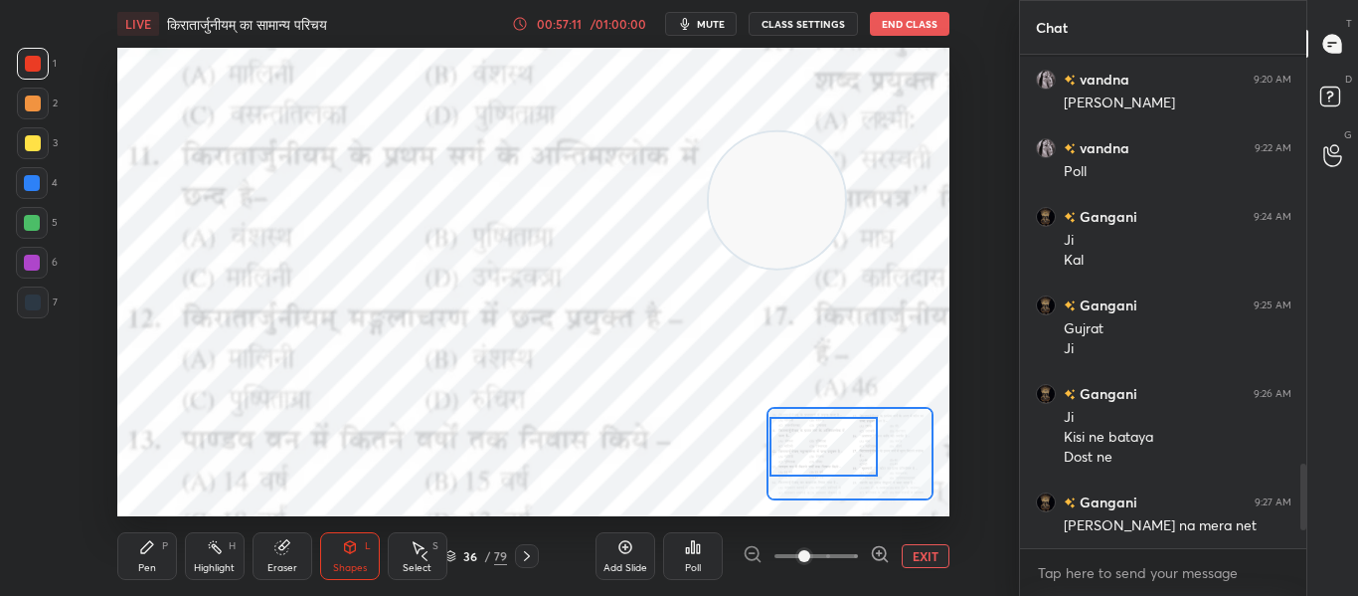
click at [854, 444] on div at bounding box center [823, 447] width 108 height 60
click at [685, 554] on icon at bounding box center [693, 547] width 16 height 16
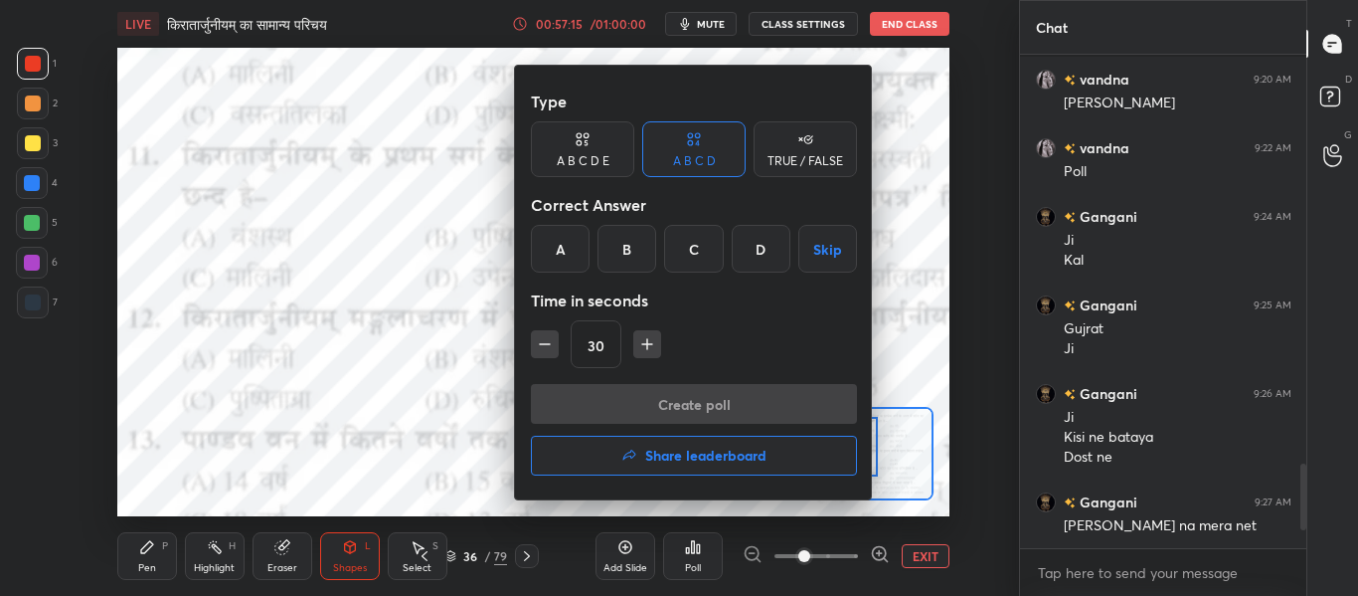
click at [708, 245] on div "C" at bounding box center [693, 249] width 59 height 48
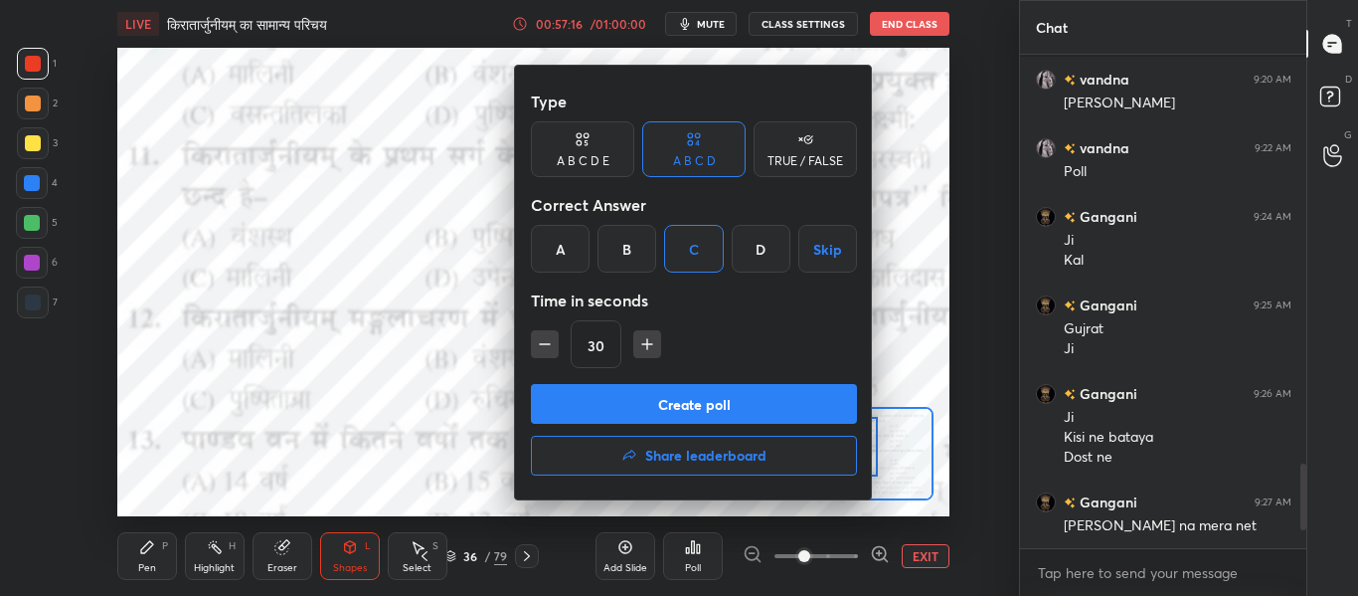
click at [700, 393] on button "Create poll" at bounding box center [694, 404] width 326 height 40
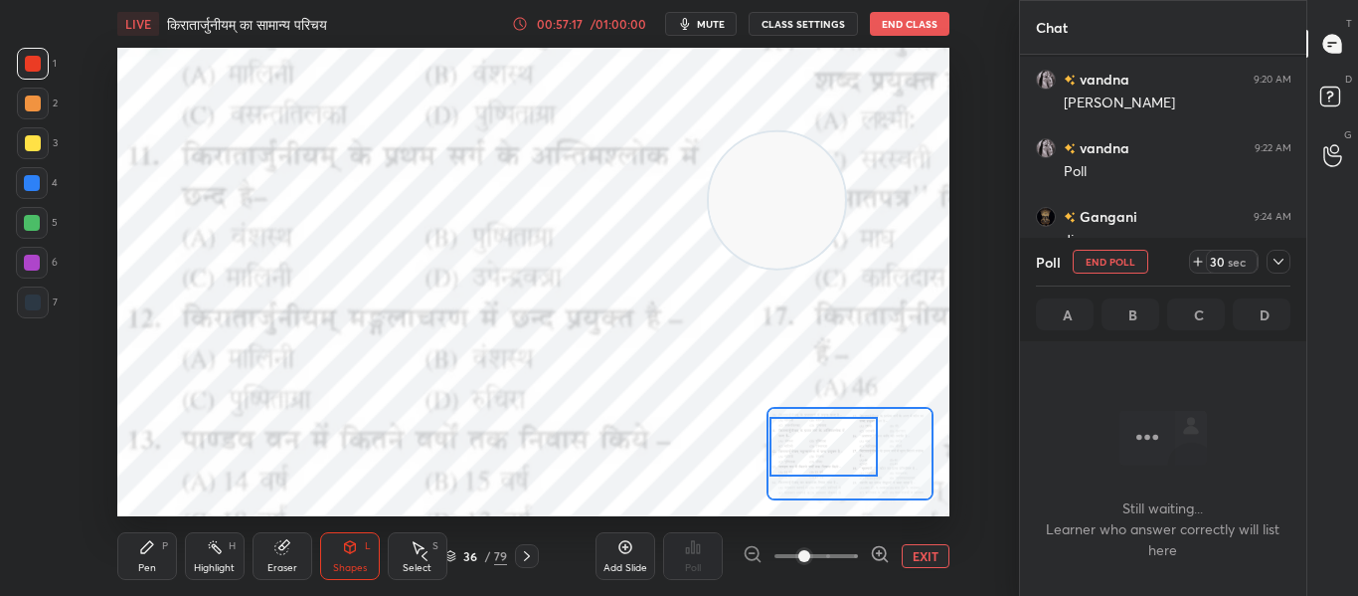
scroll to position [390, 280]
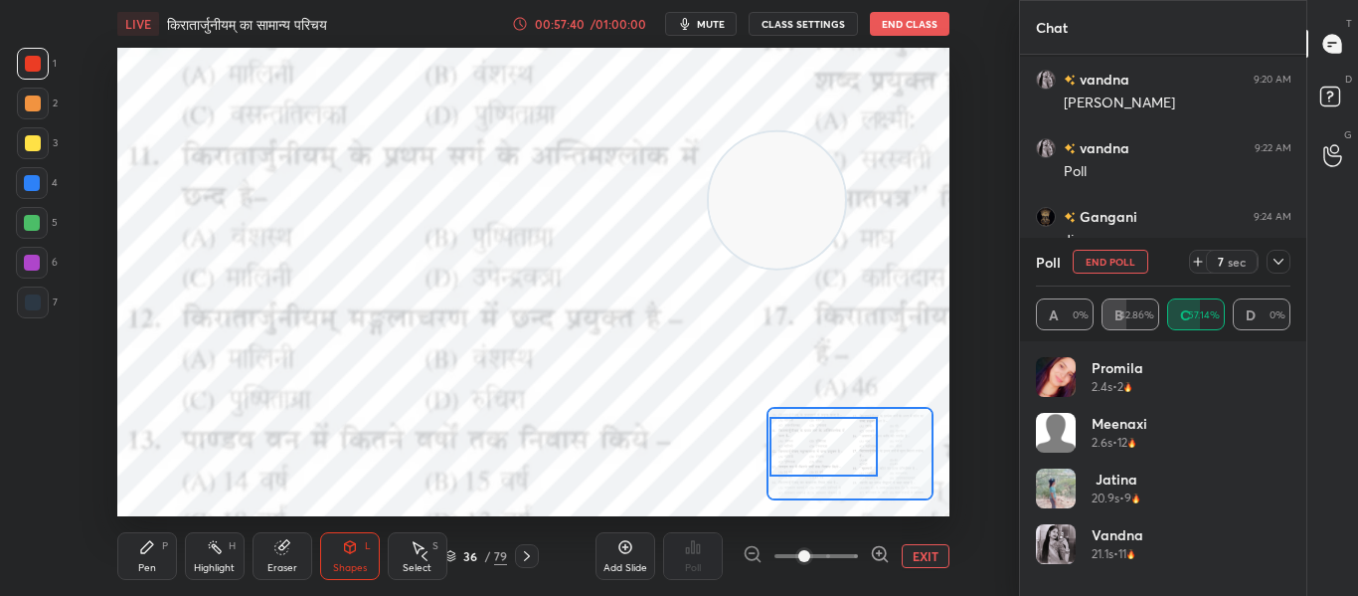
click at [1098, 261] on button "End Poll" at bounding box center [1111, 262] width 76 height 24
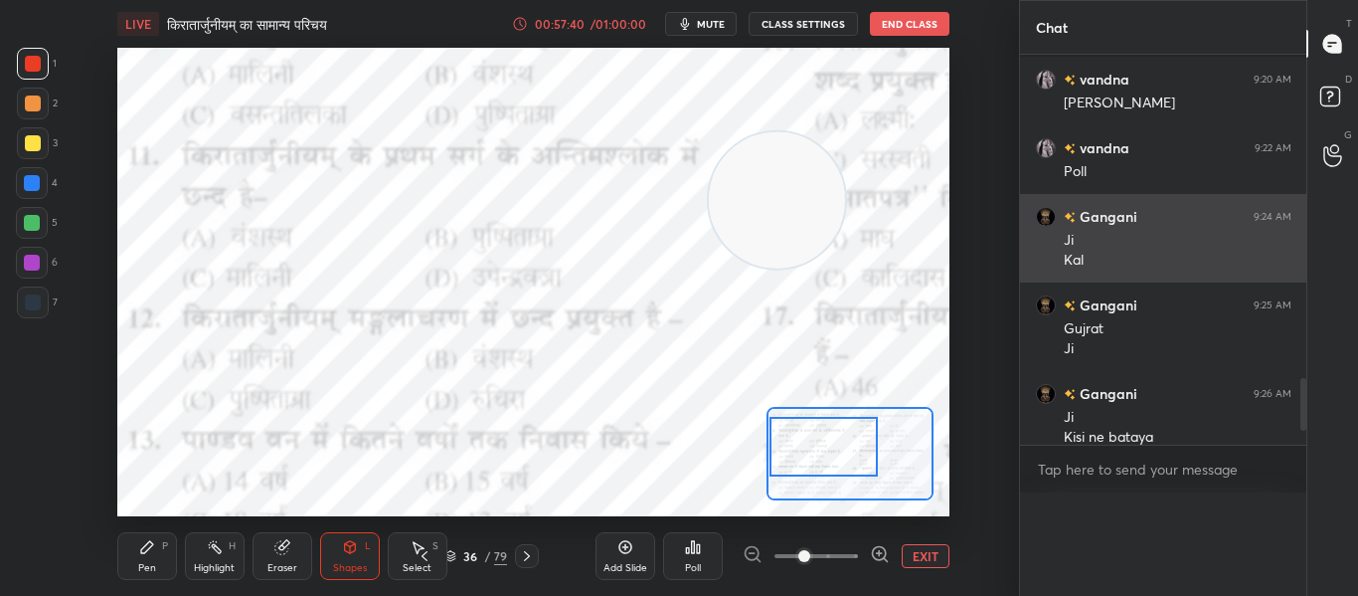
scroll to position [0, 0]
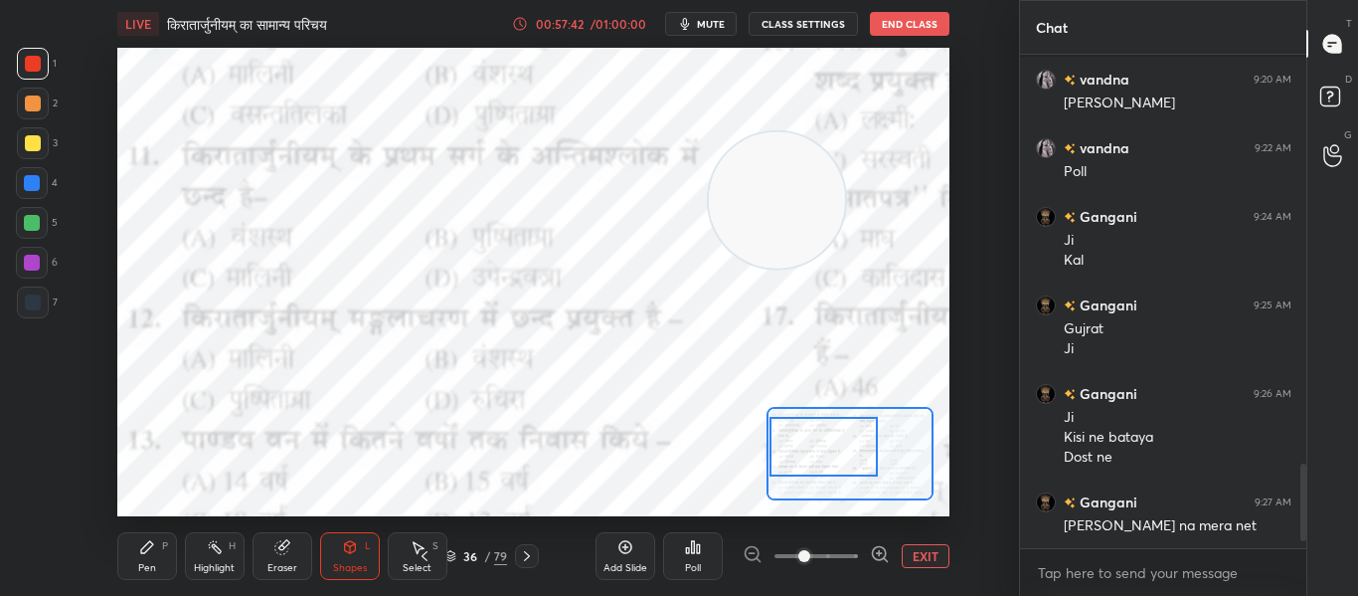
click at [702, 565] on div "Poll" at bounding box center [693, 556] width 60 height 48
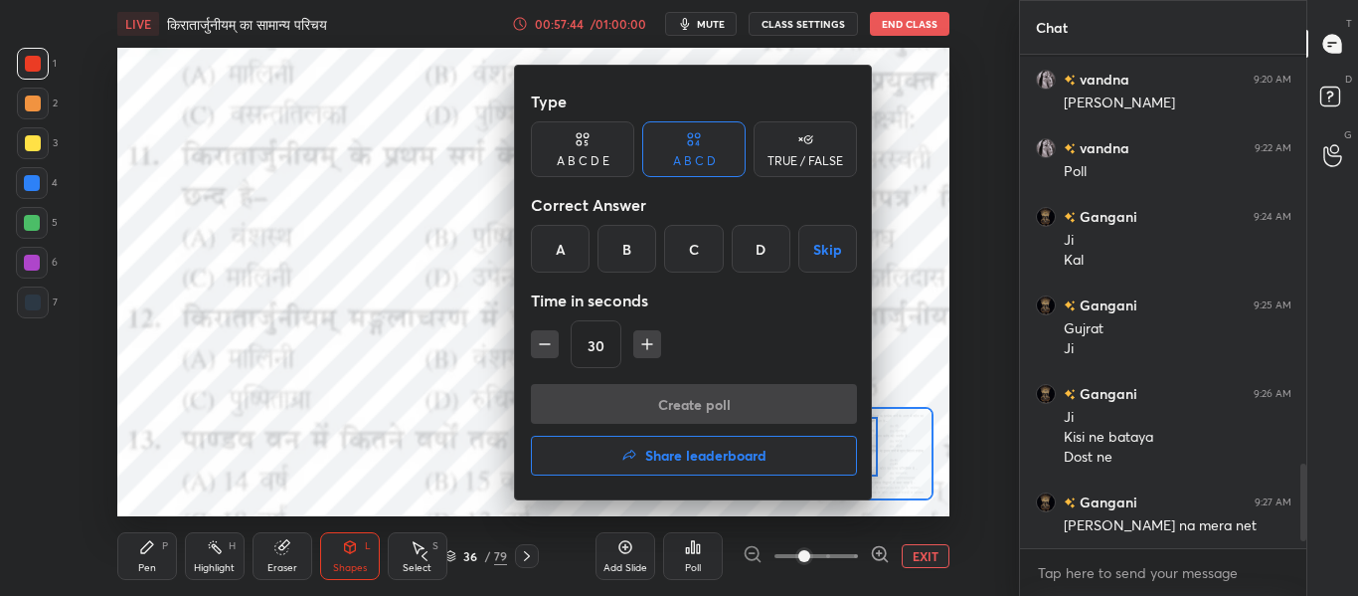
click at [631, 229] on div "B" at bounding box center [626, 249] width 59 height 48
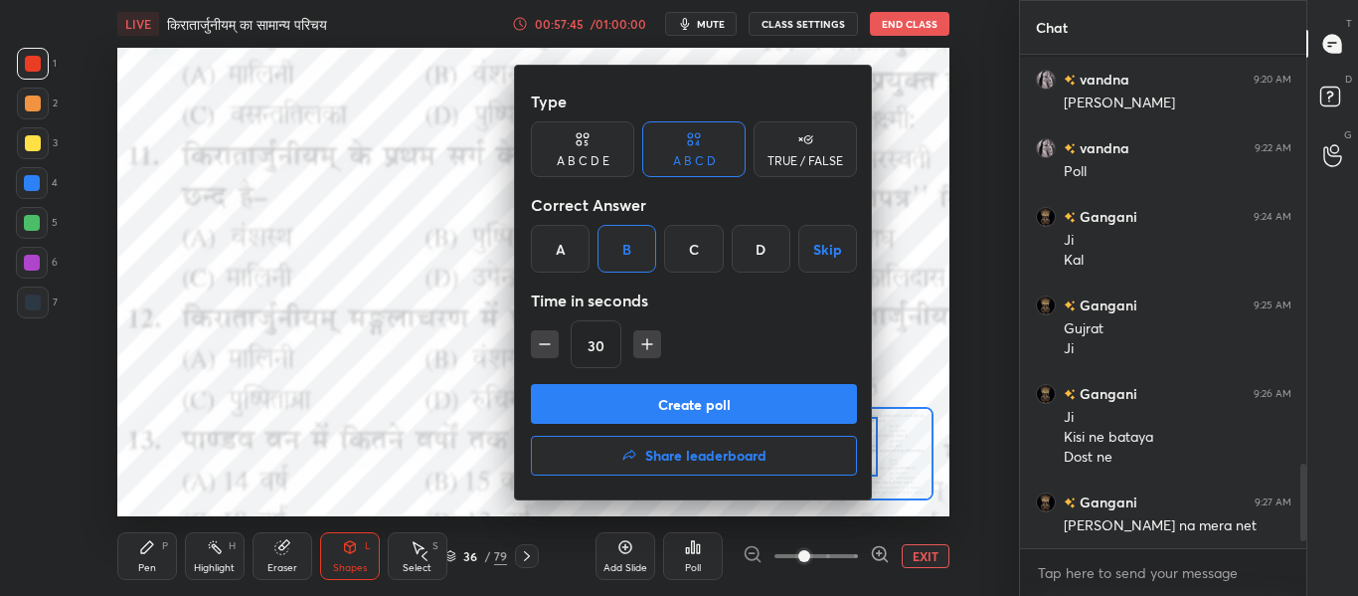
click at [642, 384] on button "Create poll" at bounding box center [694, 404] width 326 height 40
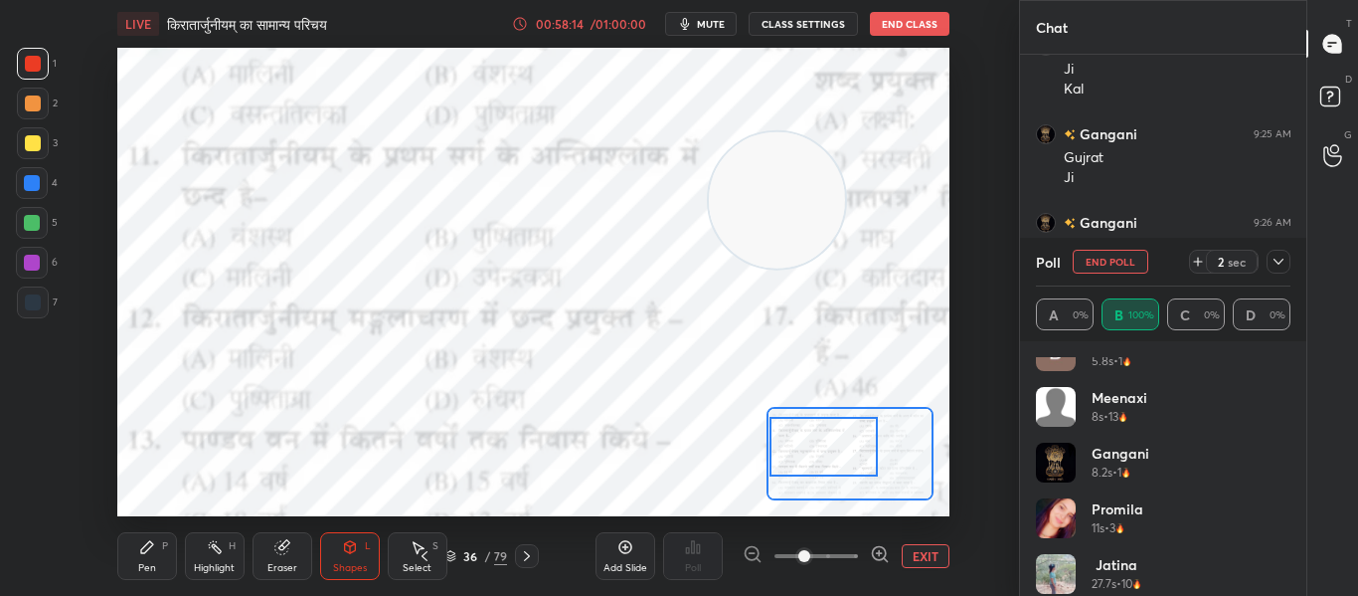
scroll to position [40, 0]
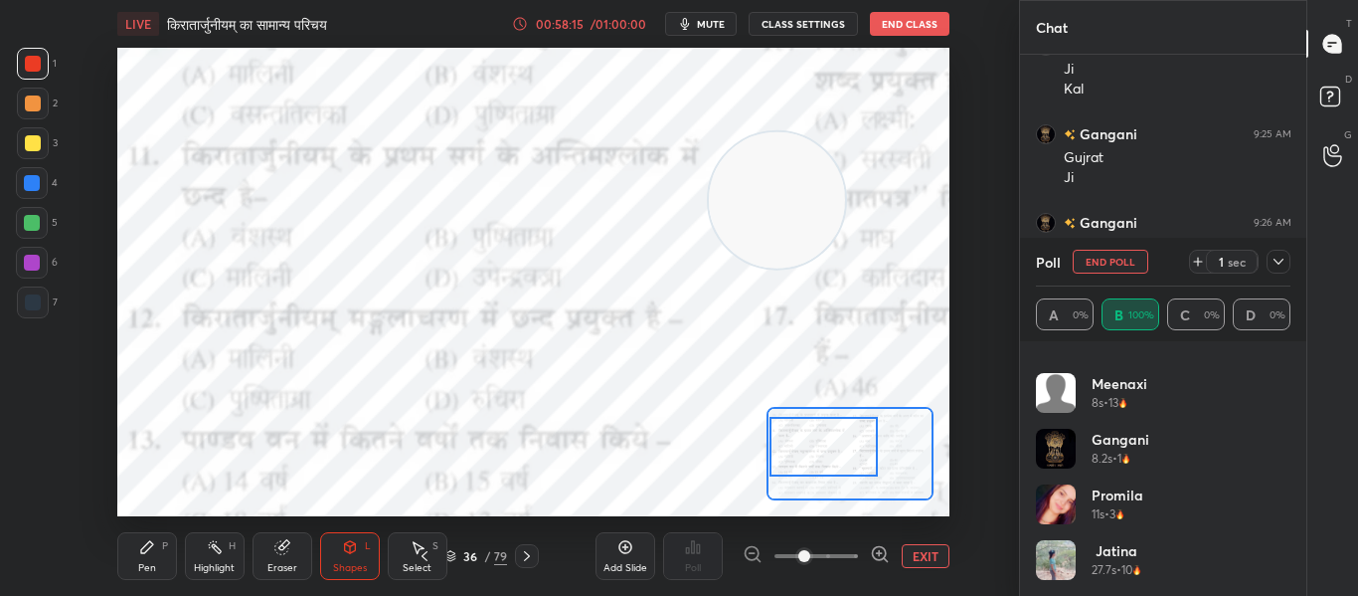
click at [1088, 257] on button "End Poll" at bounding box center [1111, 262] width 76 height 24
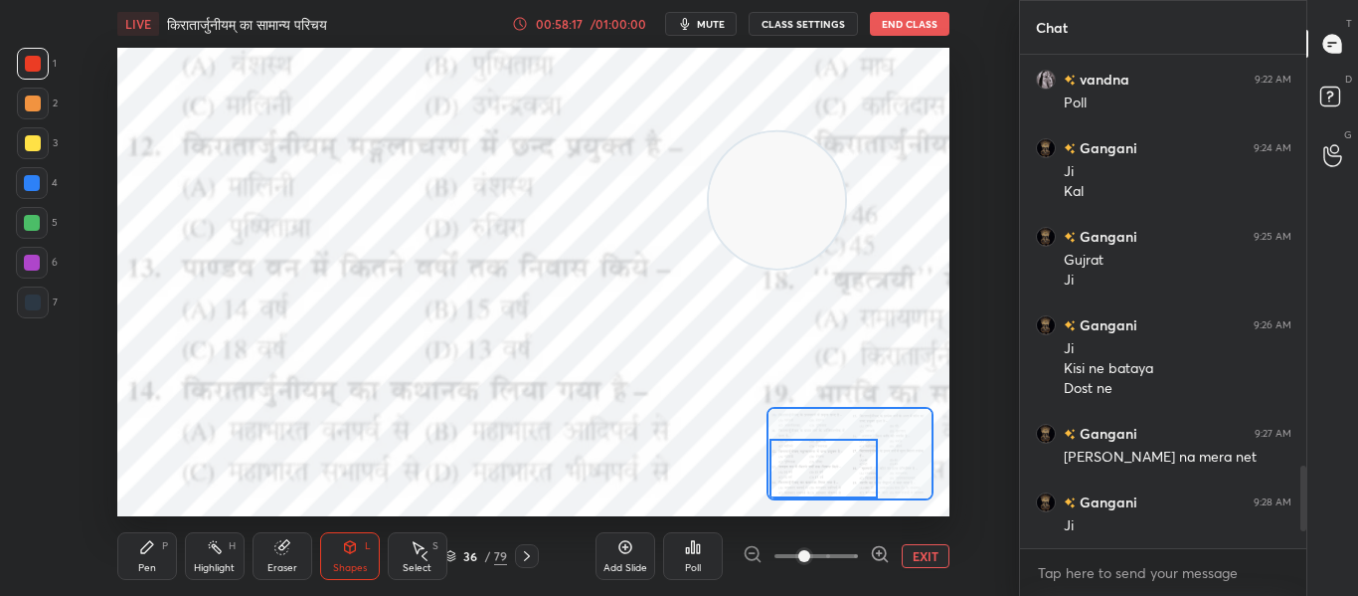
drag, startPoint x: 822, startPoint y: 452, endPoint x: 821, endPoint y: 495, distance: 42.8
click at [821, 495] on div at bounding box center [823, 468] width 108 height 60
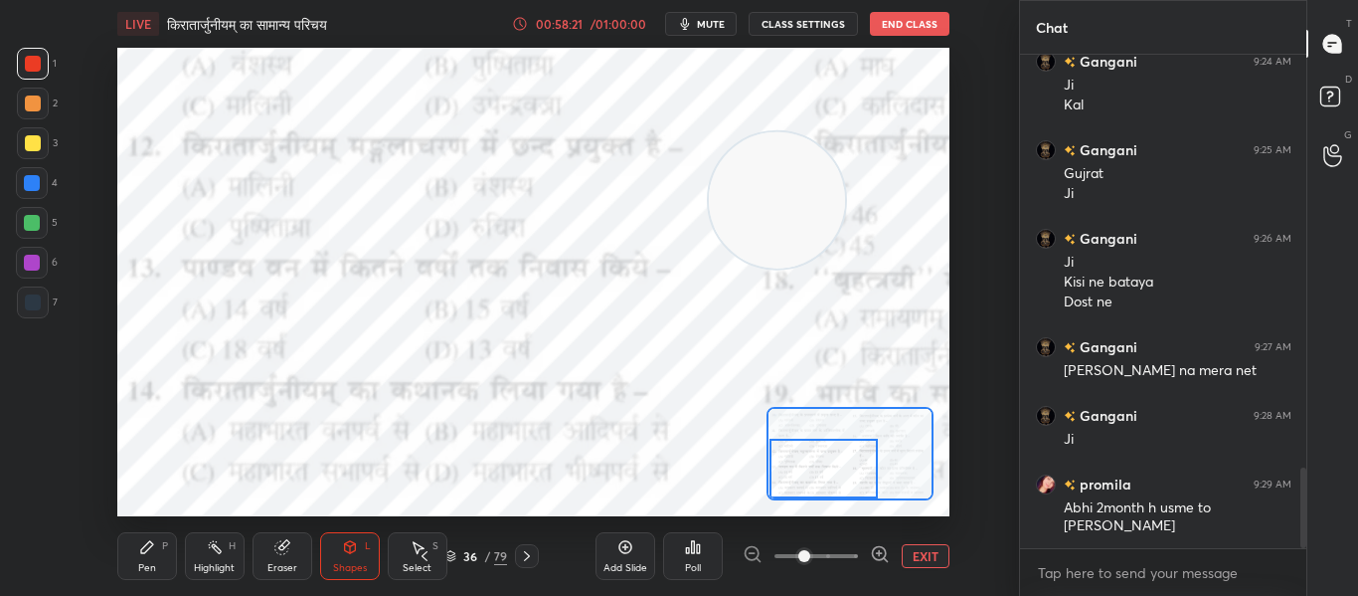
click at [701, 544] on div "Poll" at bounding box center [693, 556] width 60 height 48
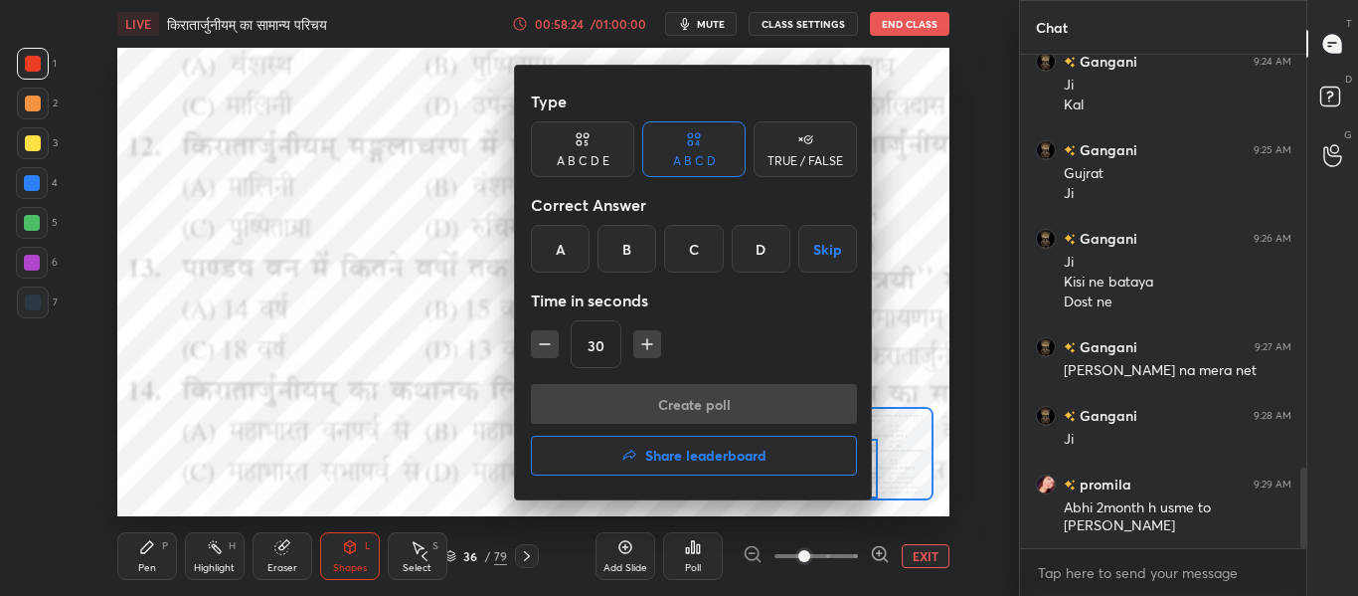
drag, startPoint x: 768, startPoint y: 252, endPoint x: 756, endPoint y: 278, distance: 29.8
click at [767, 251] on div "D" at bounding box center [761, 249] width 59 height 48
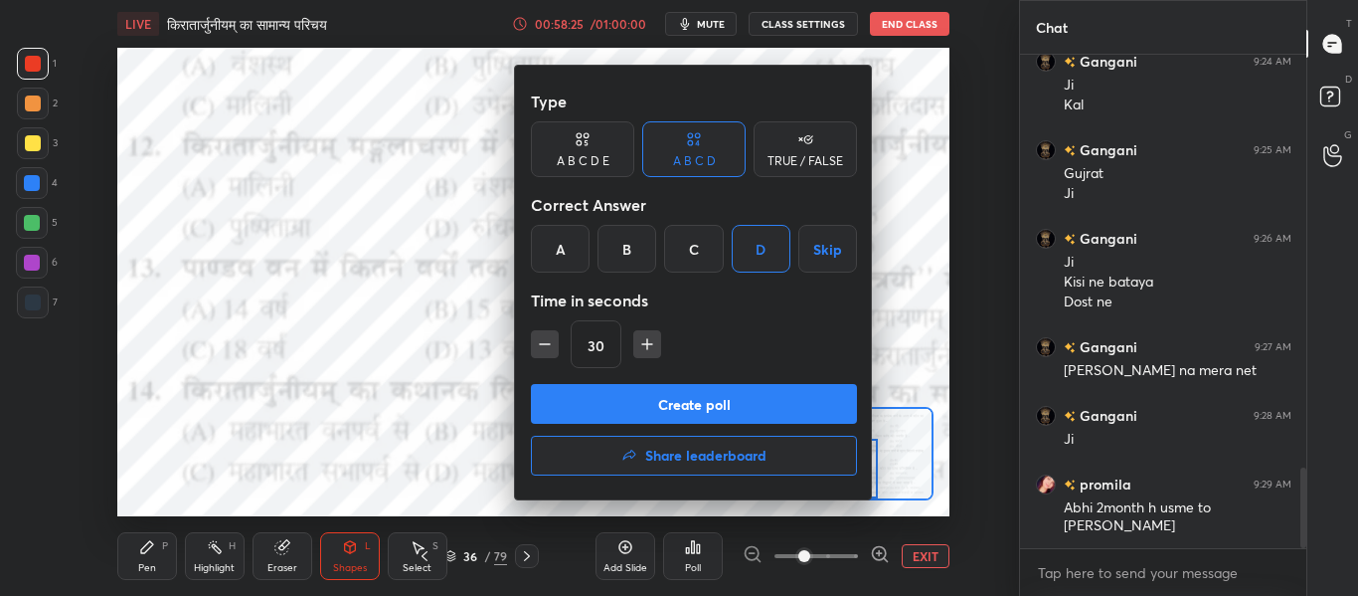
click at [721, 396] on button "Create poll" at bounding box center [694, 404] width 326 height 40
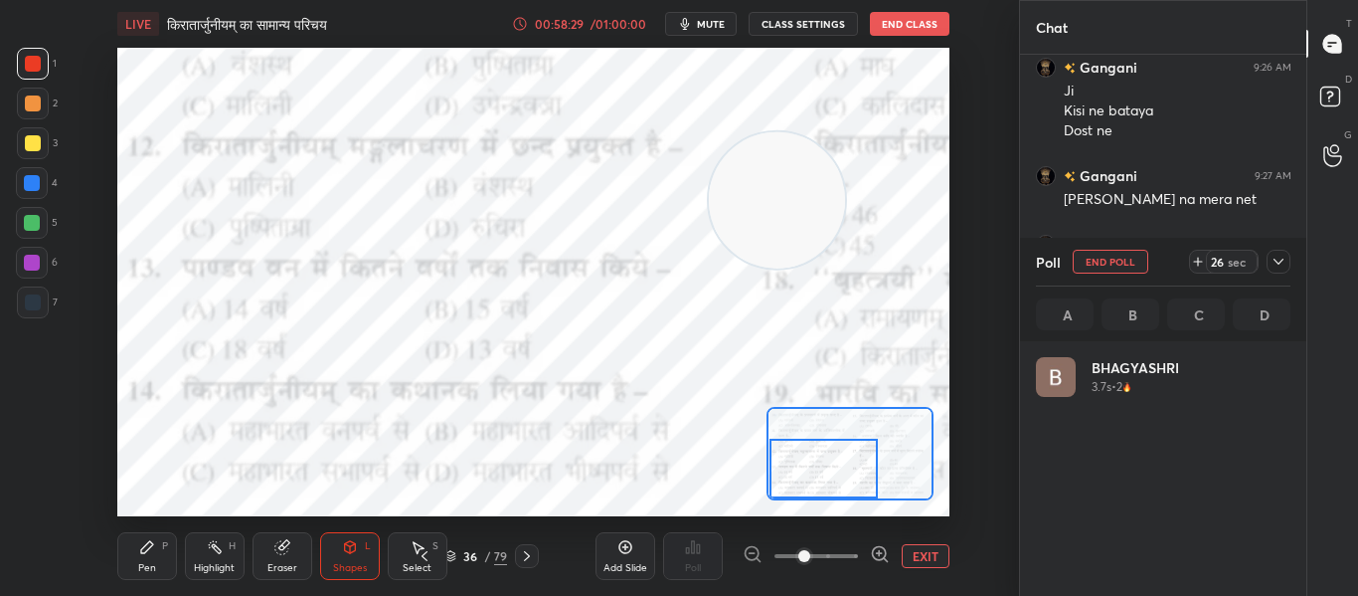
click at [1275, 262] on icon at bounding box center [1279, 262] width 16 height 16
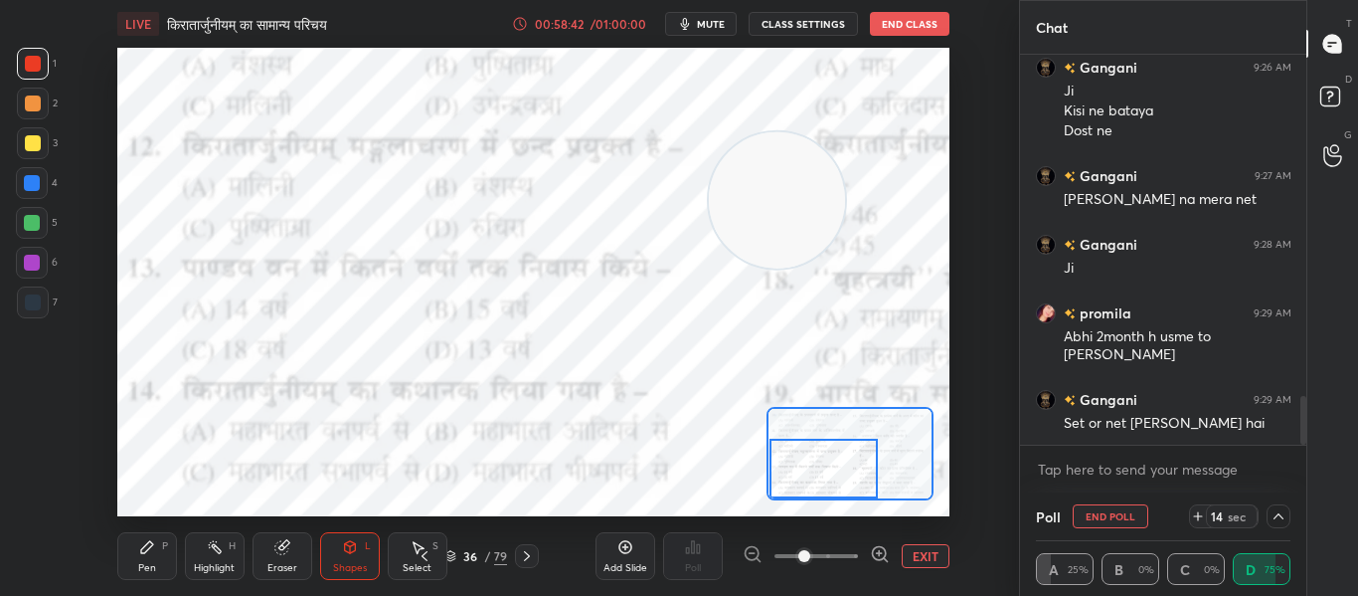
click at [1279, 518] on icon at bounding box center [1279, 516] width 16 height 16
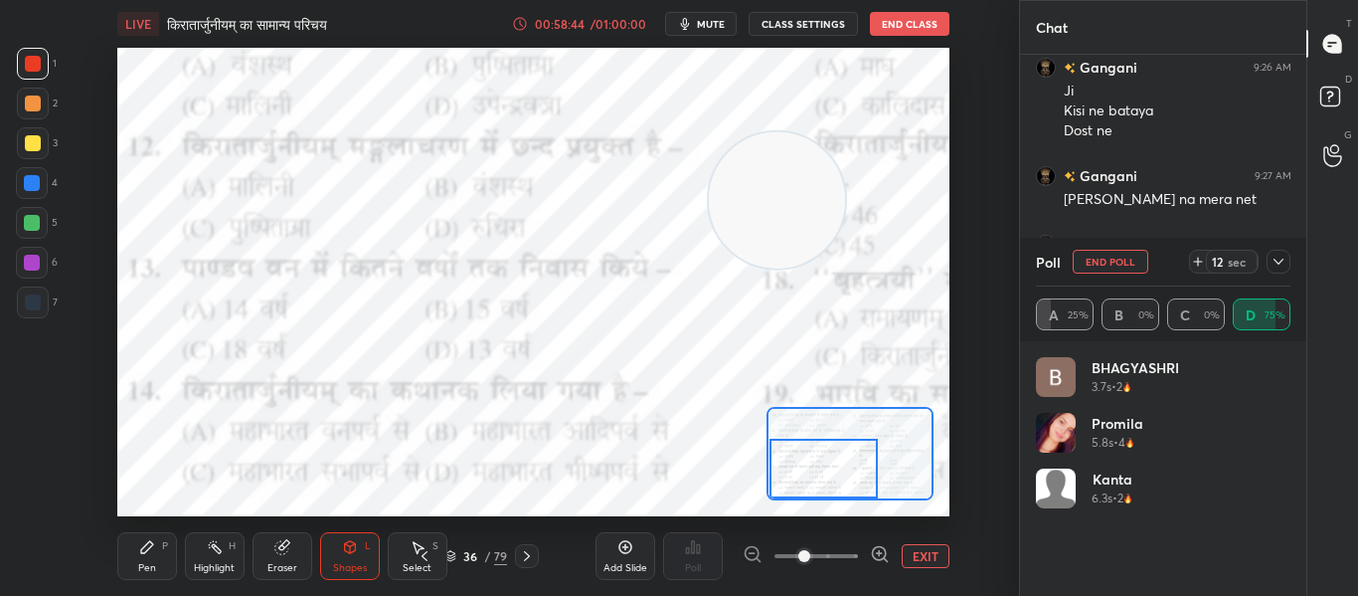
click at [1115, 254] on button "End Poll" at bounding box center [1111, 262] width 76 height 24
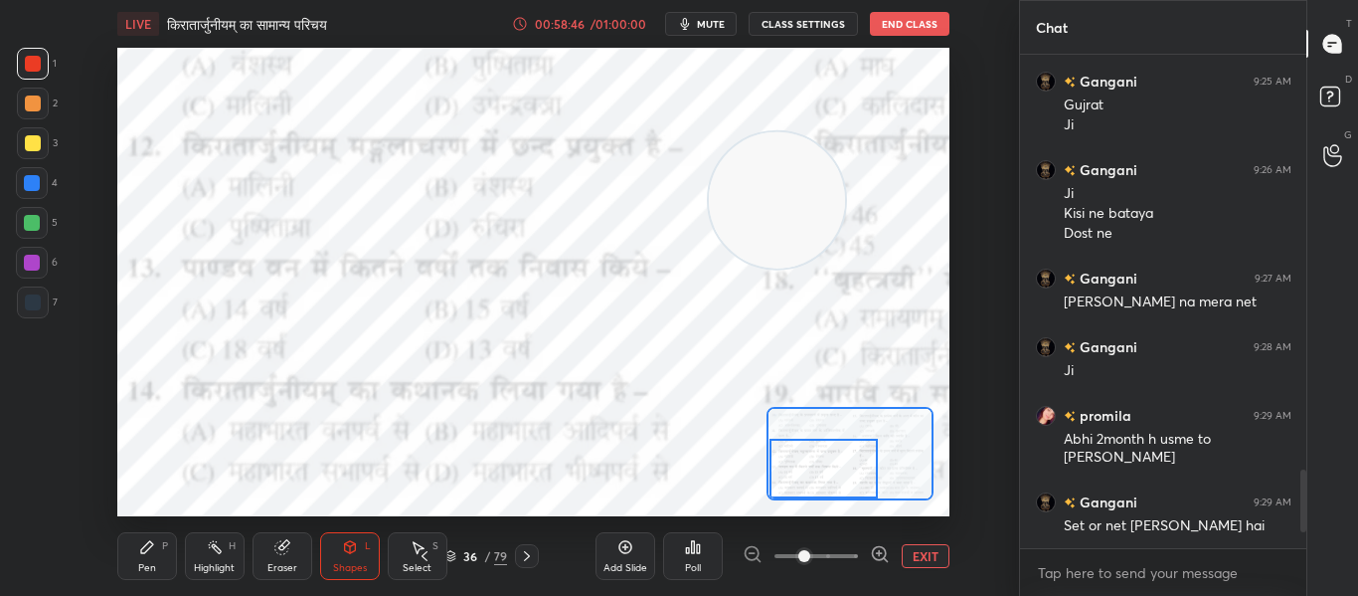
click at [682, 553] on div "Poll" at bounding box center [693, 556] width 60 height 48
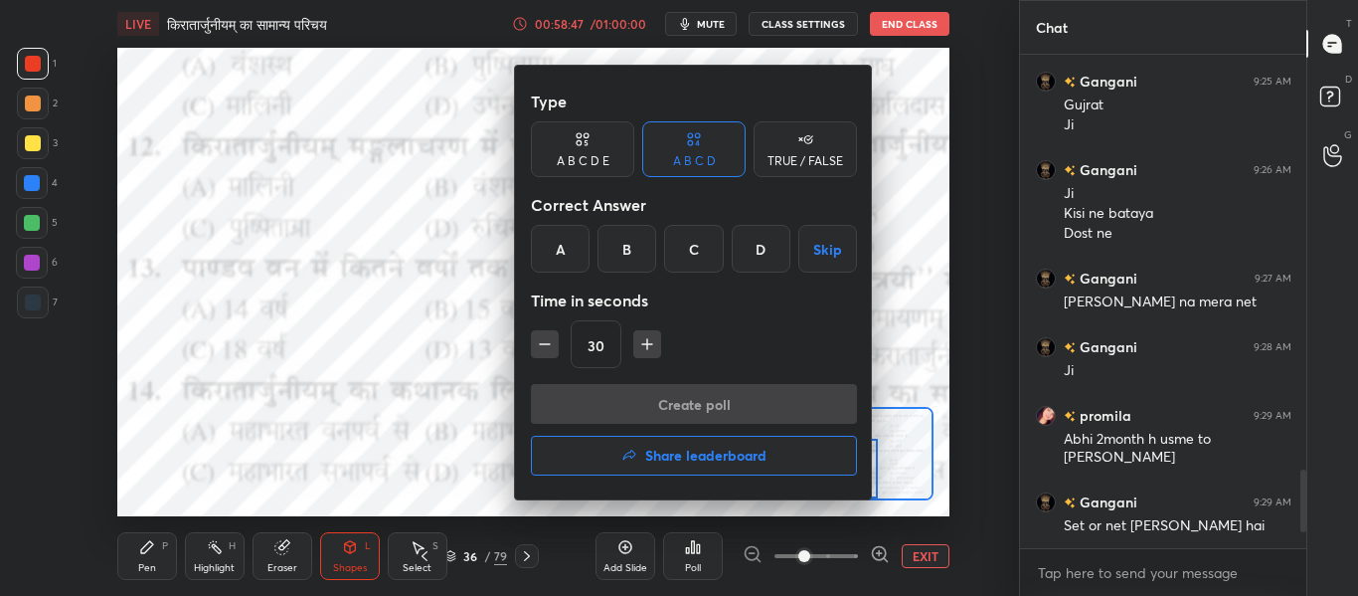
click at [548, 243] on div "A" at bounding box center [560, 249] width 59 height 48
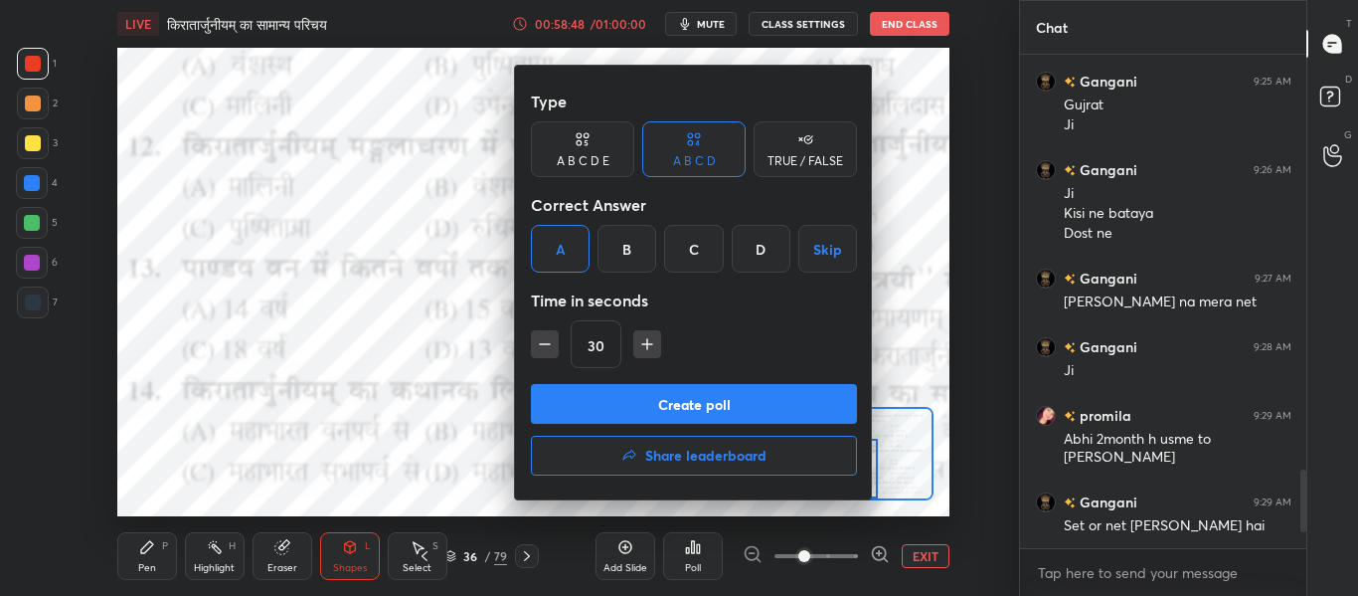
click at [605, 399] on button "Create poll" at bounding box center [694, 404] width 326 height 40
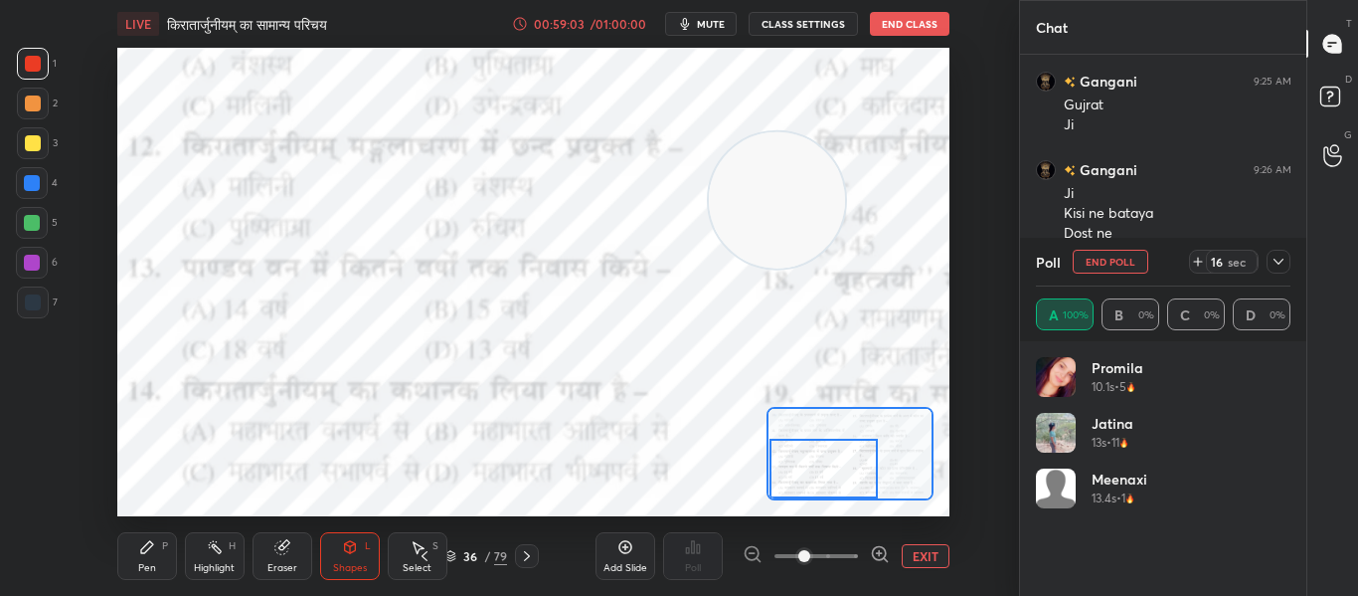
click at [1284, 261] on icon at bounding box center [1279, 262] width 16 height 16
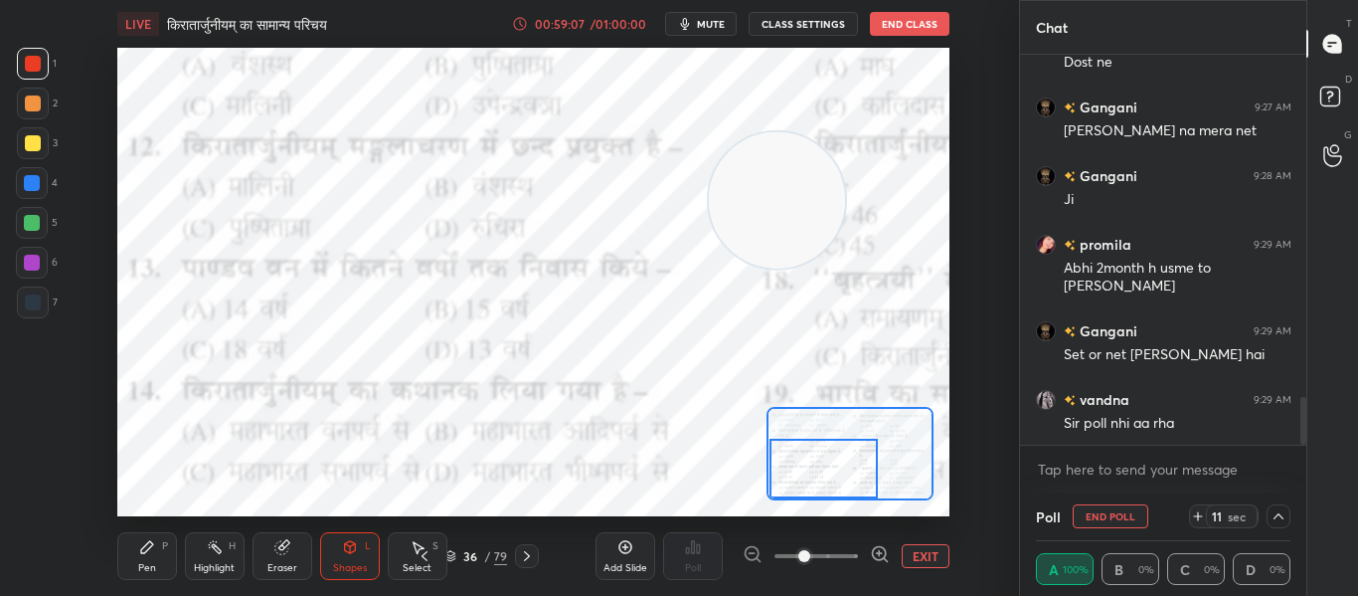
click at [1278, 525] on div at bounding box center [1279, 516] width 24 height 24
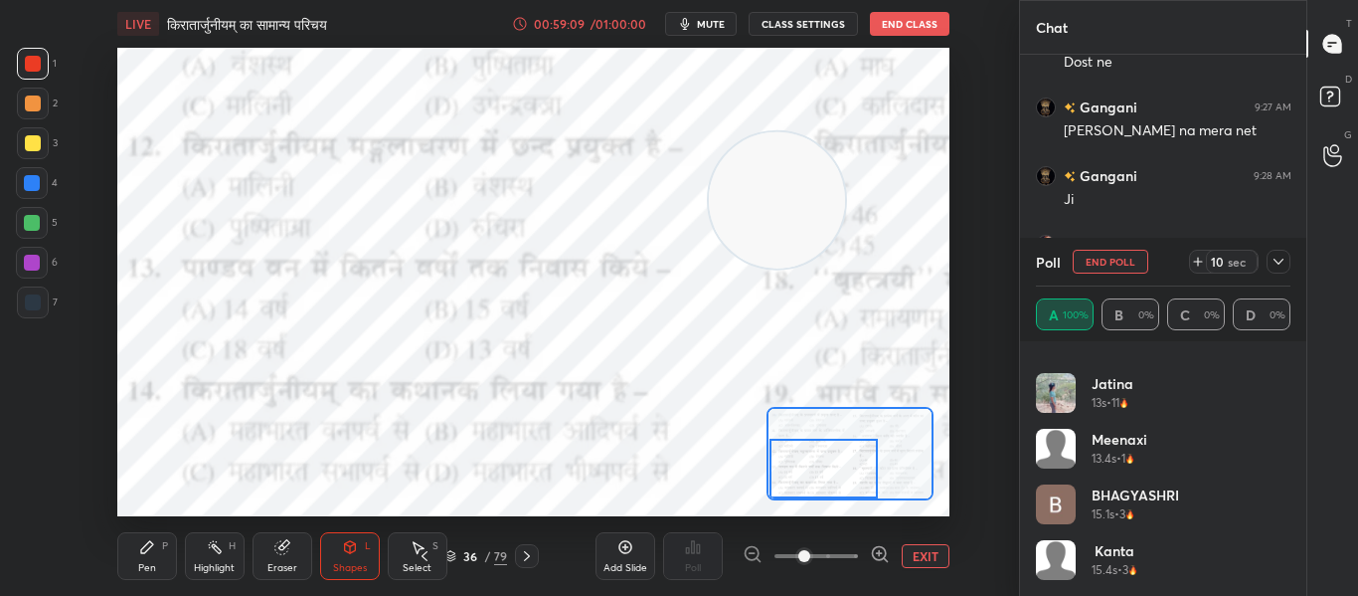
click at [1118, 261] on button "End Poll" at bounding box center [1111, 262] width 76 height 24
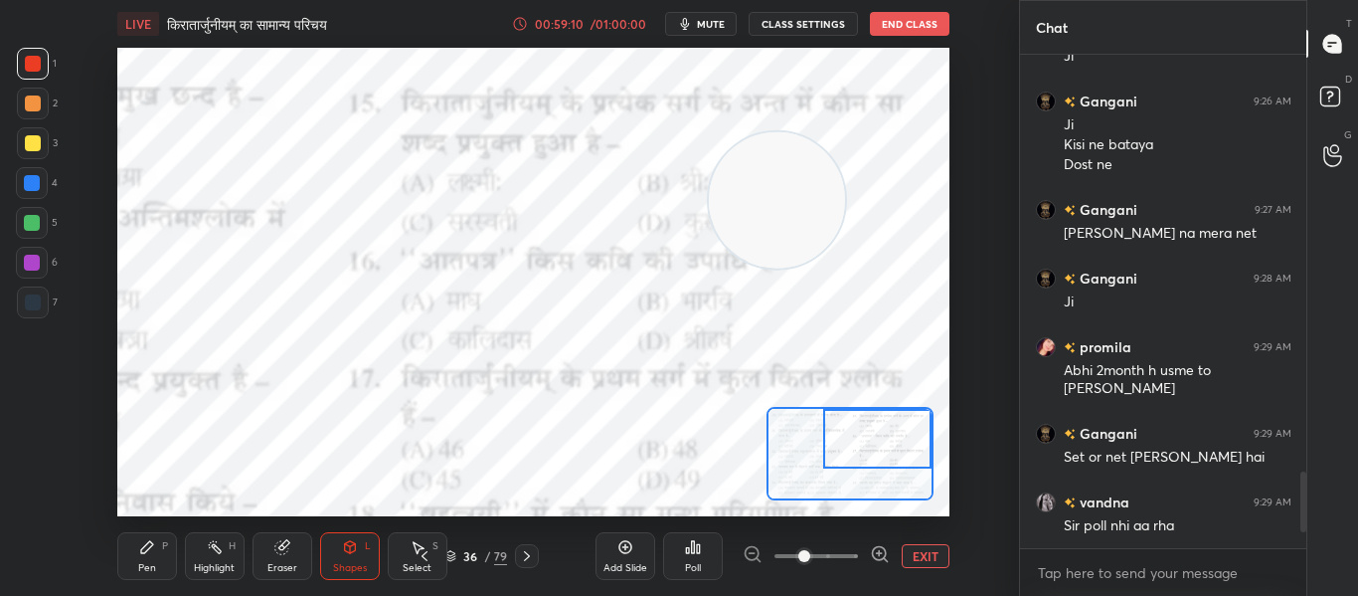
drag, startPoint x: 839, startPoint y: 463, endPoint x: 951, endPoint y: 414, distance: 122.8
click at [951, 414] on div "Setting up your live class Poll for secs No correct answer Start poll" at bounding box center [533, 282] width 939 height 468
drag, startPoint x: 794, startPoint y: 220, endPoint x: 220, endPoint y: 251, distance: 575.5
click at [220, 251] on video at bounding box center [202, 231] width 136 height 136
click at [685, 538] on div "Poll" at bounding box center [693, 556] width 60 height 48
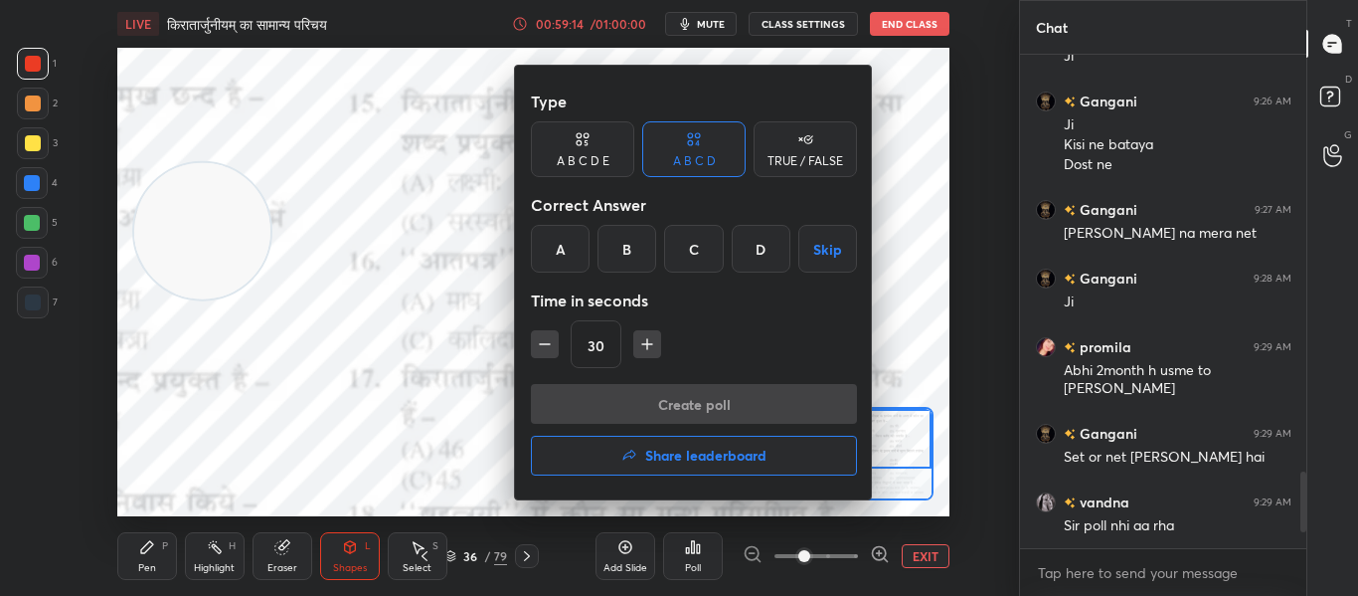
click at [563, 244] on div "A" at bounding box center [560, 249] width 59 height 48
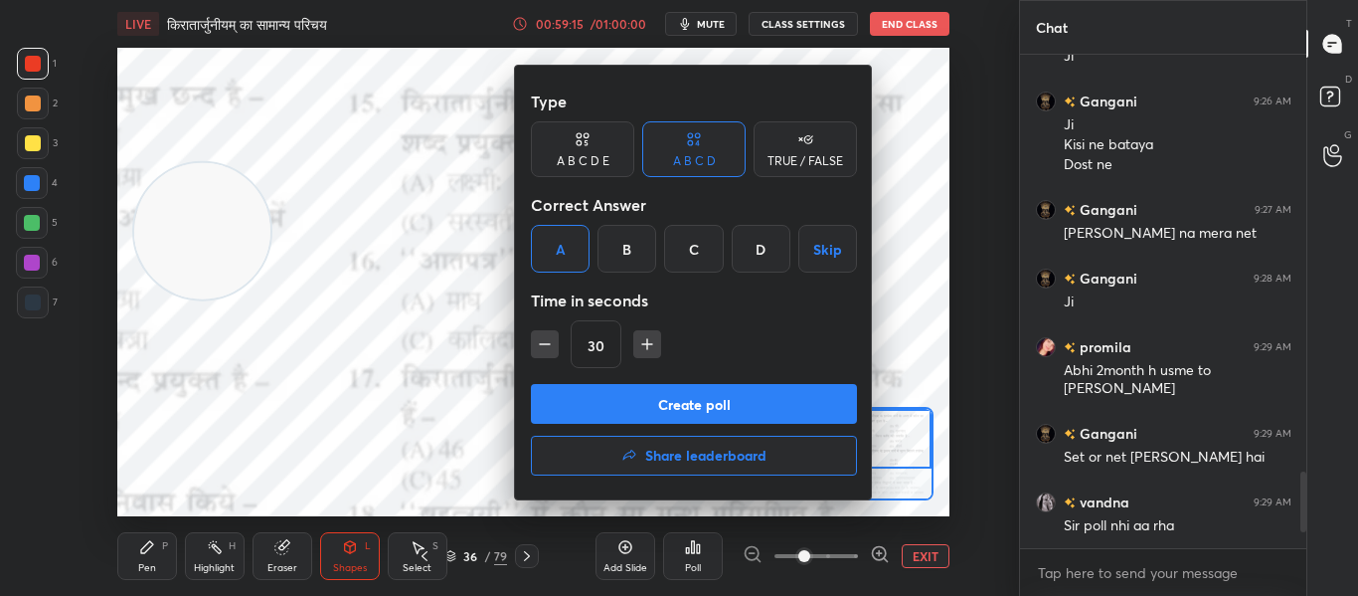
click at [618, 409] on button "Create poll" at bounding box center [694, 404] width 326 height 40
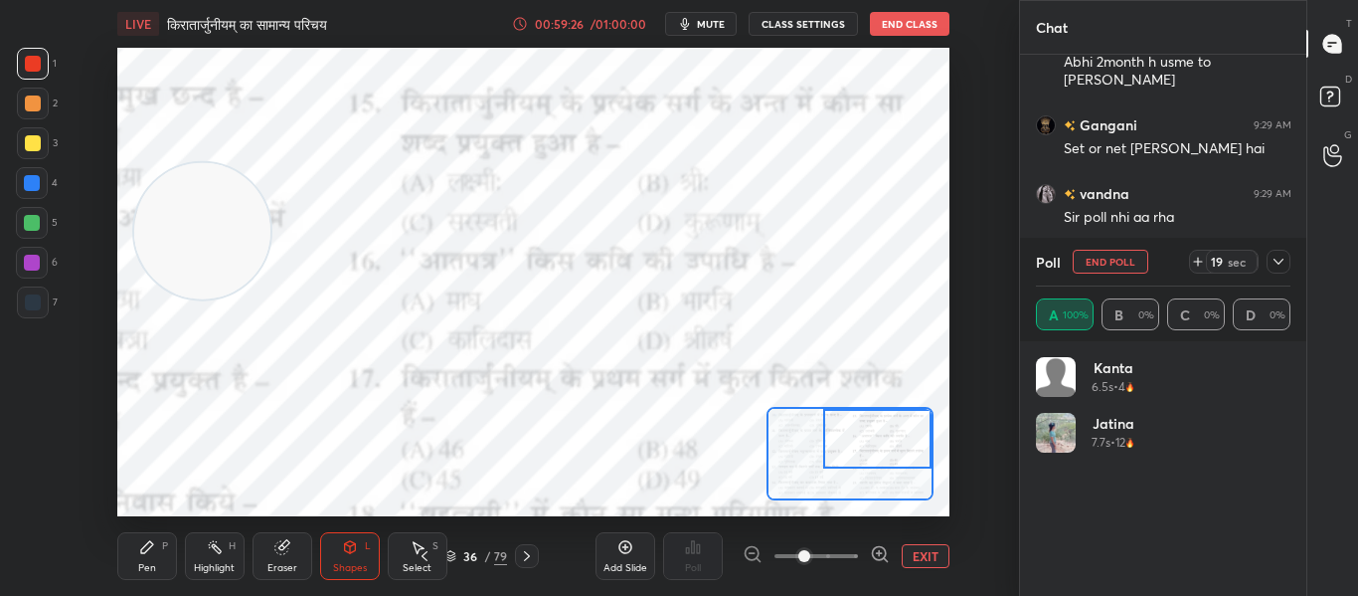
click at [1277, 259] on icon at bounding box center [1279, 262] width 16 height 16
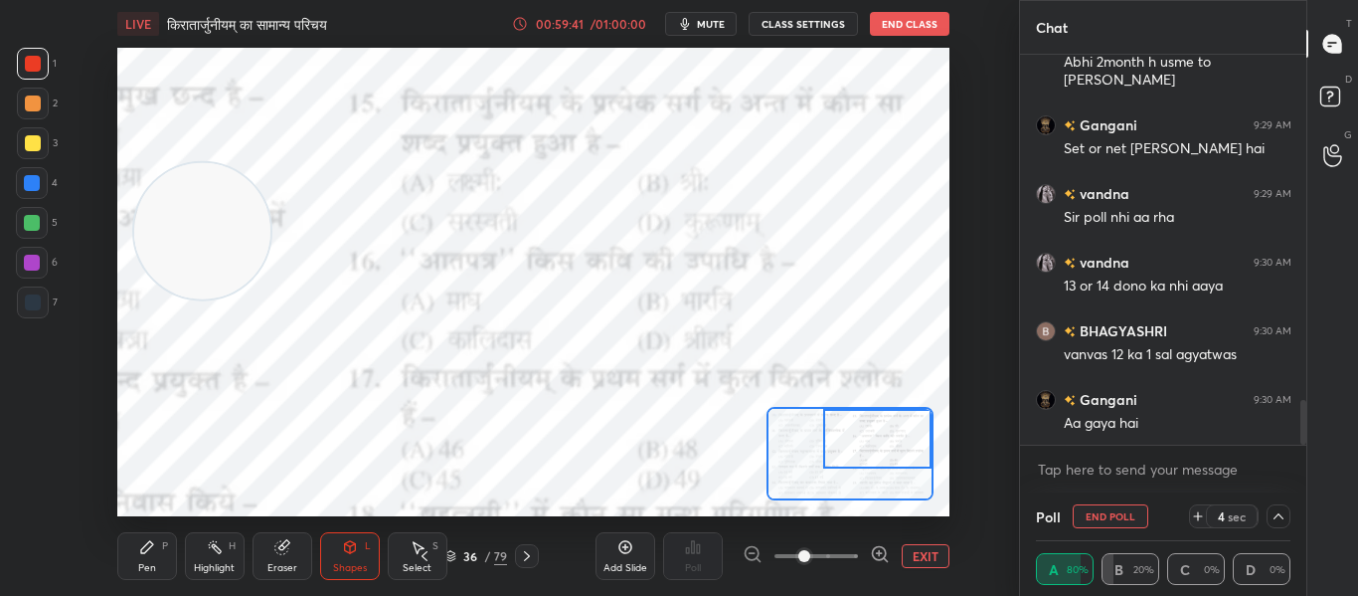
click at [1124, 522] on button "End Poll" at bounding box center [1111, 516] width 76 height 24
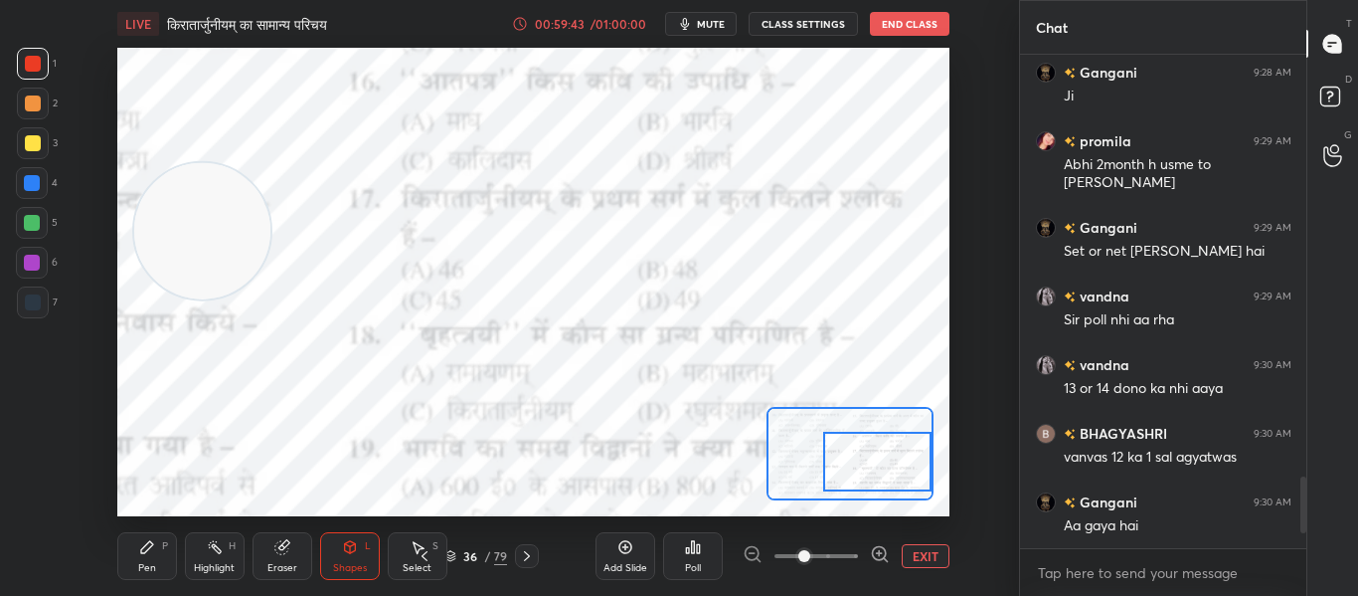
drag, startPoint x: 894, startPoint y: 438, endPoint x: 897, endPoint y: 461, distance: 23.1
click at [897, 461] on div at bounding box center [877, 461] width 108 height 60
click at [690, 546] on icon at bounding box center [693, 547] width 16 height 16
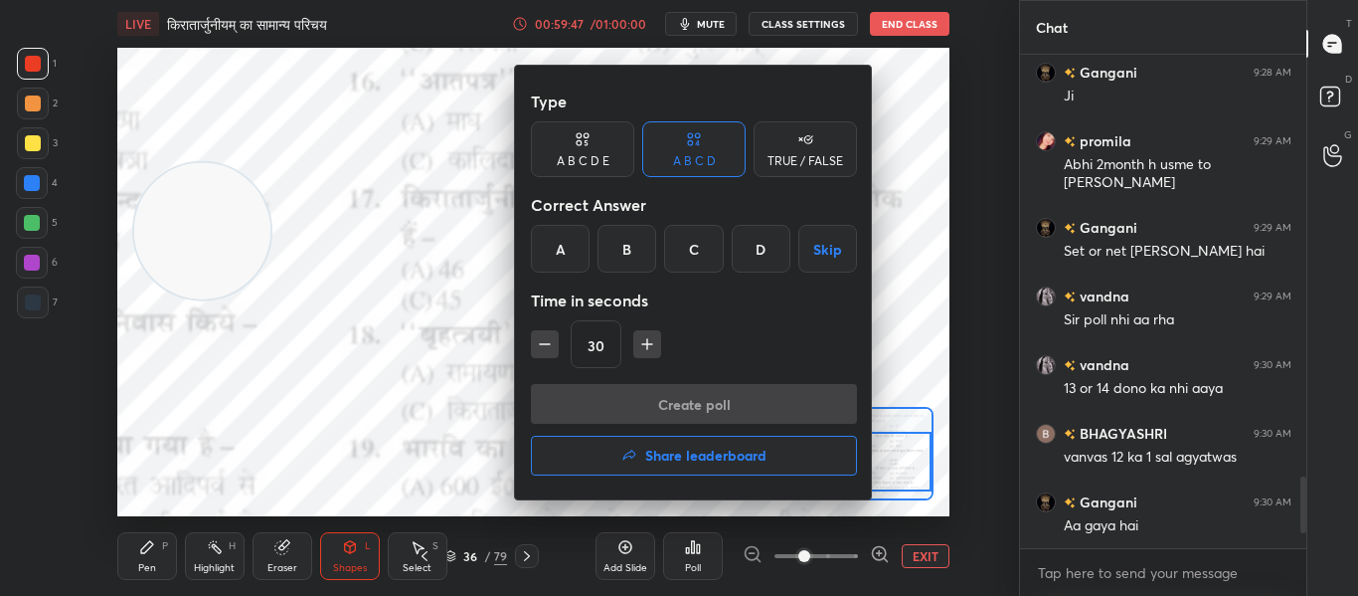
click at [638, 242] on div "B" at bounding box center [626, 249] width 59 height 48
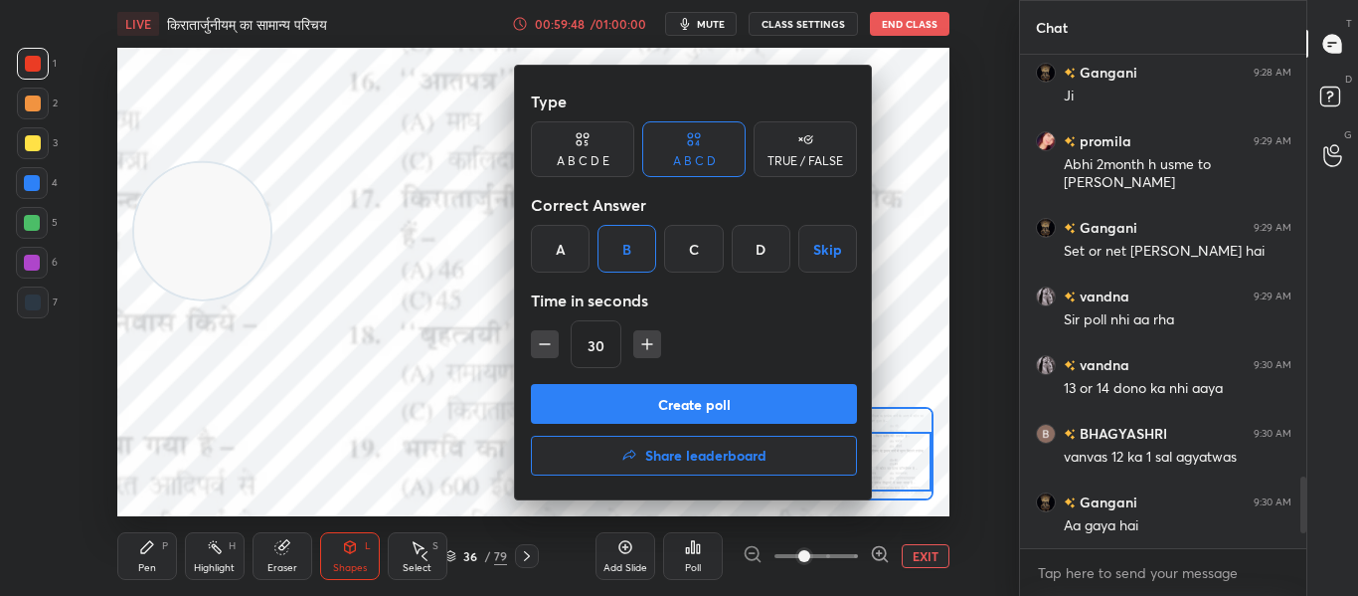
click at [682, 391] on button "Create poll" at bounding box center [694, 404] width 326 height 40
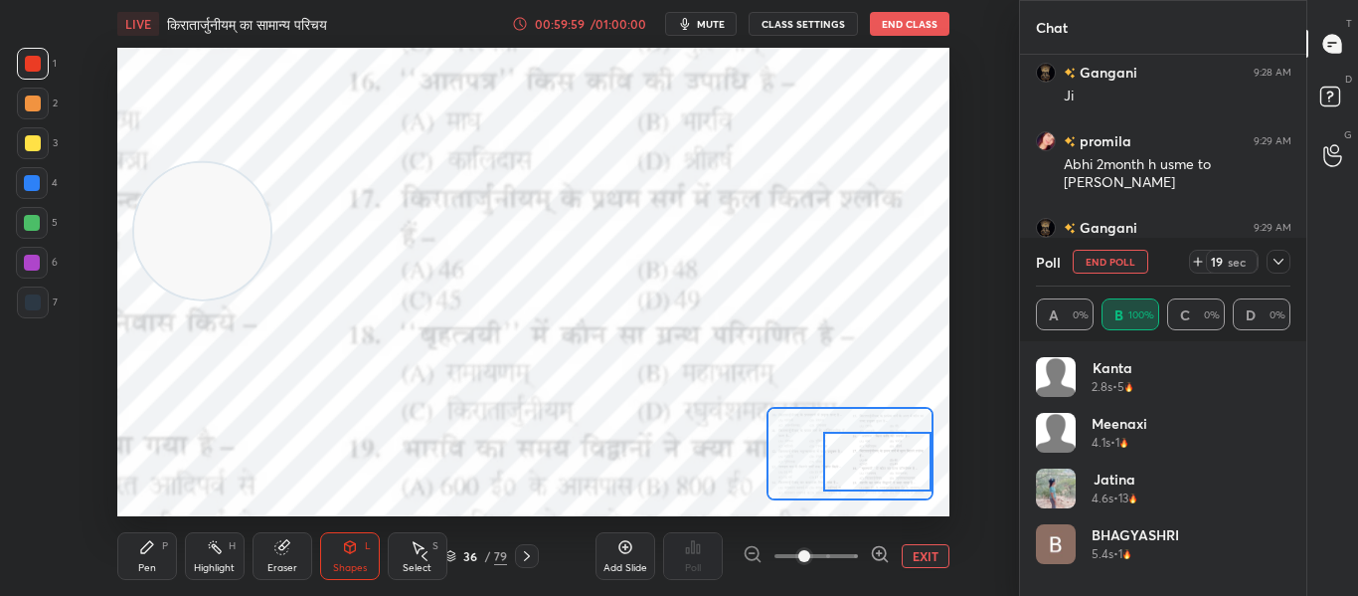
click at [1099, 256] on button "End Poll" at bounding box center [1111, 262] width 76 height 24
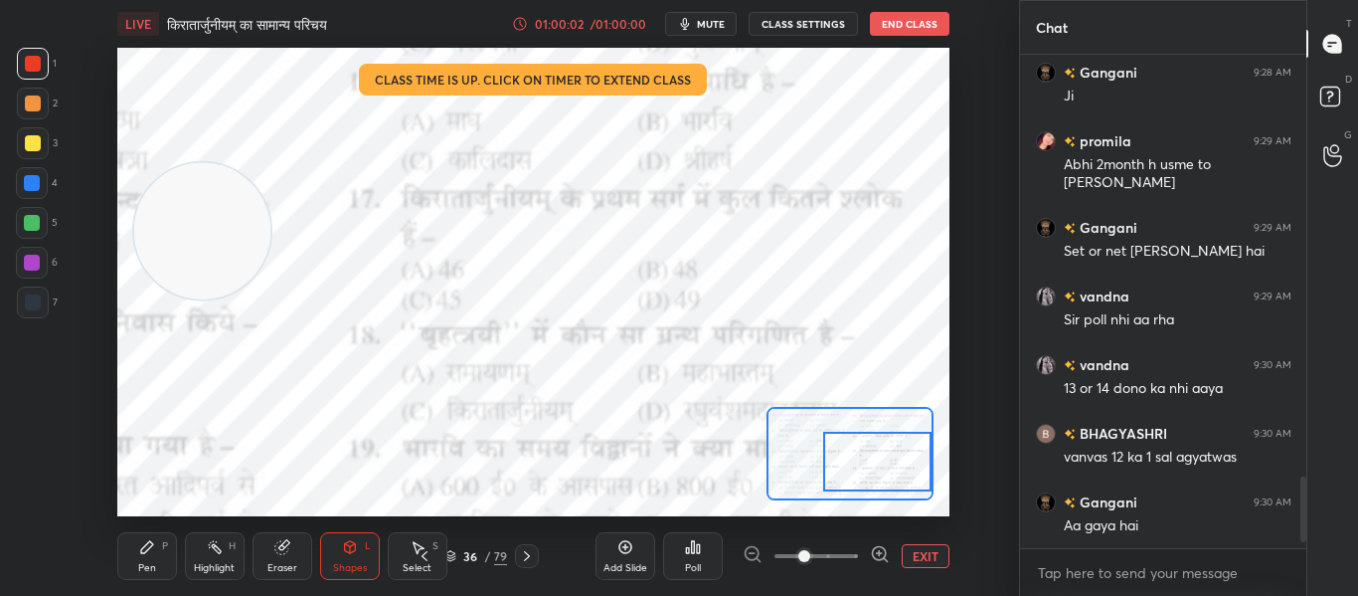
click at [699, 553] on icon at bounding box center [693, 547] width 16 height 16
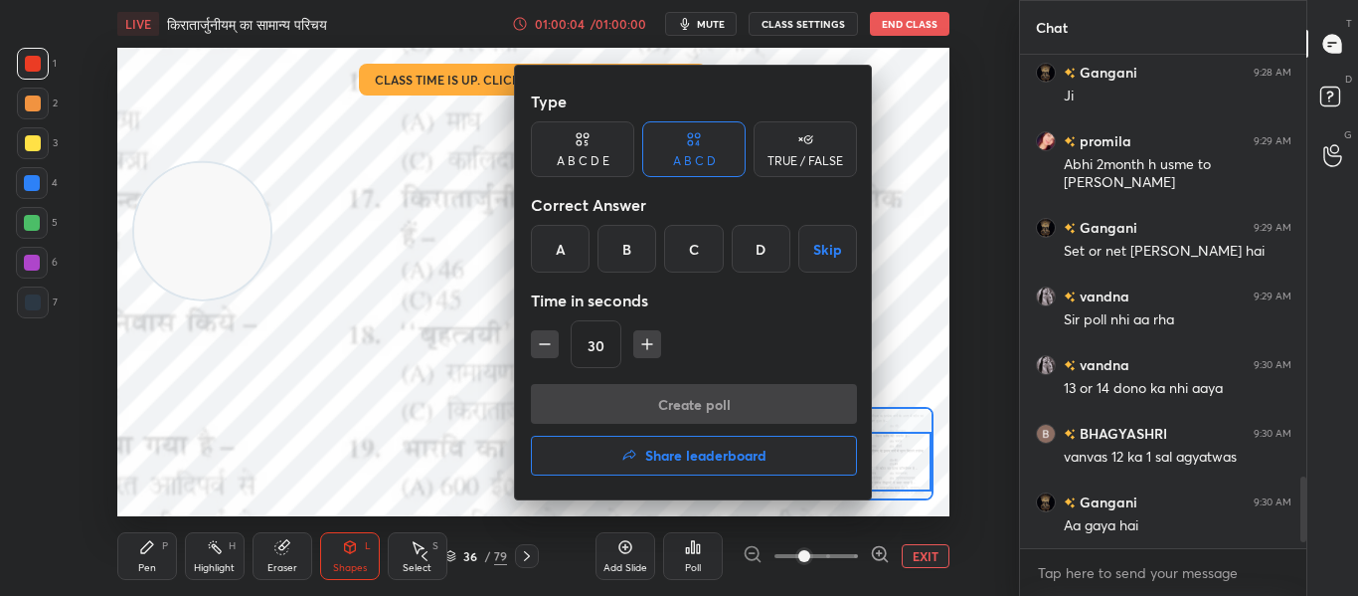
click at [564, 240] on div "A" at bounding box center [560, 249] width 59 height 48
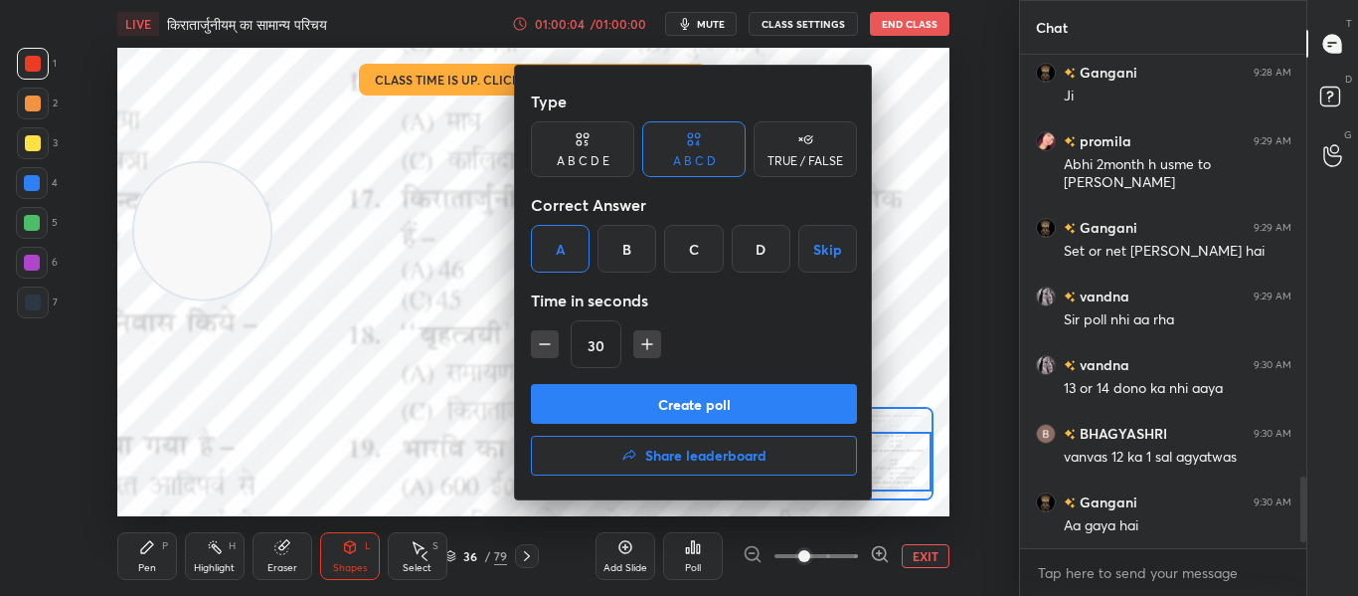
click at [646, 392] on button "Create poll" at bounding box center [694, 404] width 326 height 40
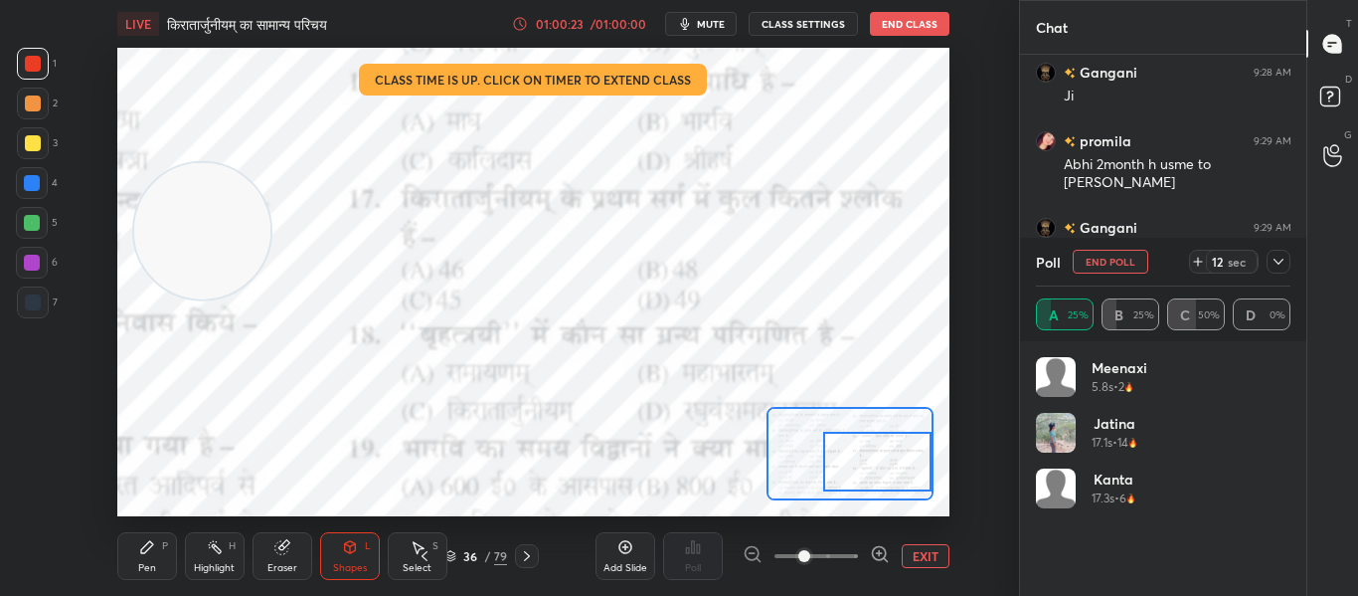
click at [1128, 258] on button "End Poll" at bounding box center [1111, 262] width 76 height 24
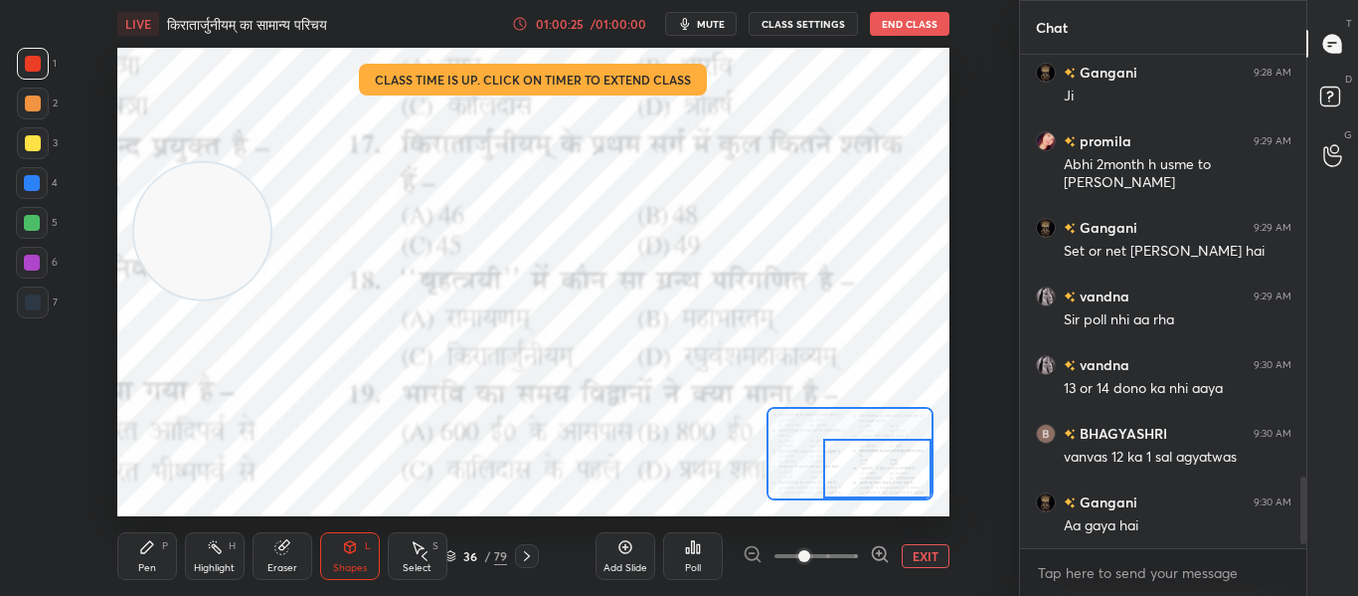
drag, startPoint x: 876, startPoint y: 476, endPoint x: 889, endPoint y: 505, distance: 31.6
click at [889, 505] on div "LIVE किरातार्जुनीयम् का सामान्य परिचय 01:00:25 / 01:00:00 mute CLASS SETTINGS E…" at bounding box center [533, 298] width 939 height 596
click at [694, 560] on div "Poll" at bounding box center [693, 556] width 60 height 48
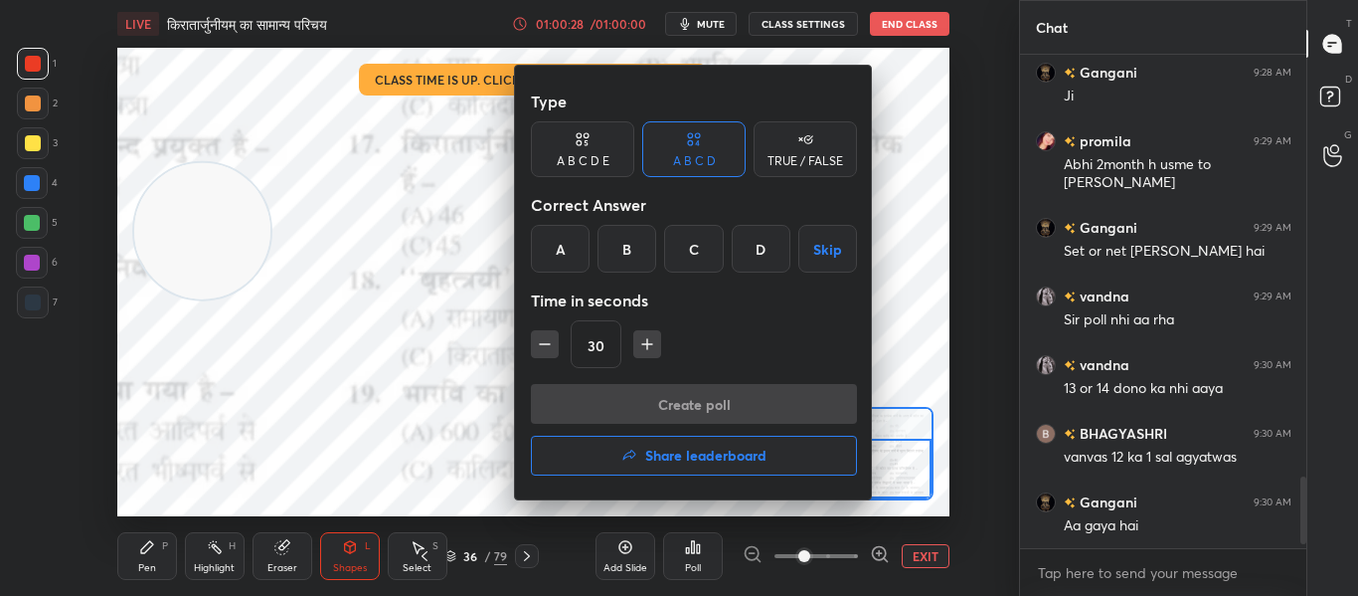
click at [707, 258] on div "C" at bounding box center [693, 249] width 59 height 48
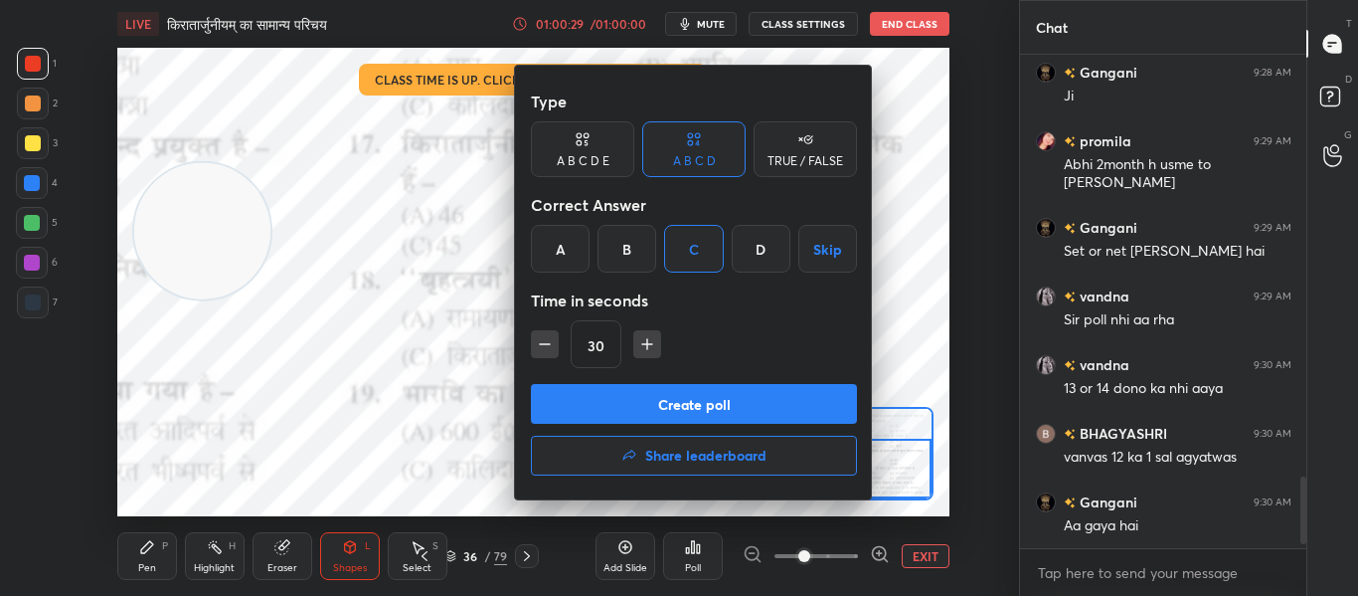
click at [649, 416] on button "Create poll" at bounding box center [694, 404] width 326 height 40
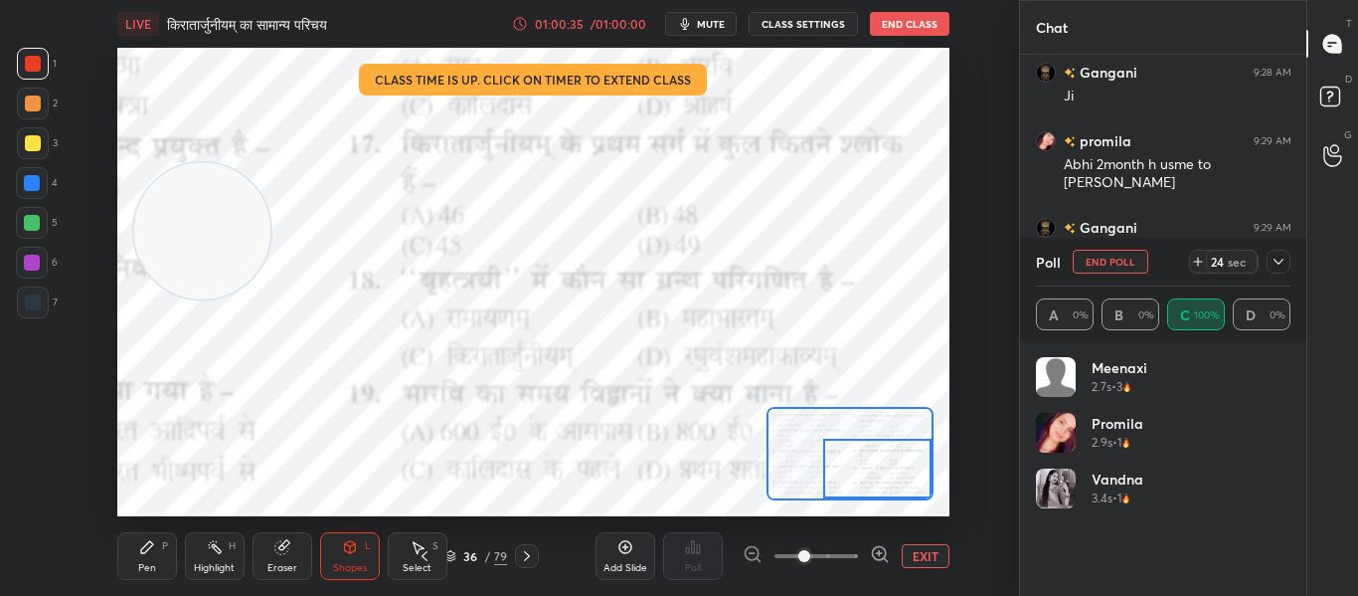
click at [34, 304] on div at bounding box center [33, 302] width 16 height 16
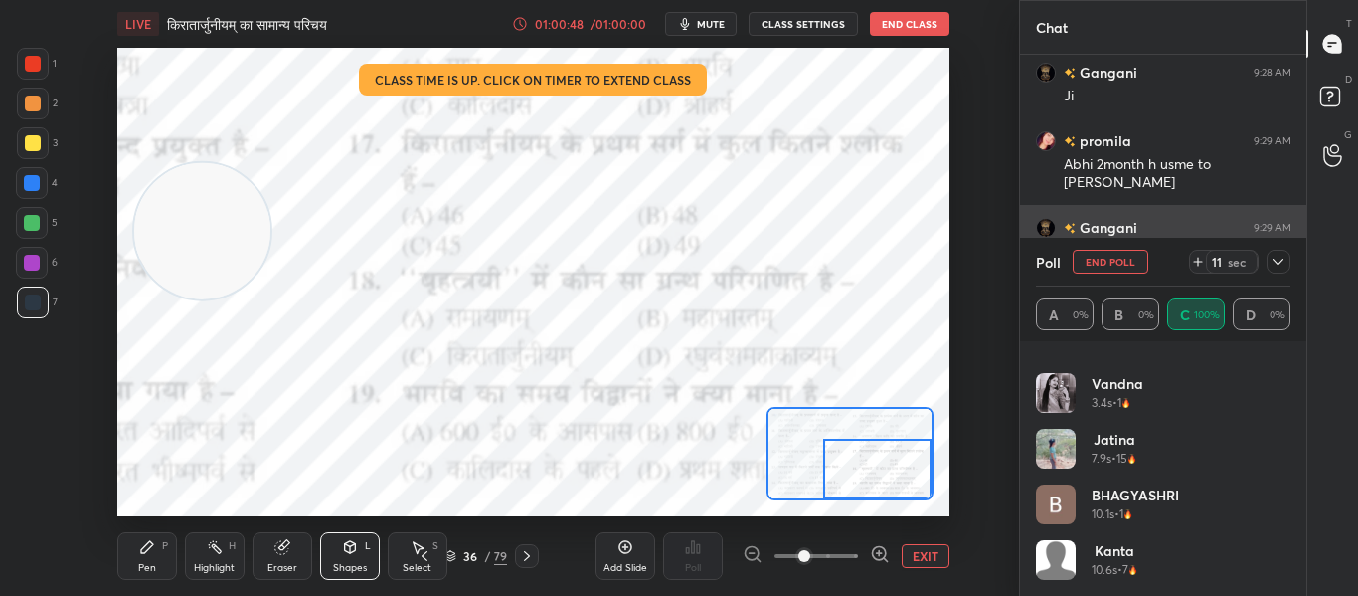
drag, startPoint x: 1112, startPoint y: 254, endPoint x: 1107, endPoint y: 266, distance: 14.2
click at [1113, 255] on button "End Poll" at bounding box center [1111, 262] width 76 height 24
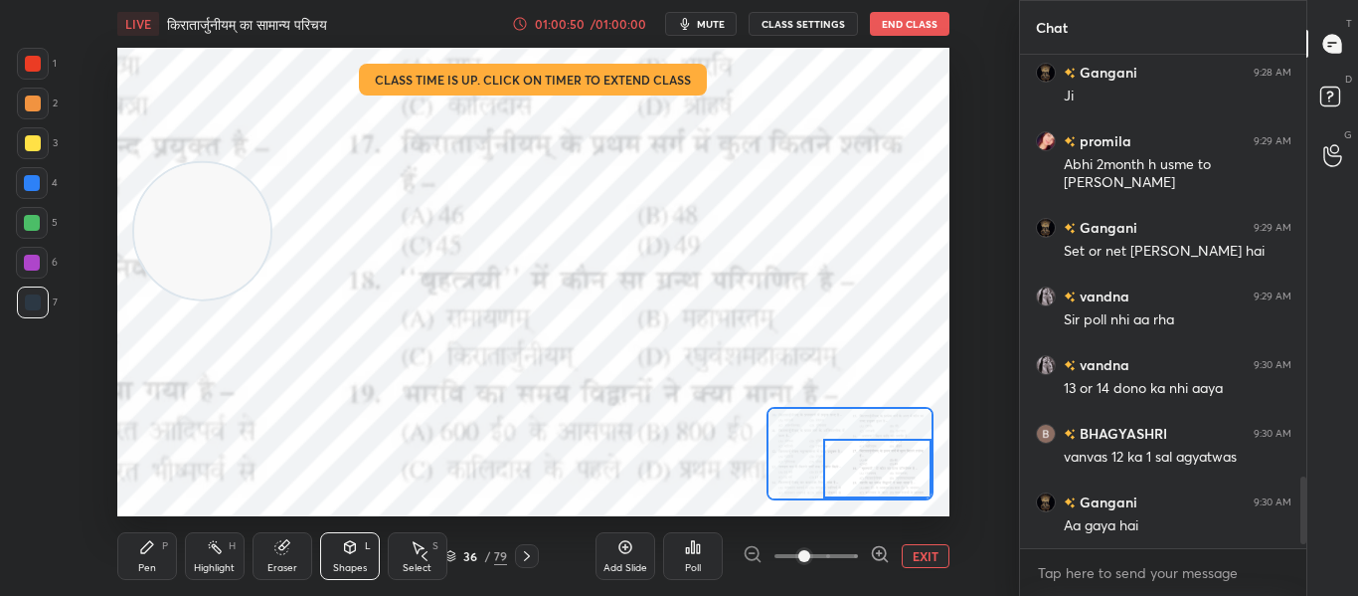
drag, startPoint x: 876, startPoint y: 474, endPoint x: 881, endPoint y: 486, distance: 12.9
click at [903, 477] on div at bounding box center [877, 468] width 108 height 60
click at [700, 558] on div "Poll" at bounding box center [693, 556] width 60 height 48
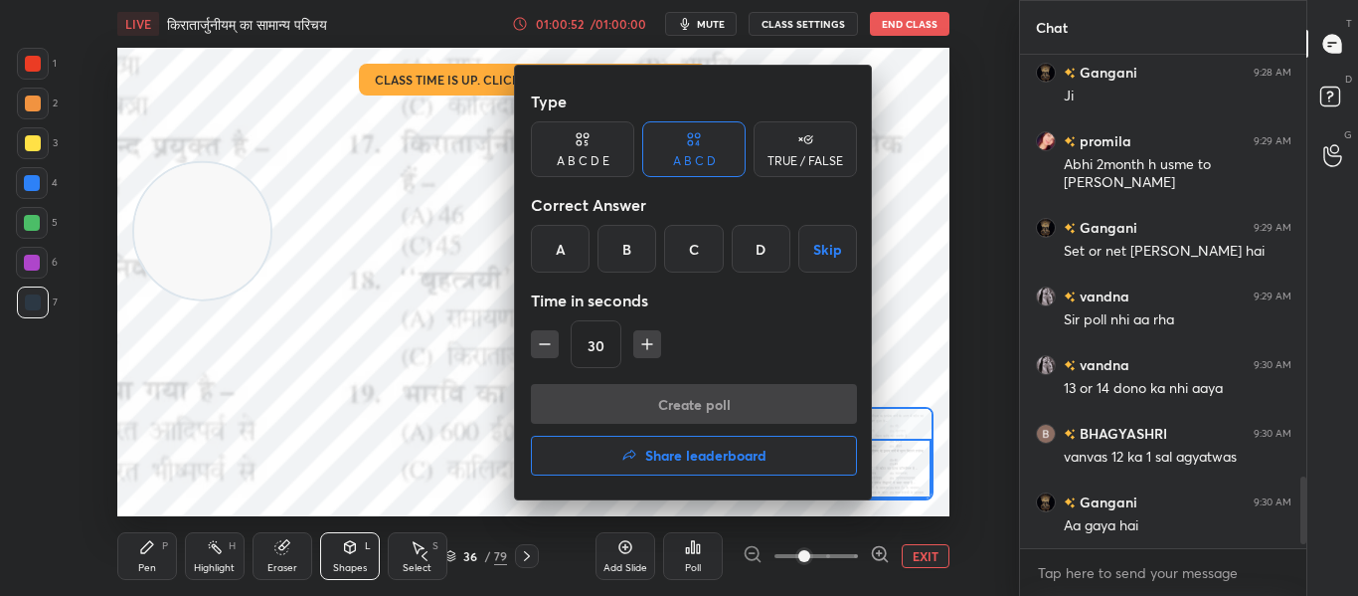
click at [563, 255] on div "A" at bounding box center [560, 249] width 59 height 48
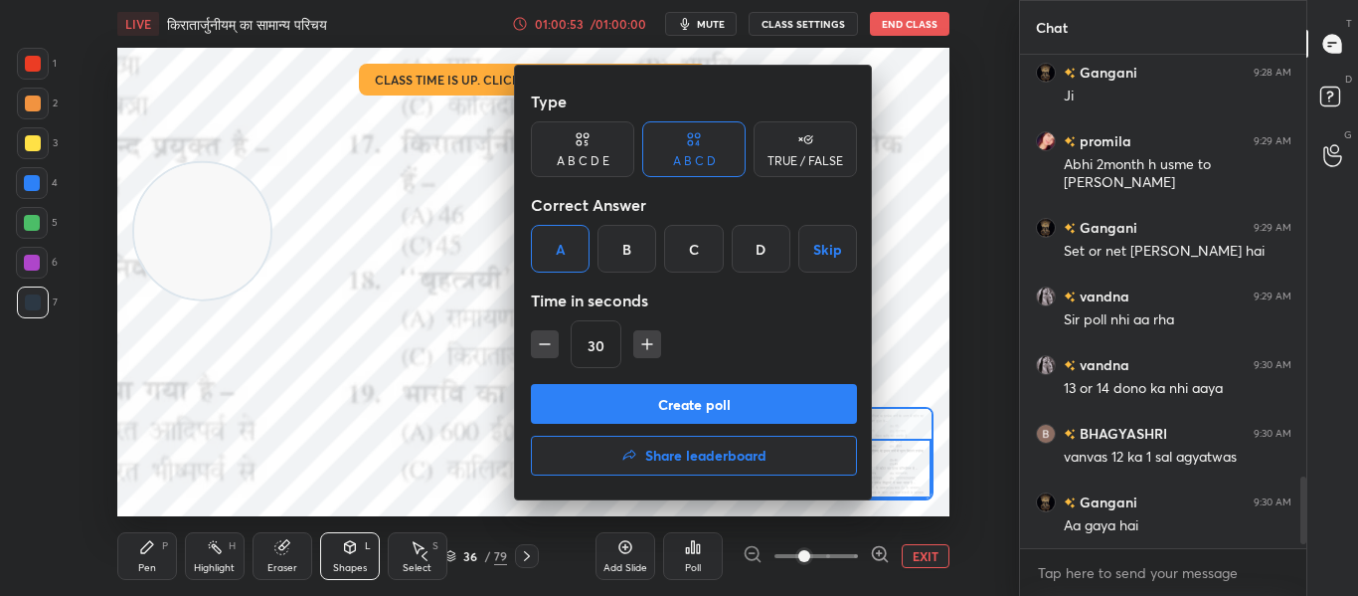
click at [592, 410] on button "Create poll" at bounding box center [694, 404] width 326 height 40
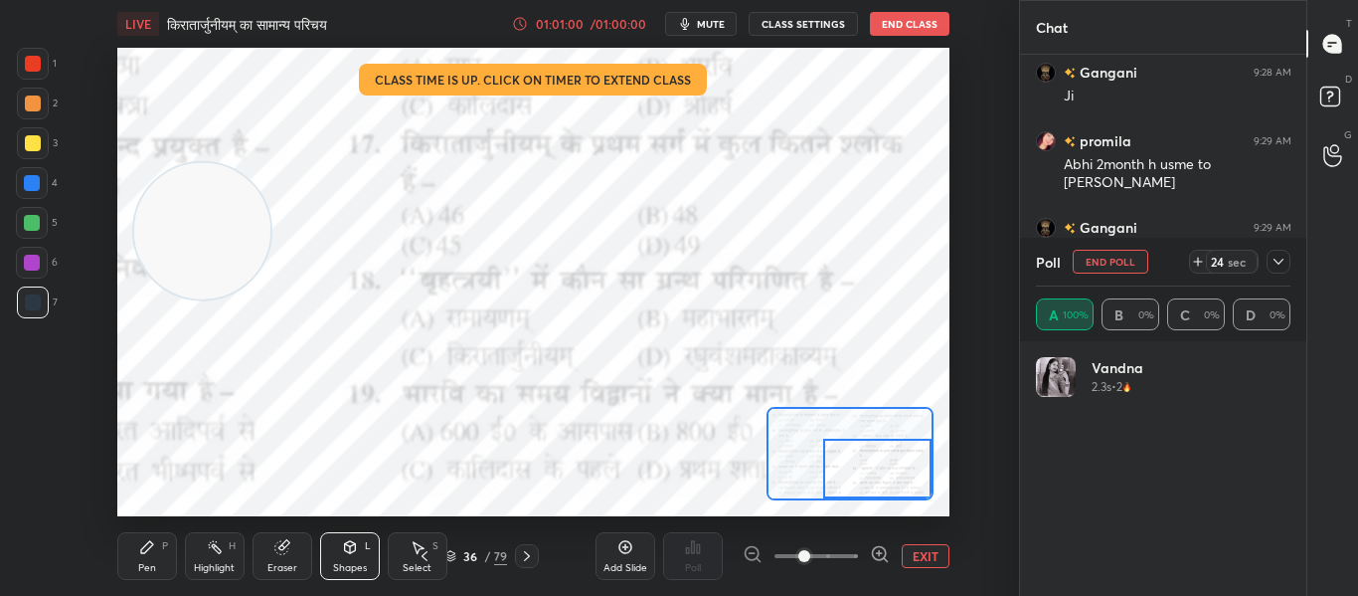
click at [448, 552] on div "Pen P Highlight H Eraser Shapes L Select S 36 / 79 Add Slide Poll EXIT" at bounding box center [533, 556] width 832 height 80
click at [454, 556] on icon at bounding box center [450, 557] width 10 height 3
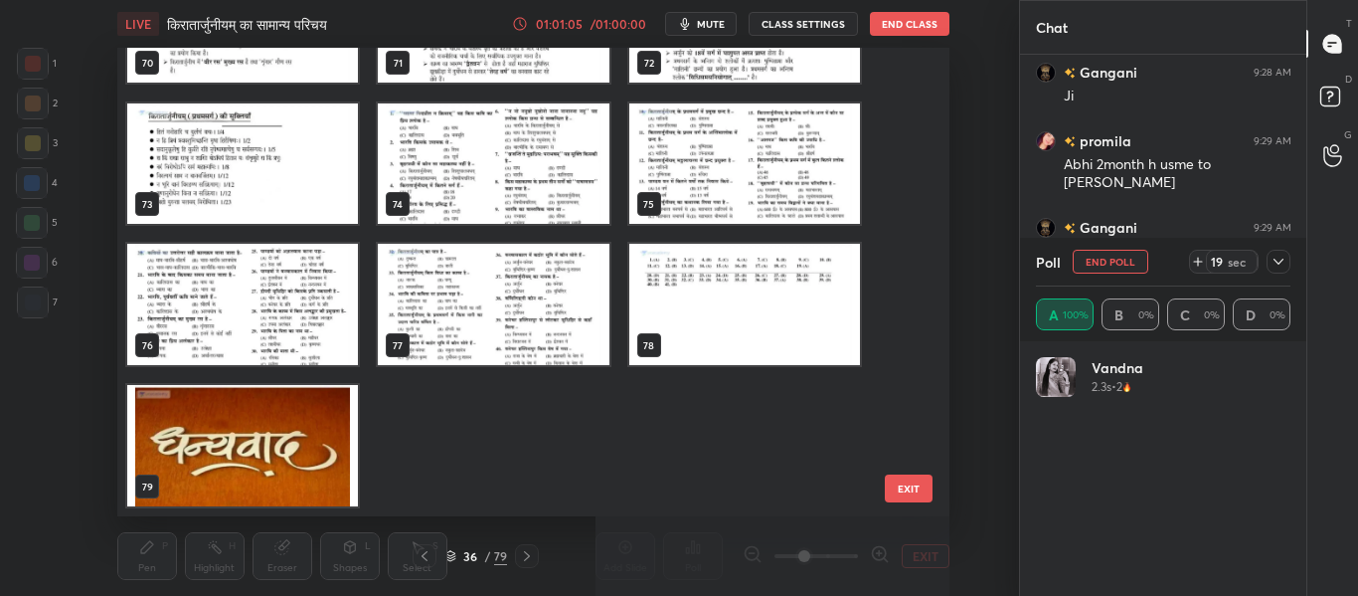
click at [300, 438] on img "grid" at bounding box center [242, 445] width 231 height 121
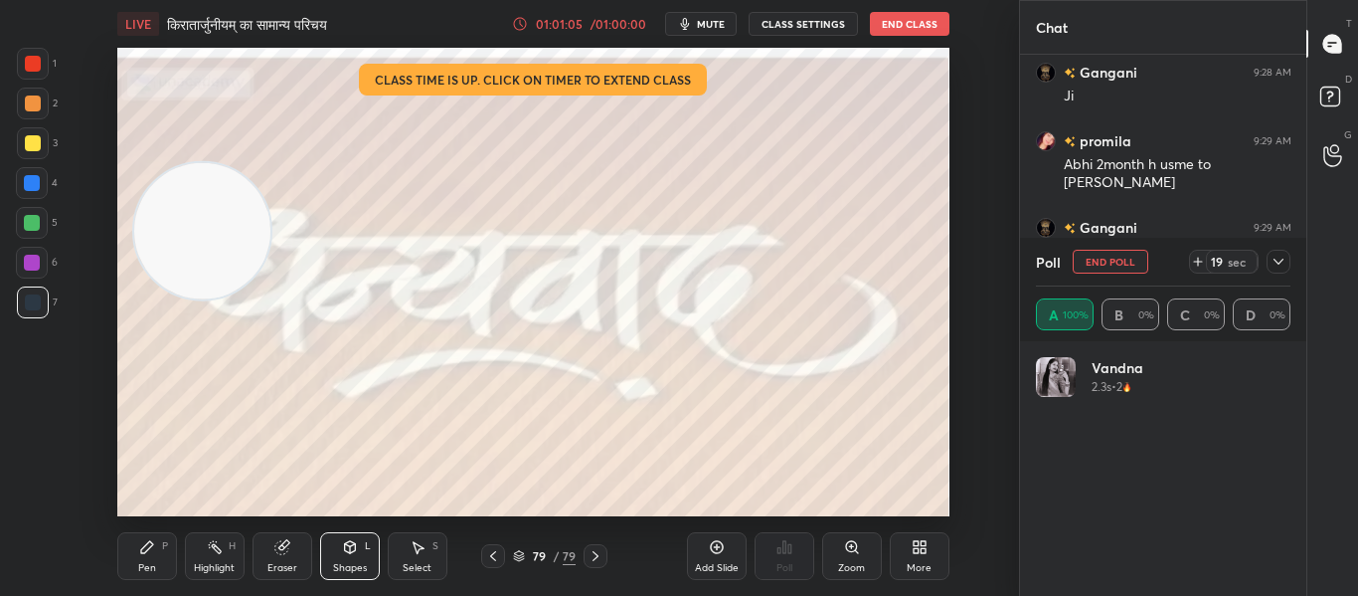
click at [300, 438] on img "grid" at bounding box center [242, 445] width 231 height 121
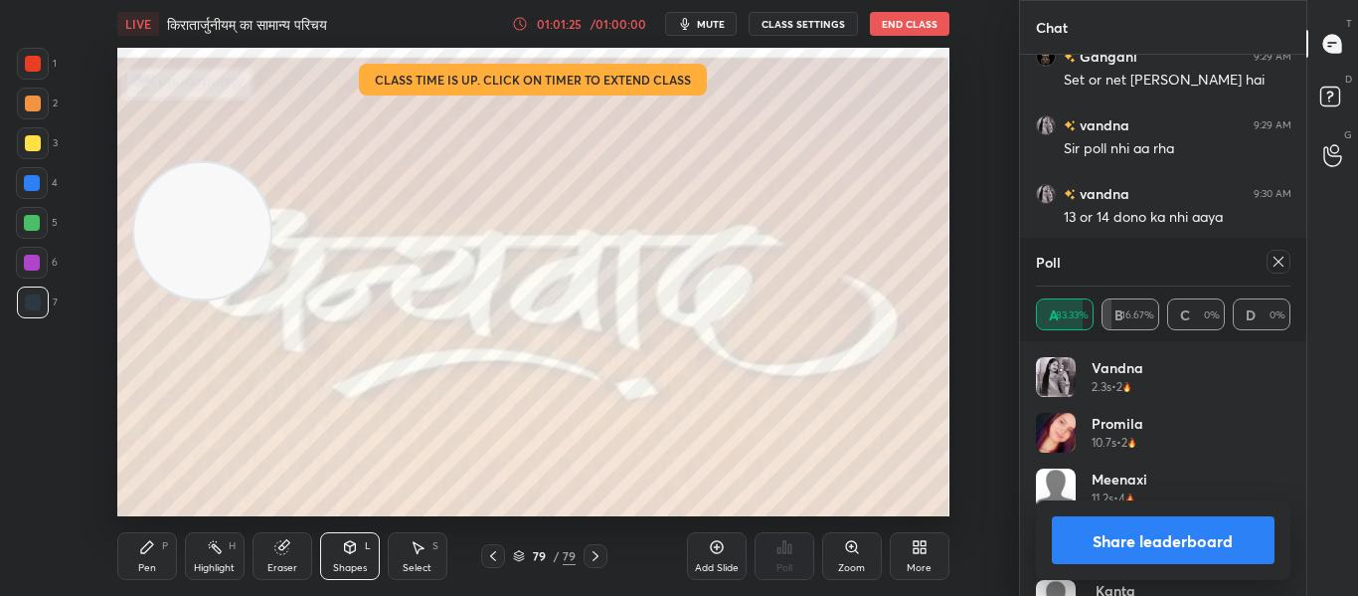
click at [1117, 558] on button "Share leaderboard" at bounding box center [1164, 540] width 224 height 48
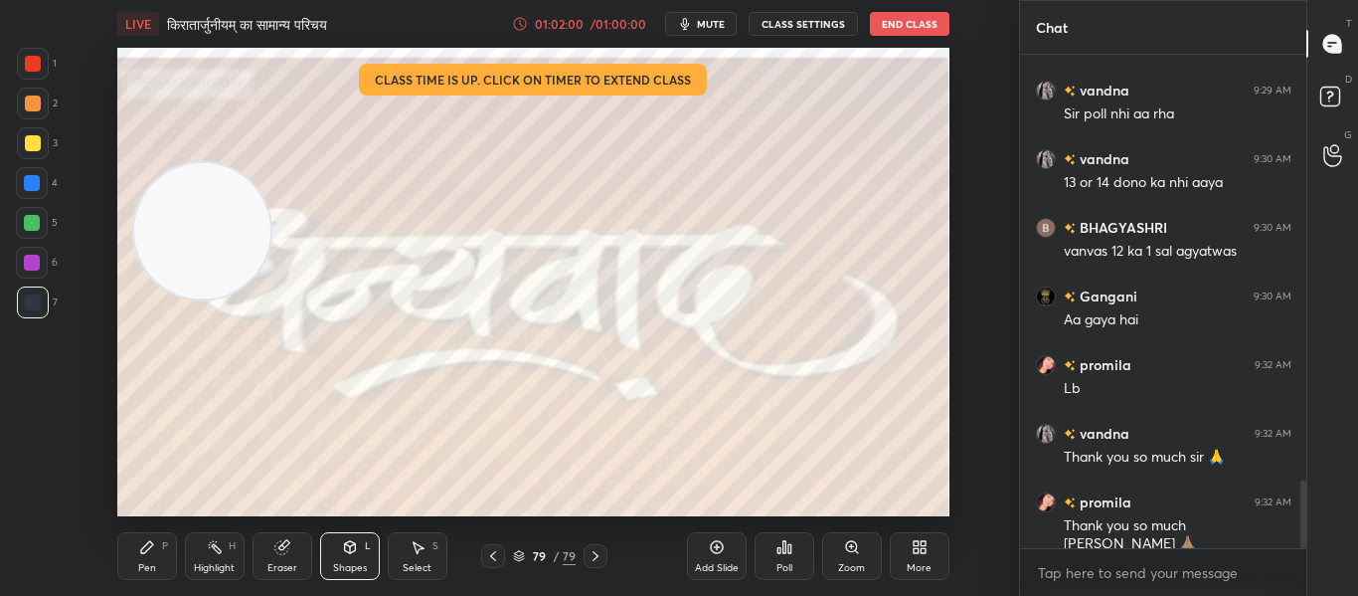
scroll to position [3161, 0]
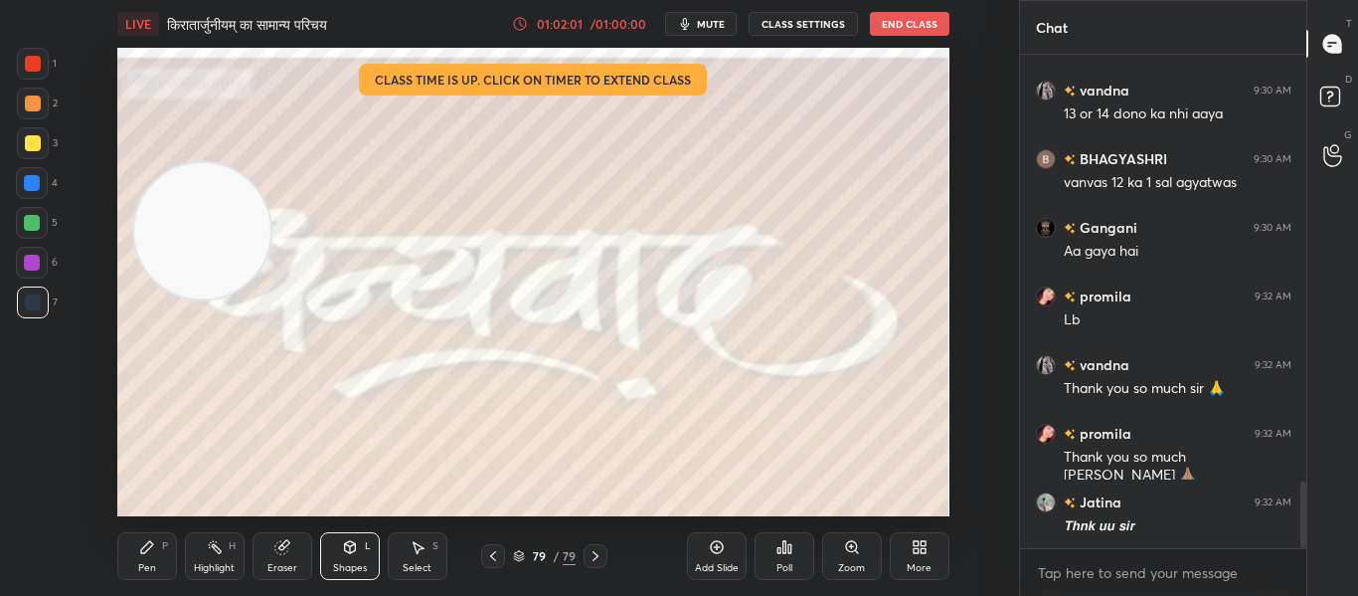
click at [912, 29] on button "End Class" at bounding box center [910, 24] width 80 height 24
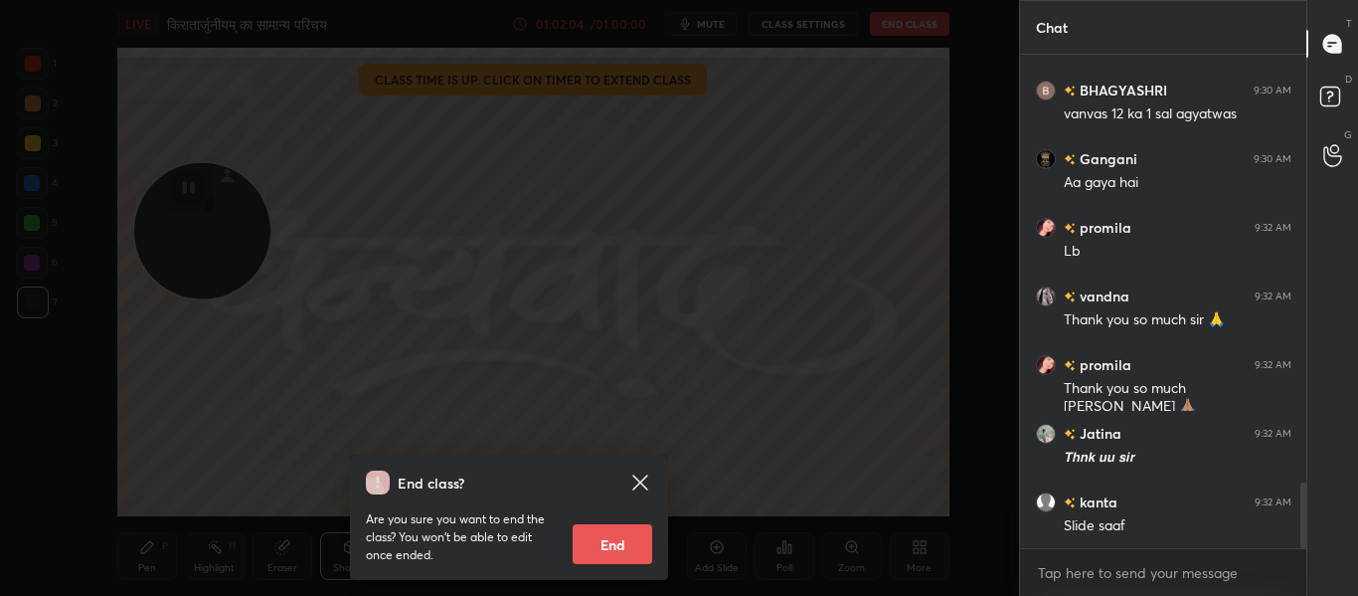
scroll to position [3299, 0]
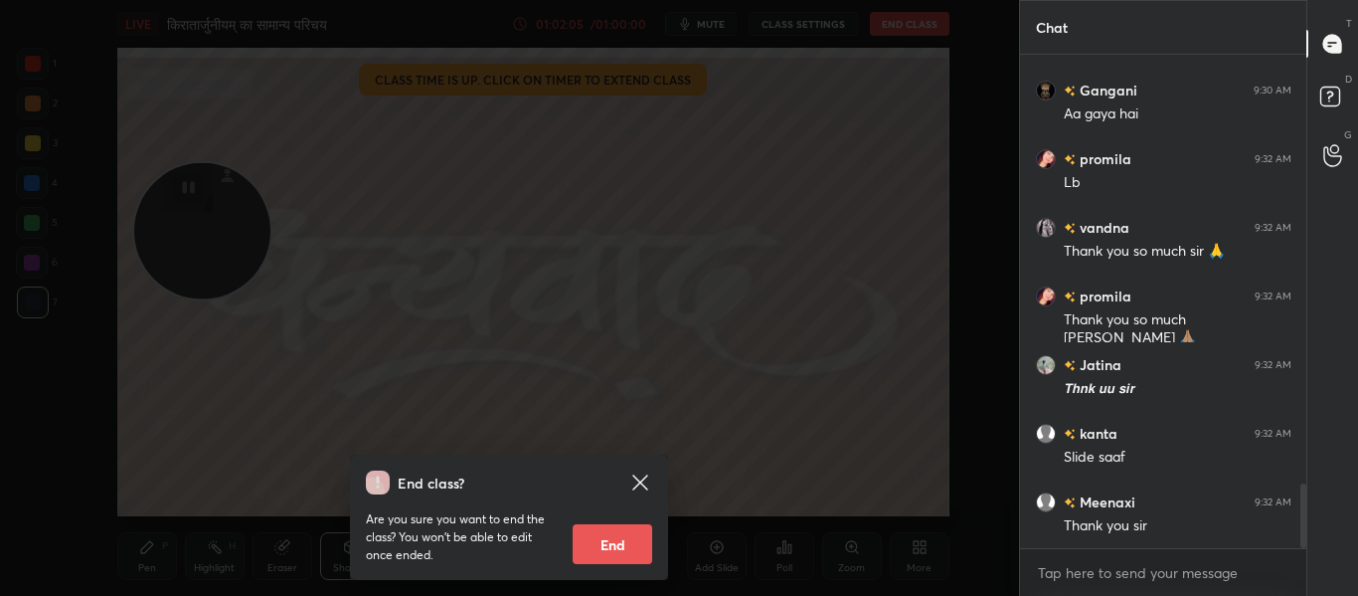
click at [611, 549] on button "End" at bounding box center [613, 544] width 80 height 40
type textarea "x"
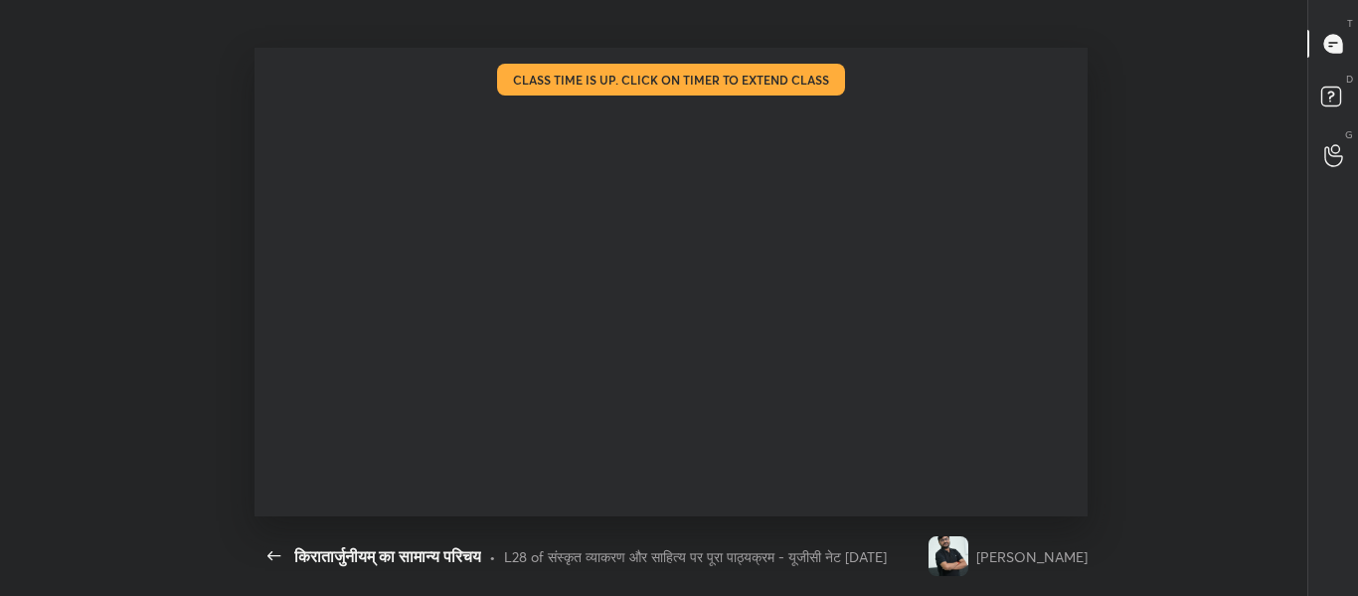
scroll to position [3245, 0]
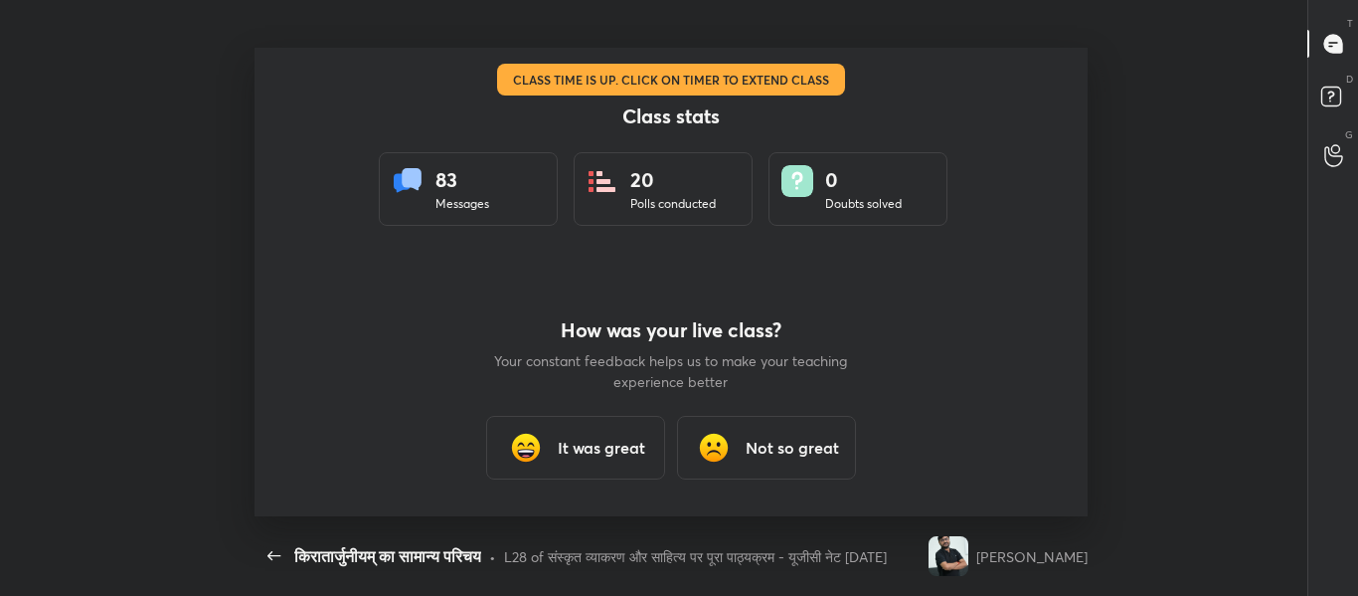
click at [622, 443] on h3 "It was great" at bounding box center [601, 447] width 87 height 24
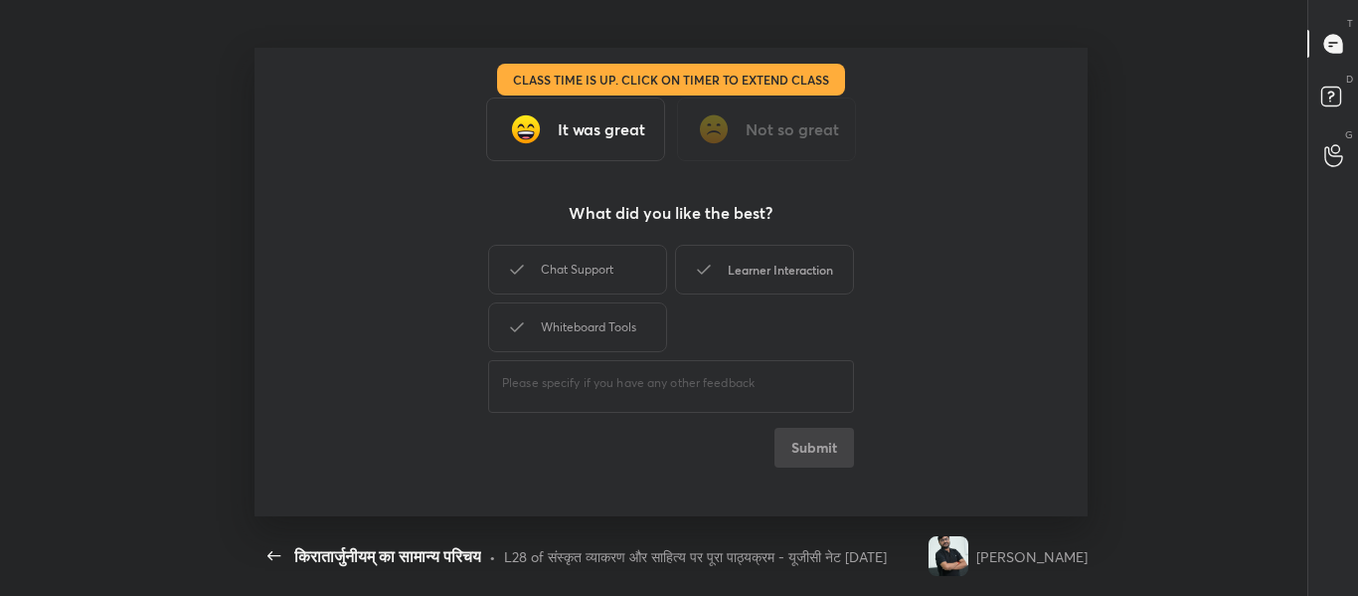
drag, startPoint x: 599, startPoint y: 270, endPoint x: 715, endPoint y: 274, distance: 115.4
click at [605, 269] on div "Chat Support" at bounding box center [577, 270] width 179 height 50
click at [717, 274] on div "Learner Interaction" at bounding box center [764, 270] width 179 height 50
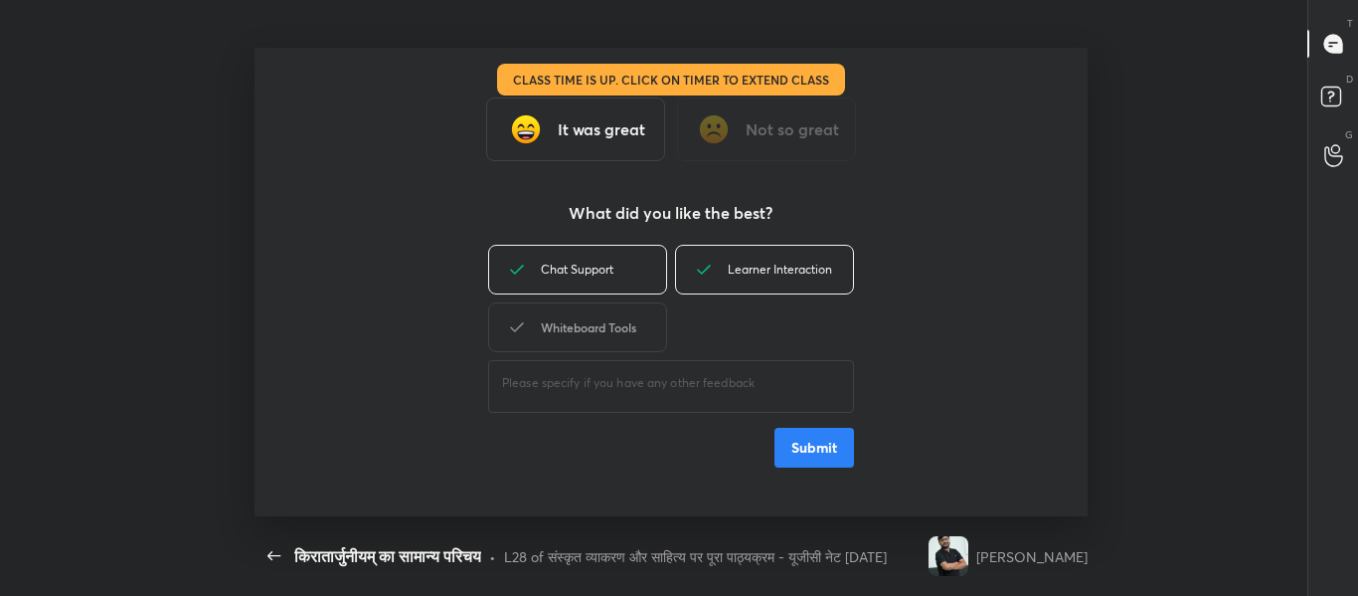
click at [603, 319] on div "Whiteboard Tools" at bounding box center [577, 327] width 179 height 50
click at [794, 448] on button "Submit" at bounding box center [814, 447] width 80 height 40
